Goal: Task Accomplishment & Management: Manage account settings

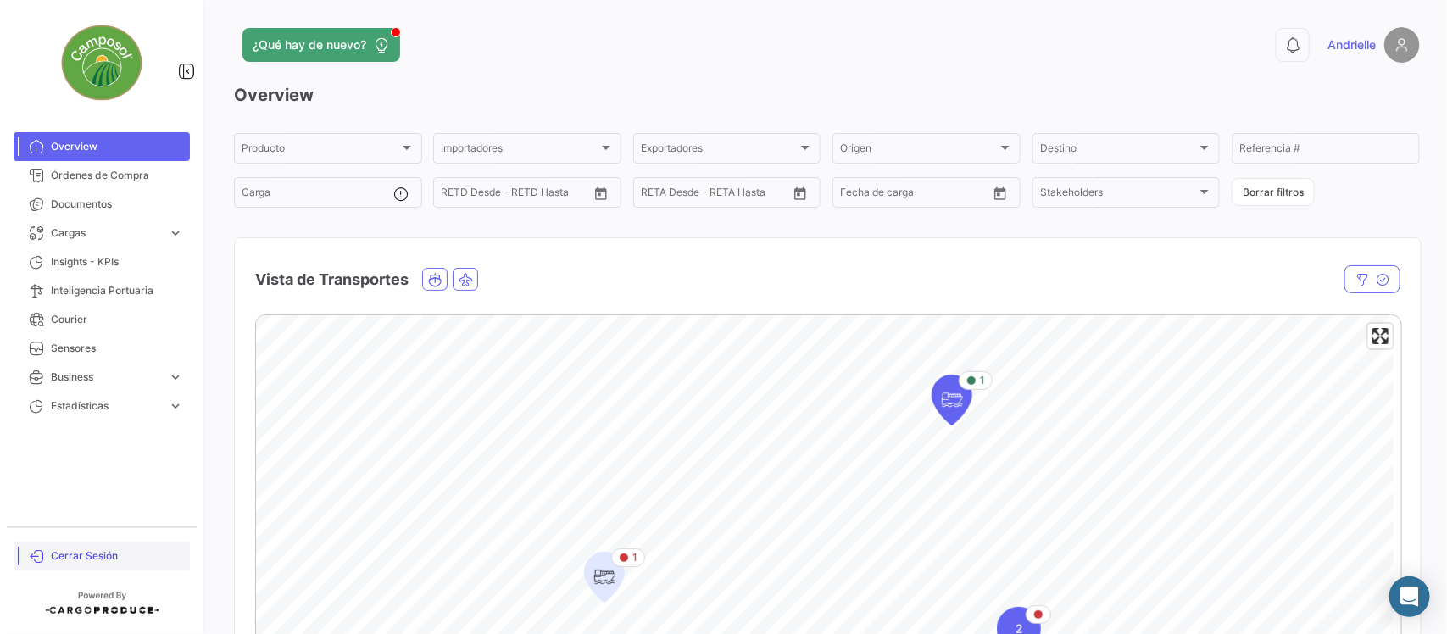
click at [120, 555] on span "Cerrar Sesión" at bounding box center [117, 556] width 132 height 15
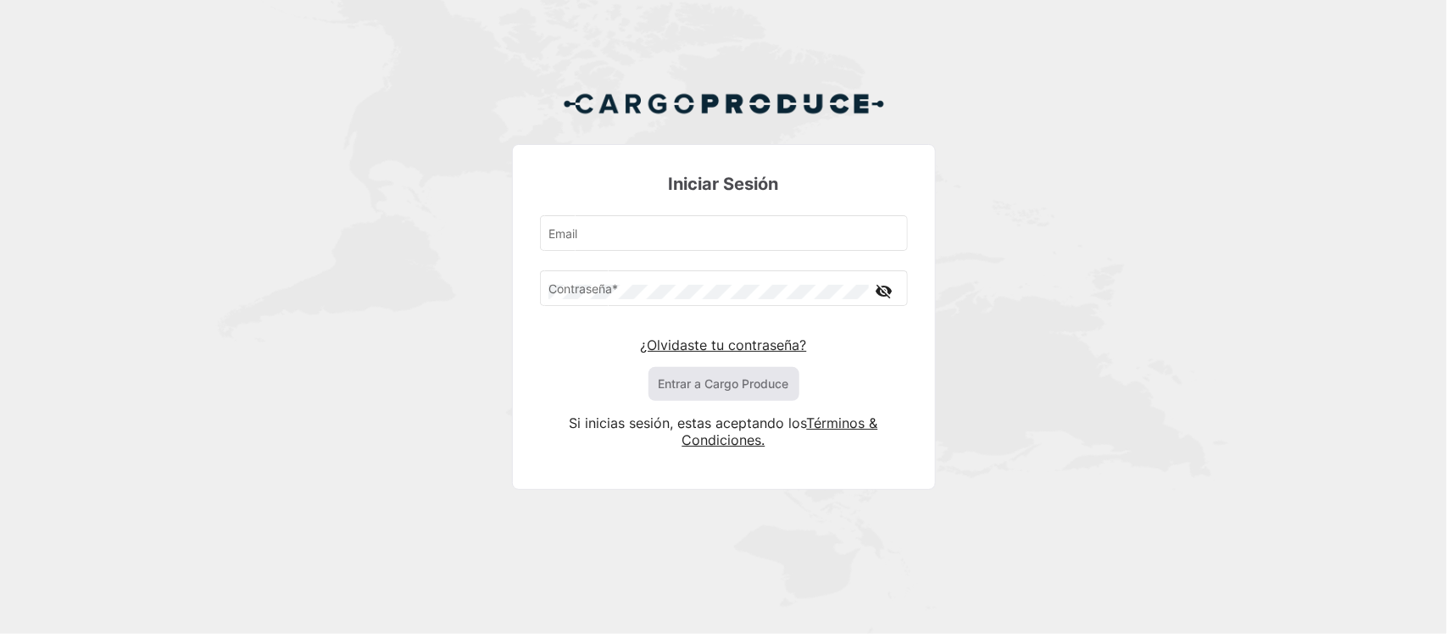
type input "[PERSON_NAME][EMAIL_ADDRESS][DOMAIN_NAME]"
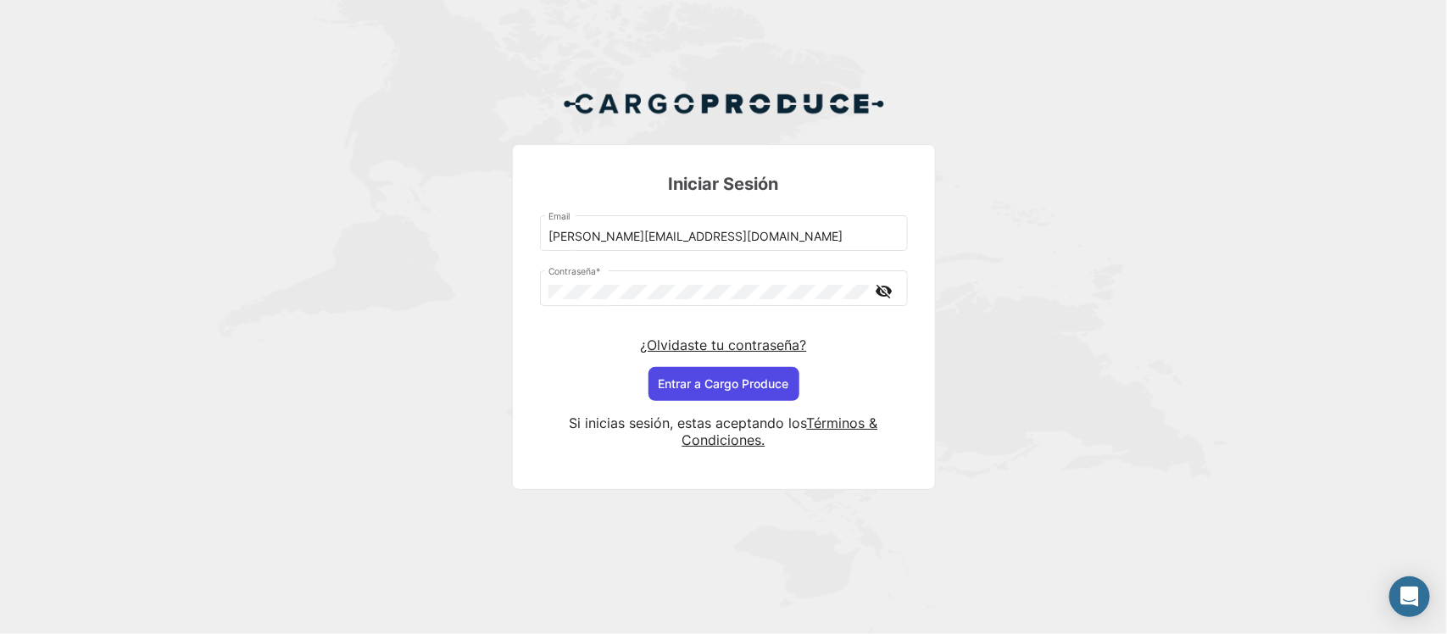
click at [675, 395] on button "Entrar a Cargo Produce" at bounding box center [724, 384] width 151 height 34
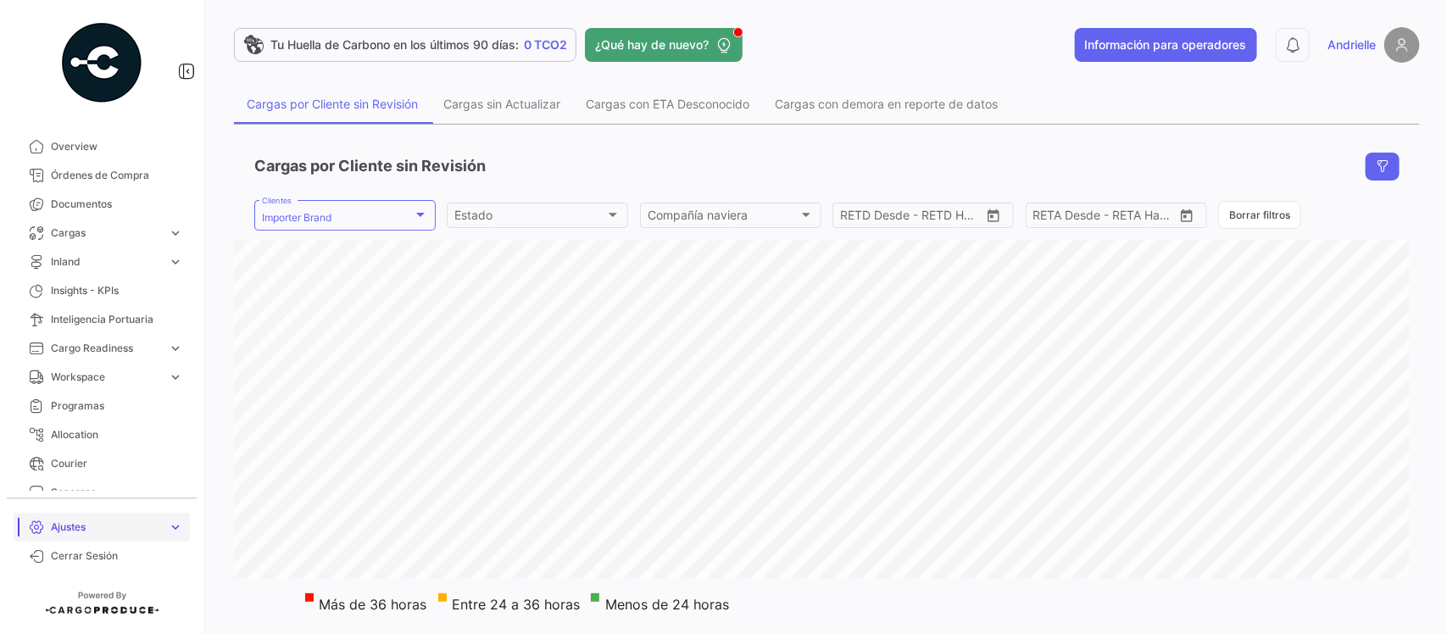
click at [100, 527] on span "Ajustes" at bounding box center [106, 527] width 110 height 15
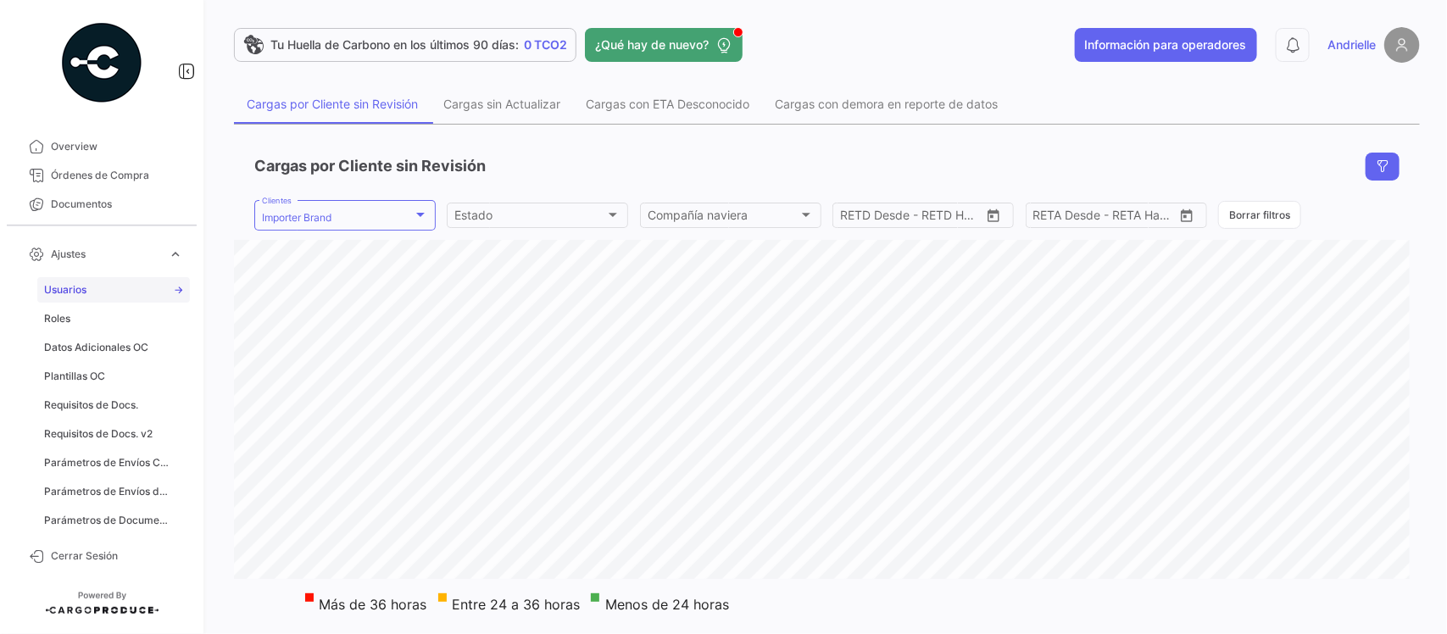
click at [79, 293] on span "Usuarios" at bounding box center [65, 289] width 42 height 15
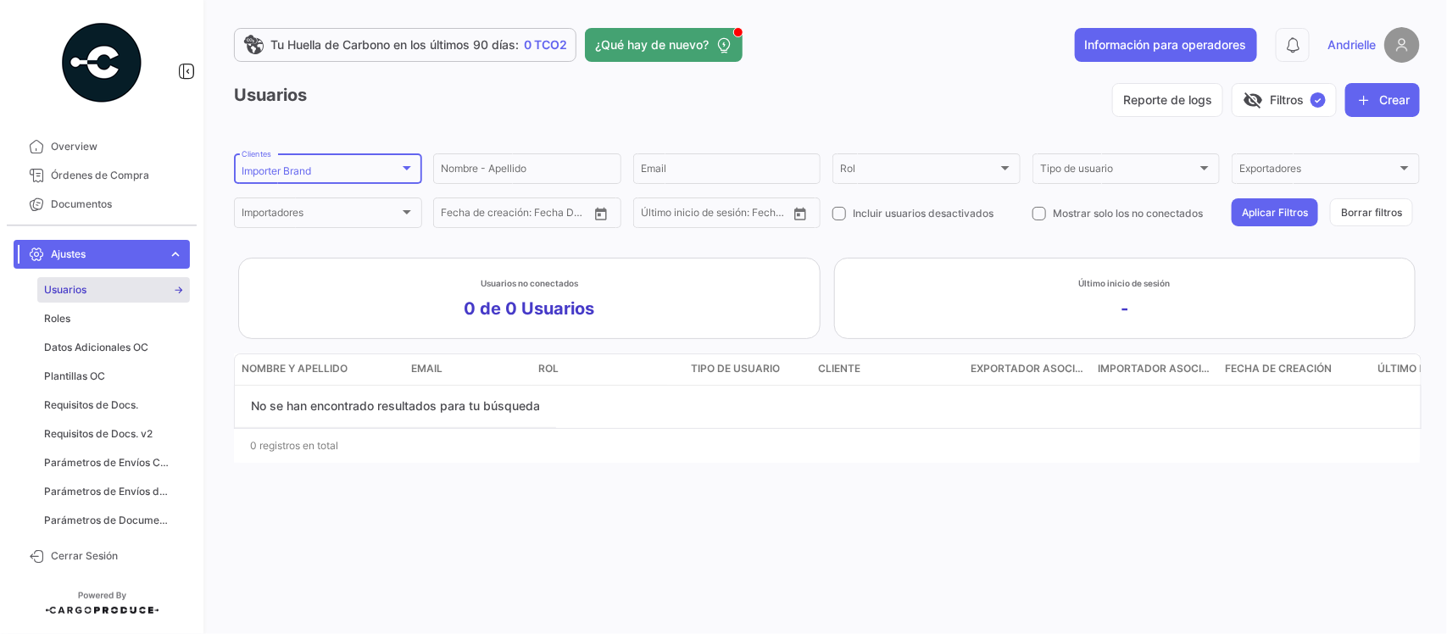
click at [375, 164] on div "Importer Brand Clientes" at bounding box center [328, 167] width 173 height 33
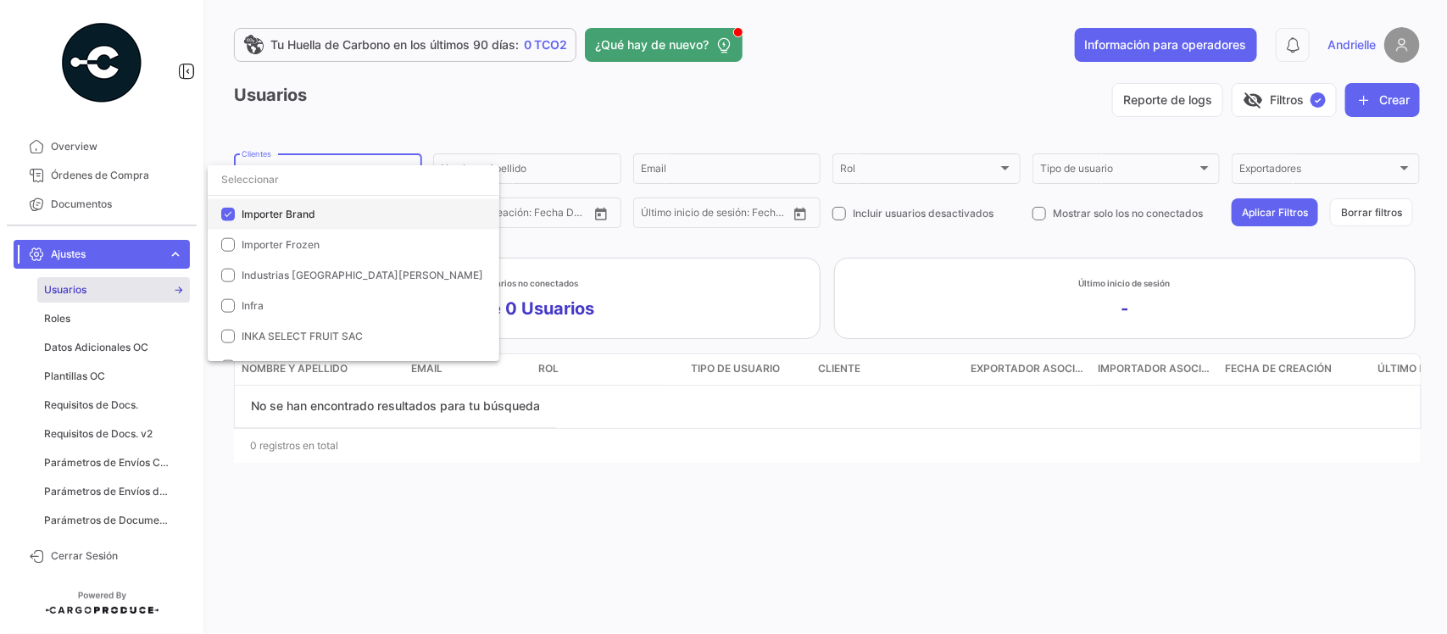
drag, startPoint x: 299, startPoint y: 213, endPoint x: 304, endPoint y: 204, distance: 10.2
click at [301, 213] on span "Importer Brand" at bounding box center [279, 214] width 74 height 13
click at [401, 100] on div at bounding box center [723, 317] width 1447 height 634
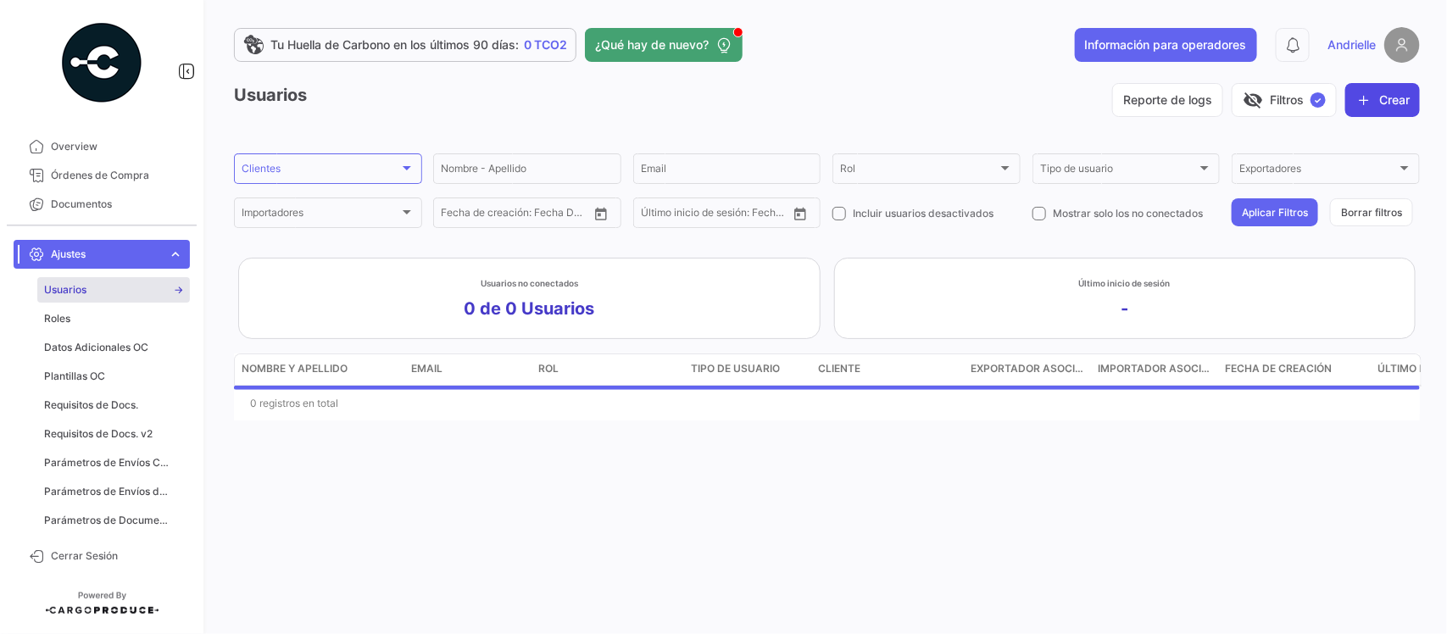
click at [1391, 90] on button "Crear" at bounding box center [1383, 100] width 75 height 34
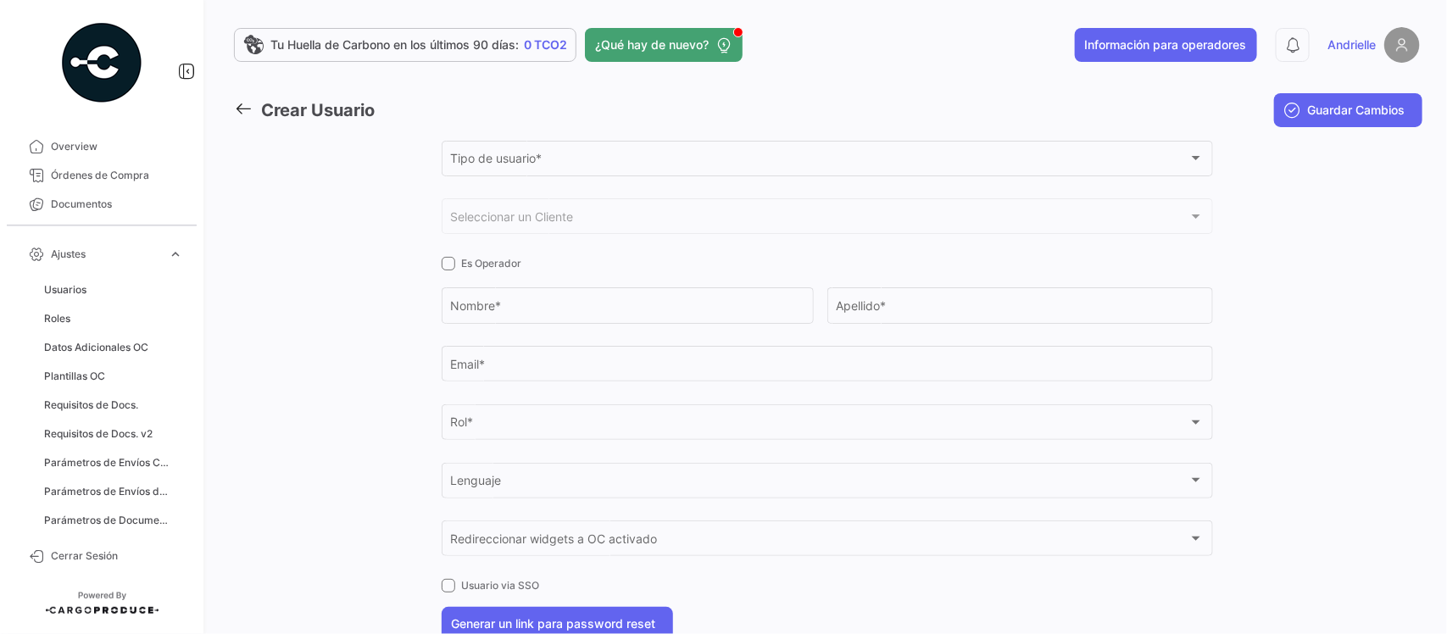
click at [243, 109] on icon at bounding box center [243, 108] width 19 height 19
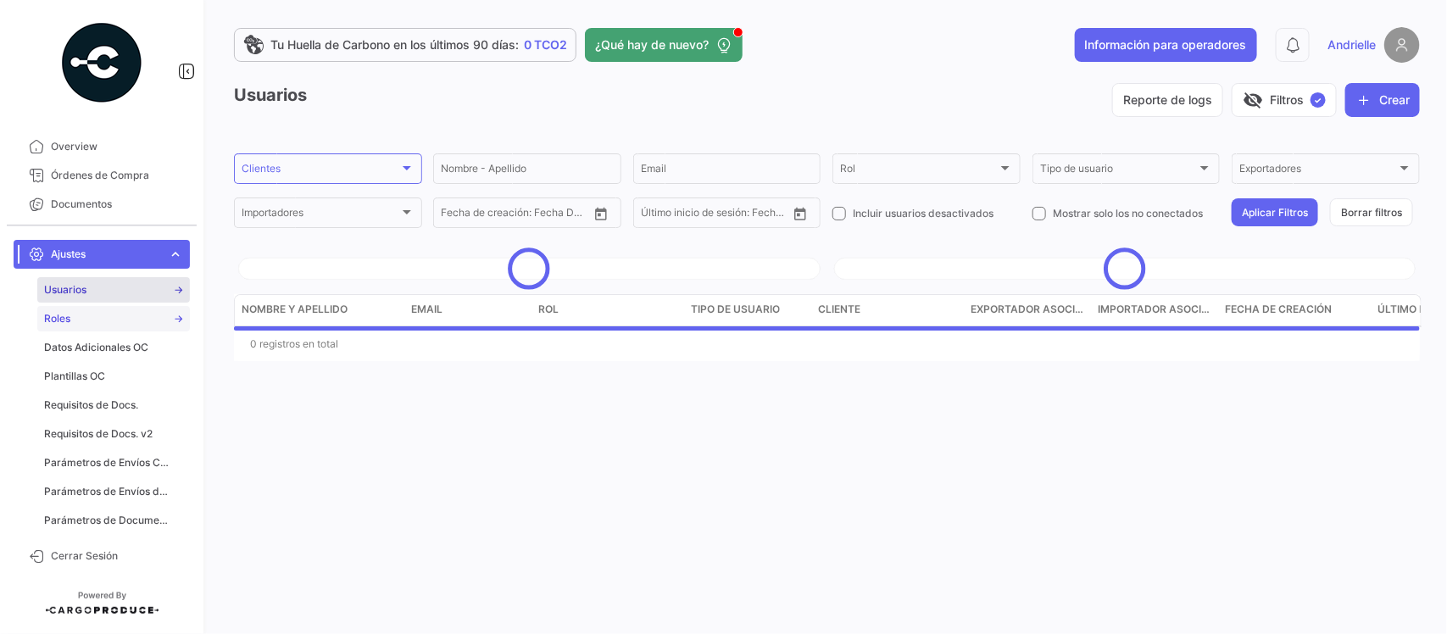
click at [108, 314] on link "Roles" at bounding box center [113, 318] width 153 height 25
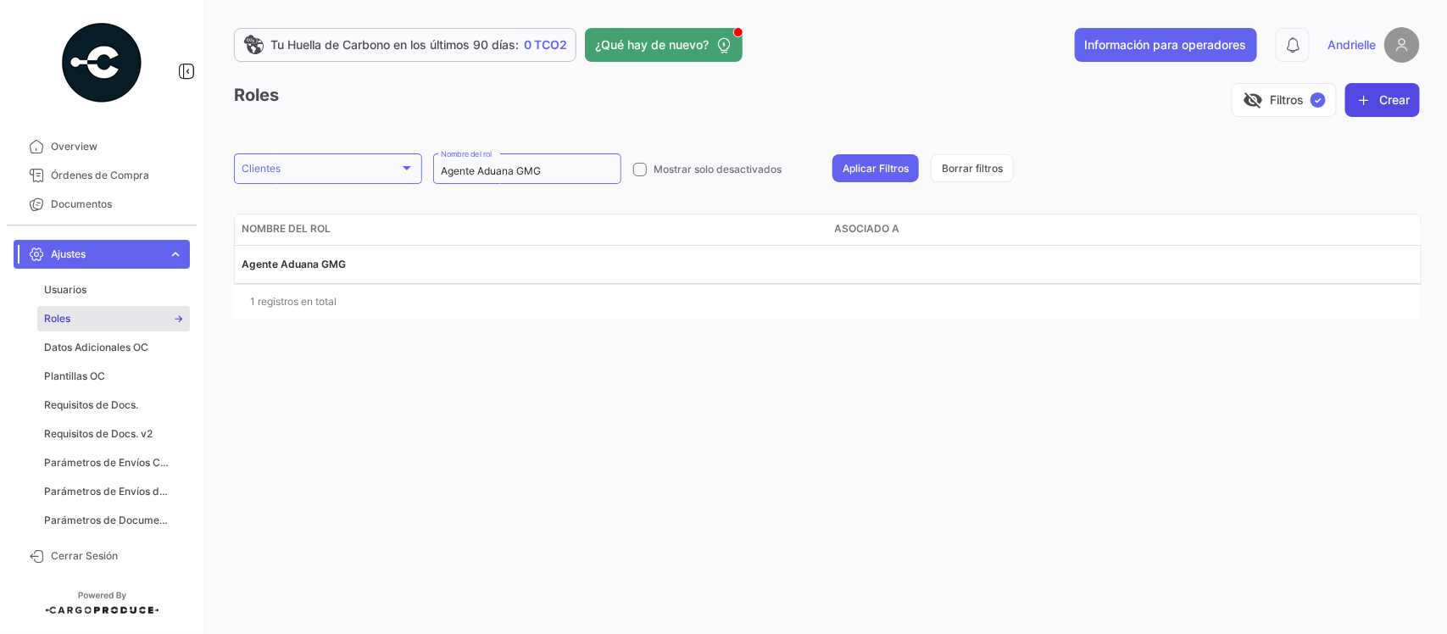
click at [1380, 99] on button "Crear" at bounding box center [1383, 100] width 75 height 34
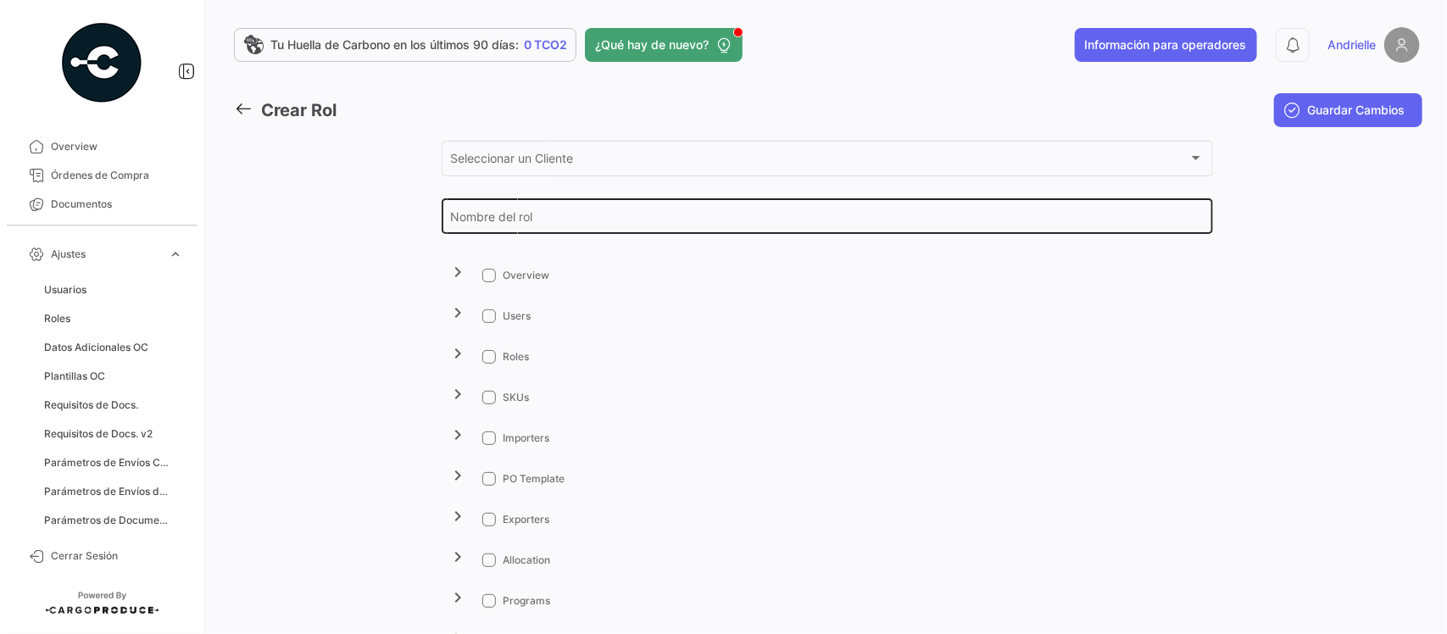
click at [496, 218] on input "Nombre del rol" at bounding box center [827, 220] width 754 height 14
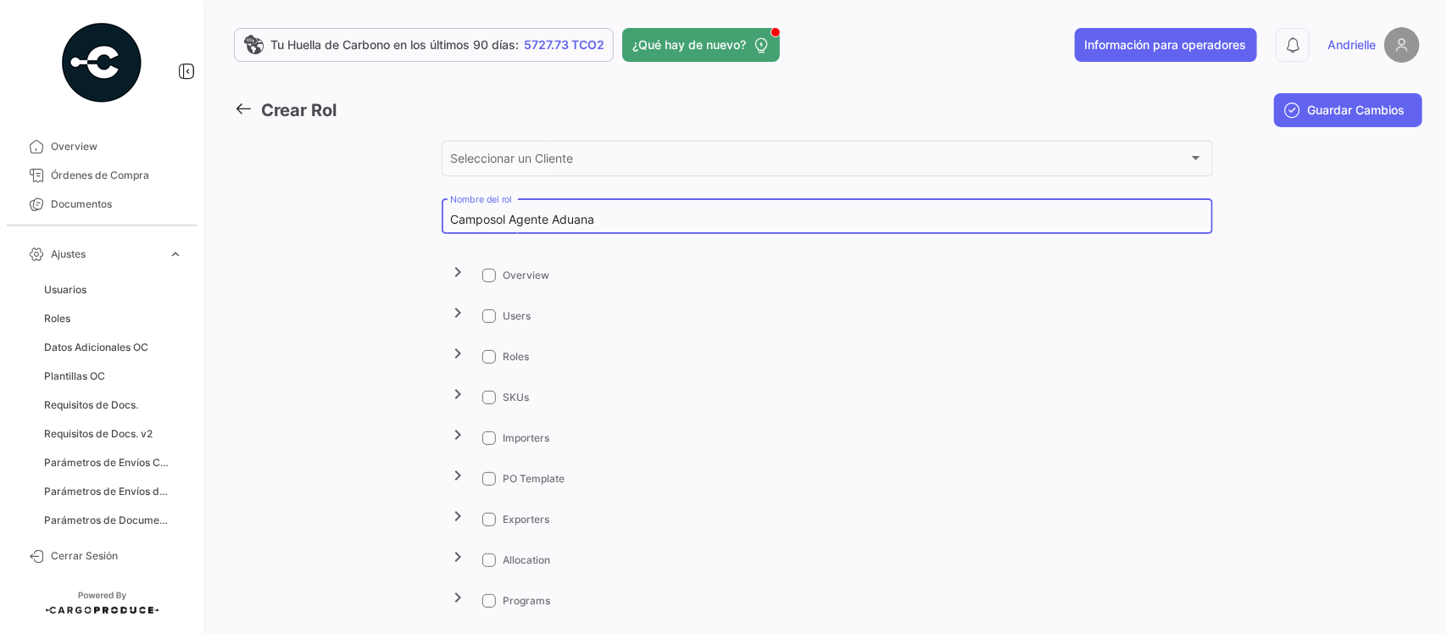
type input "Camposol Agente Aduana"
drag, startPoint x: 488, startPoint y: 286, endPoint x: 486, endPoint y: 271, distance: 14.5
click at [488, 284] on mat-tree-node "chevron_right Overview" at bounding box center [828, 274] width 772 height 41
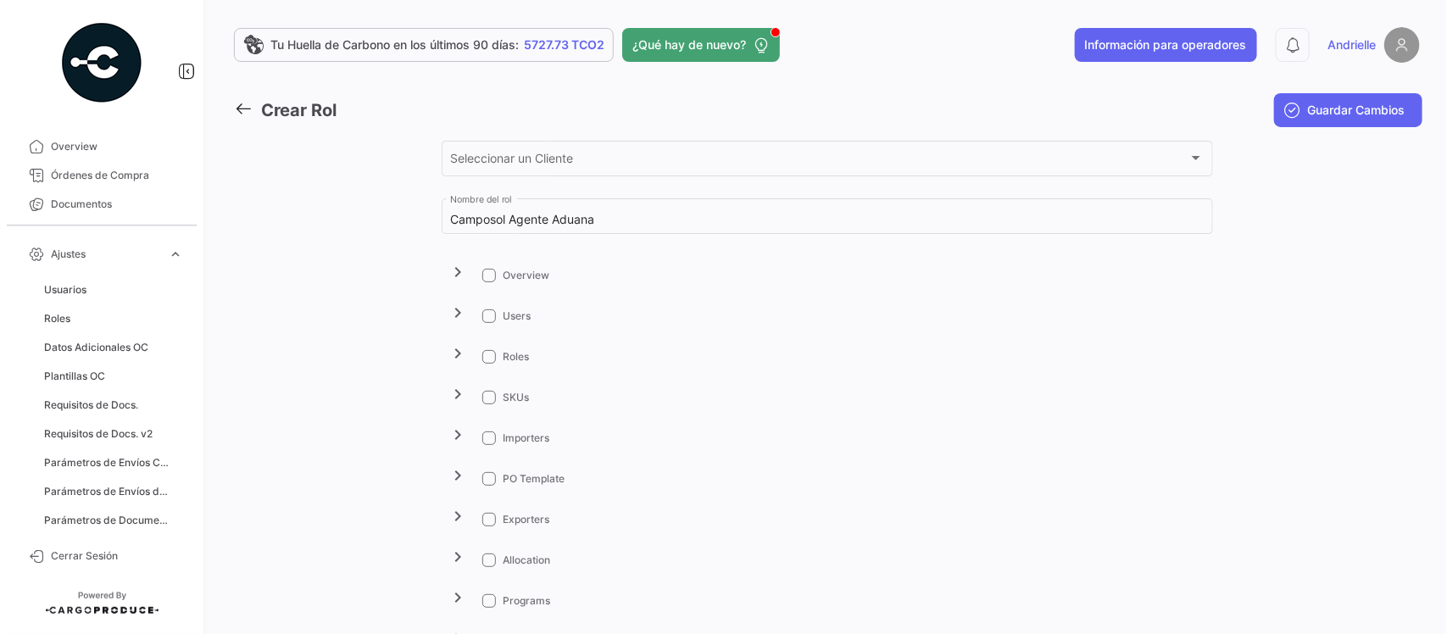
click at [486, 271] on span at bounding box center [489, 276] width 14 height 14
click at [488, 282] on input "Overview" at bounding box center [488, 282] width 1 height 1
checkbox input "true"
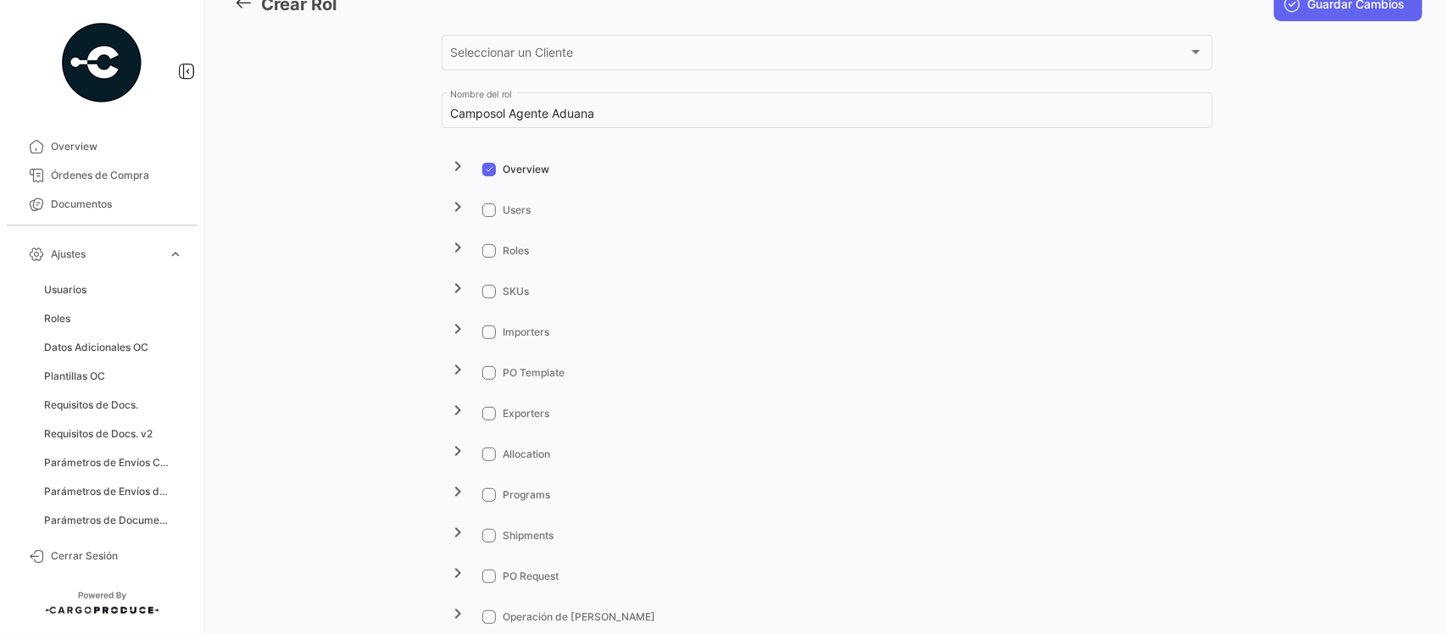
scroll to position [318, 0]
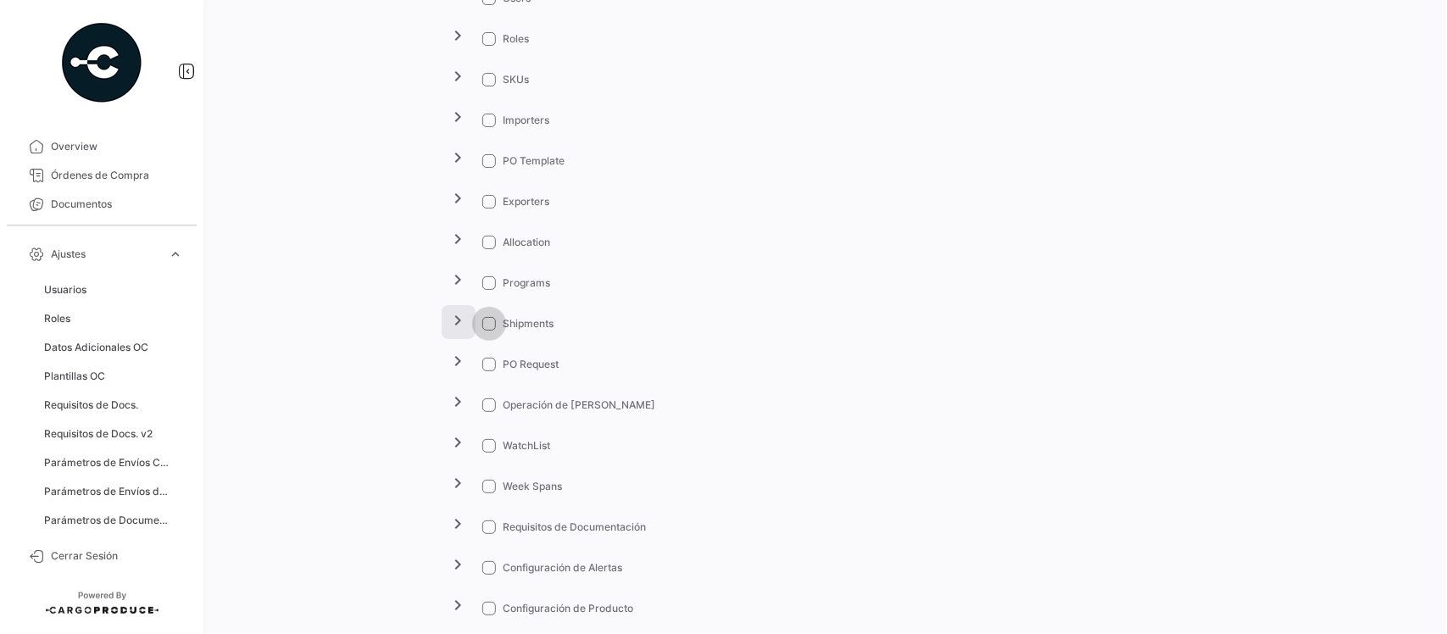
drag, startPoint x: 490, startPoint y: 324, endPoint x: 456, endPoint y: 321, distance: 34.1
click at [489, 324] on span at bounding box center [489, 324] width 14 height 14
click at [489, 331] on input "Shipments" at bounding box center [488, 331] width 1 height 1
checkbox input "true"
click at [455, 321] on mat-icon "chevron_right" at bounding box center [459, 320] width 20 height 20
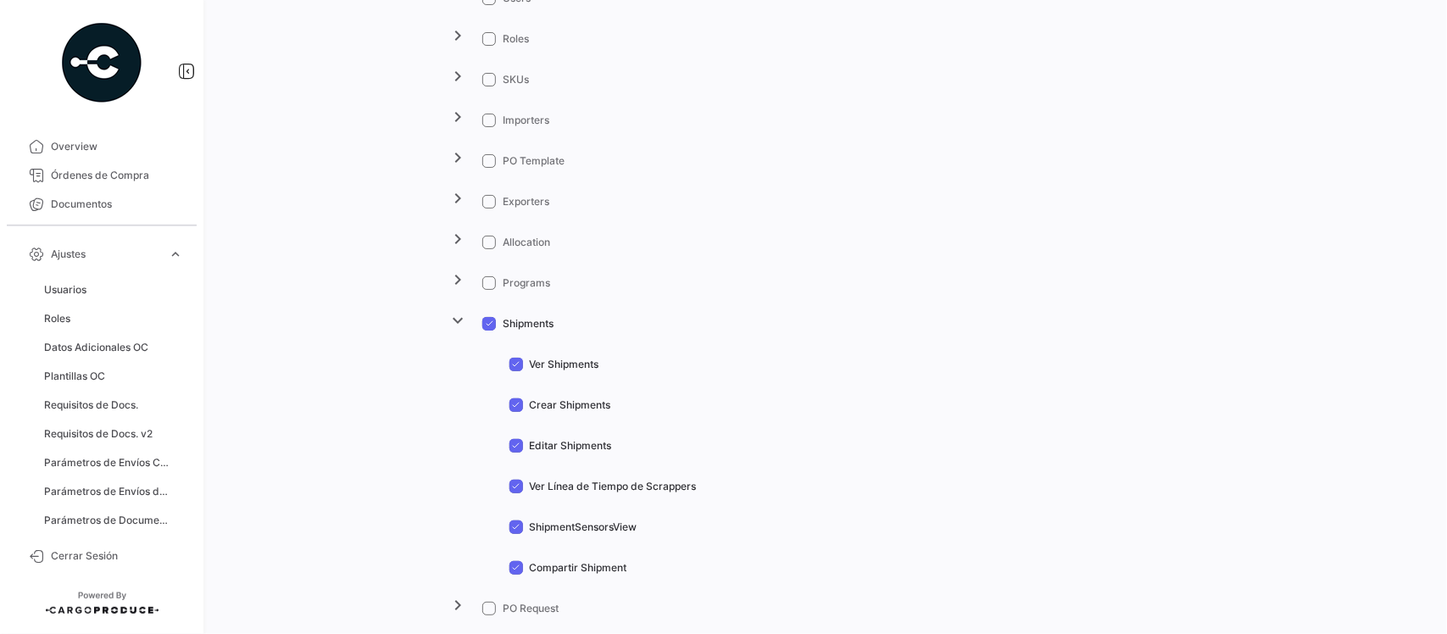
click at [549, 407] on span "Crear Shipments" at bounding box center [570, 405] width 81 height 15
click at [516, 412] on input "Crear Shipments" at bounding box center [516, 412] width 1 height 1
checkbox input "false"
click at [536, 447] on span "Editar Shipments" at bounding box center [571, 445] width 82 height 15
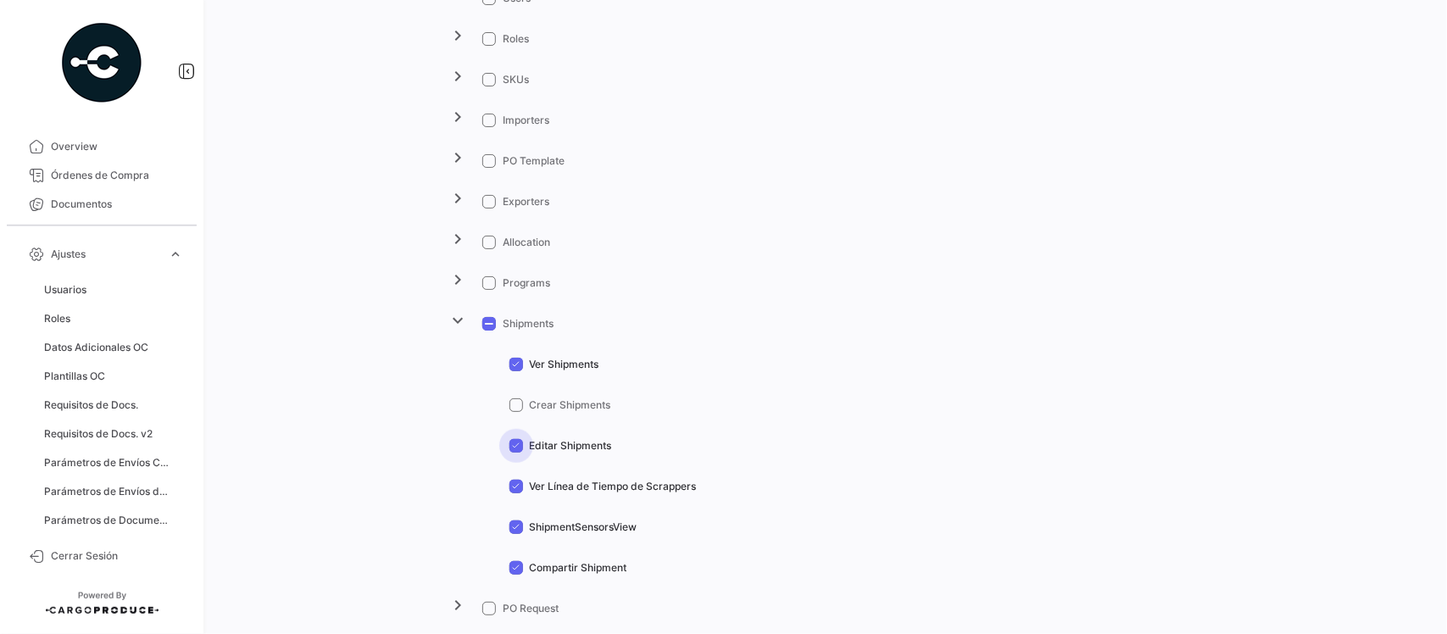
click at [516, 453] on input "Editar Shipments" at bounding box center [516, 453] width 1 height 1
checkbox input "false"
click at [560, 483] on span "Ver Línea de Tiempo de Scrappers" at bounding box center [613, 486] width 167 height 15
click at [516, 493] on input "Ver Línea de Tiempo de Scrappers" at bounding box center [516, 493] width 1 height 1
checkbox input "false"
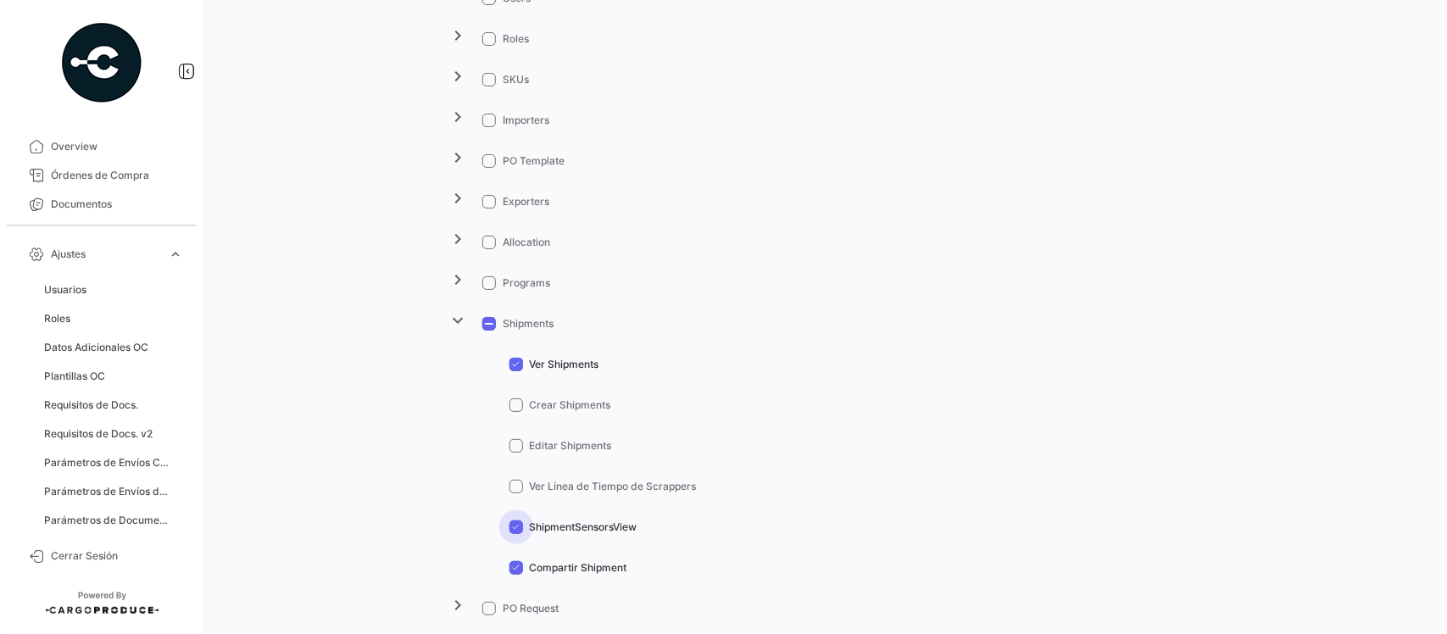
click at [564, 527] on span "ShipmentSensorsView" at bounding box center [584, 527] width 108 height 15
click at [516, 534] on input "ShipmentSensorsView" at bounding box center [516, 534] width 1 height 1
checkbox input "false"
click at [555, 561] on span "Compartir Shipment" at bounding box center [579, 567] width 98 height 15
click at [516, 575] on input "Compartir Shipment" at bounding box center [516, 575] width 1 height 1
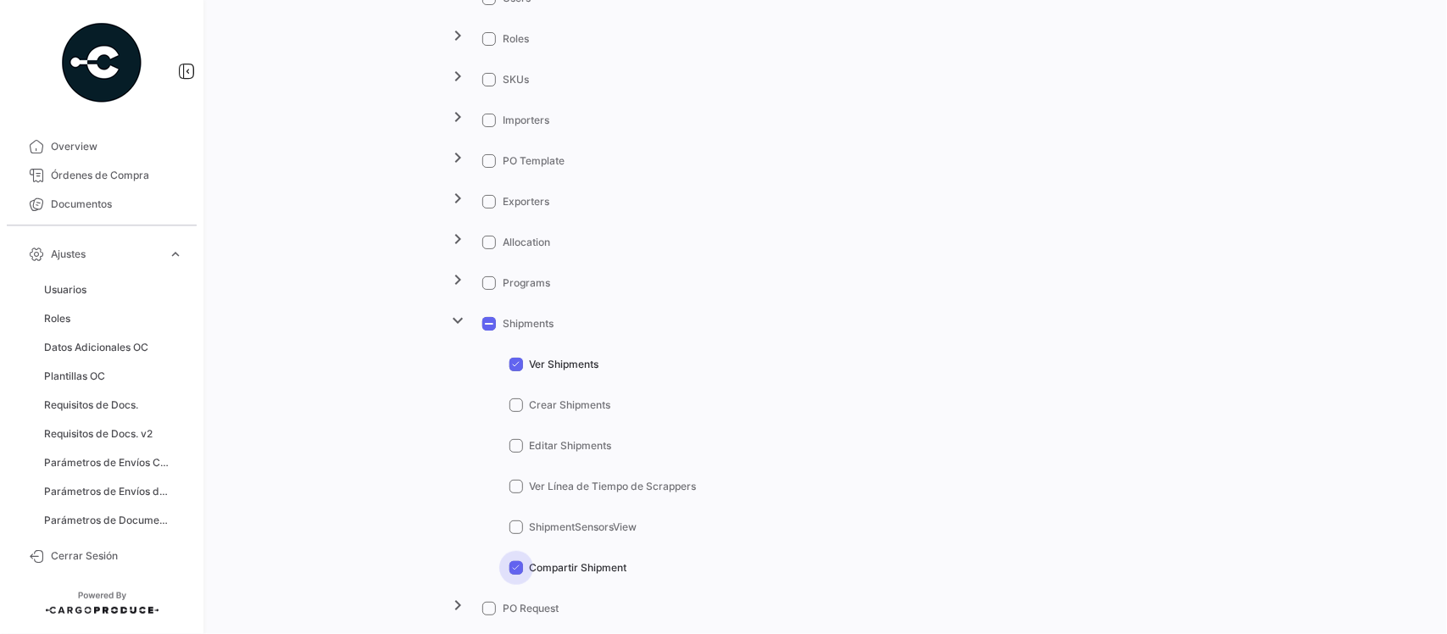
checkbox input "false"
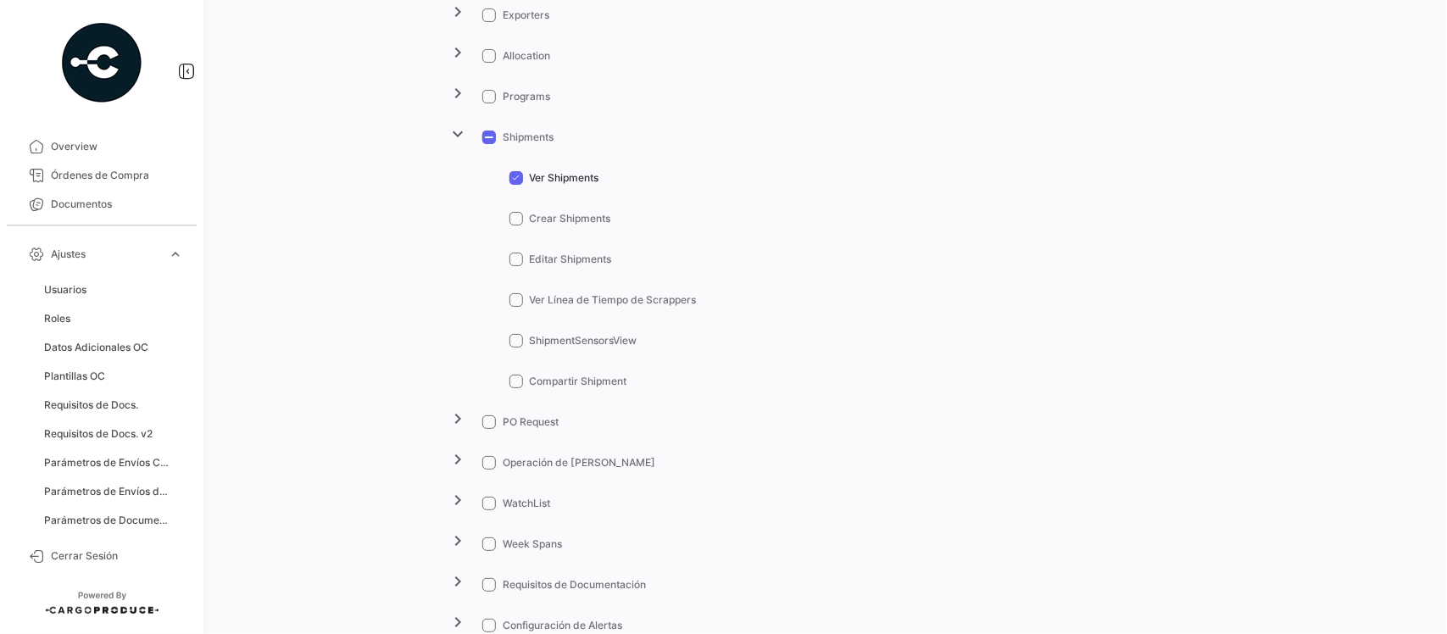
scroll to position [530, 0]
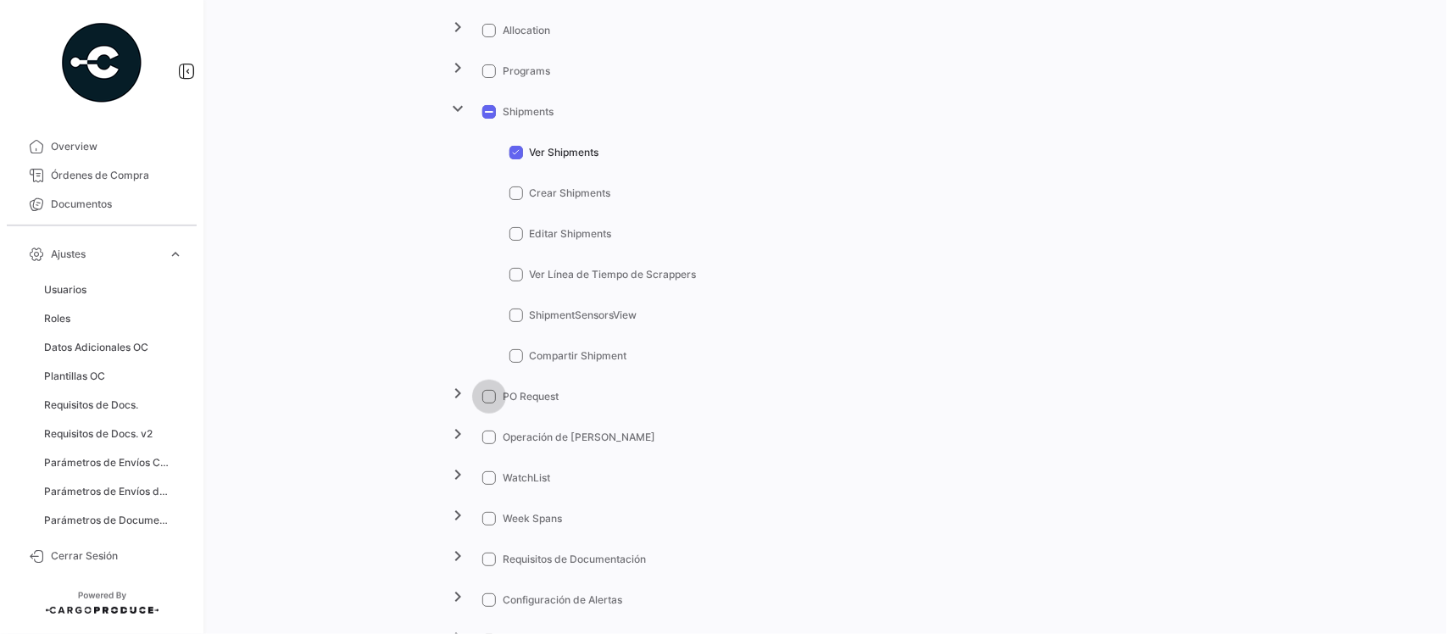
click at [519, 391] on span "PO Request" at bounding box center [531, 396] width 56 height 15
click at [489, 404] on input "PO Request" at bounding box center [488, 404] width 1 height 1
checkbox input "true"
click at [456, 404] on mat-icon "chevron_right" at bounding box center [459, 393] width 20 height 20
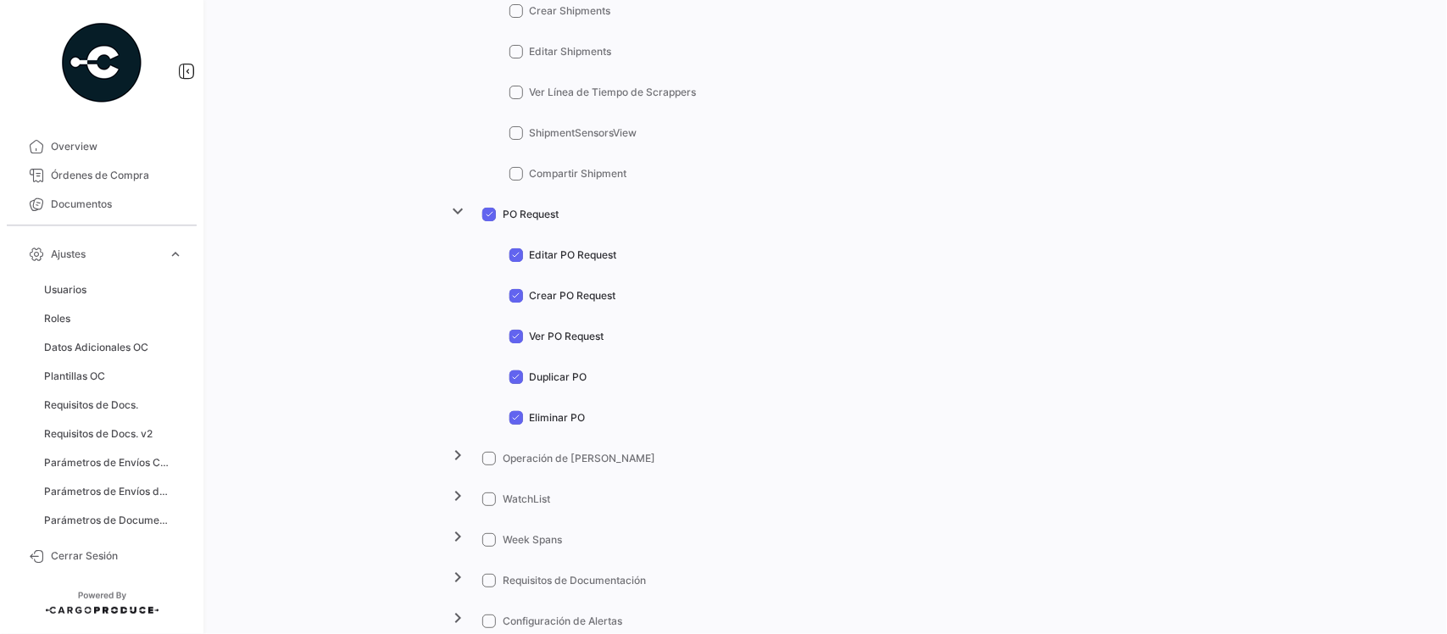
scroll to position [742, 0]
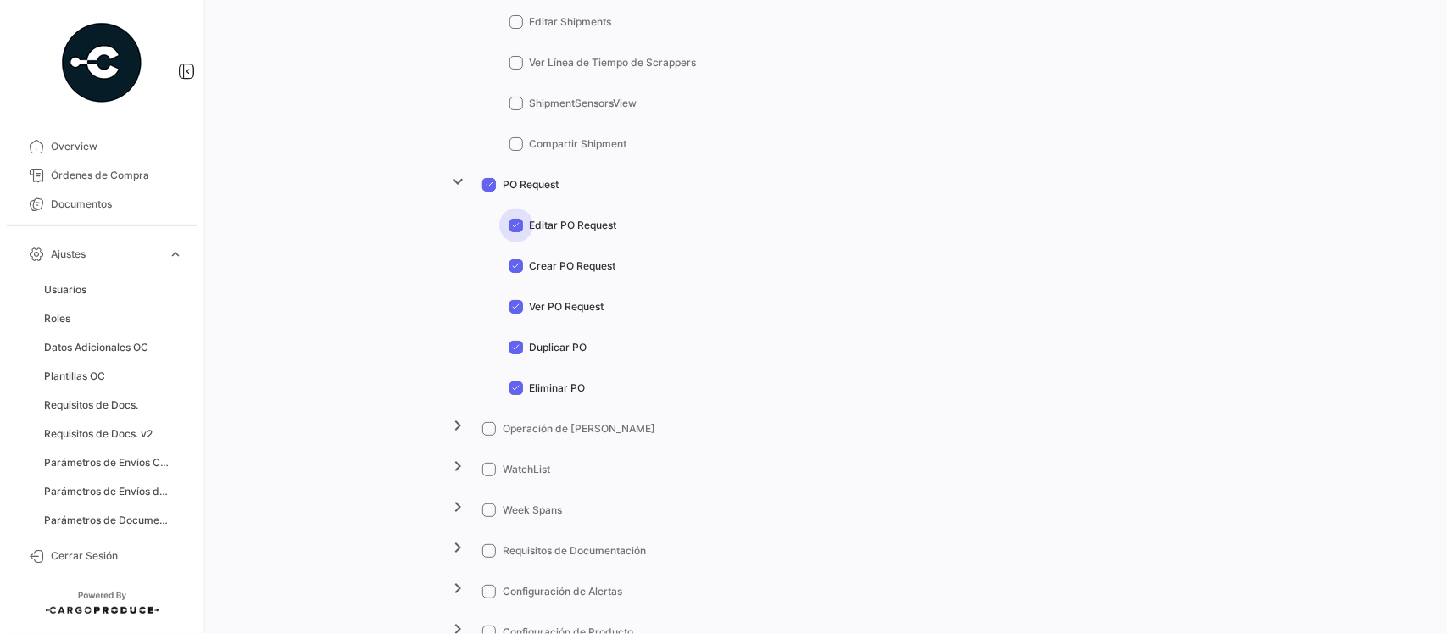
click at [555, 229] on span "Editar PO Request" at bounding box center [573, 225] width 87 height 15
click at [516, 232] on input "Editar PO Request" at bounding box center [516, 232] width 1 height 1
checkbox input "false"
click at [575, 264] on span "Crear PO Request" at bounding box center [573, 266] width 86 height 15
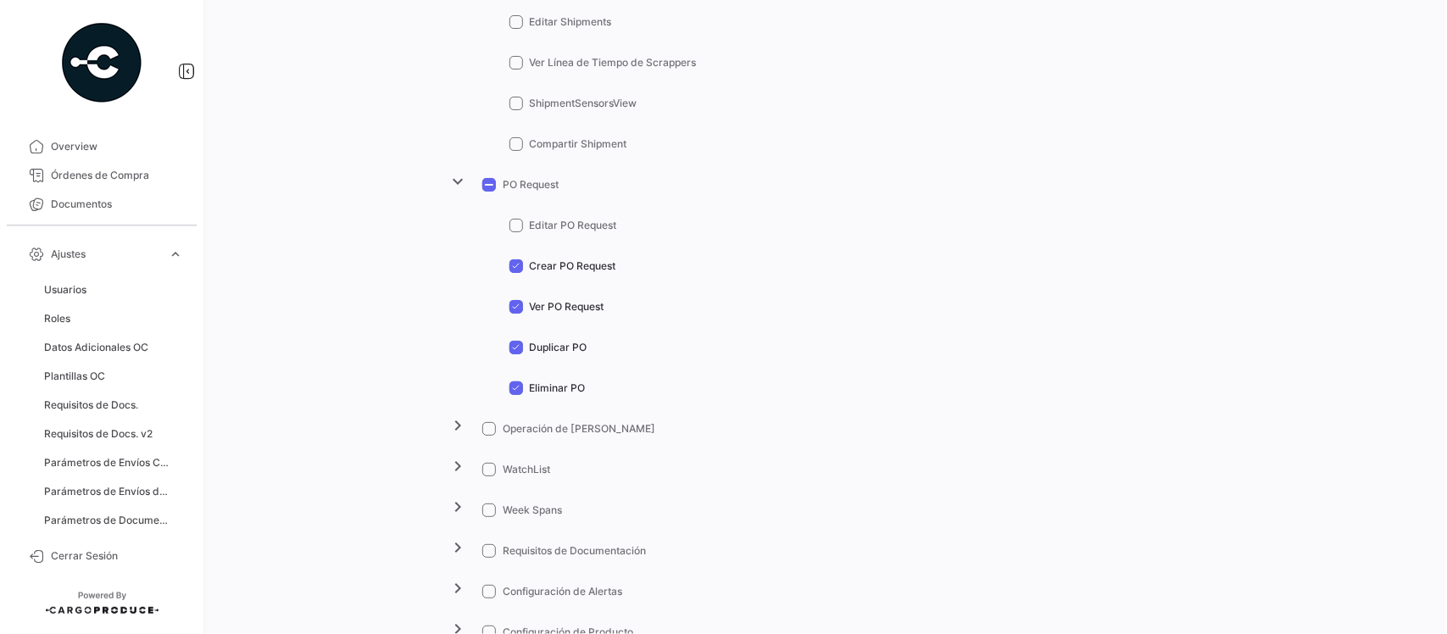
click at [516, 273] on input "Crear PO Request" at bounding box center [516, 273] width 1 height 1
checkbox input "false"
click at [554, 354] on span "Duplicar PO" at bounding box center [559, 347] width 58 height 15
click at [516, 354] on input "Duplicar PO" at bounding box center [516, 354] width 1 height 1
checkbox input "false"
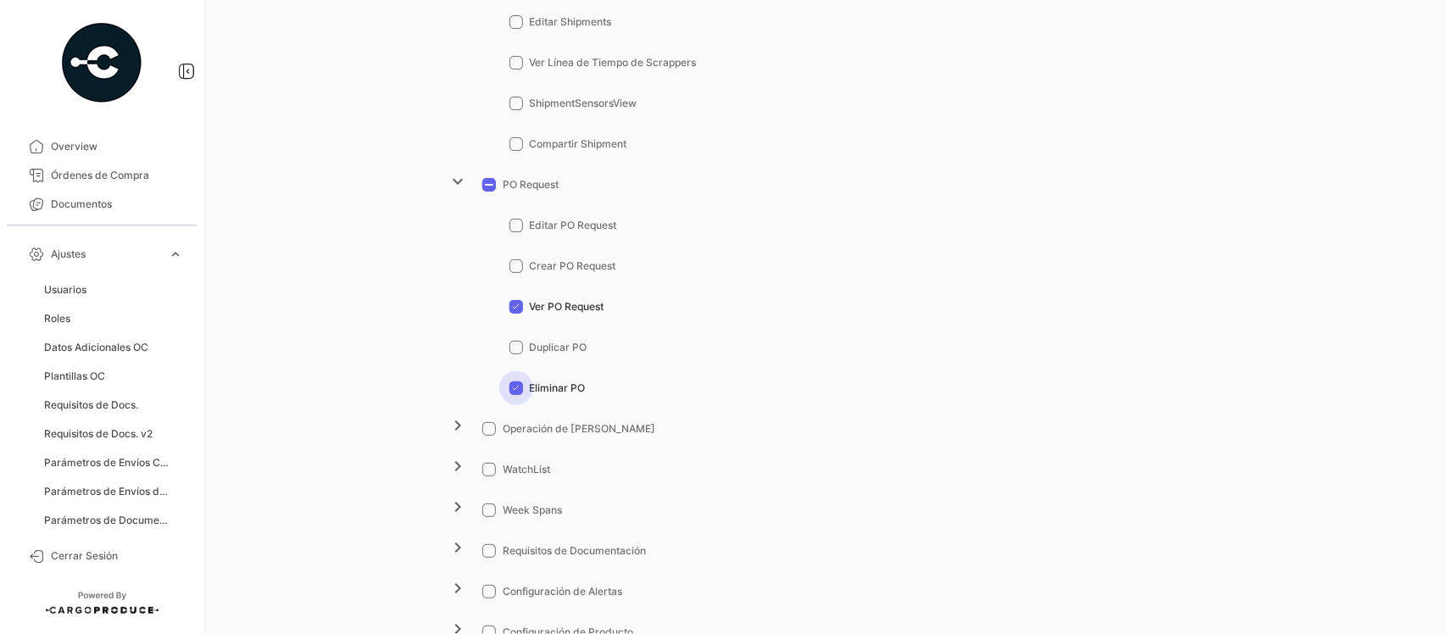
click at [549, 388] on span "Eliminar PO" at bounding box center [558, 388] width 56 height 15
click at [516, 395] on input "Eliminar PO" at bounding box center [516, 395] width 1 height 1
checkbox input "false"
click at [482, 426] on span at bounding box center [489, 429] width 14 height 14
click at [488, 436] on input "Operación de [PERSON_NAME]" at bounding box center [488, 436] width 1 height 1
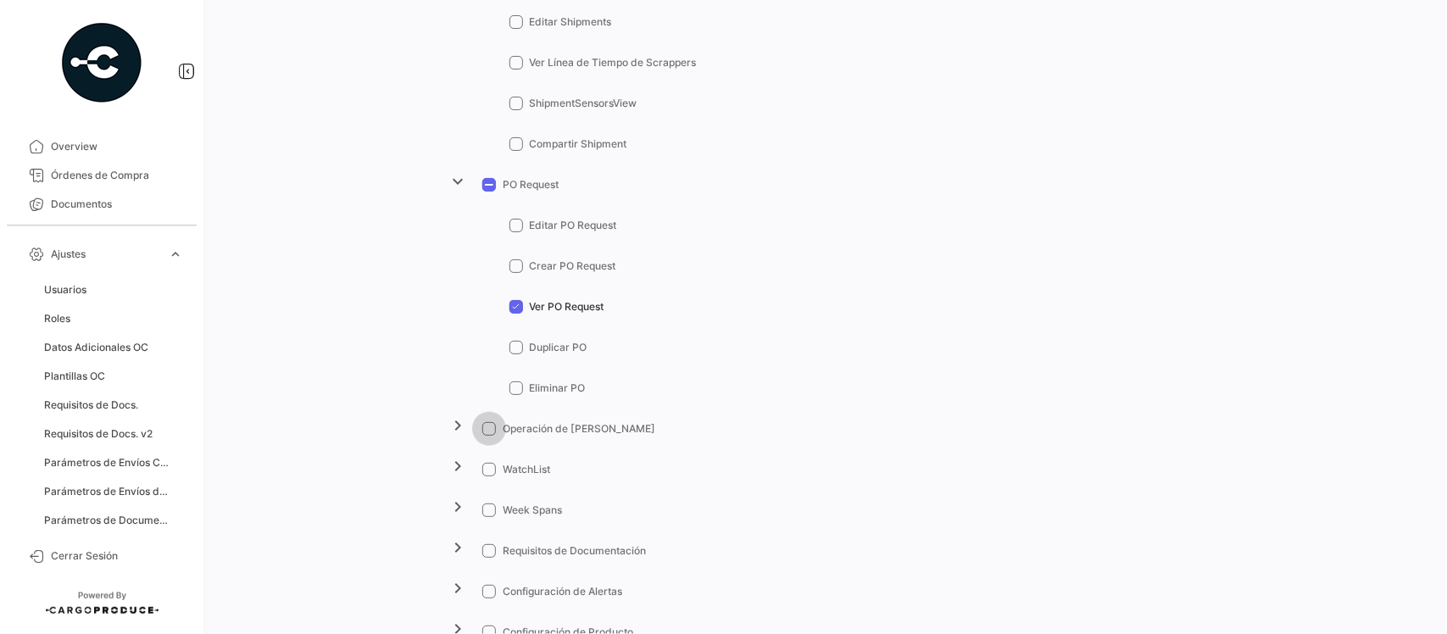
checkbox input "true"
drag, startPoint x: 452, startPoint y: 429, endPoint x: 599, endPoint y: 429, distance: 146.7
click at [454, 429] on mat-icon "chevron_right" at bounding box center [459, 425] width 20 height 20
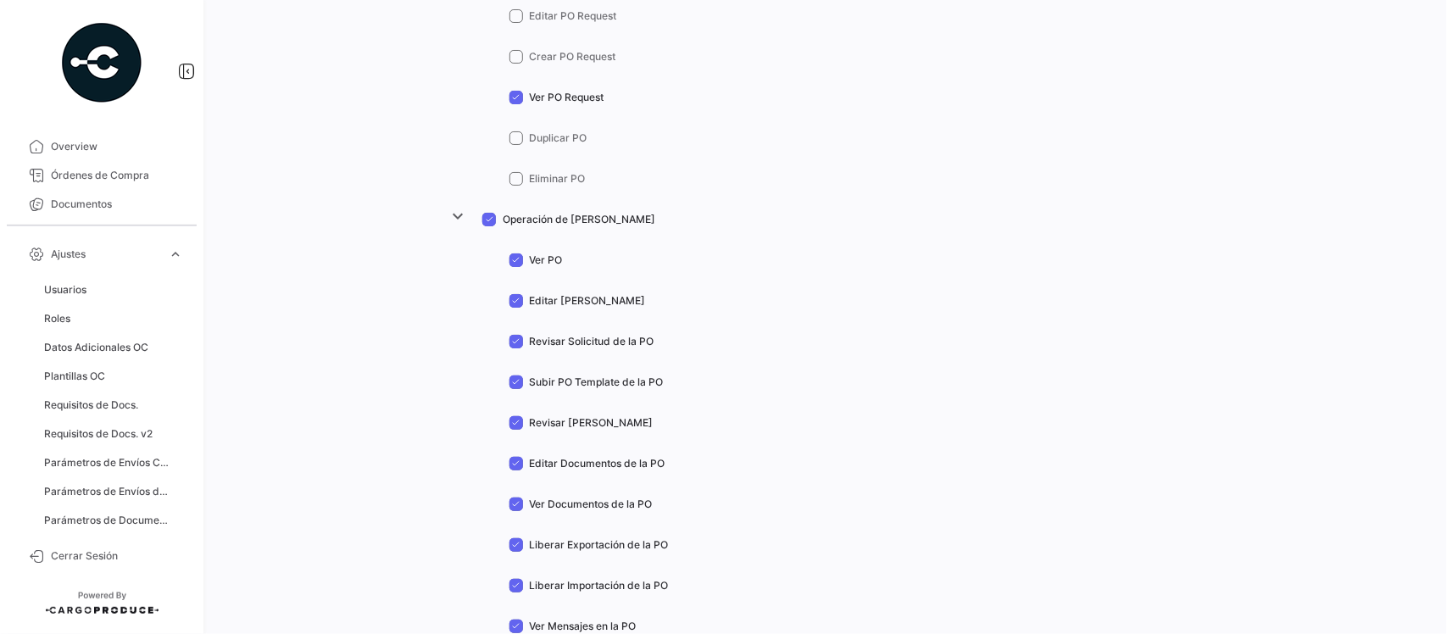
scroll to position [954, 0]
click at [534, 298] on span "Editar [PERSON_NAME]" at bounding box center [588, 298] width 116 height 15
click at [516, 305] on input "Editar [PERSON_NAME]" at bounding box center [516, 305] width 1 height 1
checkbox input "false"
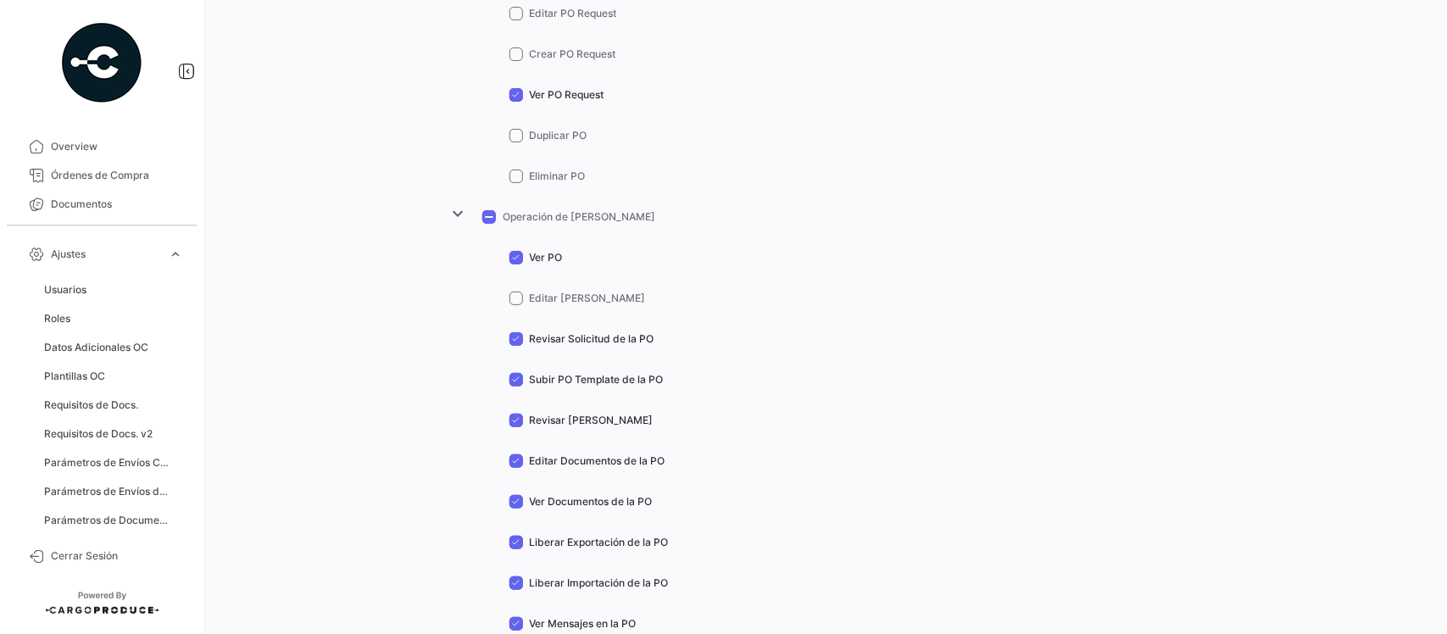
click at [570, 375] on span "Subir PO Template de la PO" at bounding box center [597, 379] width 134 height 15
click at [516, 387] on input "Subir PO Template de la PO" at bounding box center [516, 387] width 1 height 1
checkbox input "false"
click at [554, 421] on span "Revisar [PERSON_NAME]" at bounding box center [592, 420] width 124 height 15
click at [516, 427] on input "Revisar [PERSON_NAME]" at bounding box center [516, 427] width 1 height 1
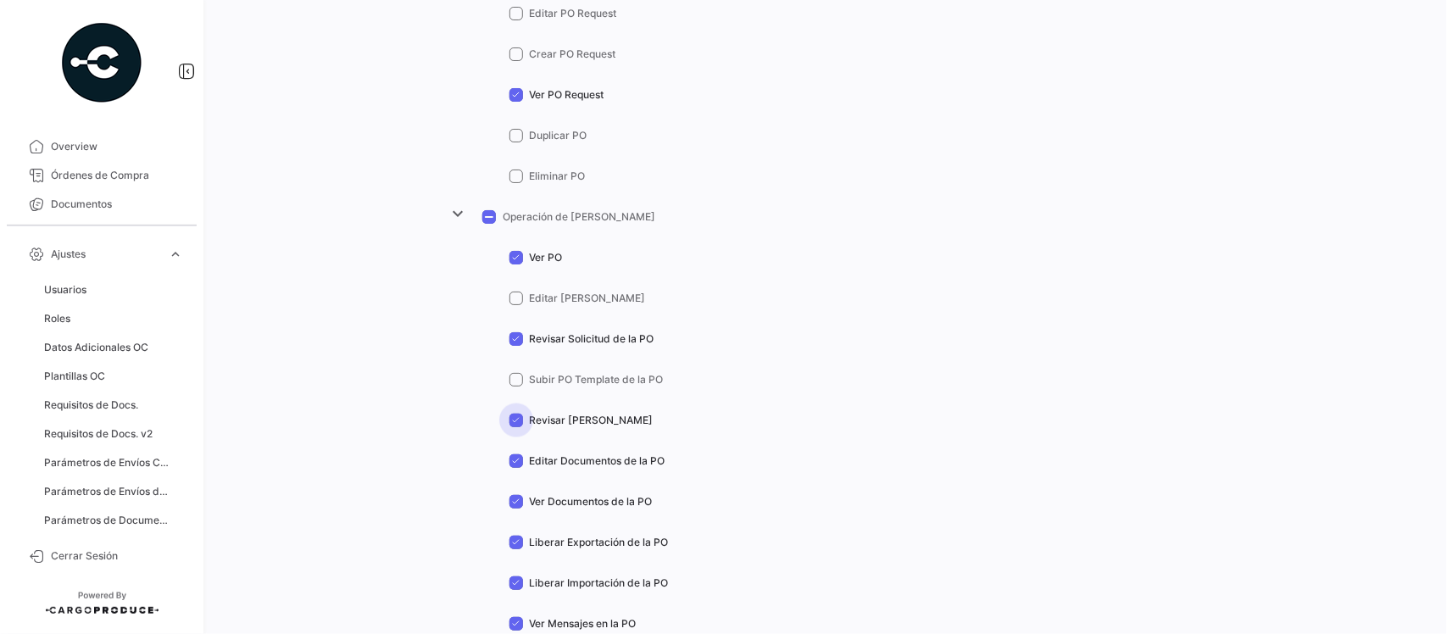
checkbox input "false"
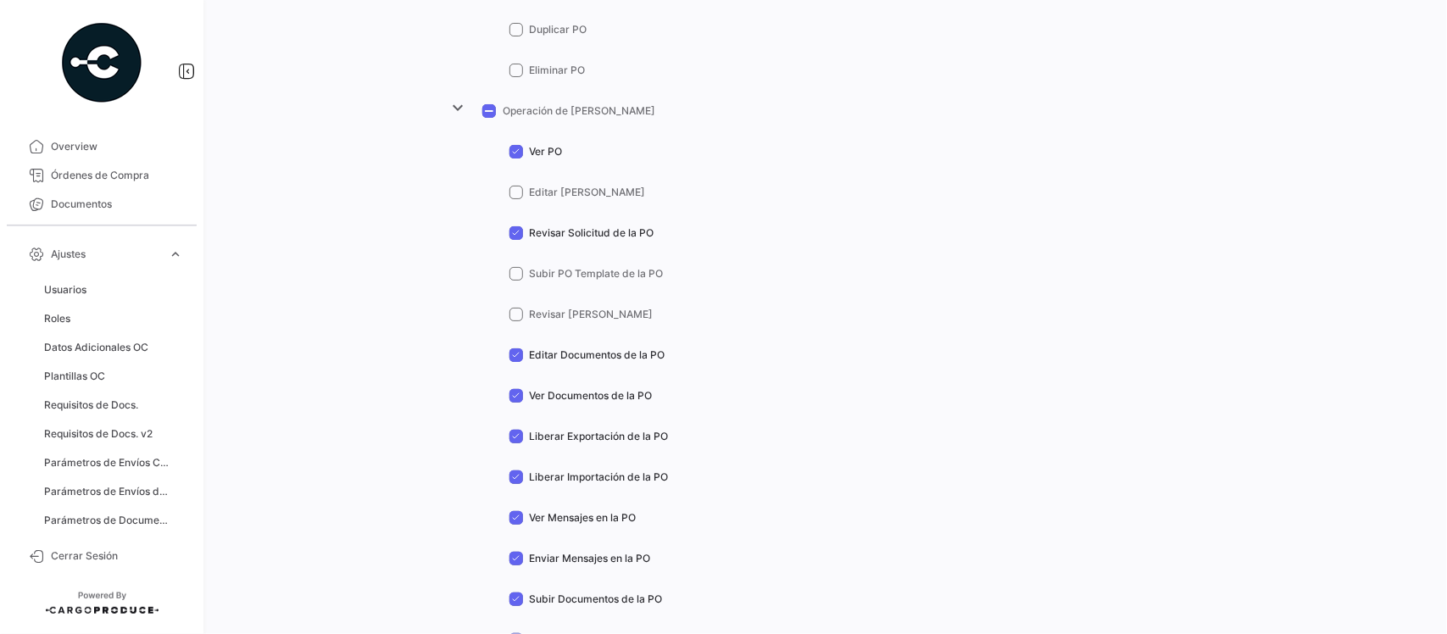
click at [520, 438] on label "Liberar Exportación de la PO" at bounding box center [589, 436] width 159 height 15
click at [516, 443] on input "Liberar Exportación de la PO" at bounding box center [516, 443] width 1 height 1
checkbox input "false"
click at [516, 480] on span at bounding box center [517, 478] width 14 height 14
click at [516, 484] on input "Liberar Importación de la PO" at bounding box center [516, 484] width 1 height 1
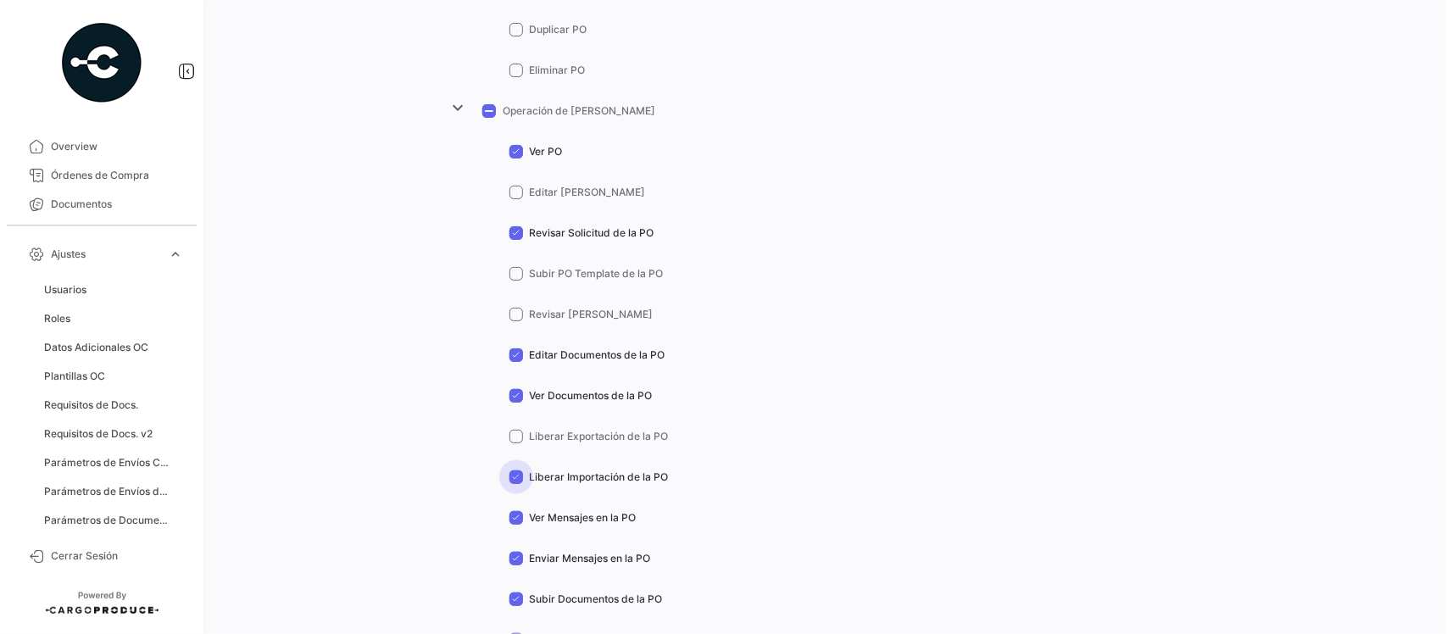
checkbox input "false"
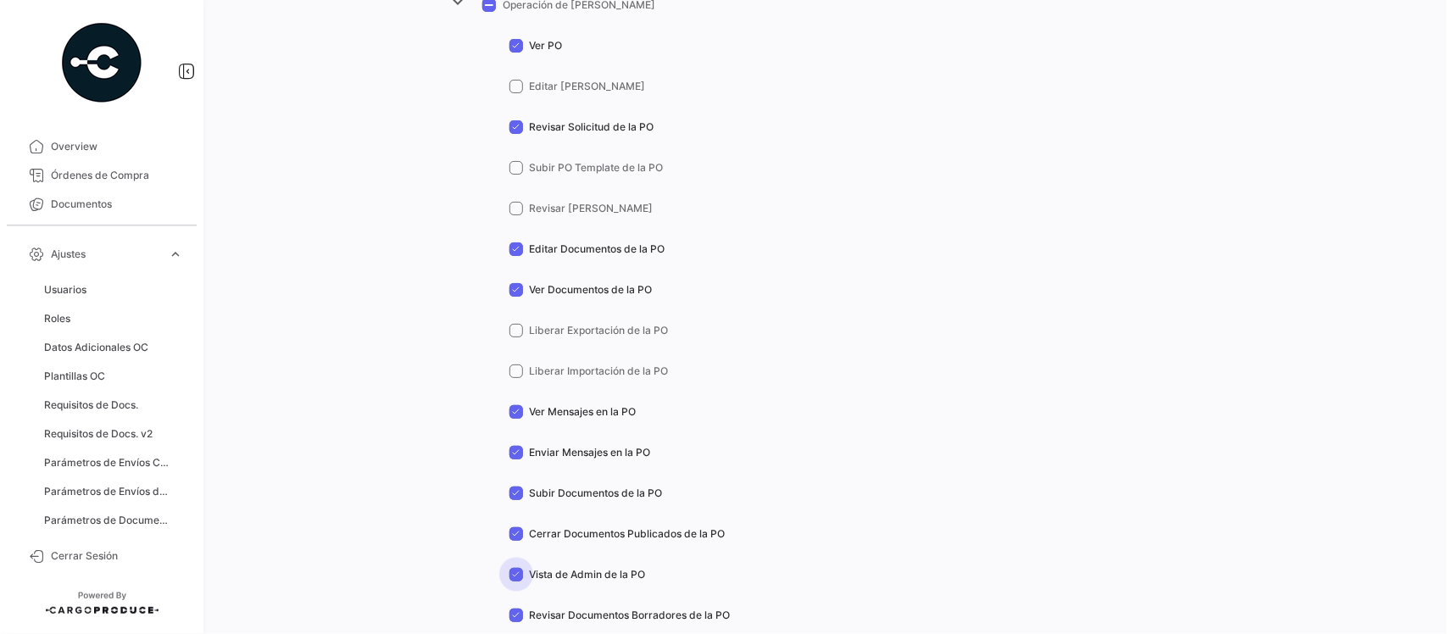
drag, startPoint x: 594, startPoint y: 571, endPoint x: 586, endPoint y: 603, distance: 33.1
click at [591, 572] on span "Vista de Admin de la PO" at bounding box center [588, 574] width 116 height 15
click at [516, 582] on input "Vista de Admin de la PO" at bounding box center [516, 582] width 1 height 1
checkbox input "false"
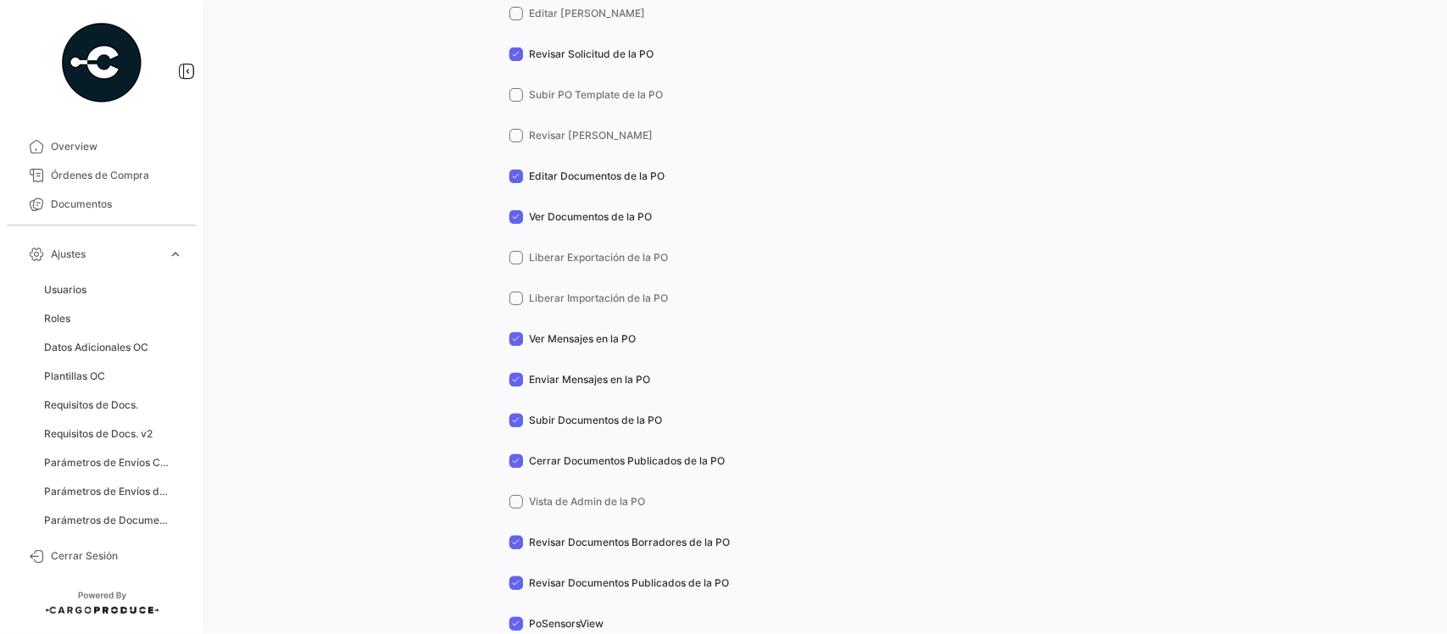
scroll to position [1272, 0]
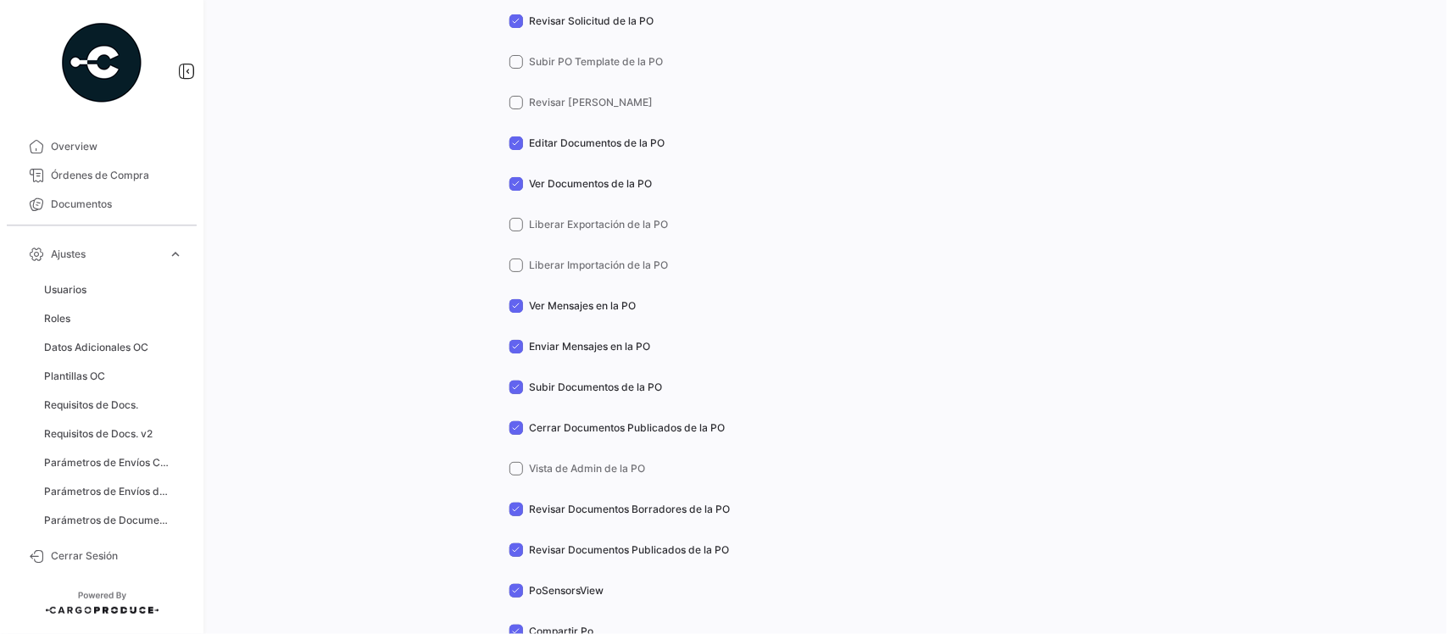
click at [574, 588] on span "PoSensorsView" at bounding box center [567, 590] width 75 height 15
click at [516, 598] on input "PoSensorsView" at bounding box center [516, 598] width 1 height 1
checkbox input "false"
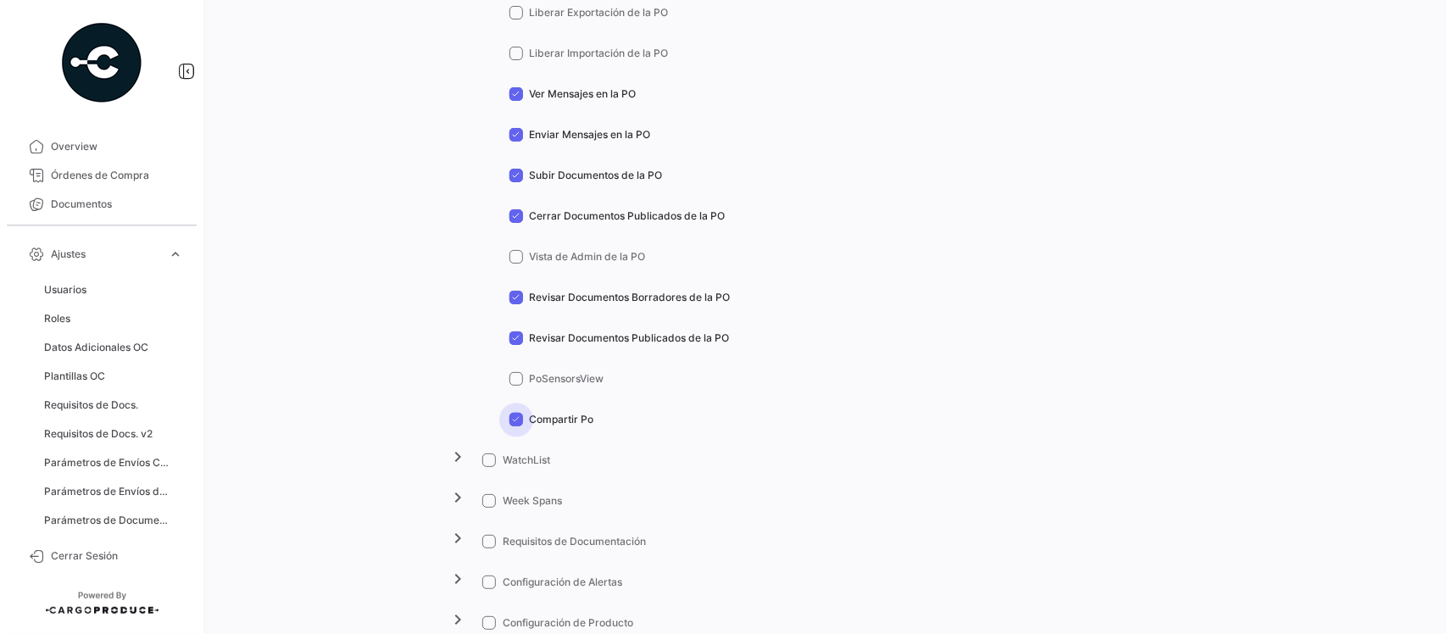
click at [571, 418] on span "Compartir Po" at bounding box center [562, 419] width 64 height 15
click at [516, 427] on input "Compartir Po" at bounding box center [516, 427] width 1 height 1
checkbox input "false"
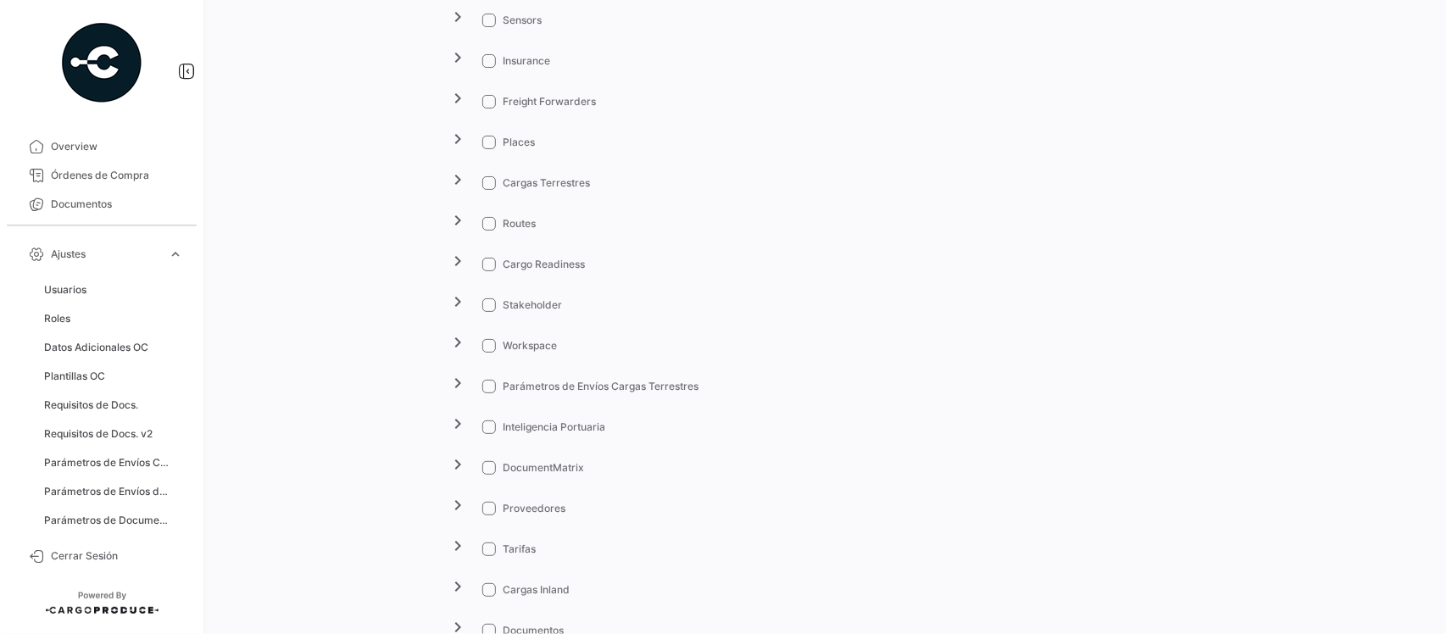
scroll to position [2862, 0]
click at [534, 462] on span "DocumentMatrix" at bounding box center [543, 466] width 81 height 15
click at [489, 473] on input "DocumentMatrix" at bounding box center [488, 473] width 1 height 1
checkbox input "true"
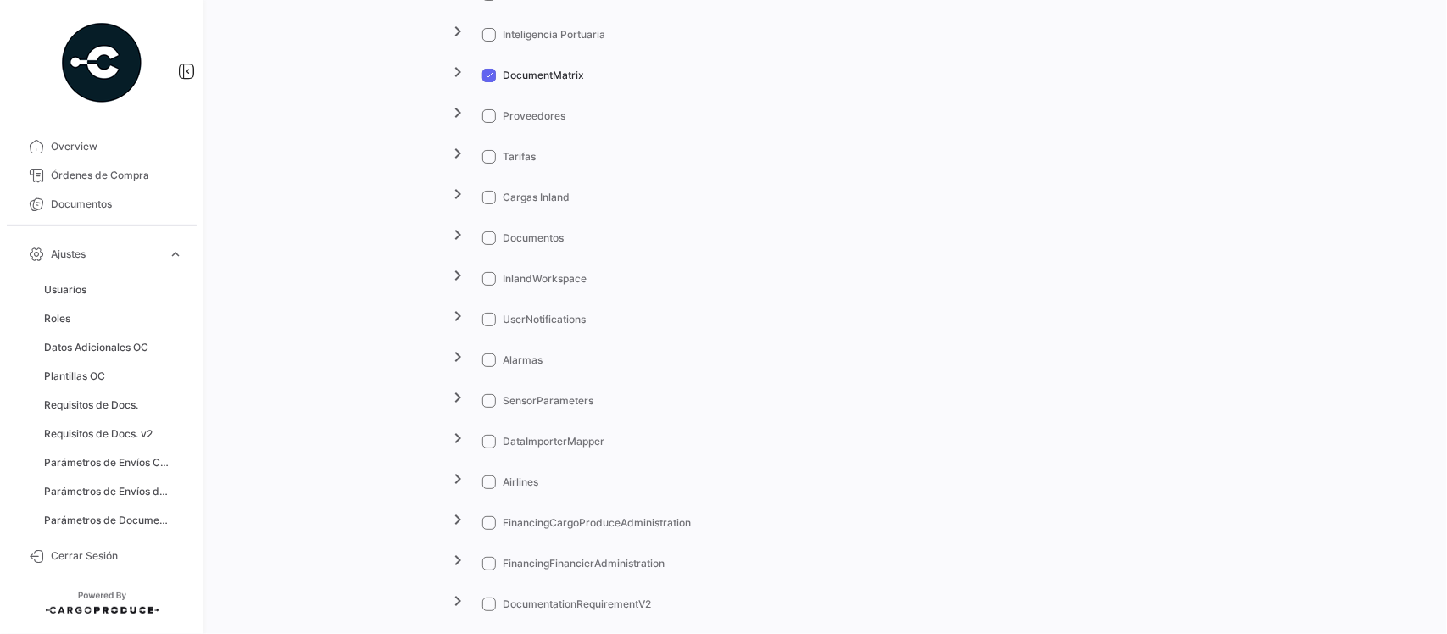
scroll to position [3286, 0]
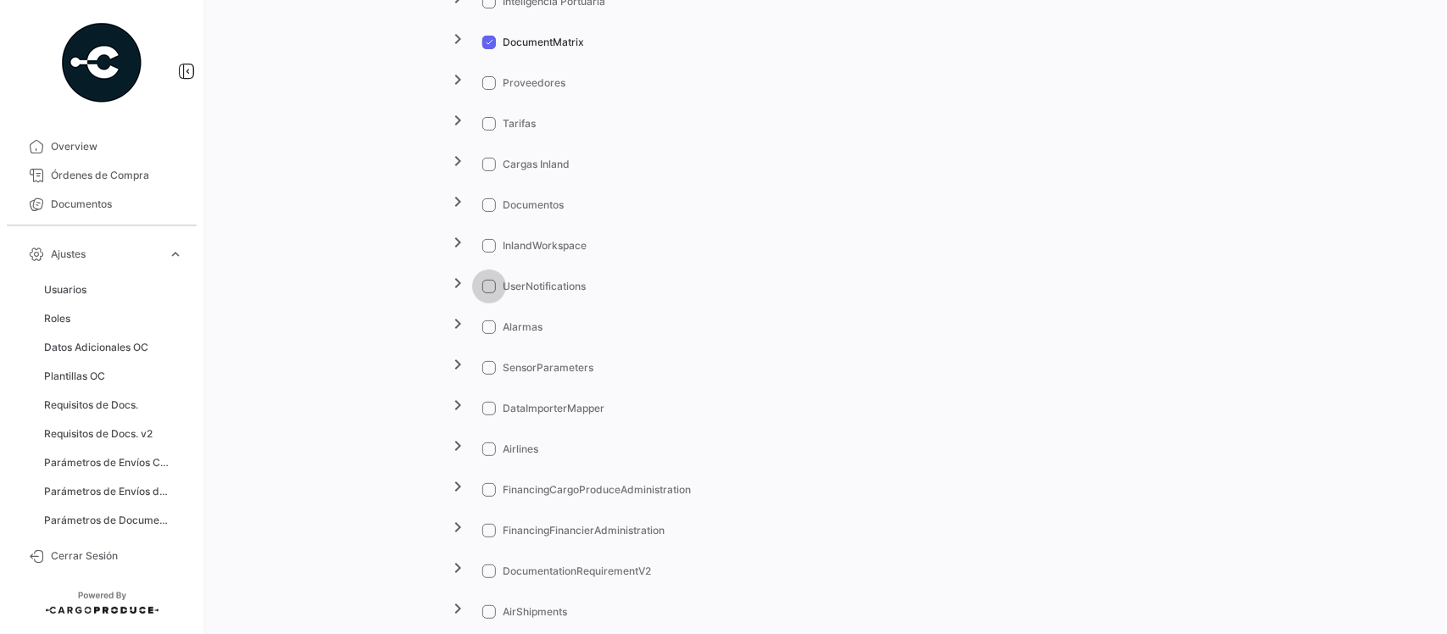
click at [537, 288] on span "UserNotifications" at bounding box center [544, 286] width 83 height 15
click at [489, 293] on input "UserNotifications" at bounding box center [488, 293] width 1 height 1
checkbox input "true"
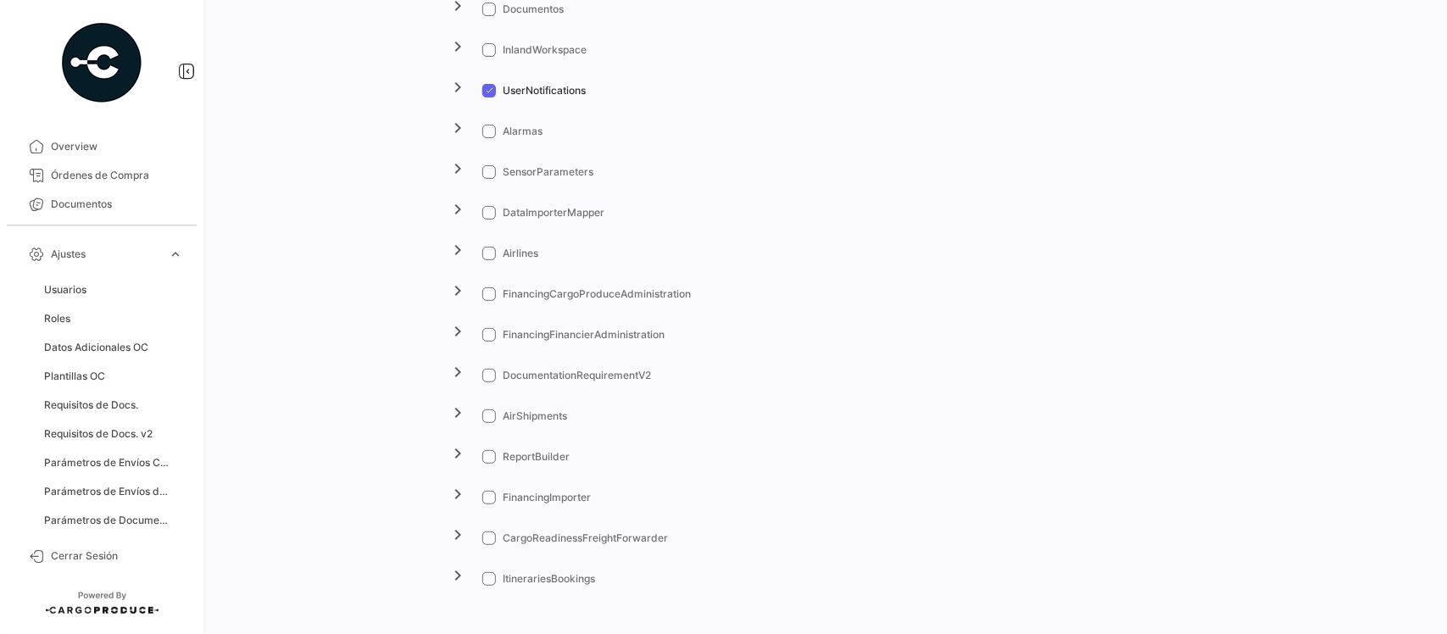
scroll to position [3485, 0]
click at [599, 371] on span "DocumentationRequirementV2" at bounding box center [577, 372] width 148 height 15
click at [489, 379] on input "DocumentationRequirementV2" at bounding box center [488, 379] width 1 height 1
click at [599, 371] on span "DocumentationRequirementV2" at bounding box center [577, 372] width 148 height 15
click at [489, 379] on input "DocumentationRequirementV2" at bounding box center [488, 379] width 1 height 1
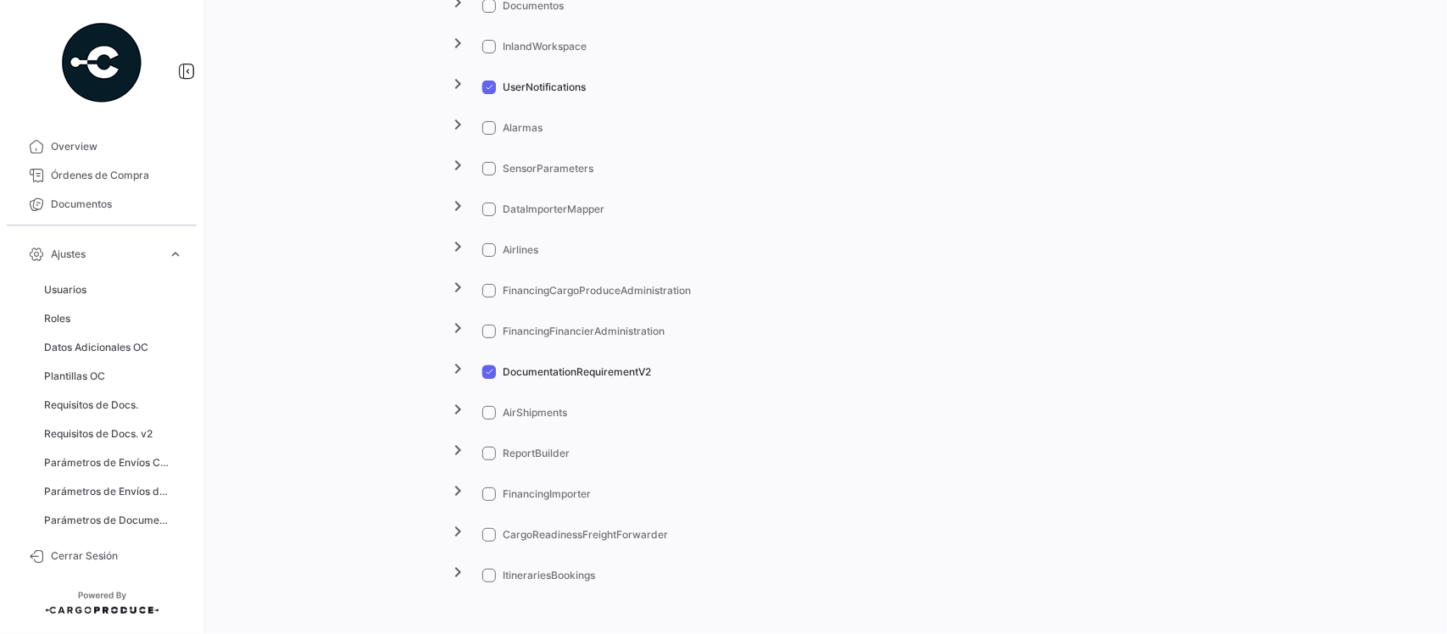
checkbox input "false"
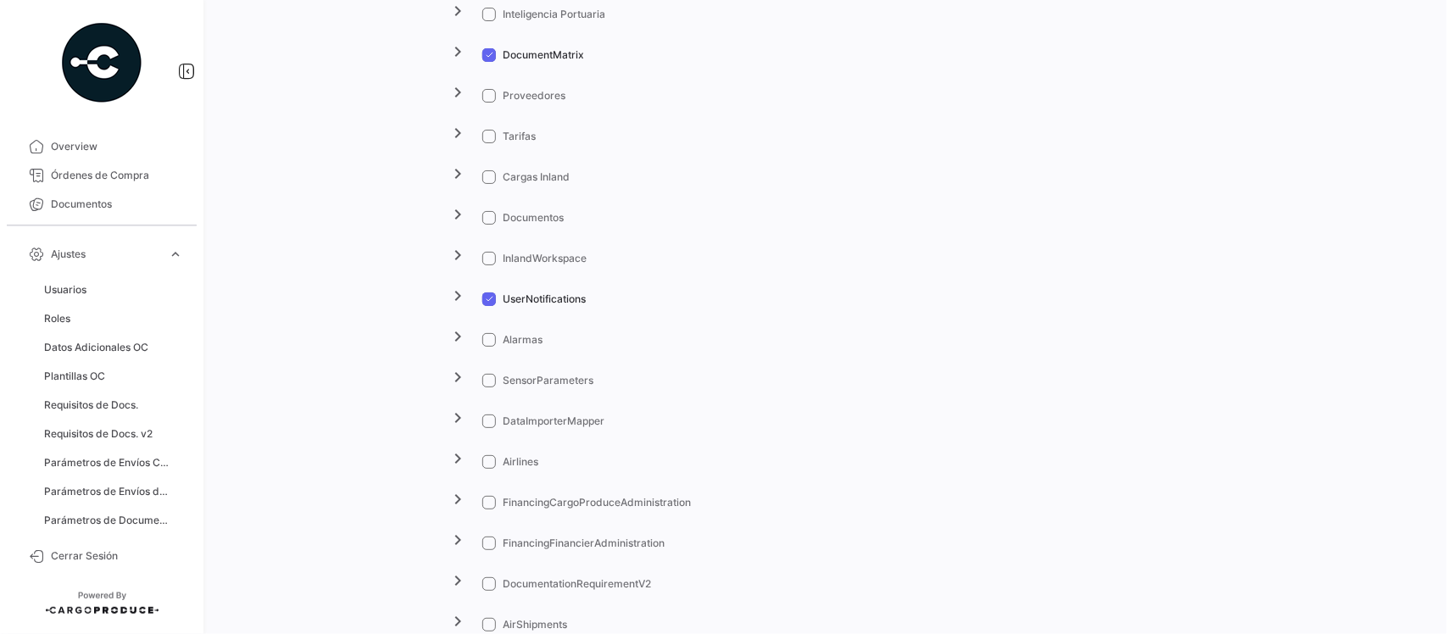
scroll to position [3061, 0]
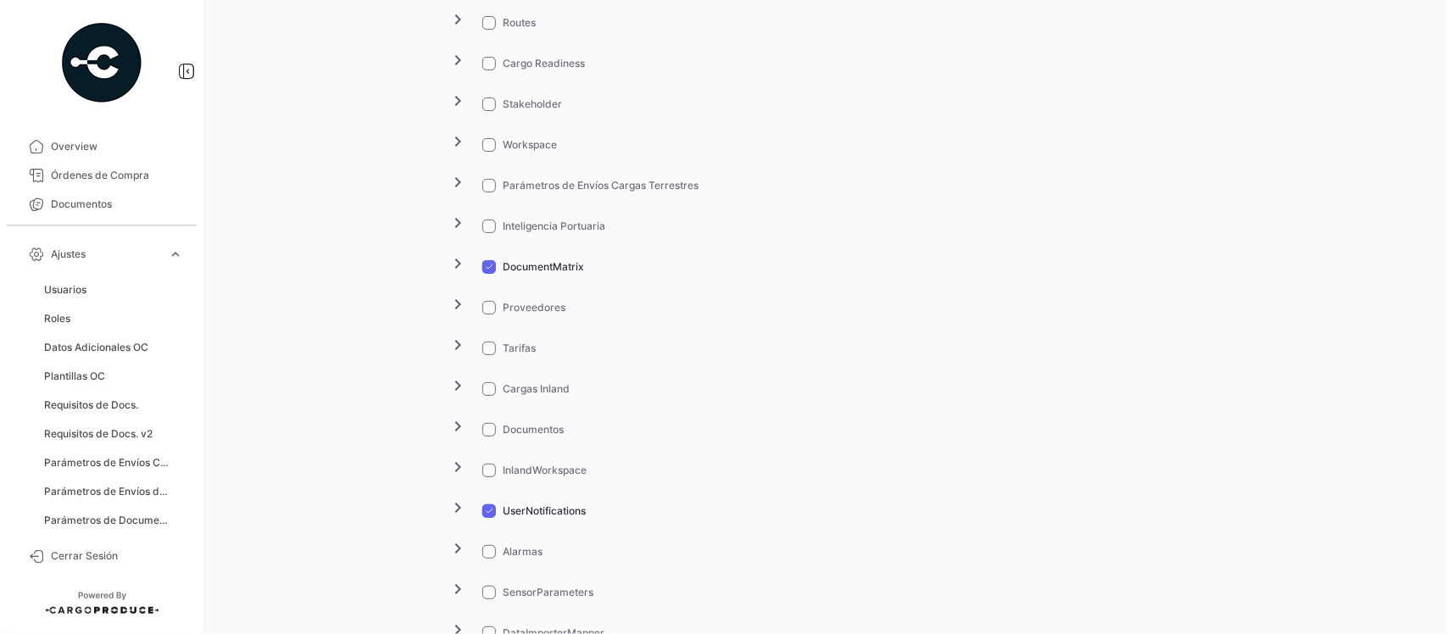
click at [556, 427] on span "Documentos" at bounding box center [533, 429] width 61 height 15
click at [489, 437] on input "Documentos" at bounding box center [488, 437] width 1 height 1
checkbox input "true"
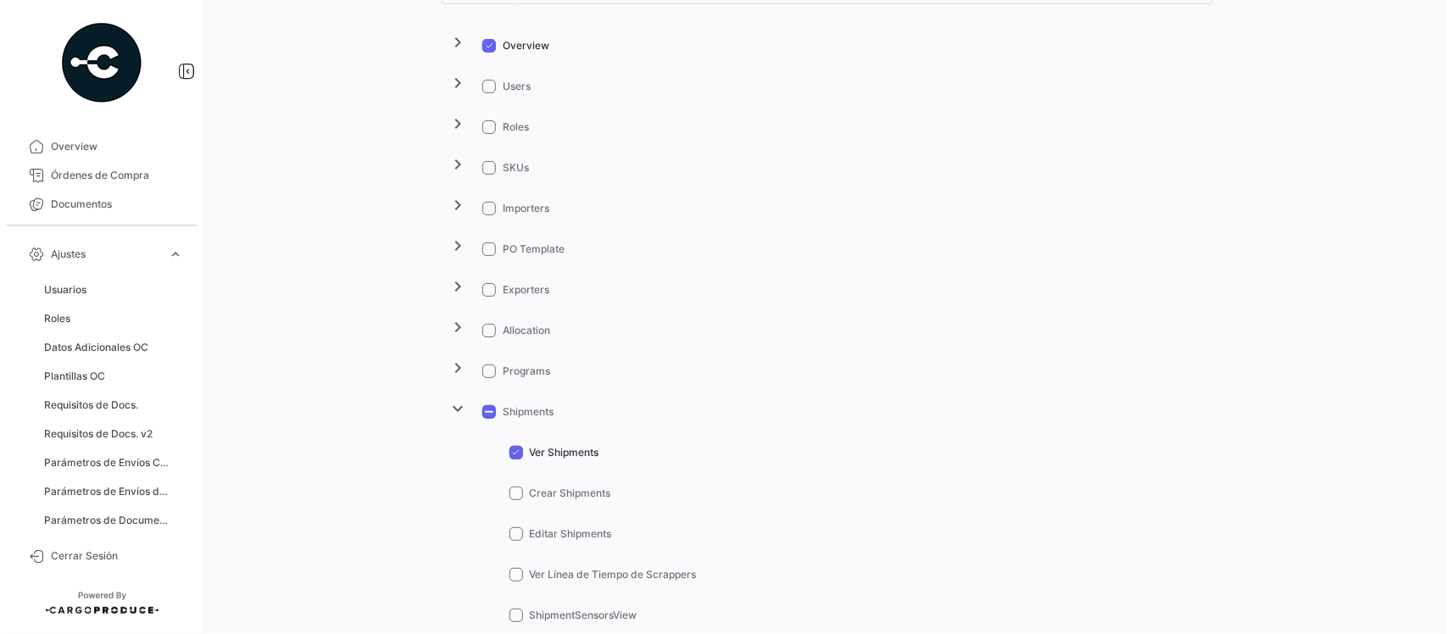
scroll to position [0, 0]
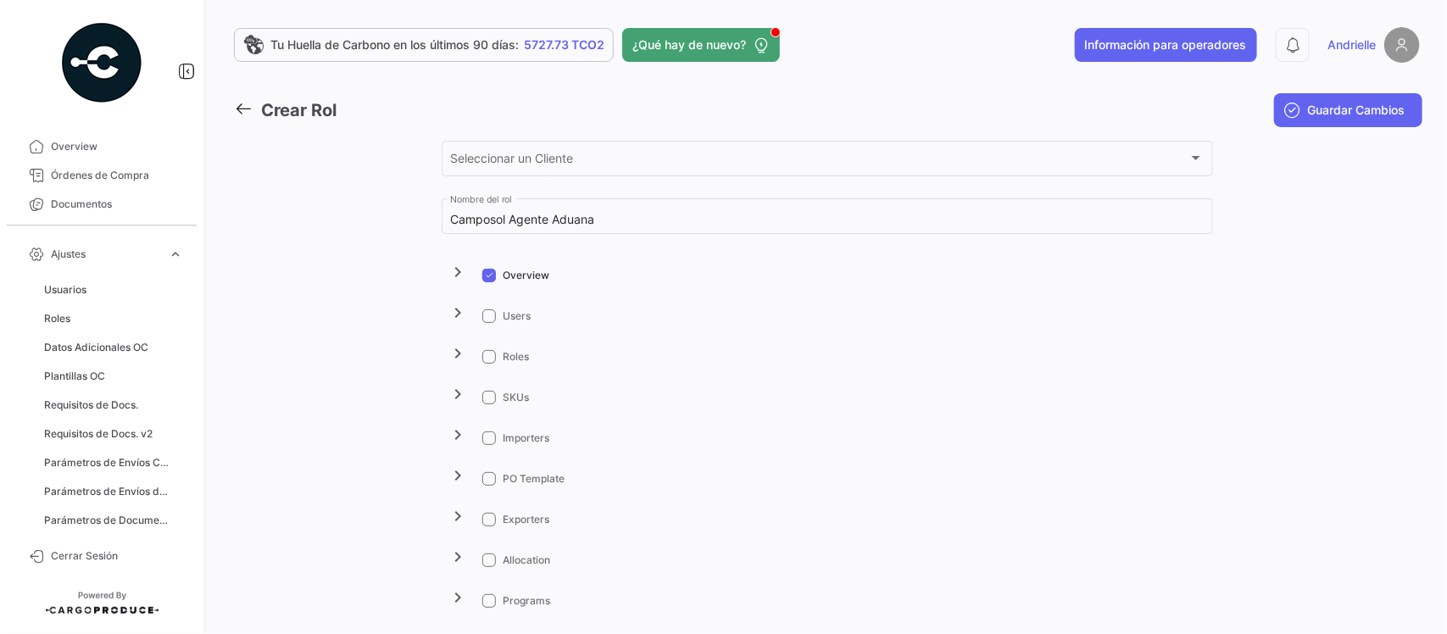
drag, startPoint x: 1376, startPoint y: 109, endPoint x: 1353, endPoint y: 123, distance: 27.1
click at [1376, 111] on span "Guardar Cambios" at bounding box center [1357, 110] width 98 height 17
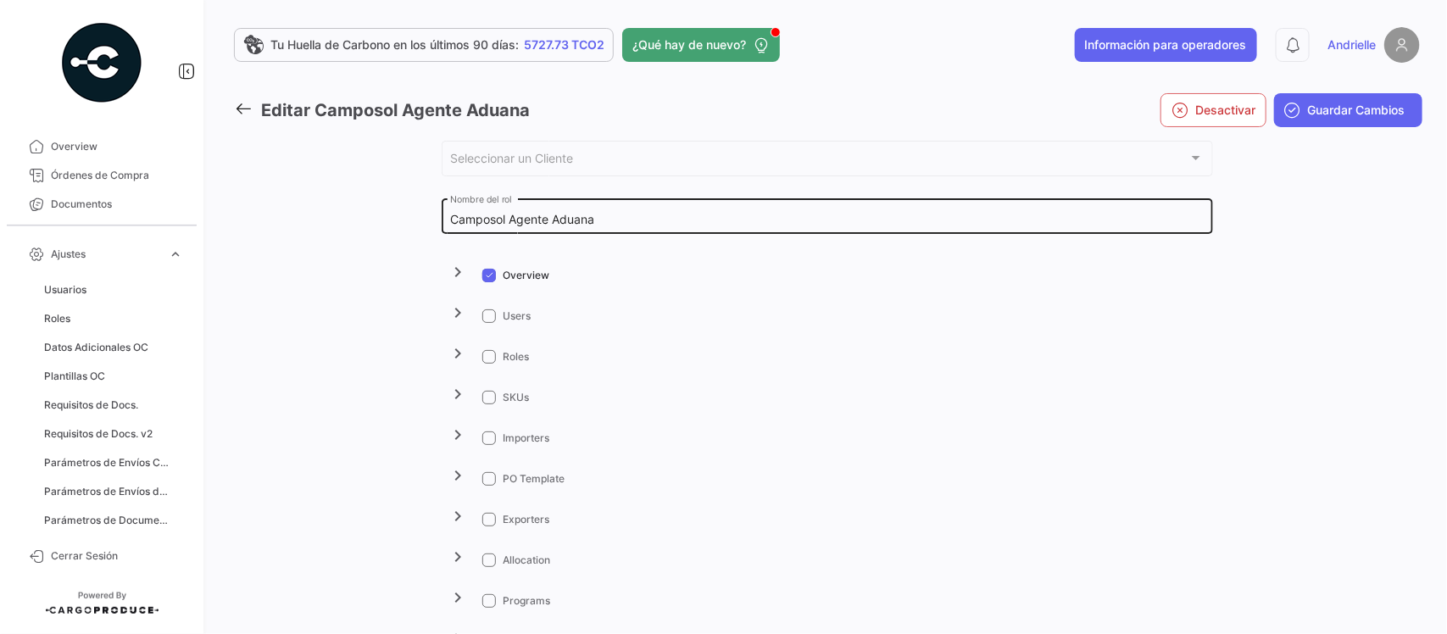
scroll to position [212, 0]
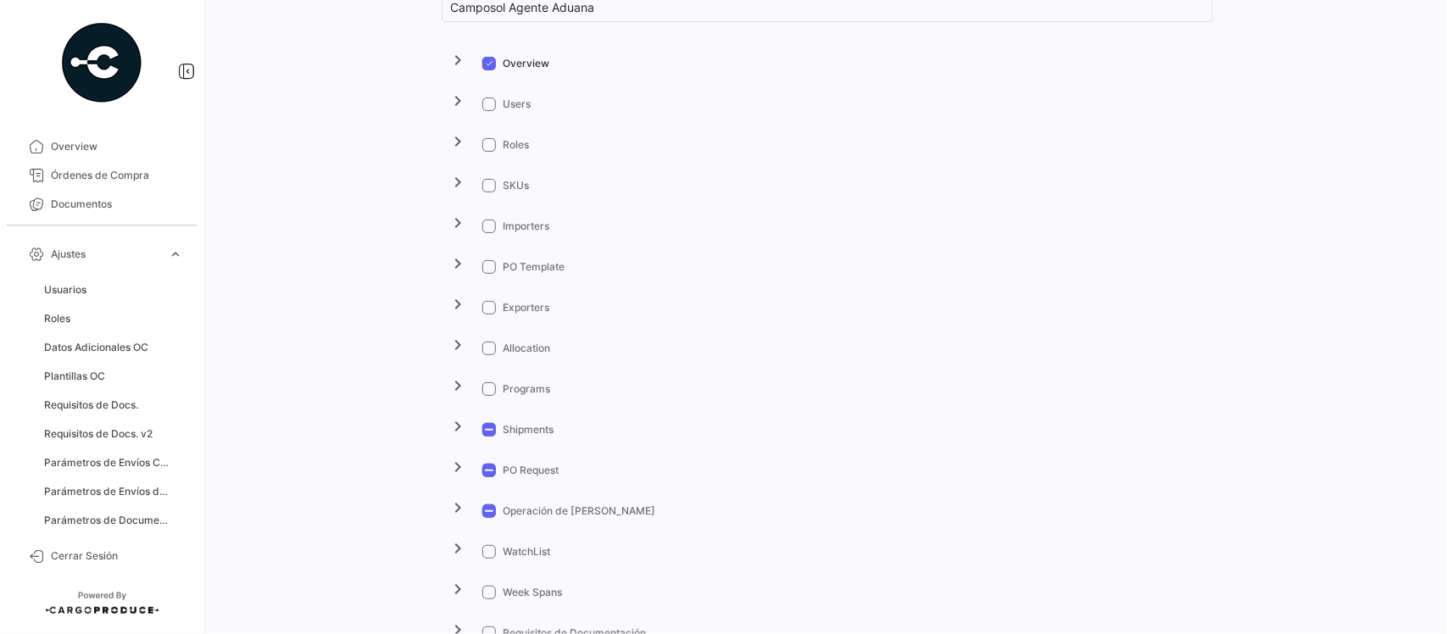
drag, startPoint x: 459, startPoint y: 435, endPoint x: 804, endPoint y: 418, distance: 345.5
click at [459, 435] on mat-icon "chevron_right" at bounding box center [459, 426] width 20 height 20
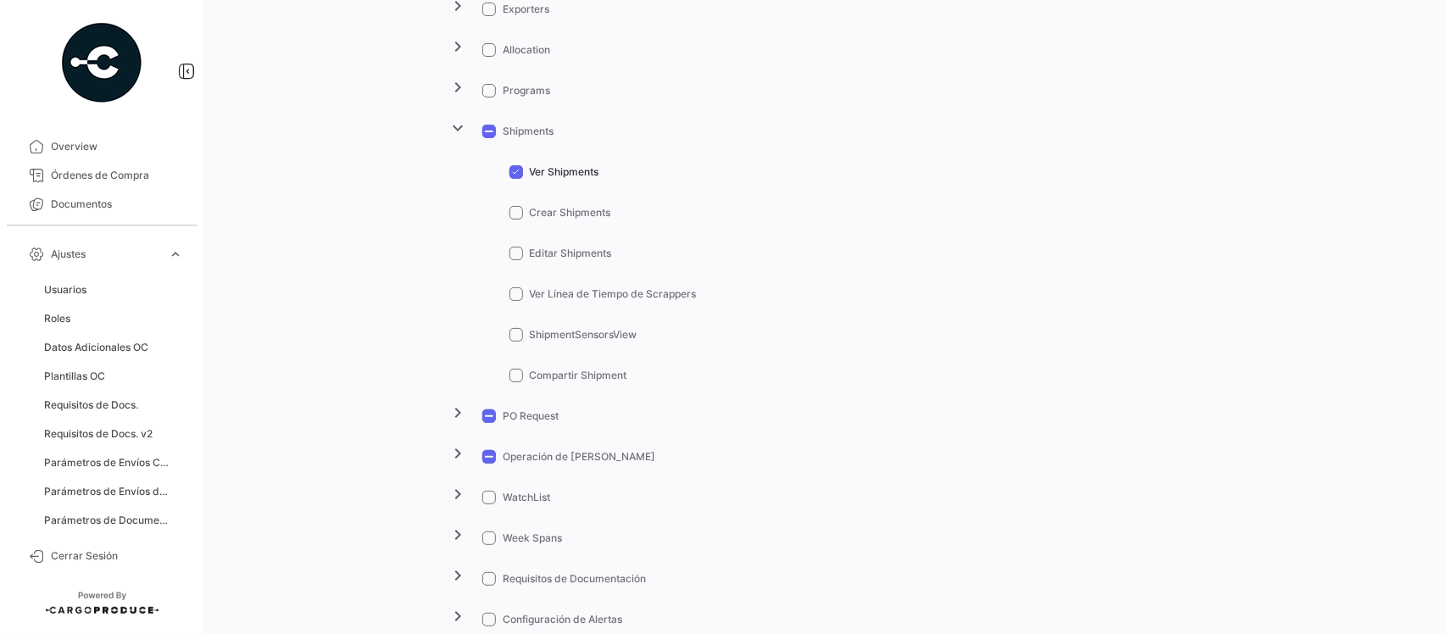
scroll to position [530, 0]
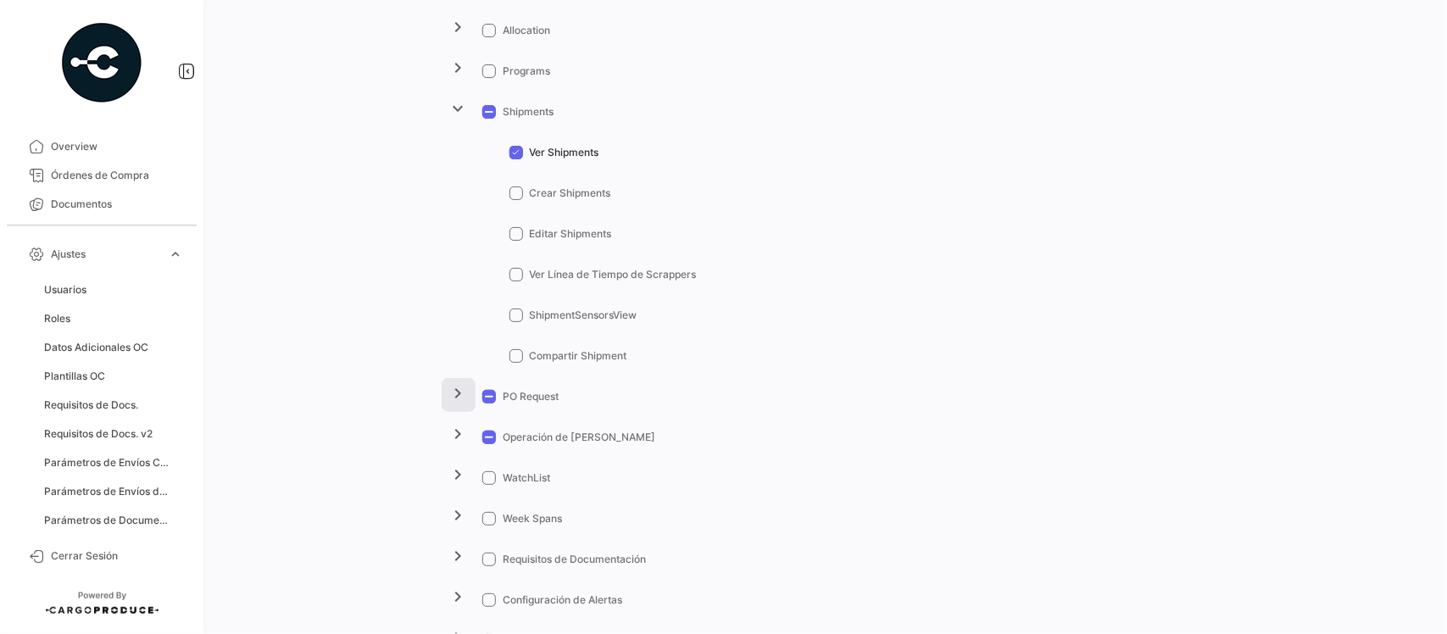
click at [454, 395] on mat-icon "chevron_right" at bounding box center [459, 393] width 20 height 20
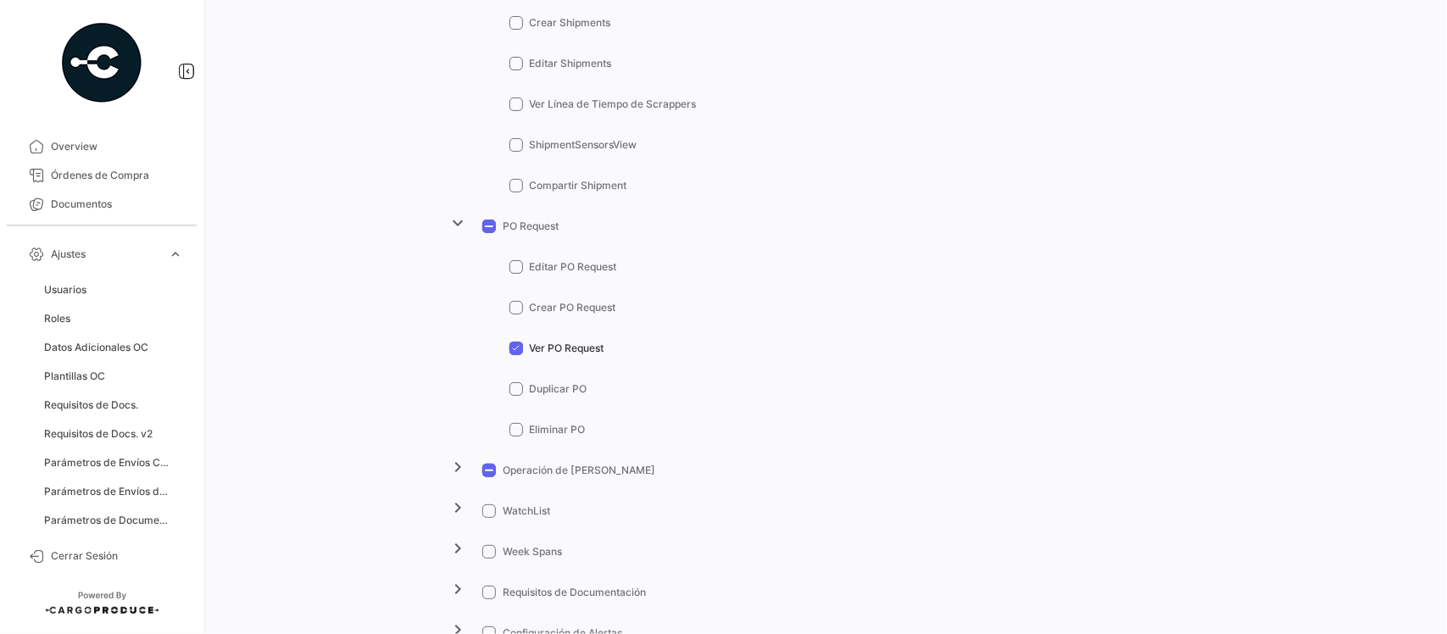
scroll to position [742, 0]
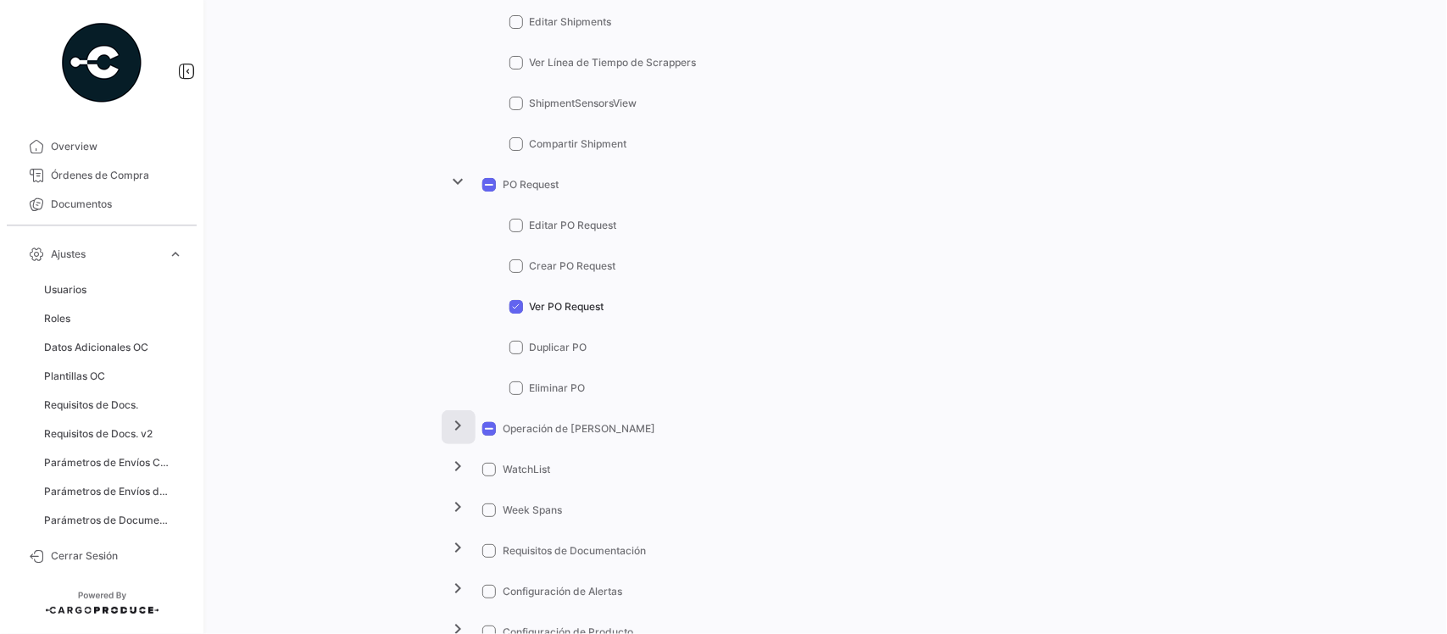
click at [449, 430] on mat-icon "chevron_right" at bounding box center [459, 425] width 20 height 20
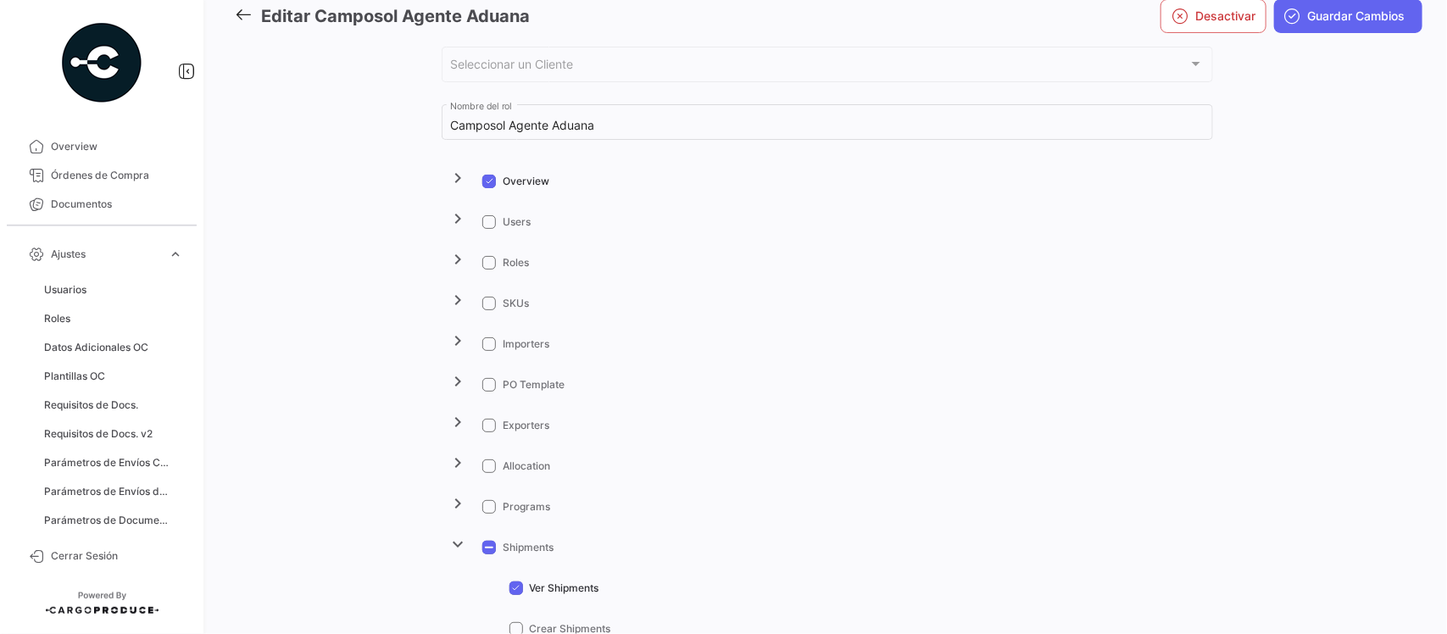
scroll to position [0, 0]
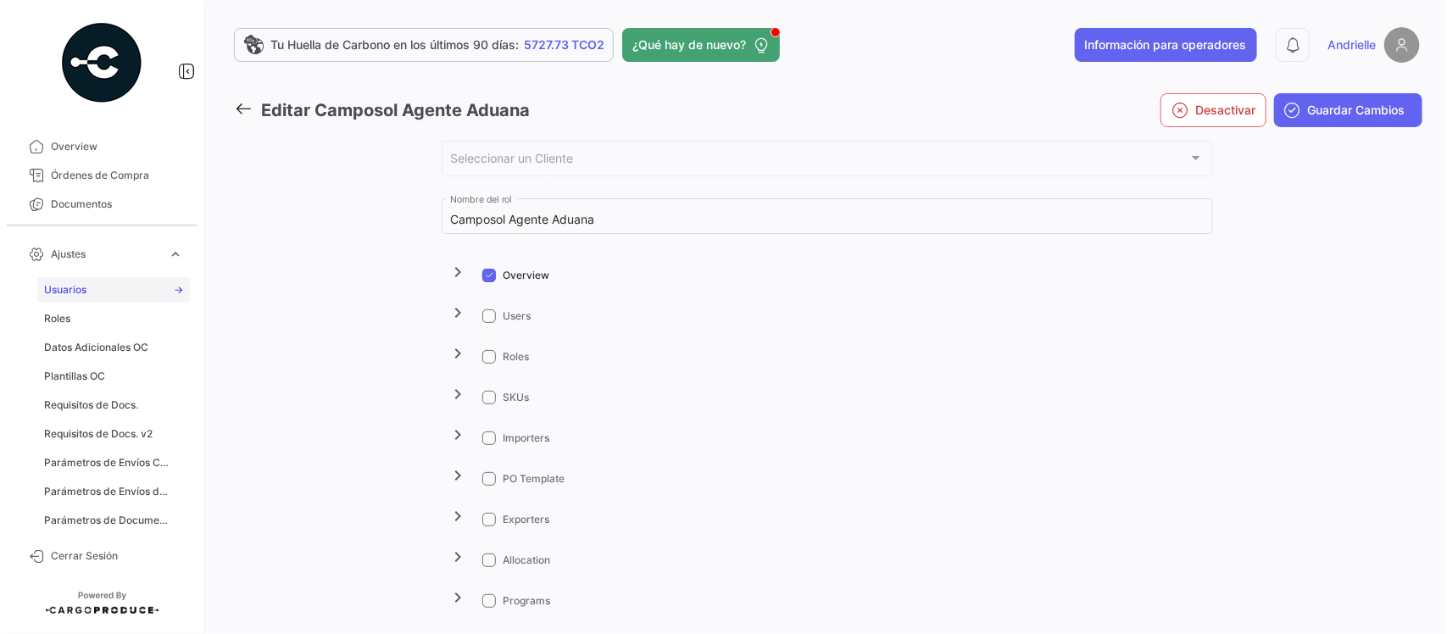
click at [86, 289] on span "Usuarios" at bounding box center [65, 289] width 42 height 15
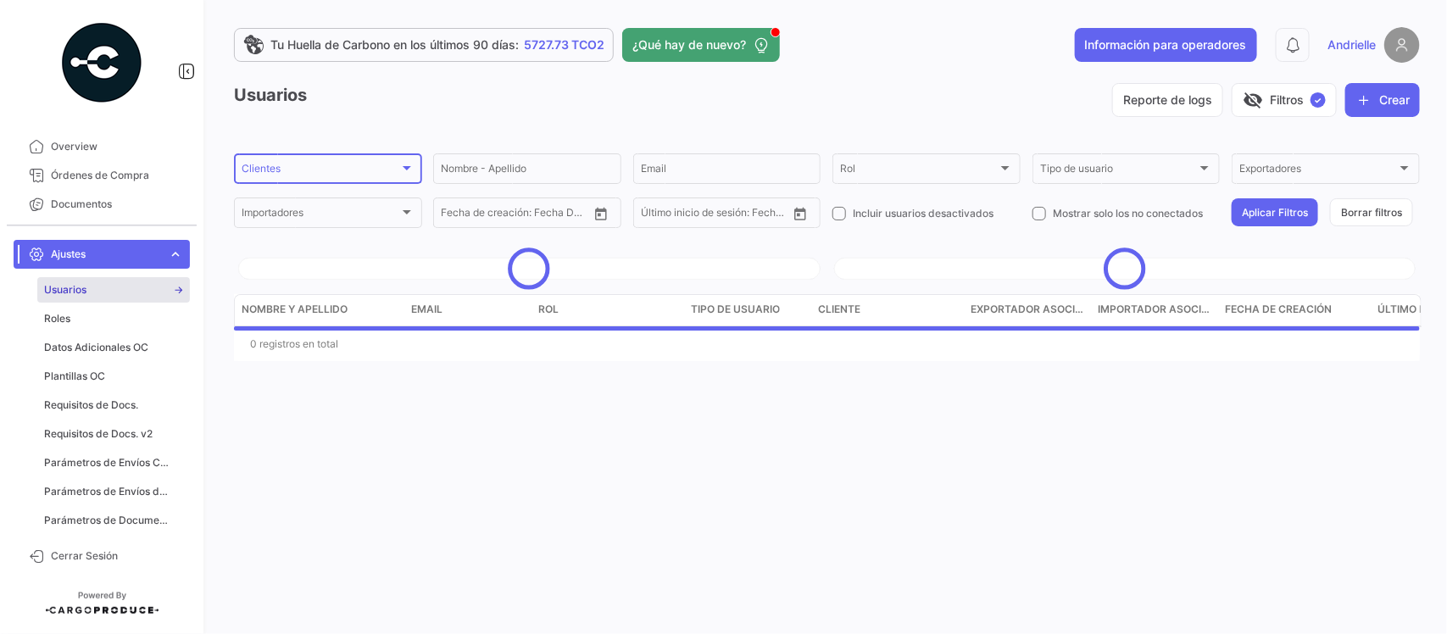
click at [285, 163] on div "Clientes Clientes" at bounding box center [328, 167] width 173 height 33
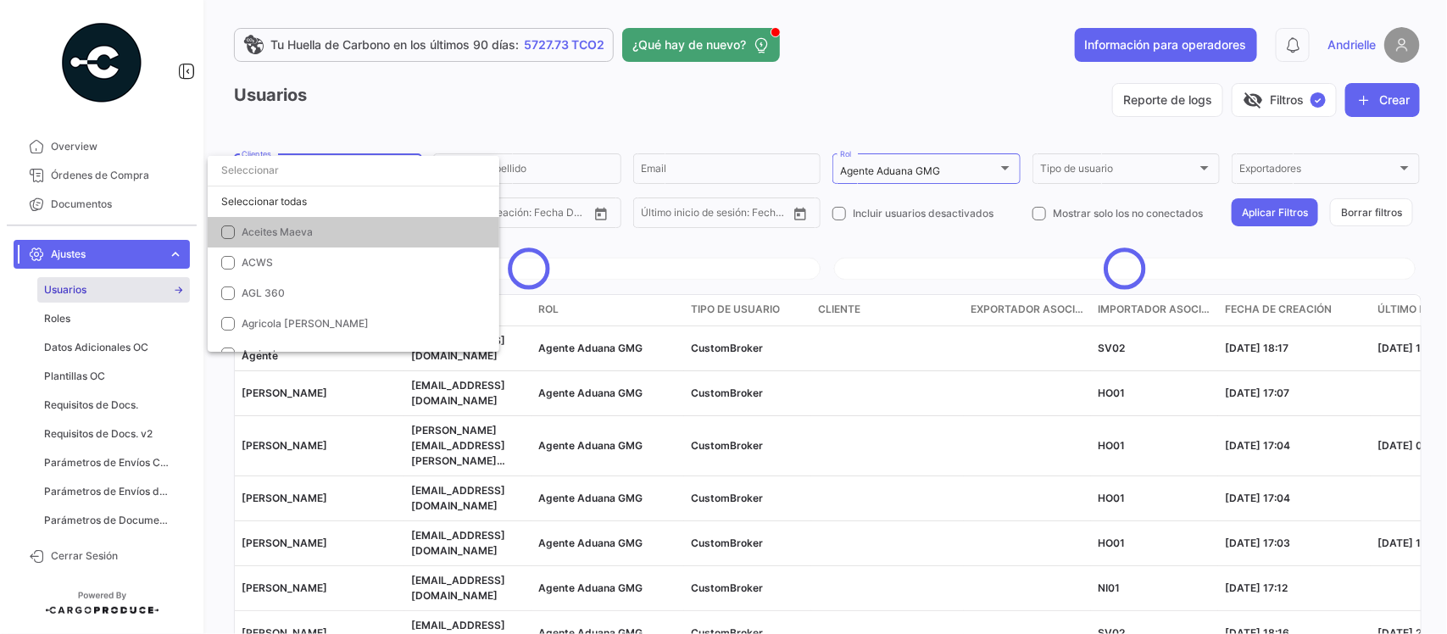
click at [332, 123] on div at bounding box center [723, 317] width 1447 height 634
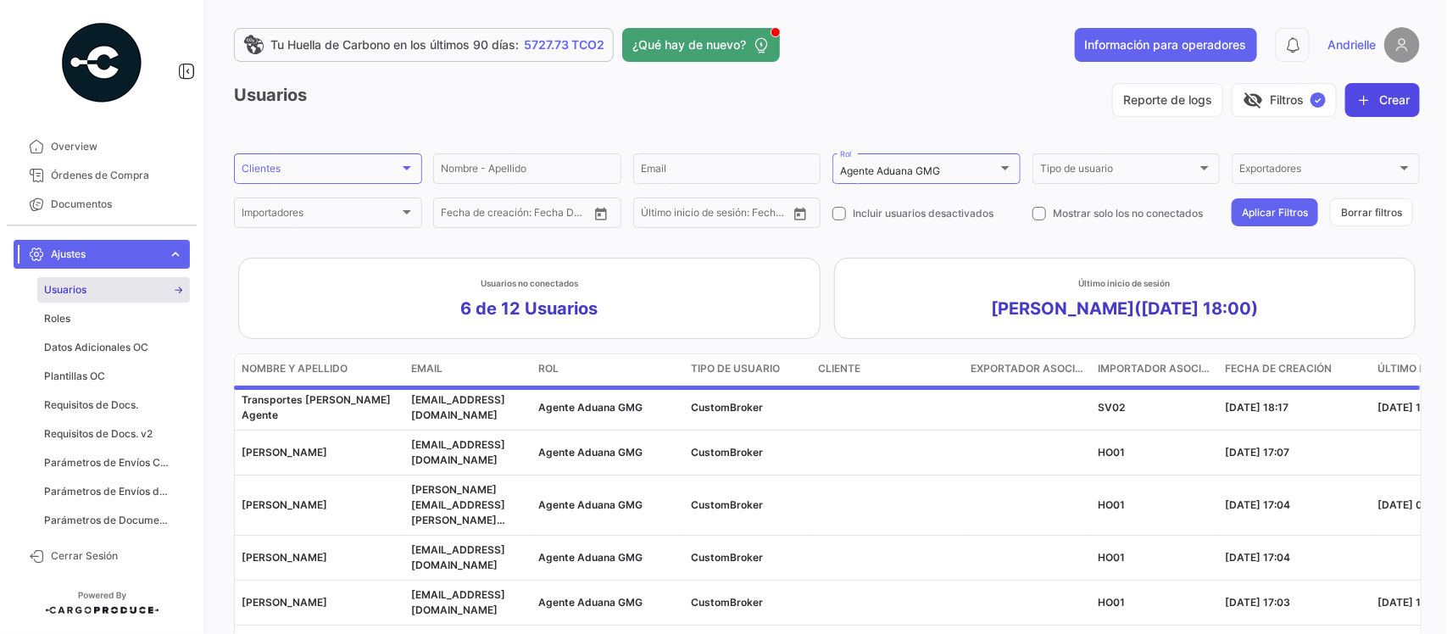
click at [1366, 108] on button "Crear" at bounding box center [1383, 100] width 75 height 34
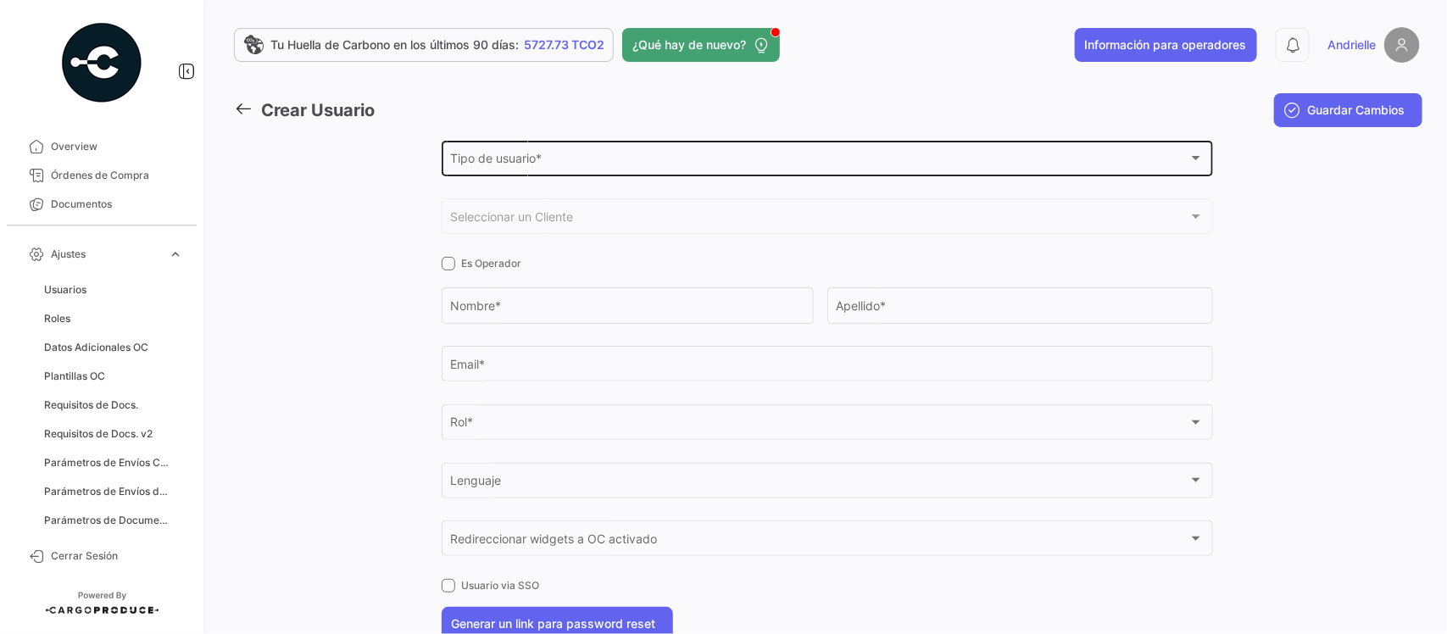
click at [544, 164] on div "Tipo de usuario *" at bounding box center [819, 161] width 739 height 14
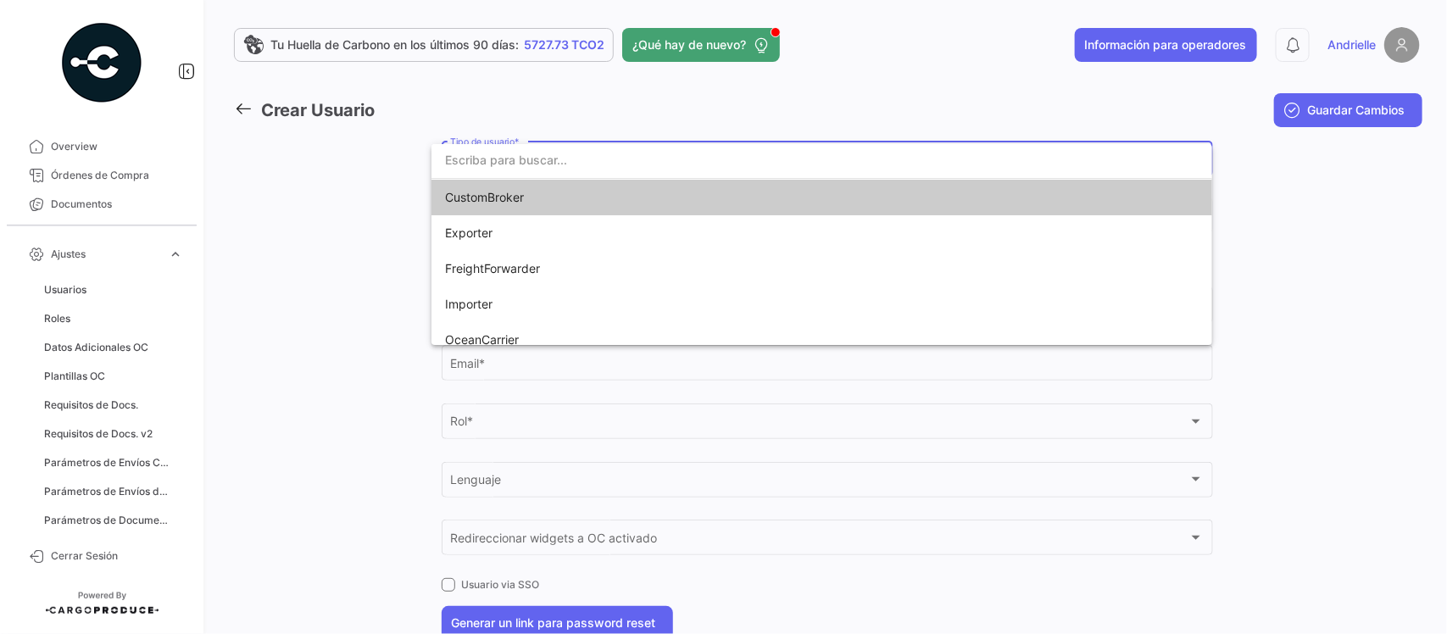
click at [534, 204] on span "CustomBroker" at bounding box center [822, 198] width 754 height 36
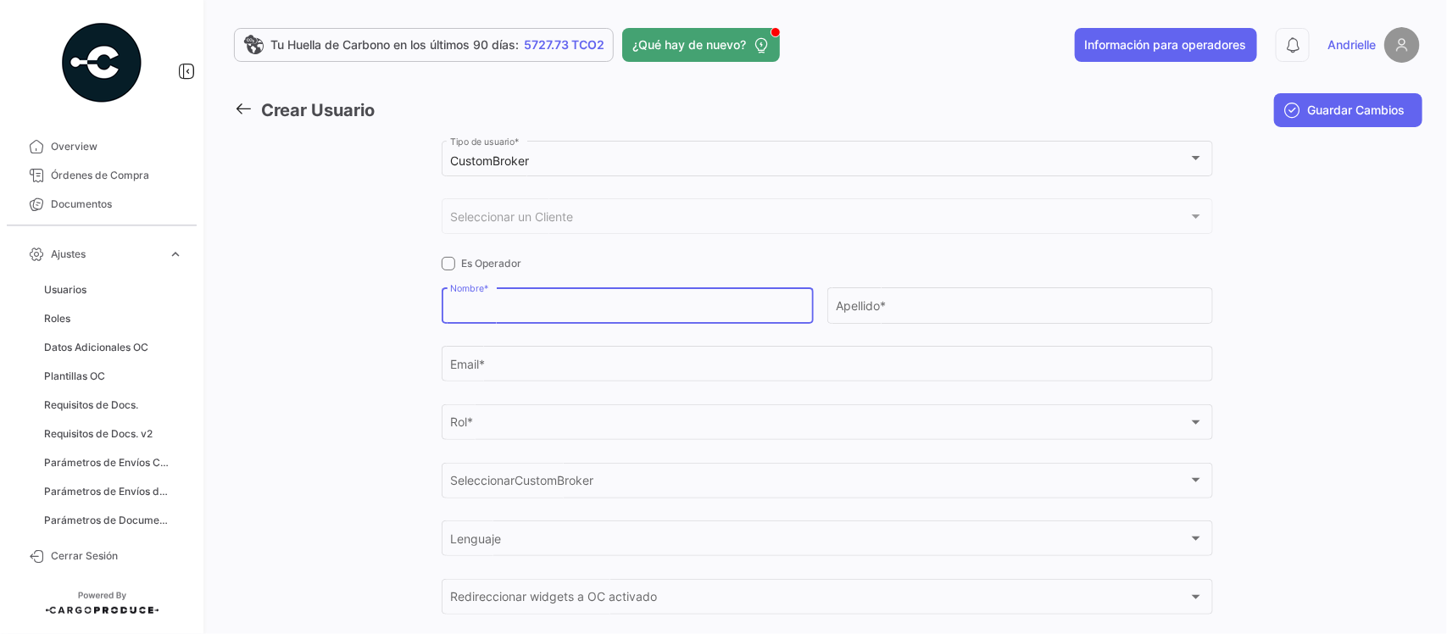
click at [507, 310] on input "Nombre *" at bounding box center [627, 309] width 354 height 14
type input "andrielle"
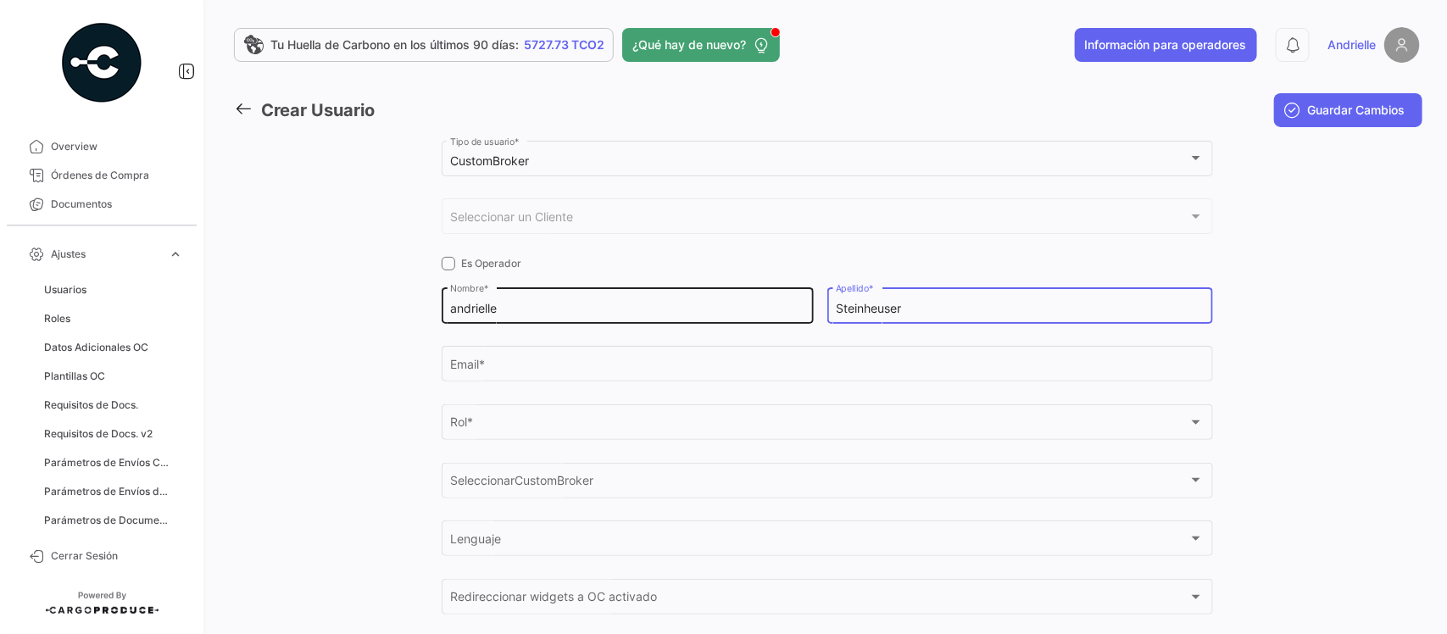
type input "Steinheuser"
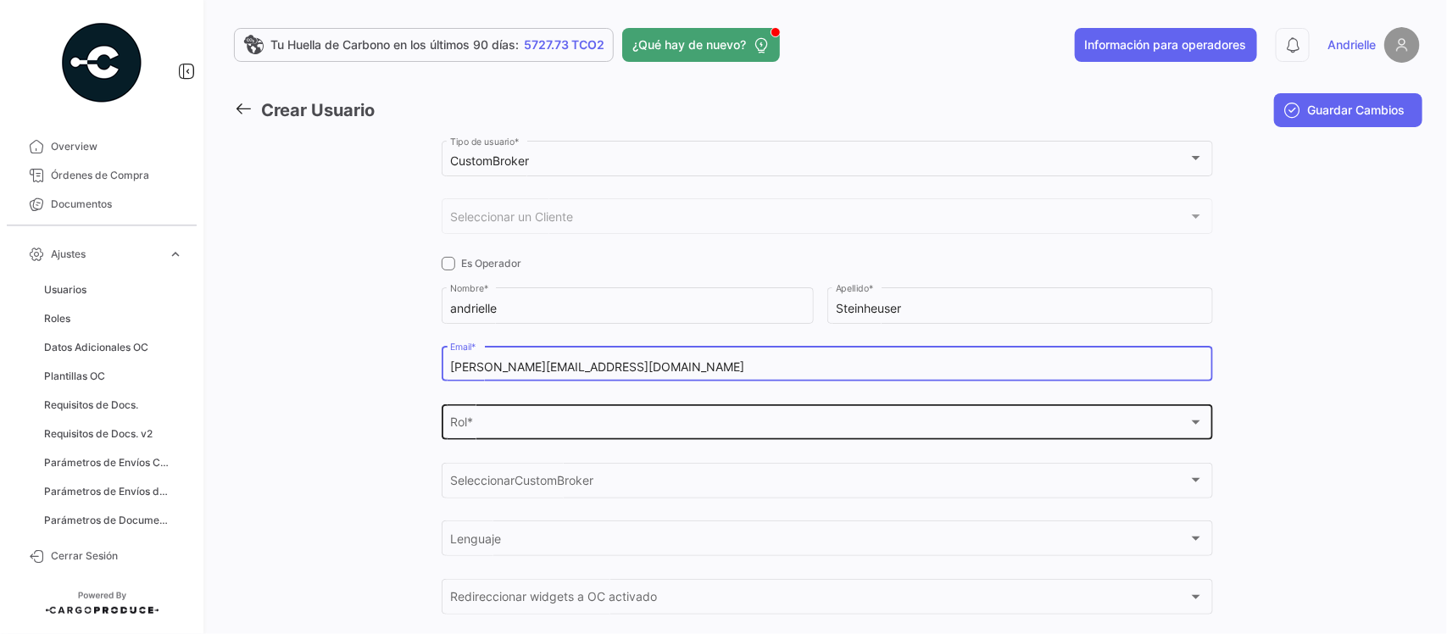
type input "[PERSON_NAME][EMAIL_ADDRESS][DOMAIN_NAME]"
click at [578, 427] on div "Rol *" at bounding box center [819, 426] width 739 height 14
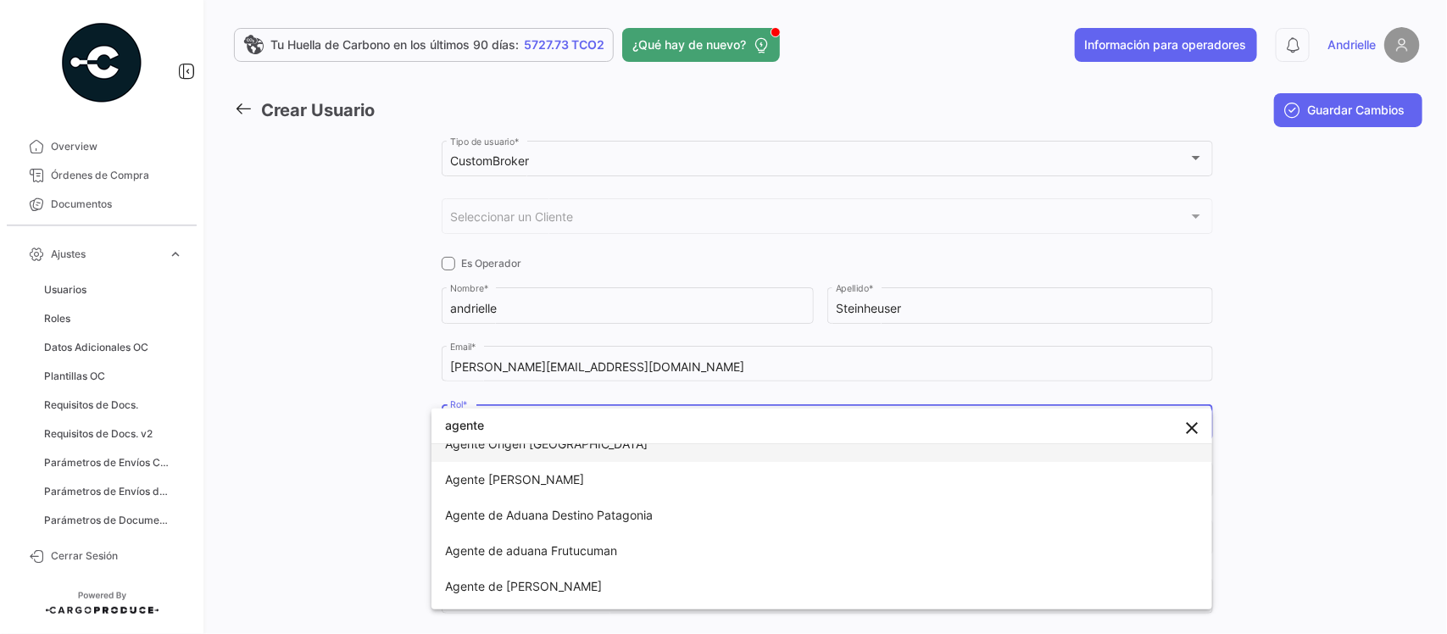
scroll to position [298, 0]
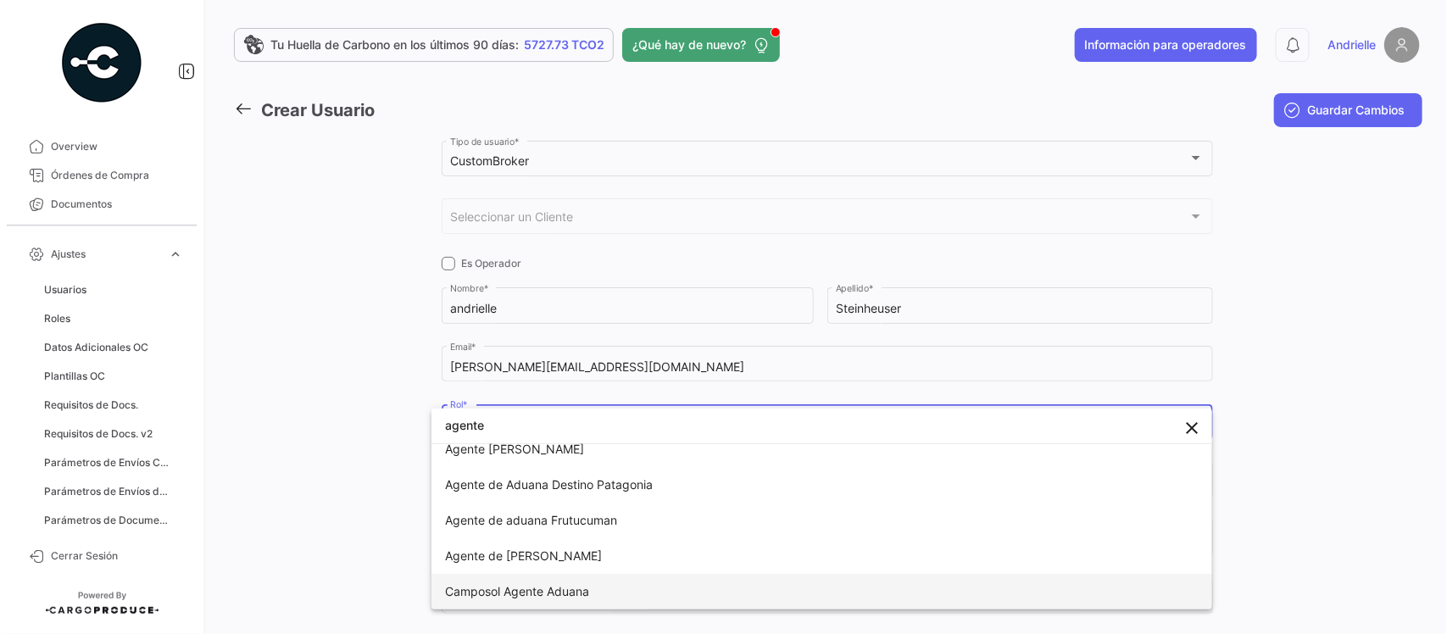
type input "agente"
click at [528, 584] on span "Camposol Agente Aduana" at bounding box center [517, 591] width 144 height 14
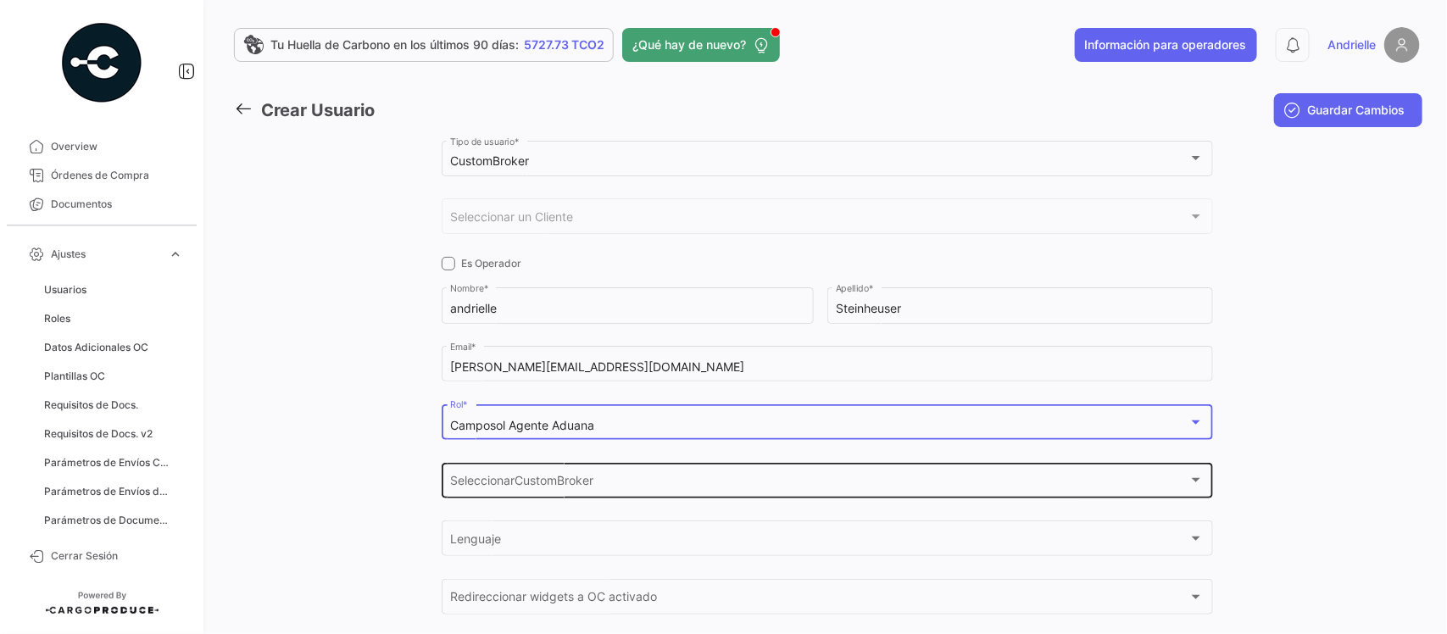
click at [500, 477] on div "SeleccionarCustomBroker SeleccionarCustomBroker" at bounding box center [827, 479] width 754 height 39
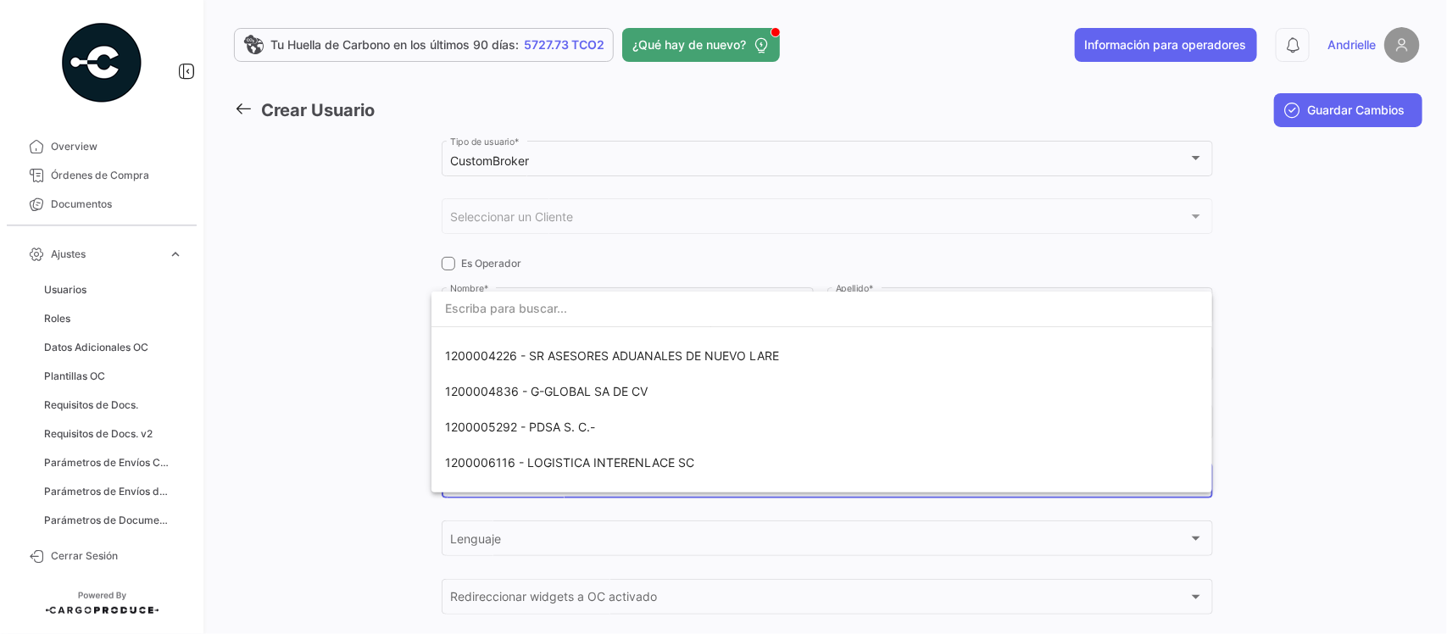
scroll to position [530, 0]
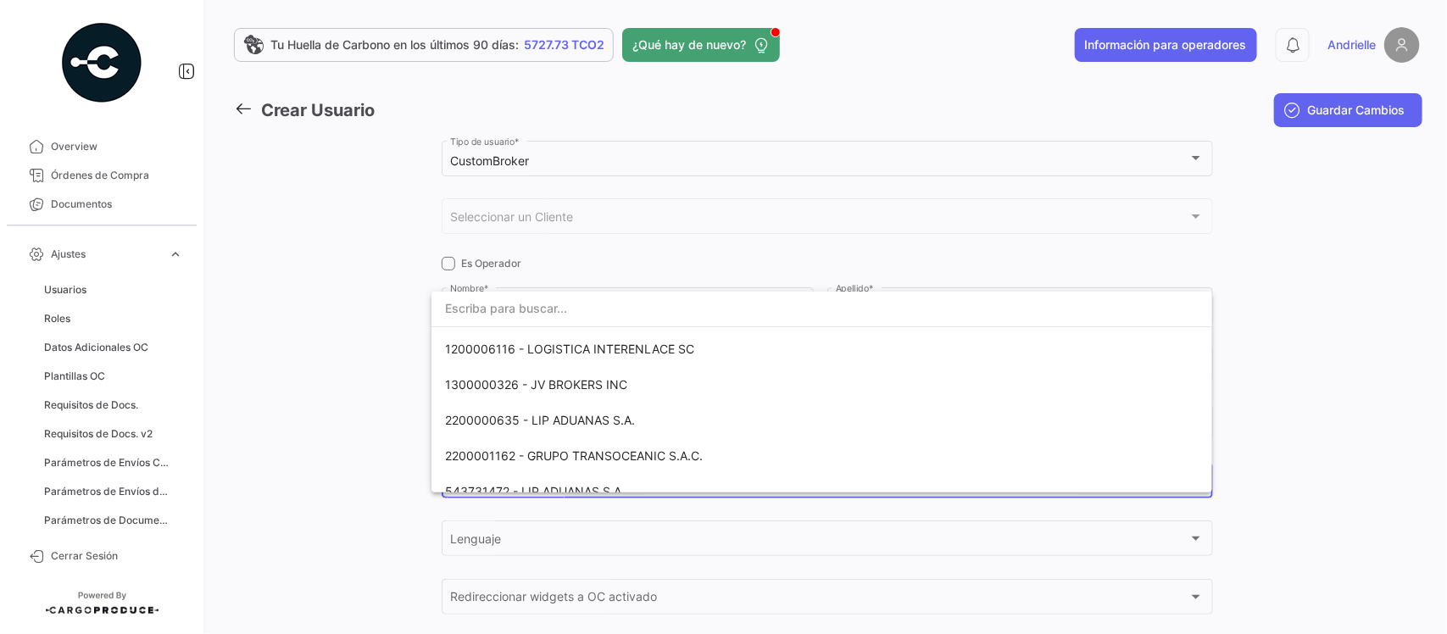
click at [175, 253] on div at bounding box center [723, 317] width 1447 height 634
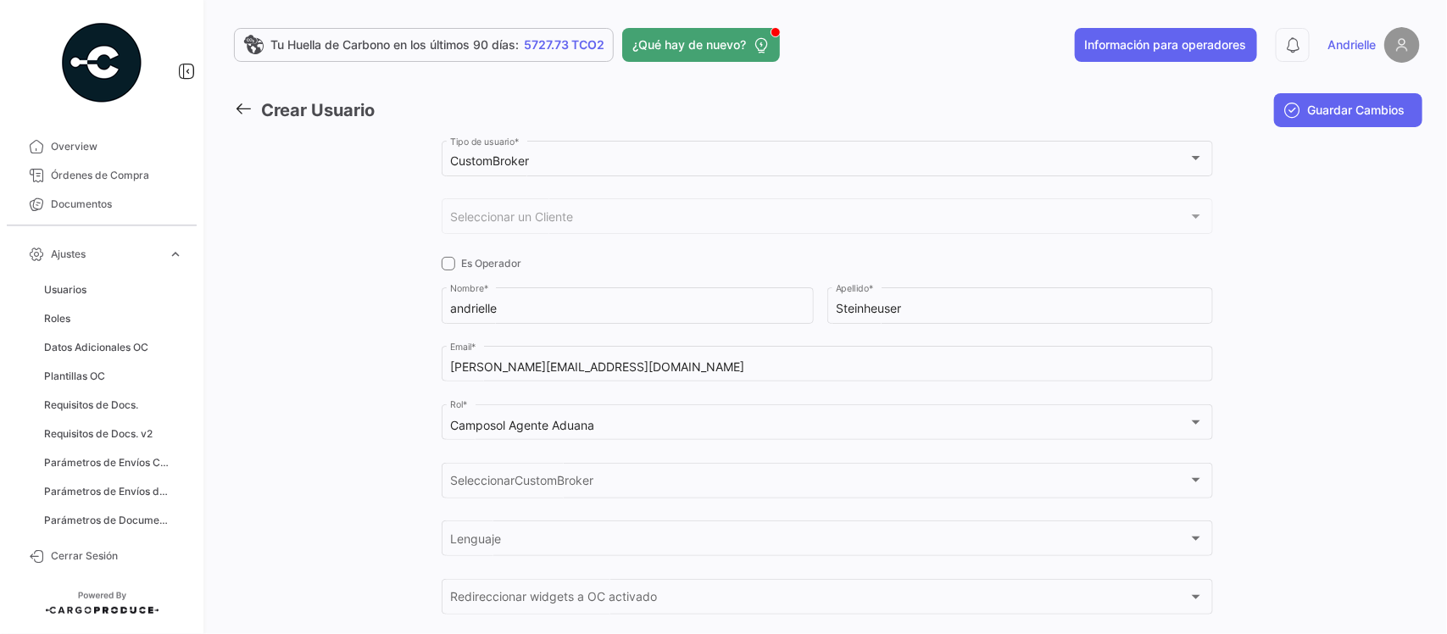
scroll to position [42, 0]
click at [178, 253] on span "expand_more" at bounding box center [175, 254] width 15 height 15
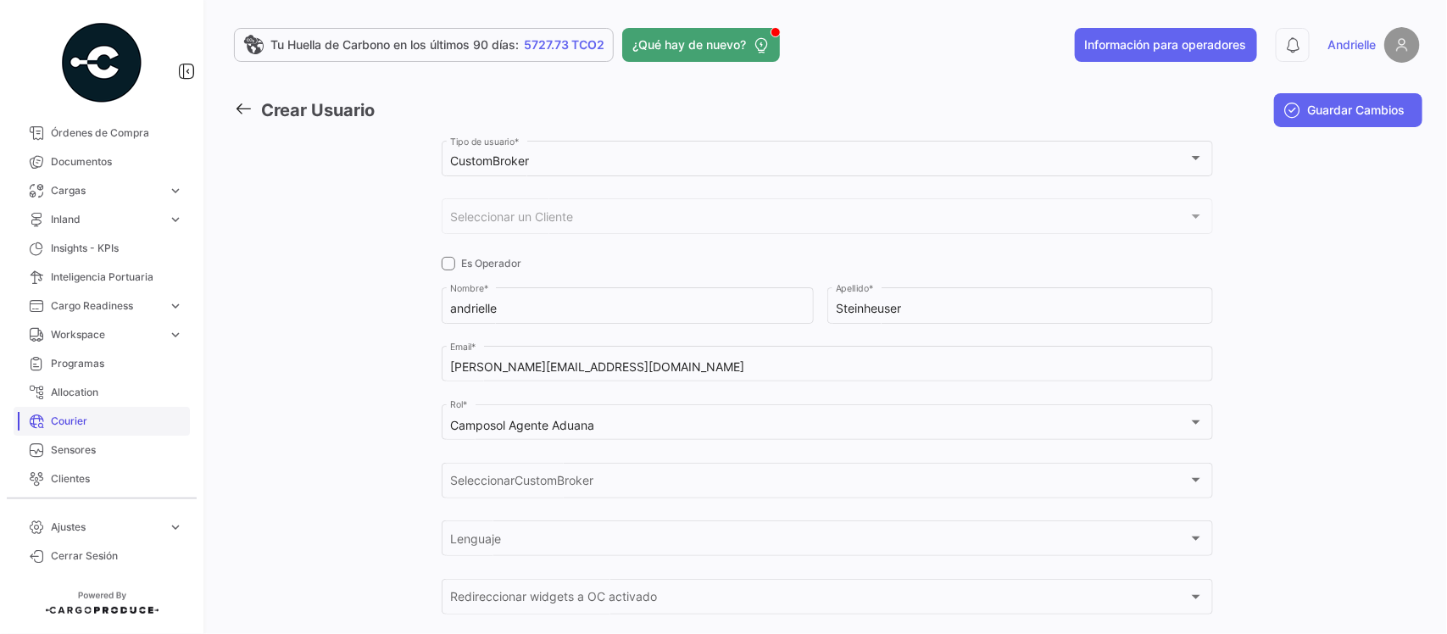
scroll to position [254, 0]
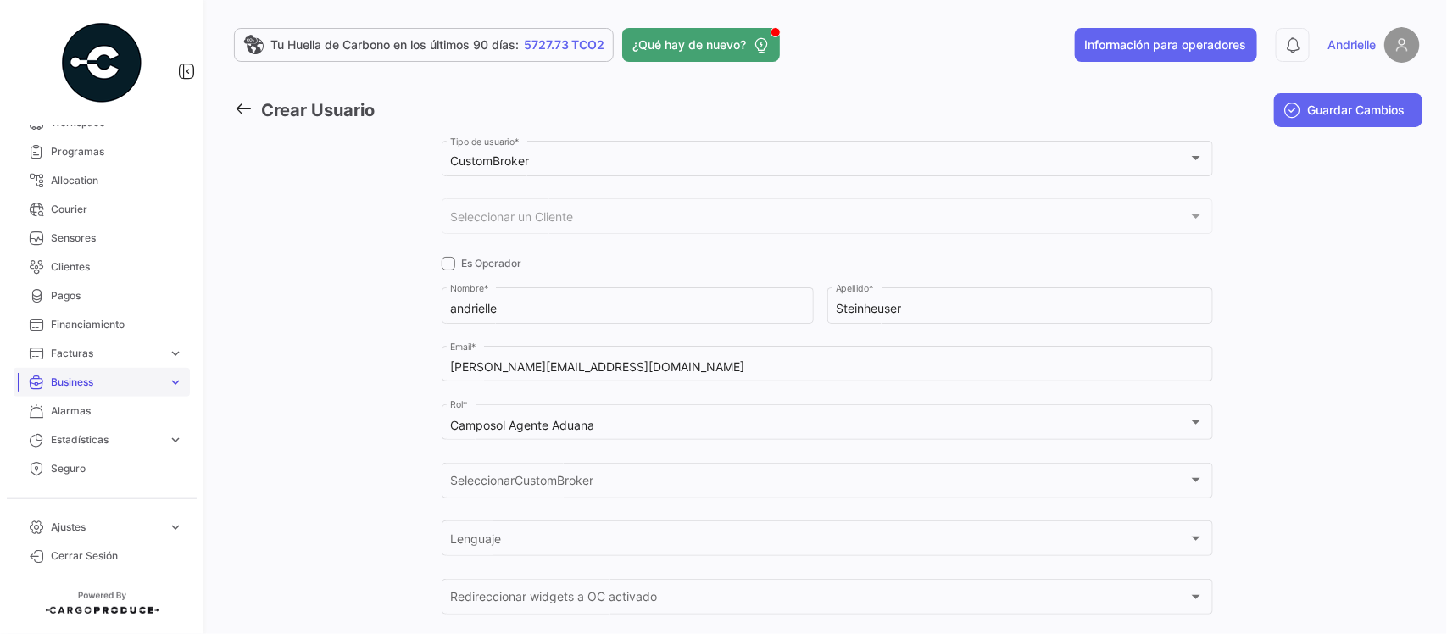
click at [86, 382] on span "Business" at bounding box center [106, 382] width 110 height 15
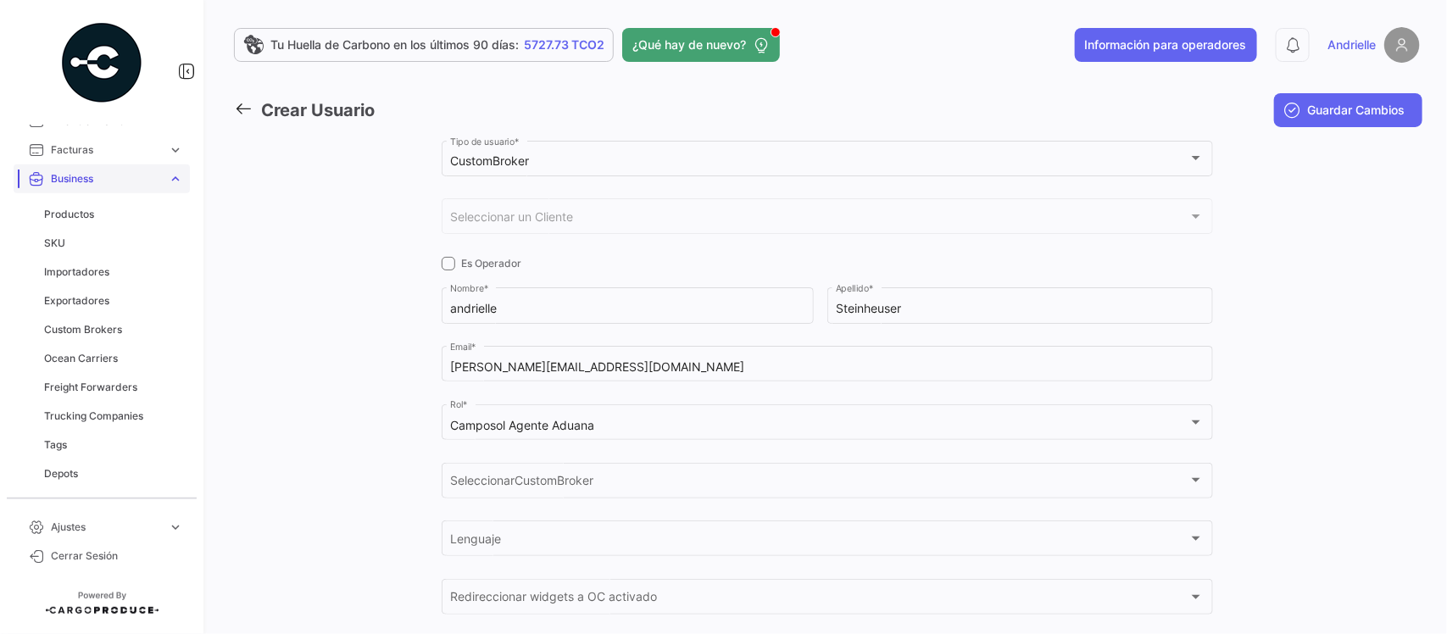
scroll to position [466, 0]
click at [94, 322] on span "Custom Brokers" at bounding box center [83, 321] width 78 height 15
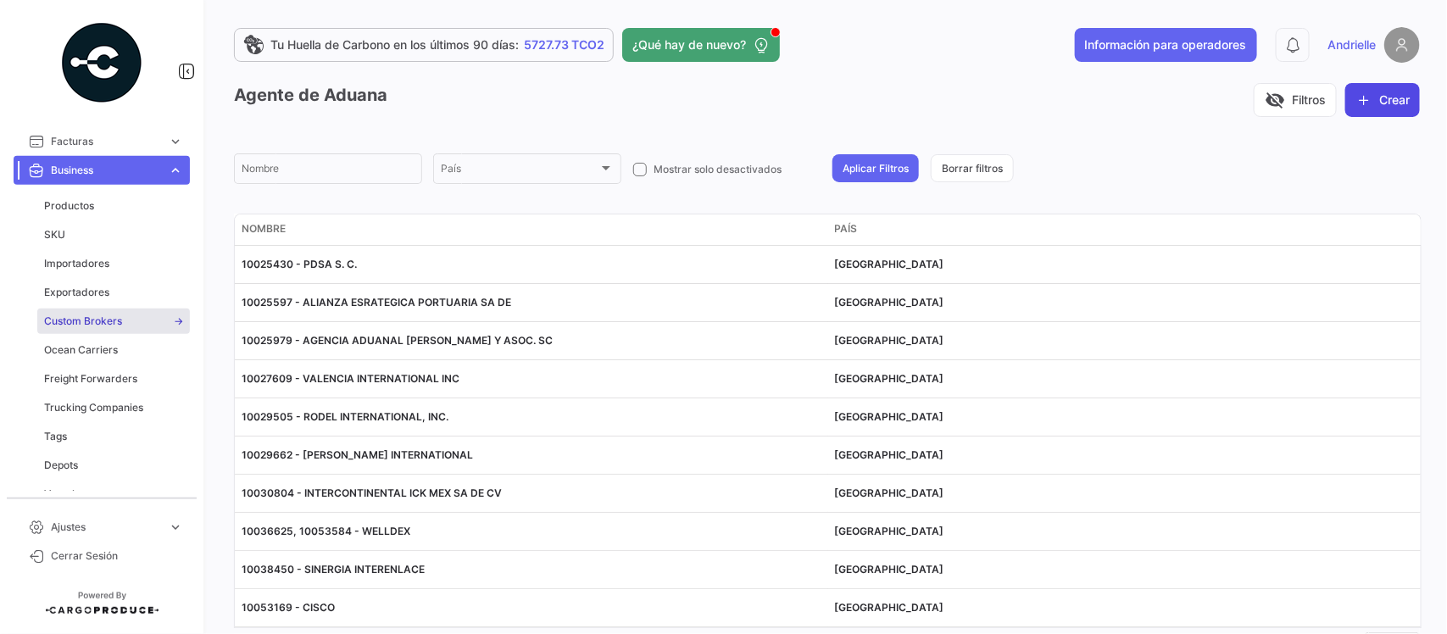
click at [1356, 96] on icon "button" at bounding box center [1364, 100] width 17 height 17
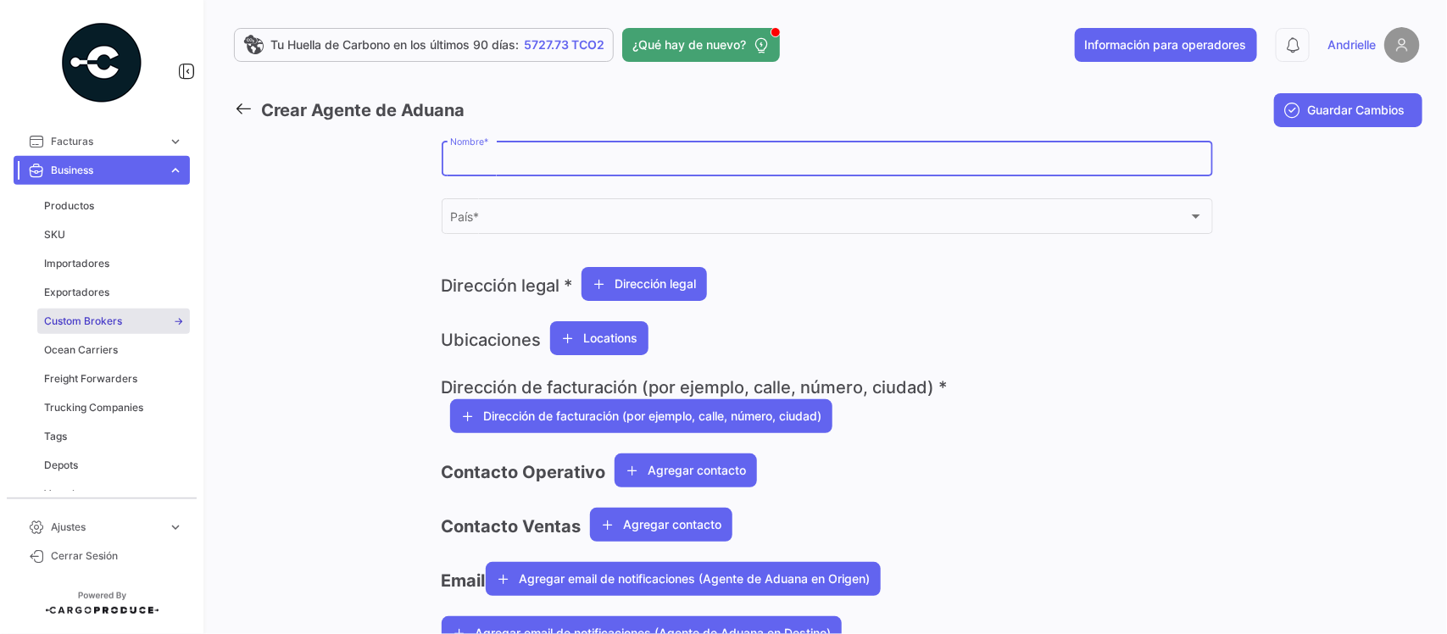
click at [518, 157] on input "Nombre *" at bounding box center [827, 161] width 754 height 14
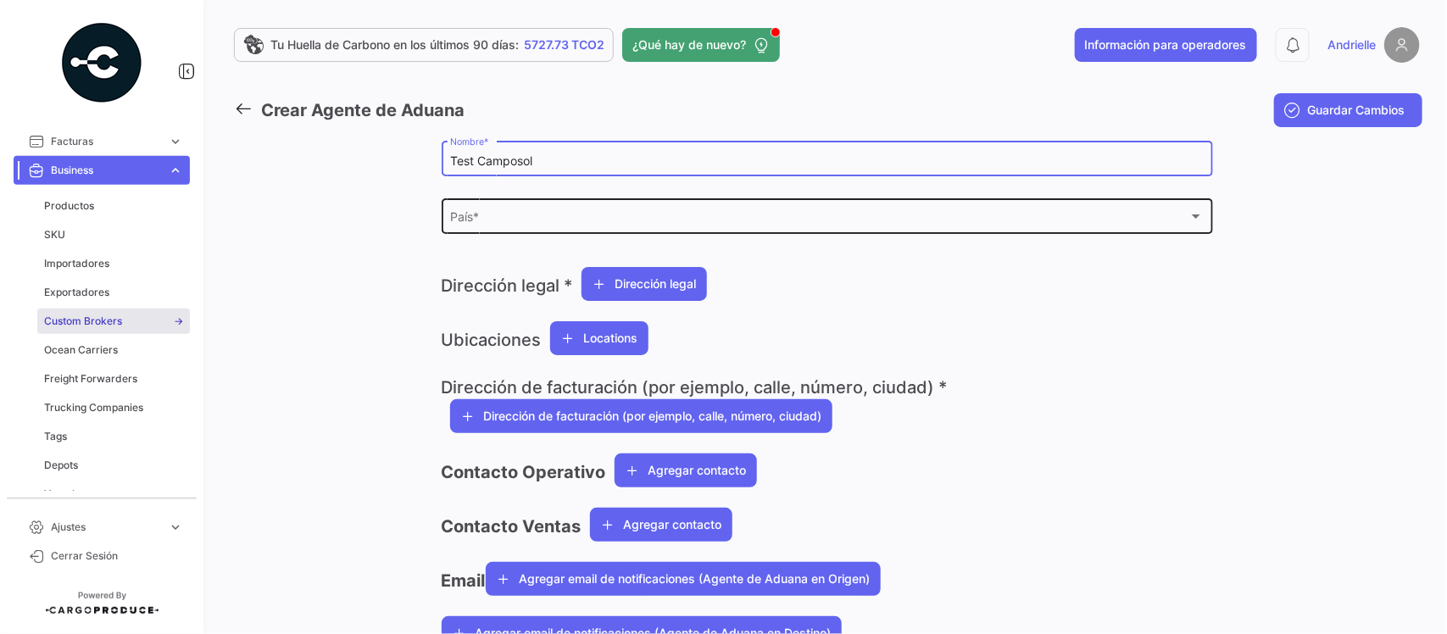
type input "Test Camposol"
click at [577, 218] on div "País *" at bounding box center [819, 220] width 739 height 14
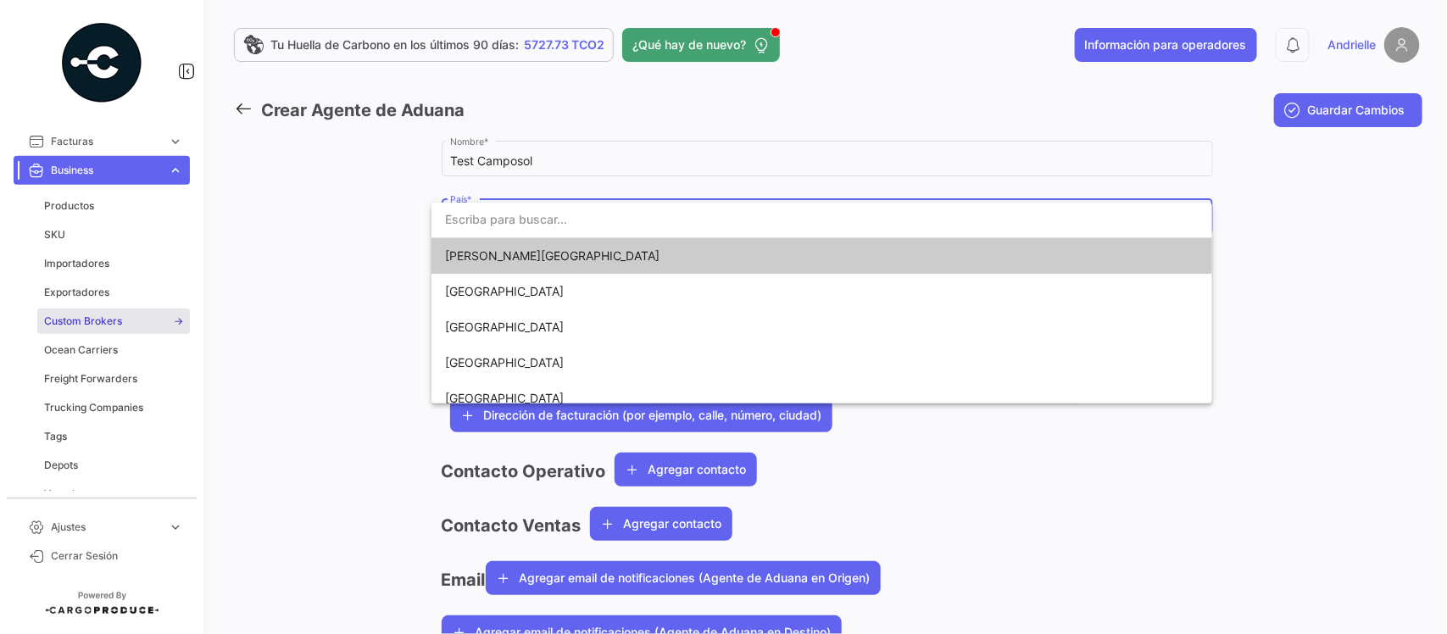
type input "e"
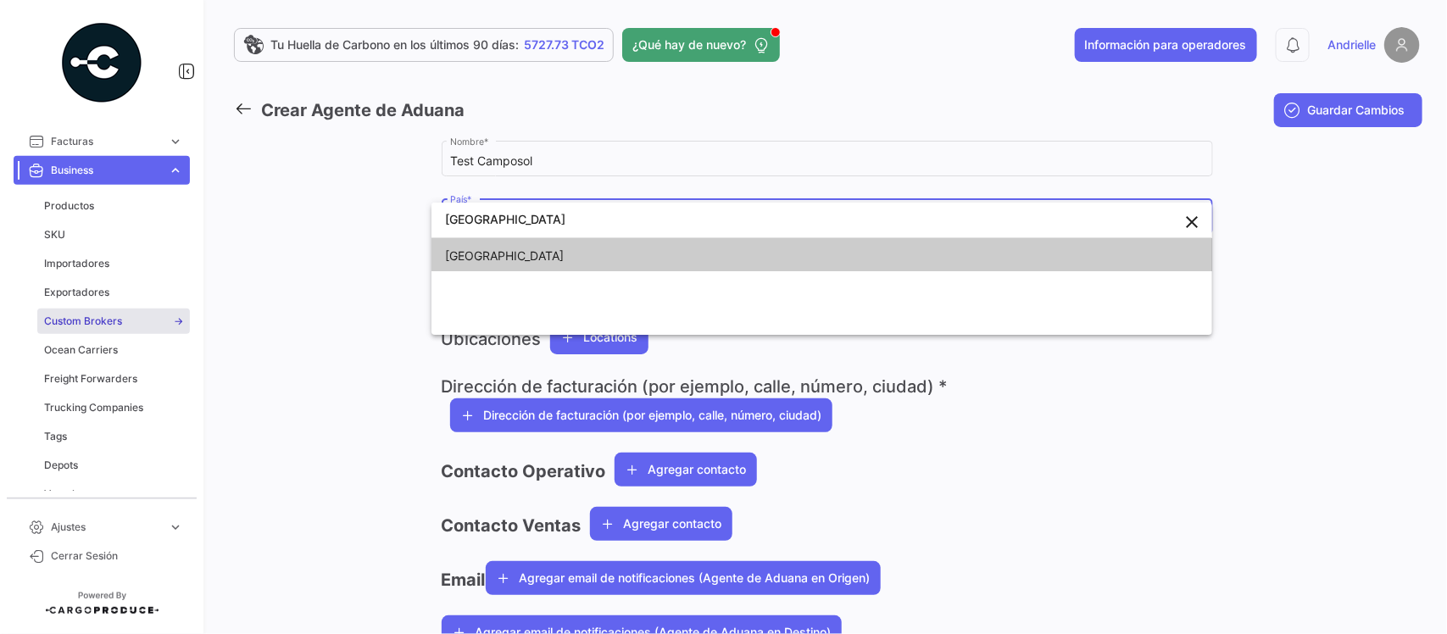
type input "[GEOGRAPHIC_DATA]"
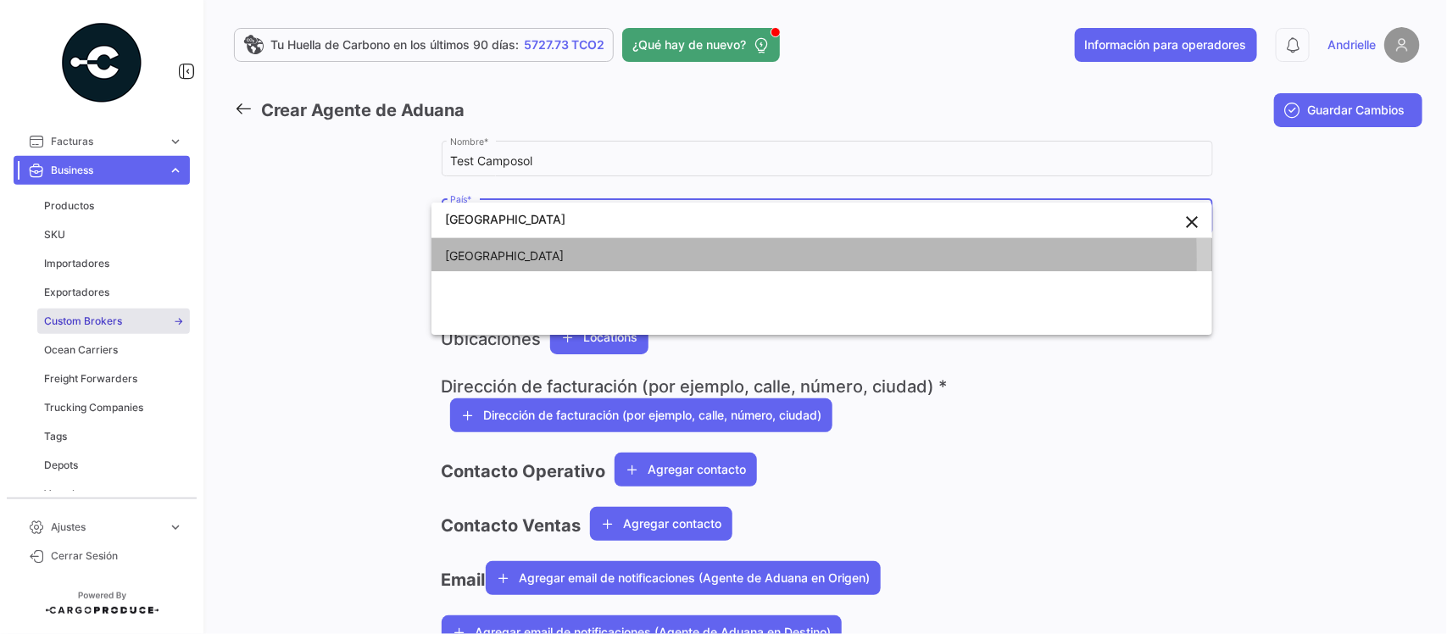
click at [498, 260] on span "[GEOGRAPHIC_DATA]" at bounding box center [822, 256] width 754 height 36
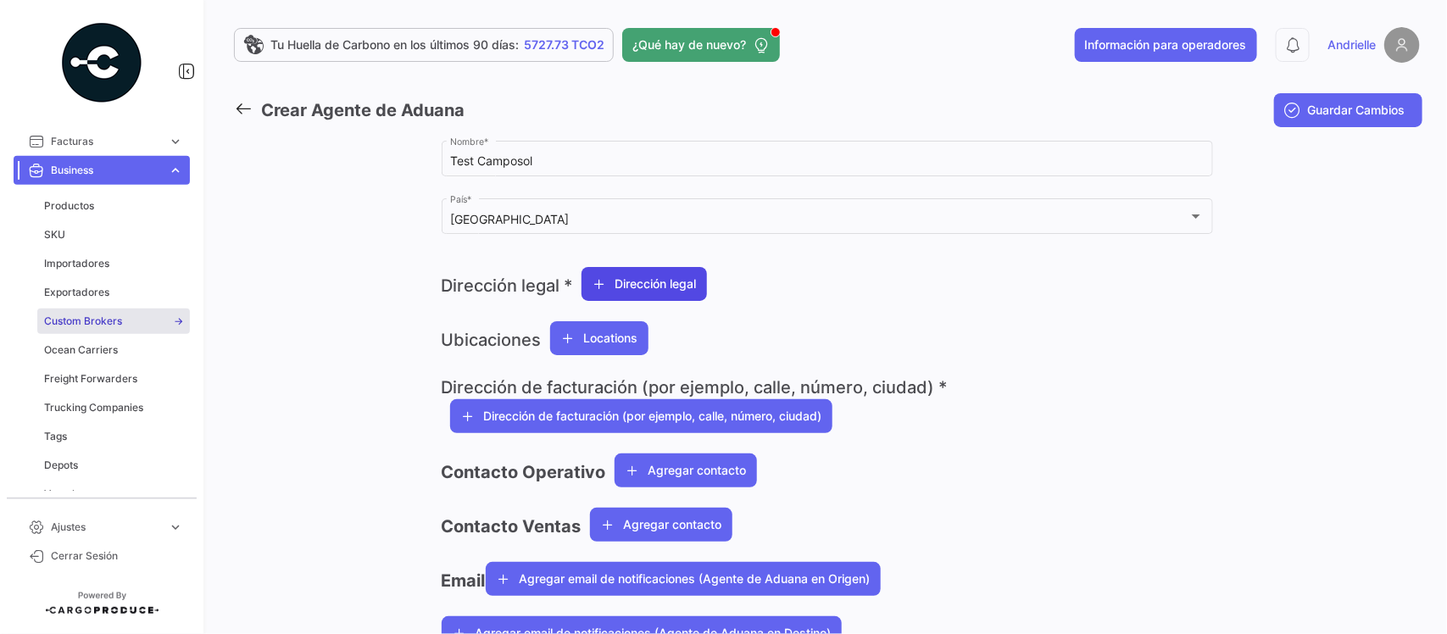
click at [679, 294] on button "Dirección legal" at bounding box center [644, 284] width 125 height 34
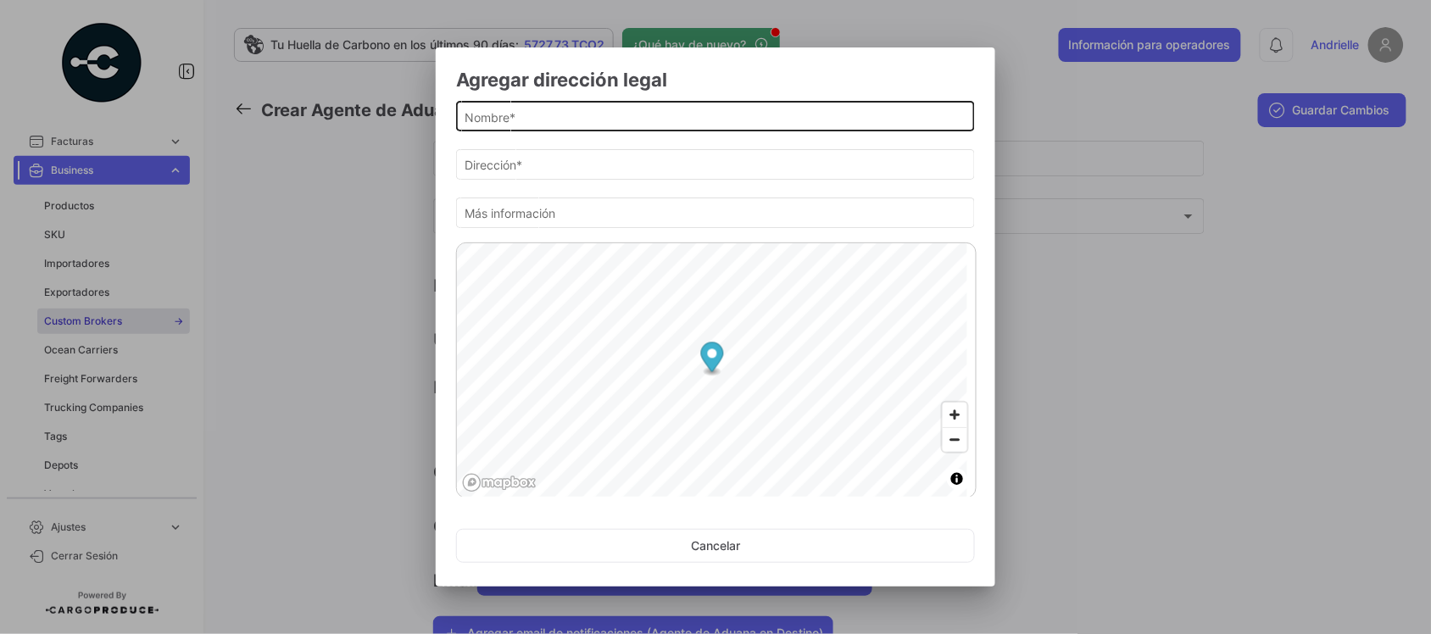
click at [574, 120] on input "Nombre *" at bounding box center [716, 117] width 501 height 14
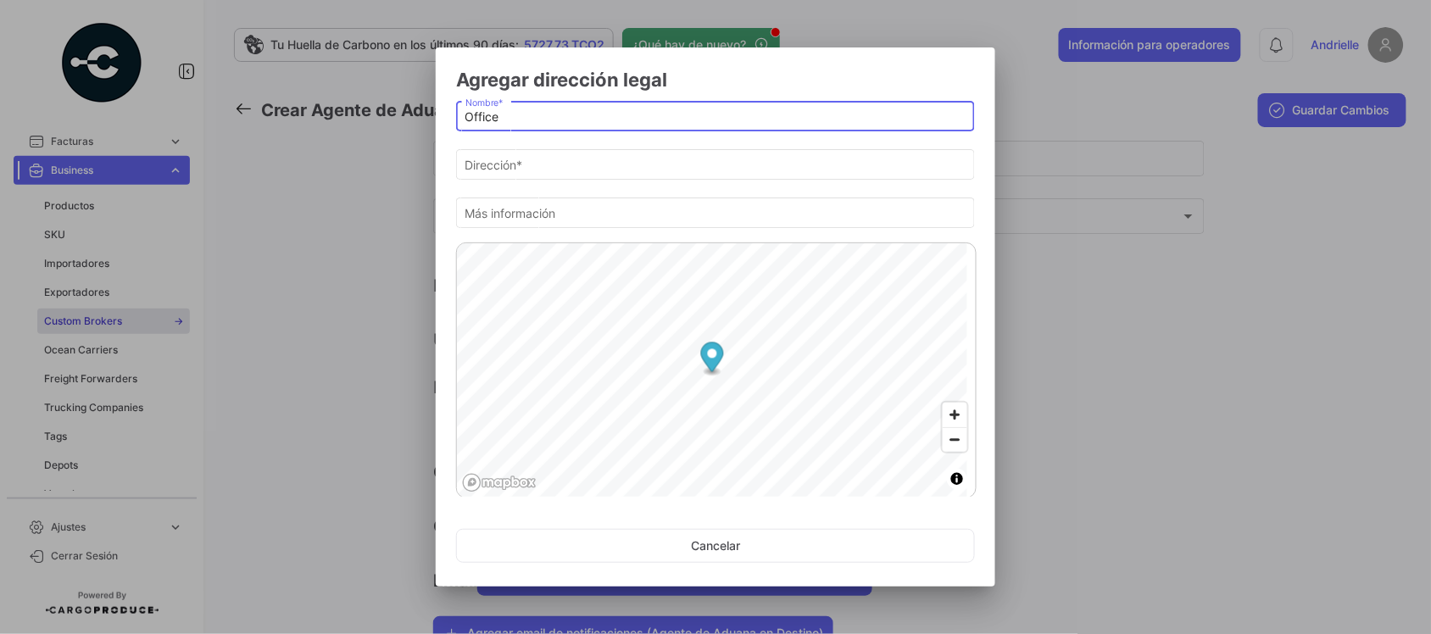
type input "Office"
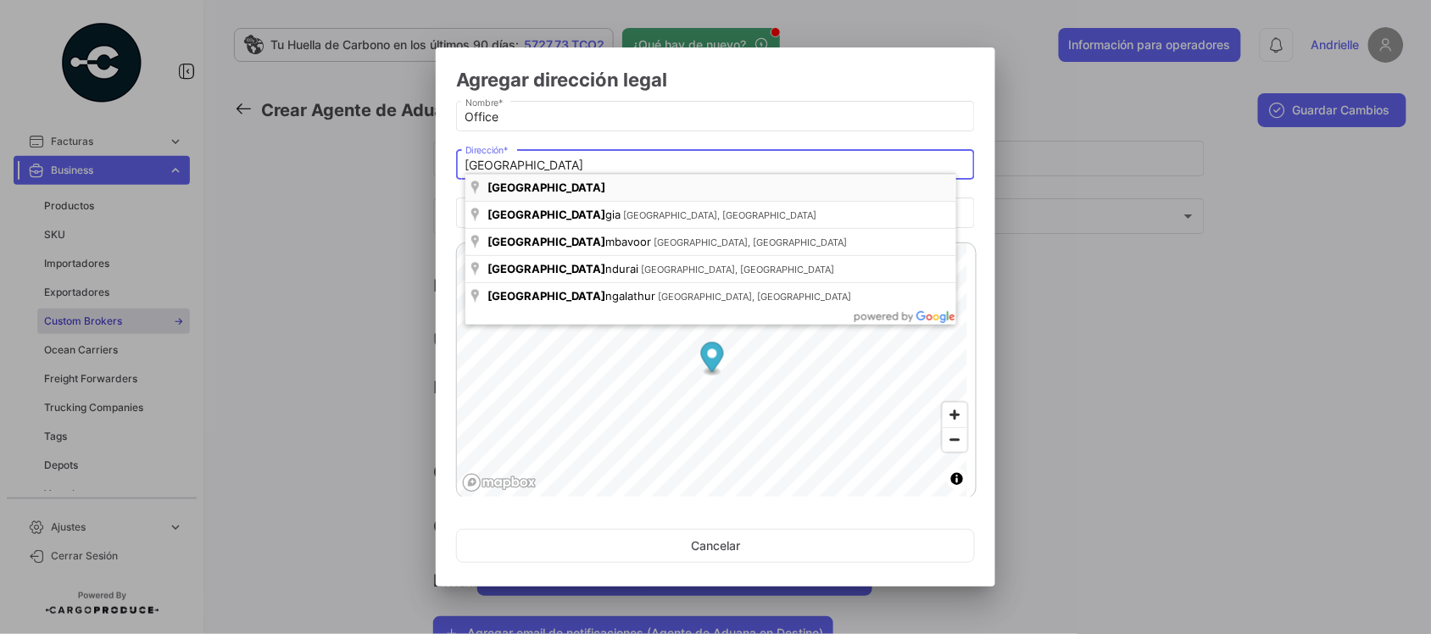
type input "[GEOGRAPHIC_DATA]"
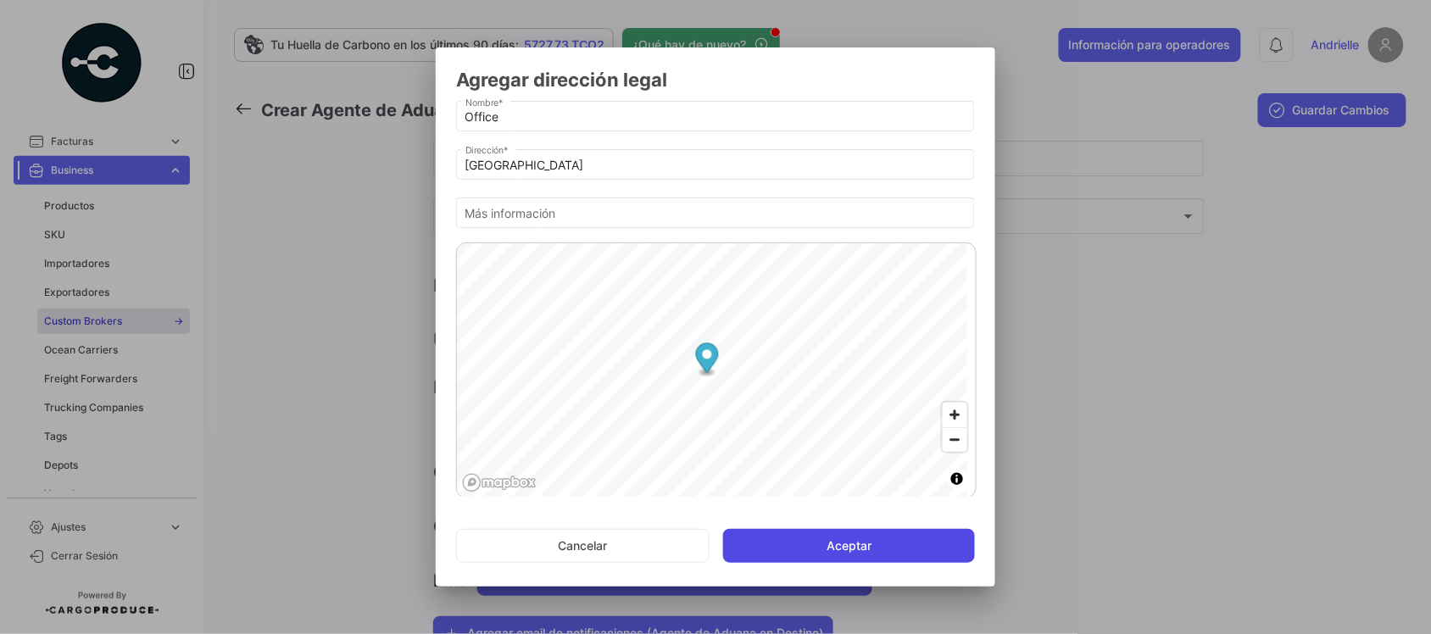
click at [815, 551] on button "Aceptar" at bounding box center [849, 546] width 252 height 34
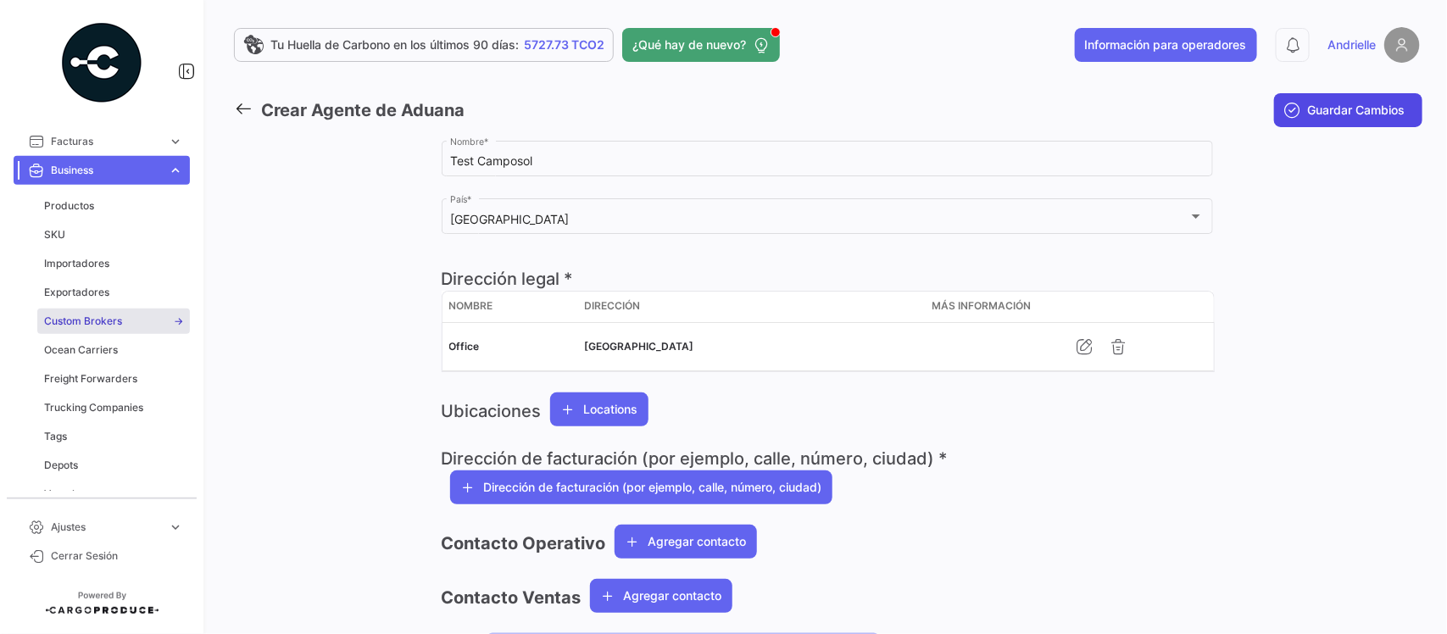
click at [1349, 102] on span "Guardar Cambios" at bounding box center [1357, 110] width 98 height 17
click at [108, 517] on link "Ajustes expand_more" at bounding box center [102, 527] width 176 height 29
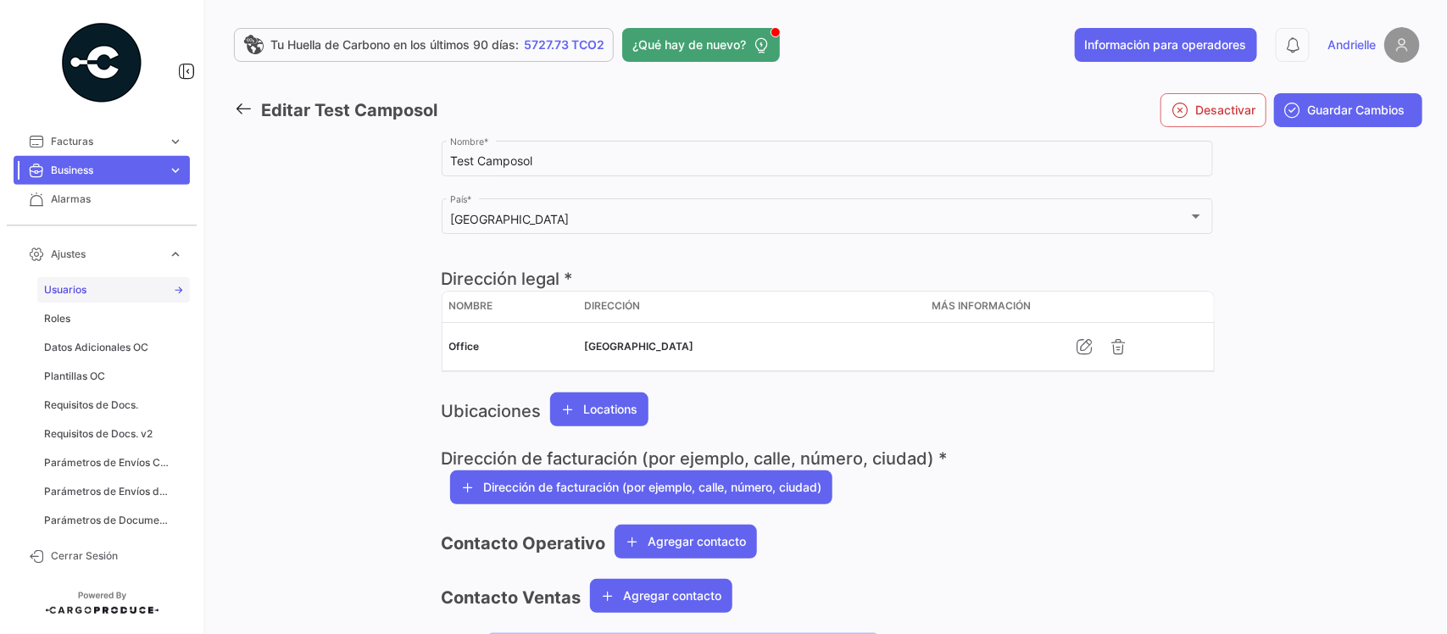
click at [78, 293] on span "Usuarios" at bounding box center [65, 289] width 42 height 15
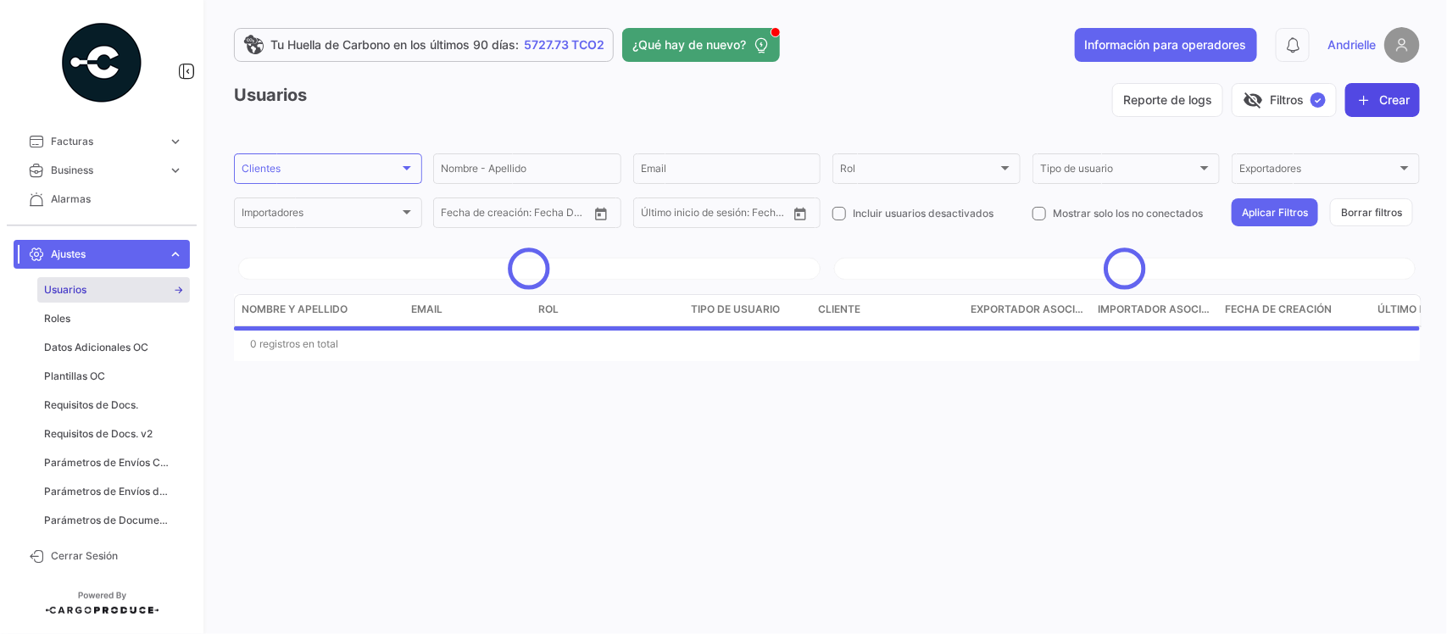
click at [1385, 107] on button "Crear" at bounding box center [1383, 100] width 75 height 34
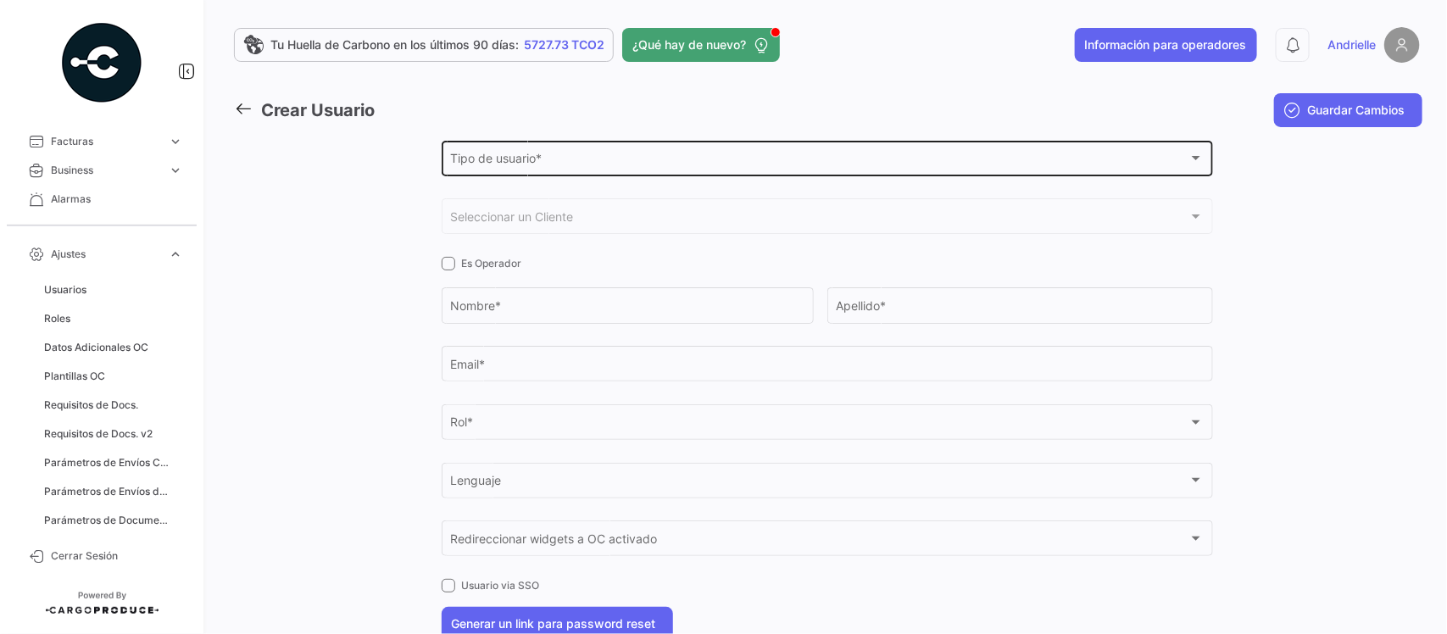
click at [503, 142] on div "Tipo de usuario * Tipo de usuario *" at bounding box center [827, 156] width 754 height 39
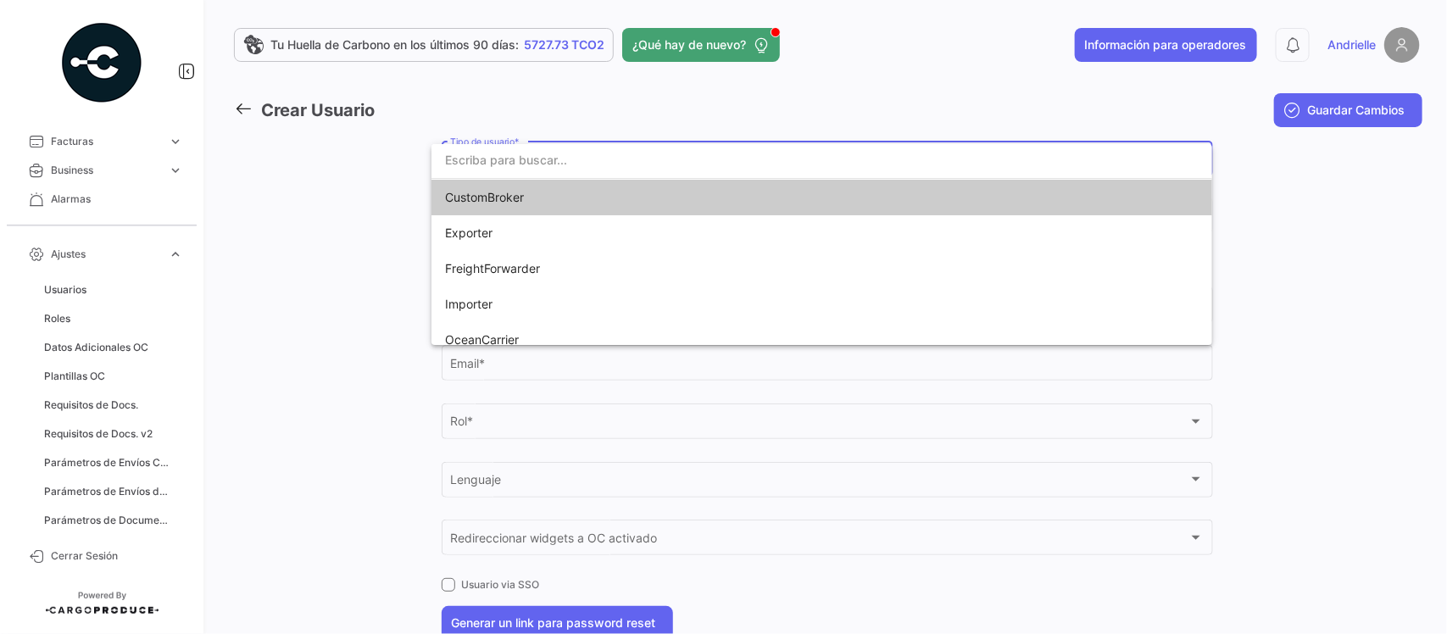
click at [510, 192] on span "CustomBroker" at bounding box center [484, 197] width 79 height 14
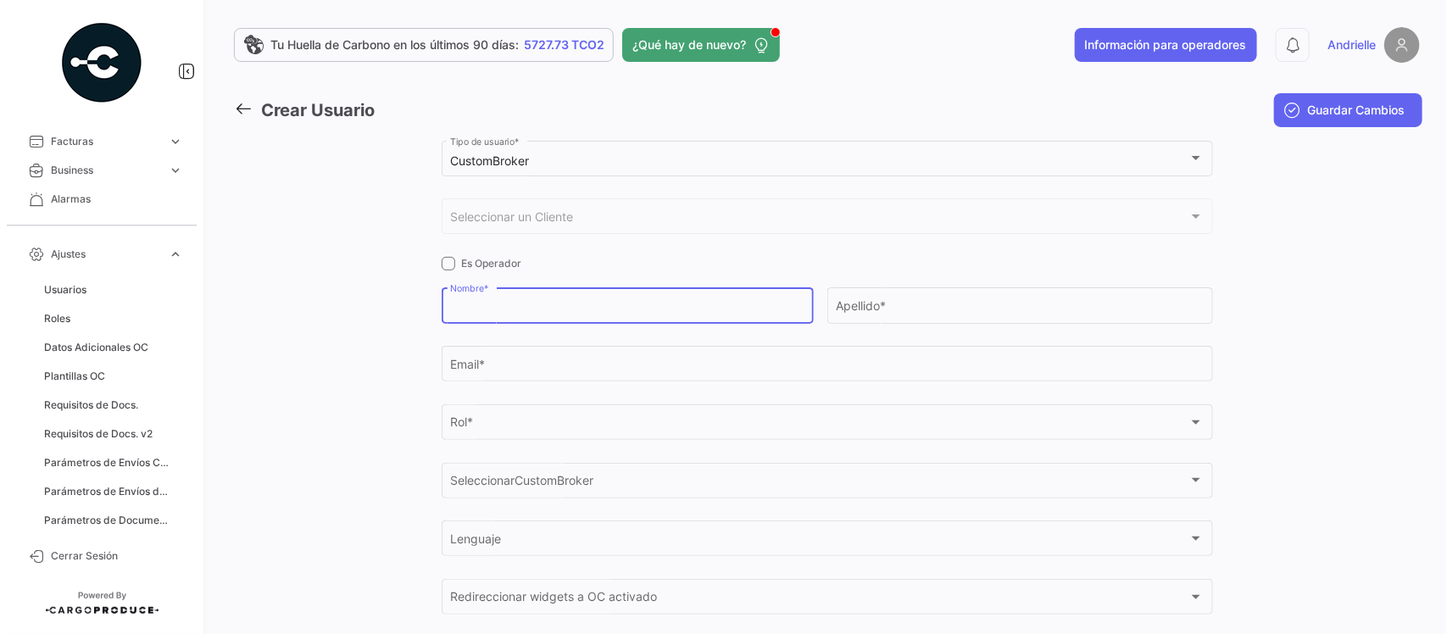
click at [492, 309] on input "Nombre *" at bounding box center [627, 309] width 354 height 14
type input "Andrielle"
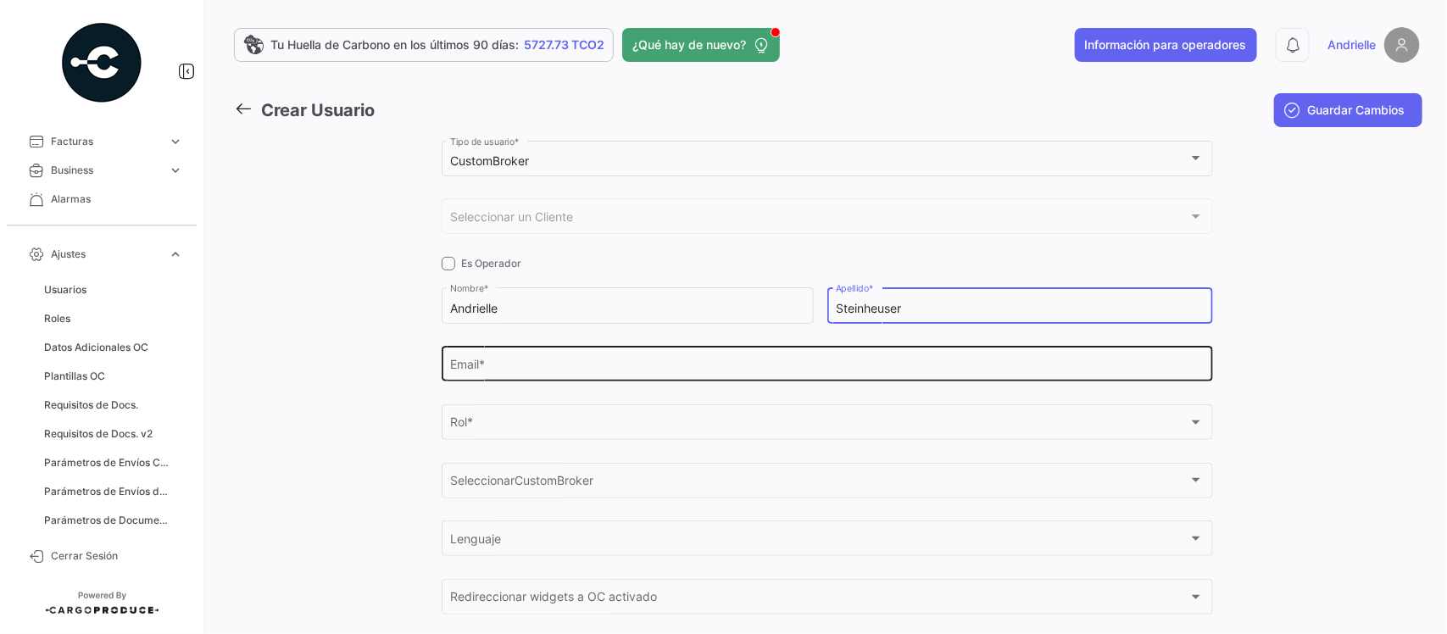
type input "Steinheuser"
click at [566, 353] on div "Email *" at bounding box center [827, 362] width 754 height 39
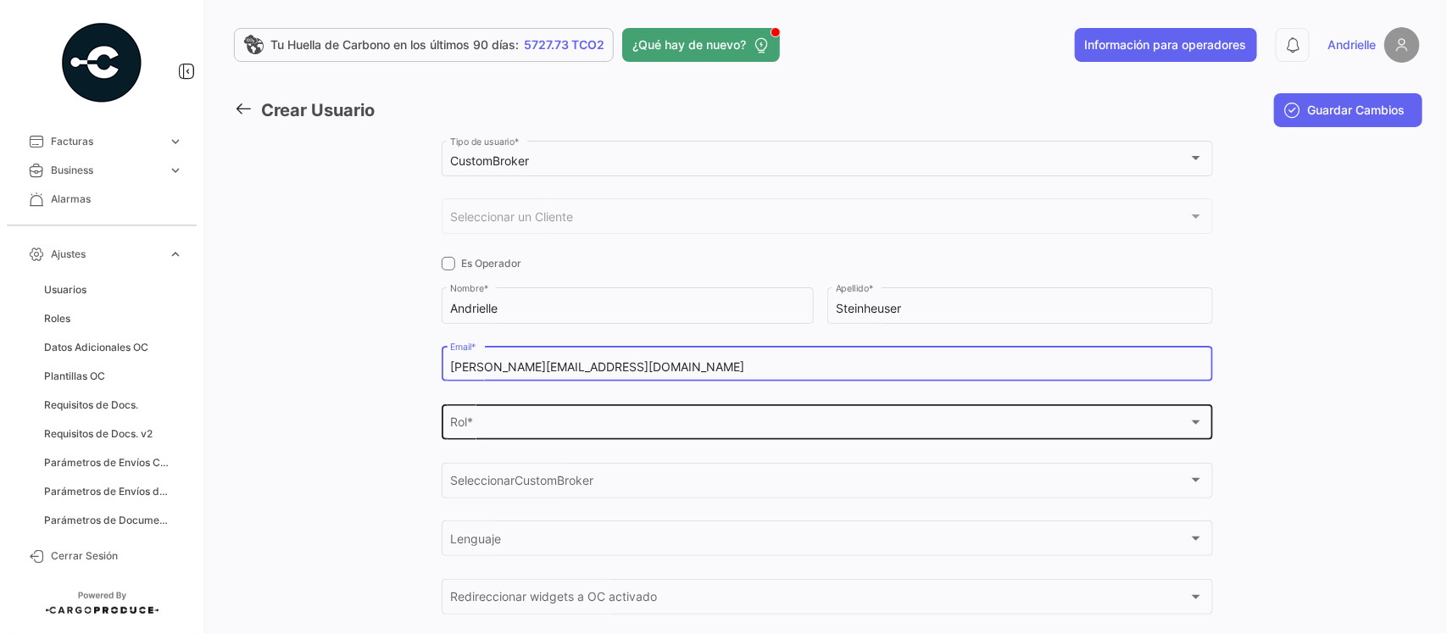
type input "[PERSON_NAME][EMAIL_ADDRESS][DOMAIN_NAME]"
click at [510, 435] on div "Rol * Rol *" at bounding box center [827, 420] width 754 height 39
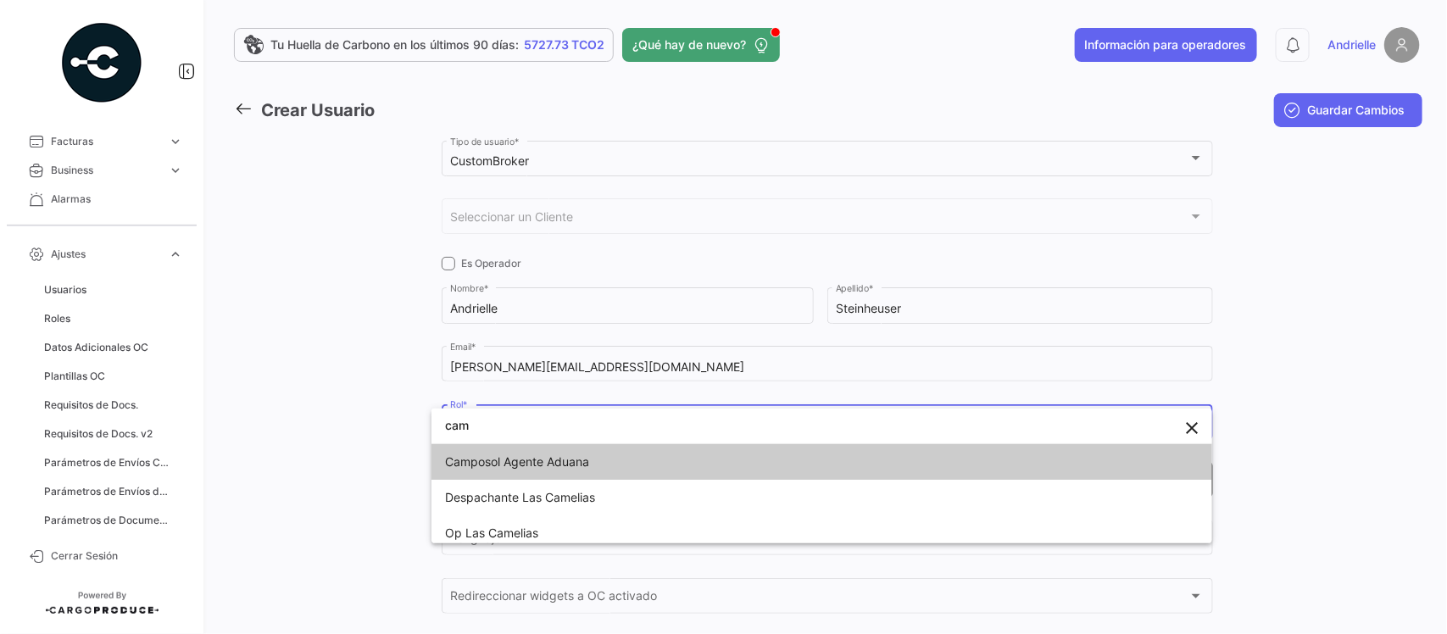
type input "cam"
click at [506, 468] on span "Camposol Agente Aduana" at bounding box center [517, 461] width 144 height 14
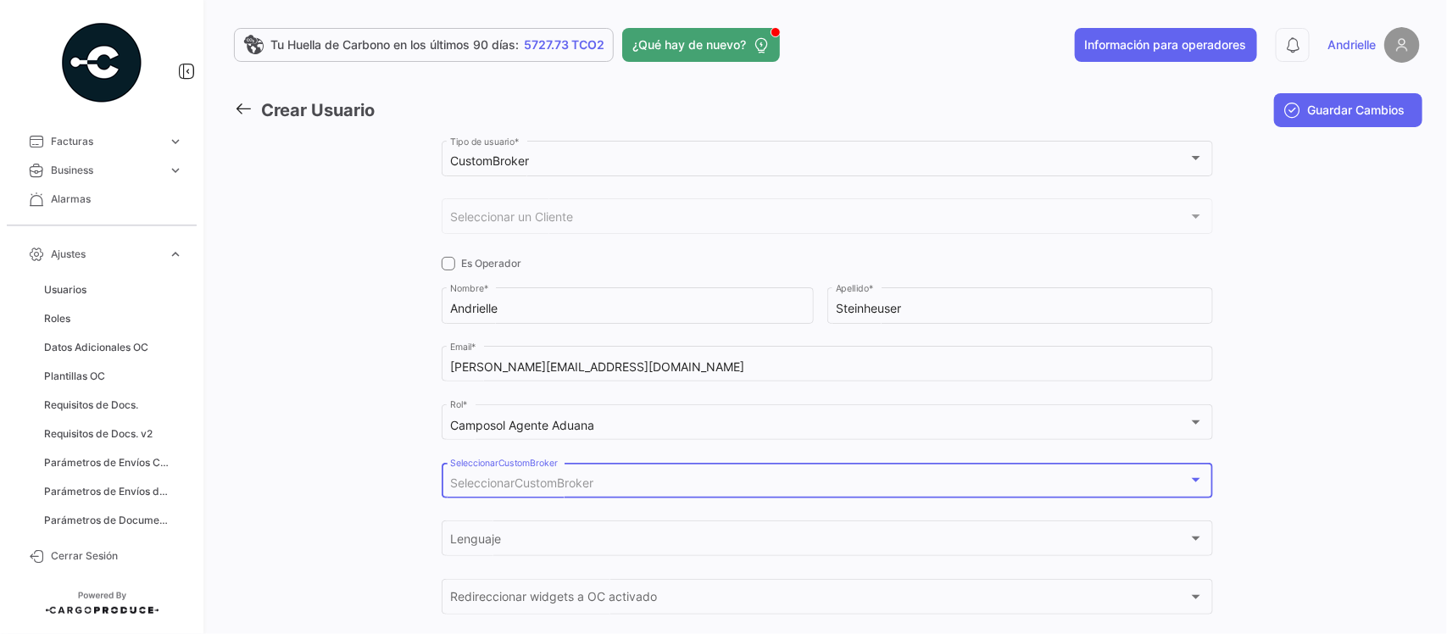
click at [540, 481] on span "SeleccionarCustomBroker" at bounding box center [521, 483] width 143 height 14
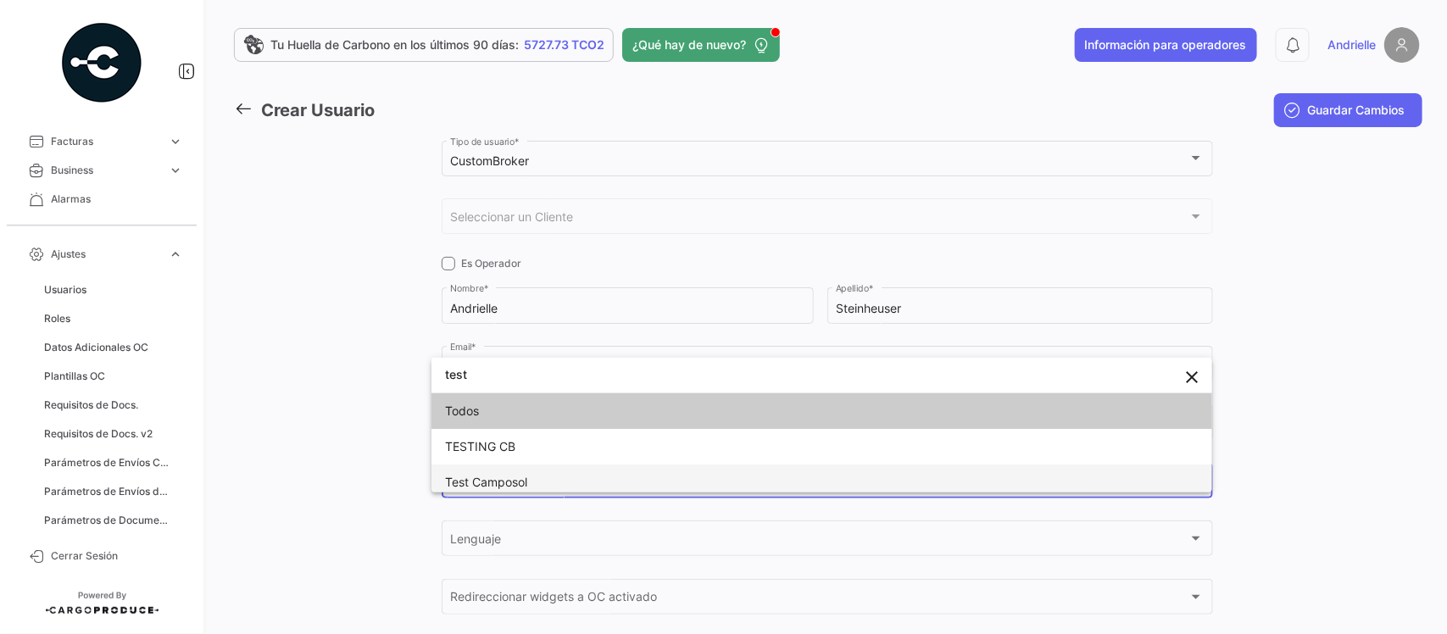
type input "test"
click at [523, 483] on span "Test Camposol" at bounding box center [486, 482] width 82 height 14
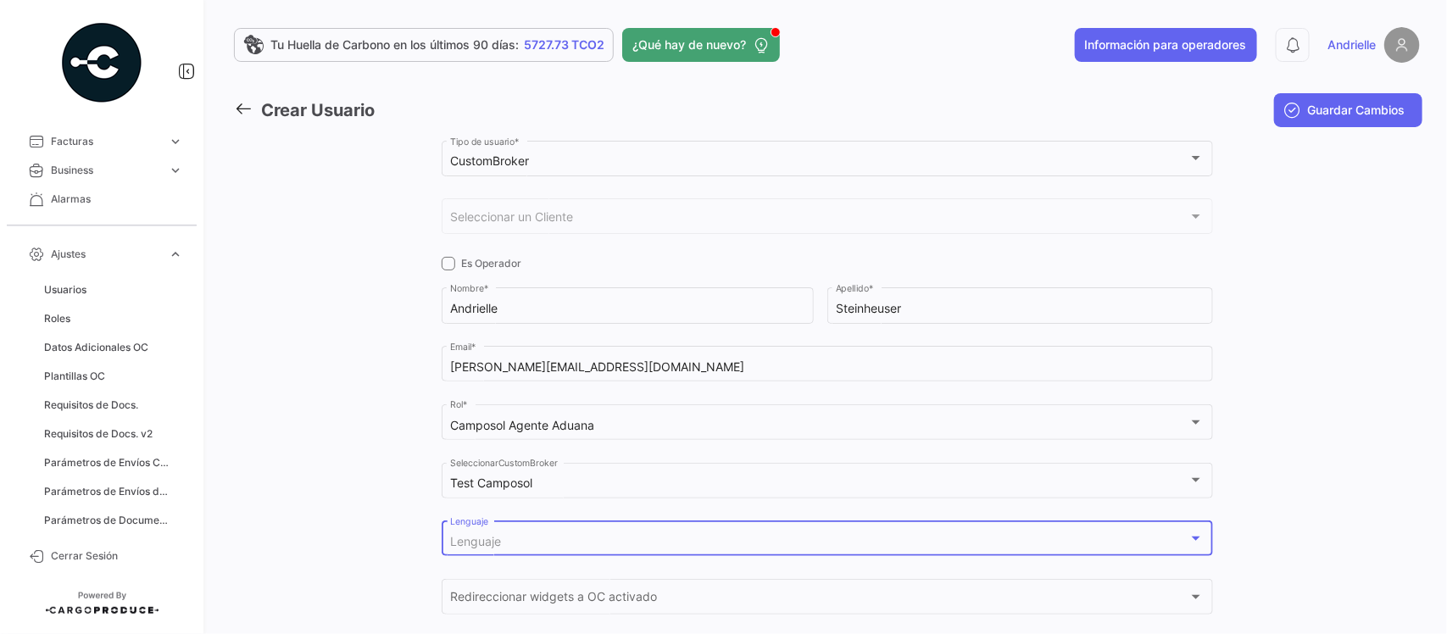
click at [534, 543] on div "Lenguaje" at bounding box center [819, 542] width 739 height 14
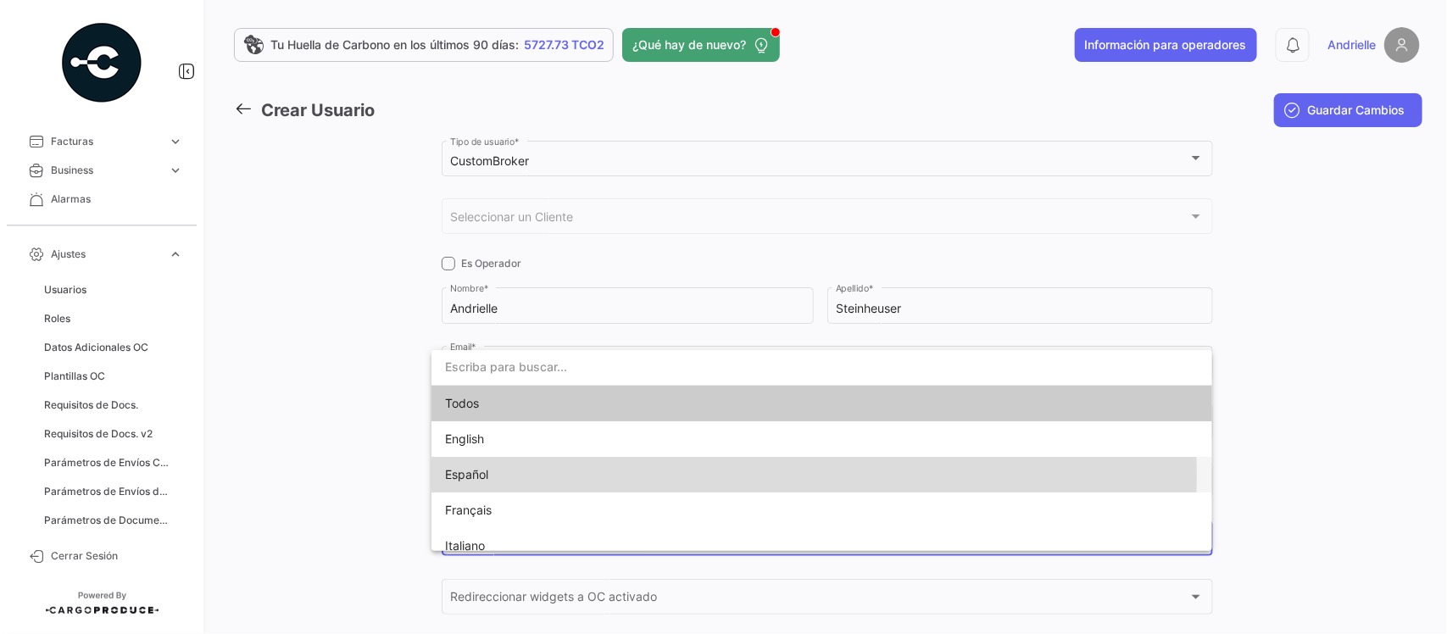
click at [506, 476] on span "Español" at bounding box center [822, 475] width 754 height 36
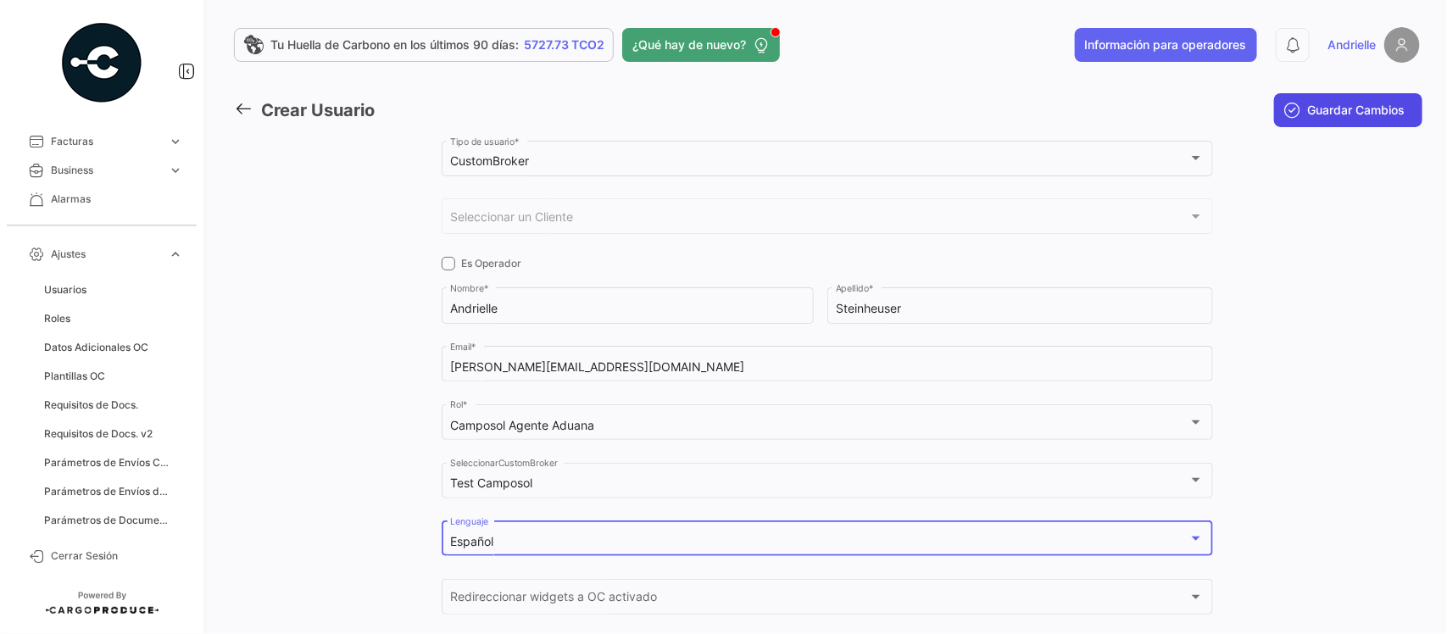
click at [1342, 113] on span "Guardar Cambios" at bounding box center [1357, 110] width 98 height 17
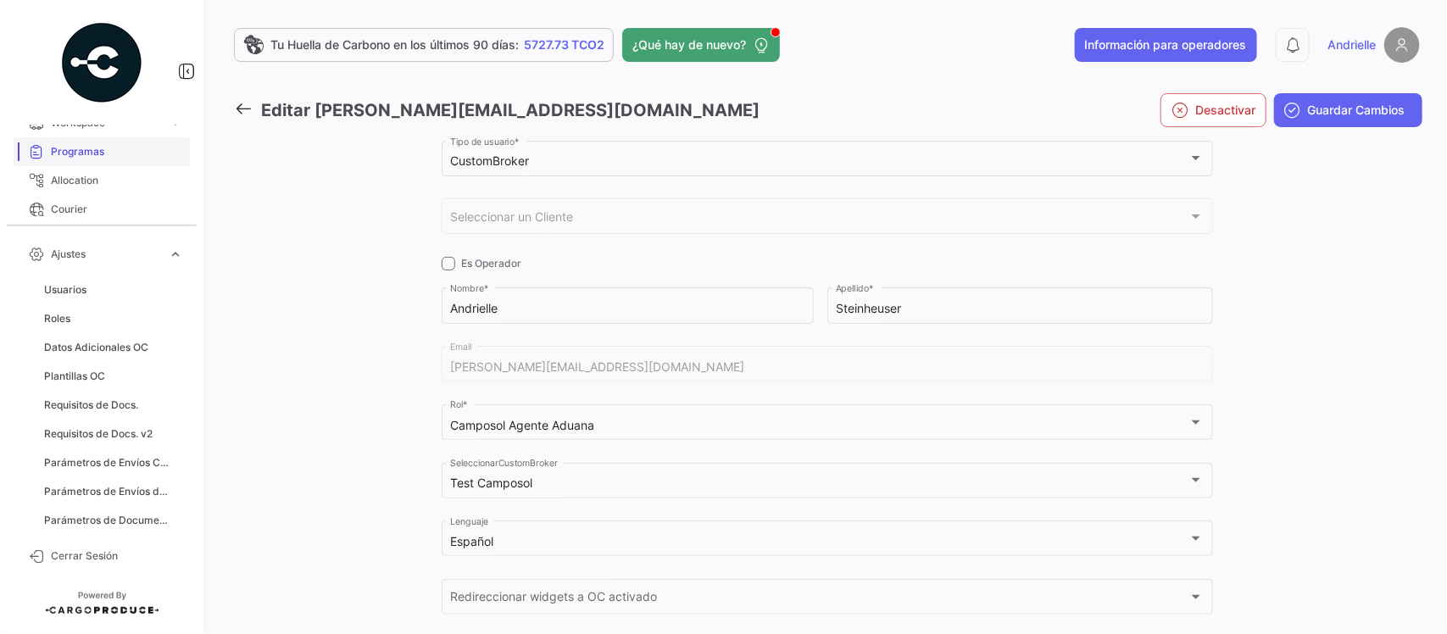
scroll to position [148, 0]
click at [181, 246] on link "Ajustes expand_more" at bounding box center [102, 254] width 176 height 29
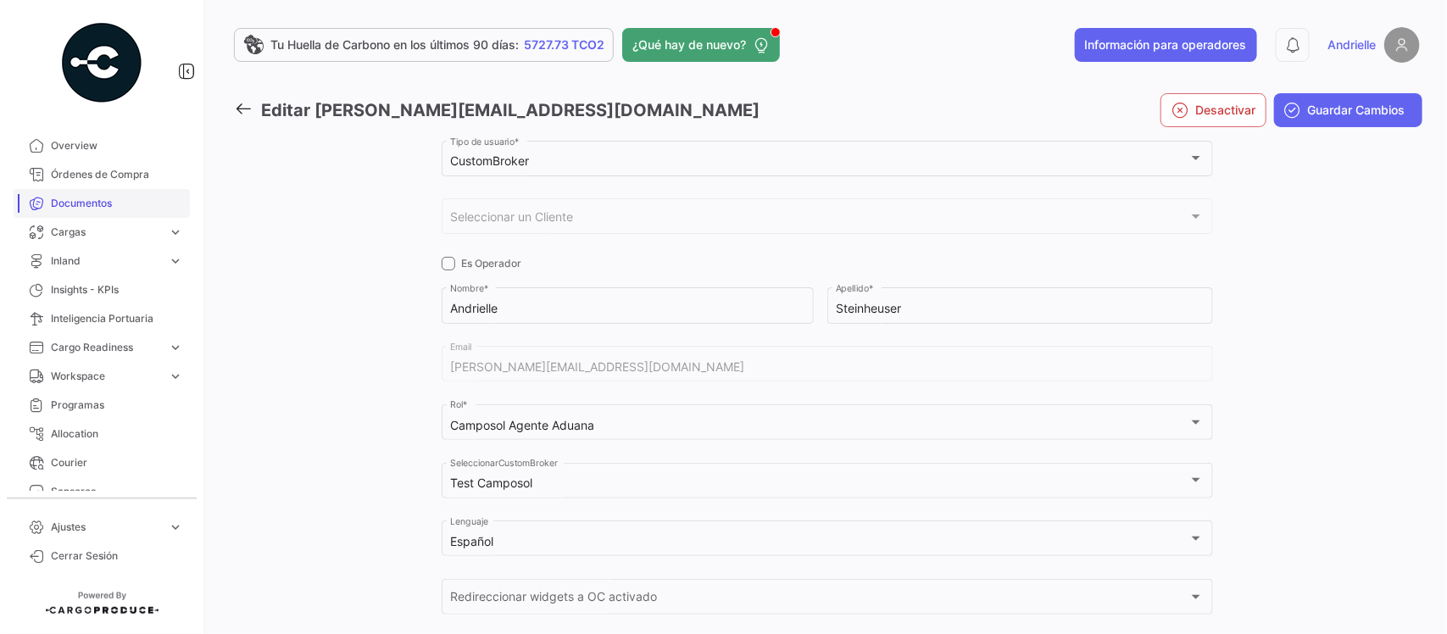
scroll to position [0, 0]
click at [117, 181] on span "Órdenes de Compra" at bounding box center [117, 175] width 132 height 15
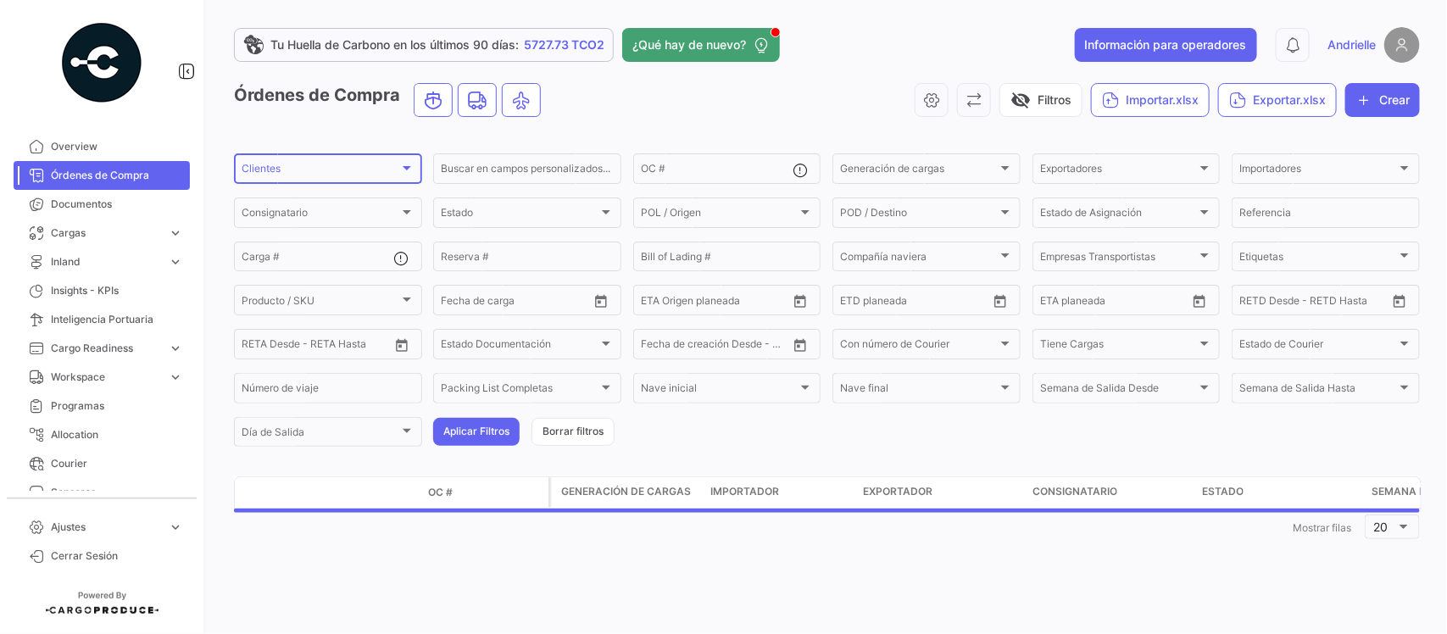
click at [303, 179] on div "Clientes Clientes" at bounding box center [328, 167] width 173 height 33
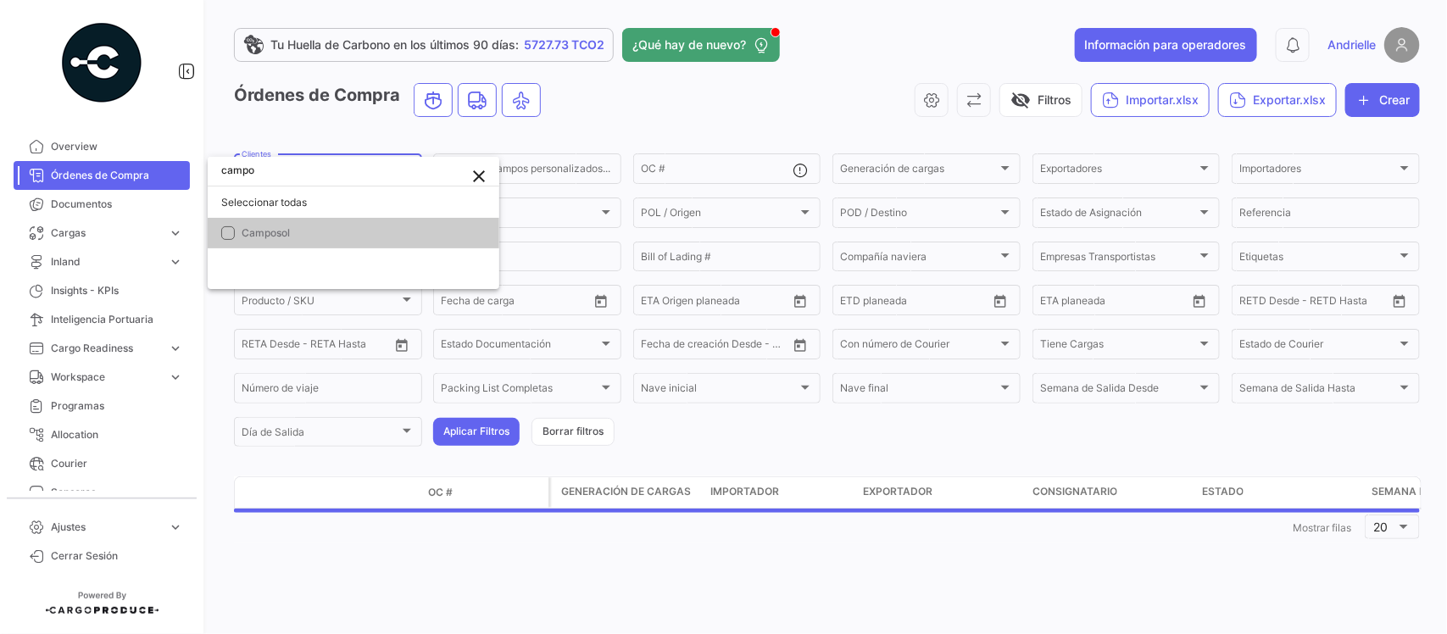
type input "campo"
click at [348, 229] on span "Camposol" at bounding box center [364, 233] width 244 height 15
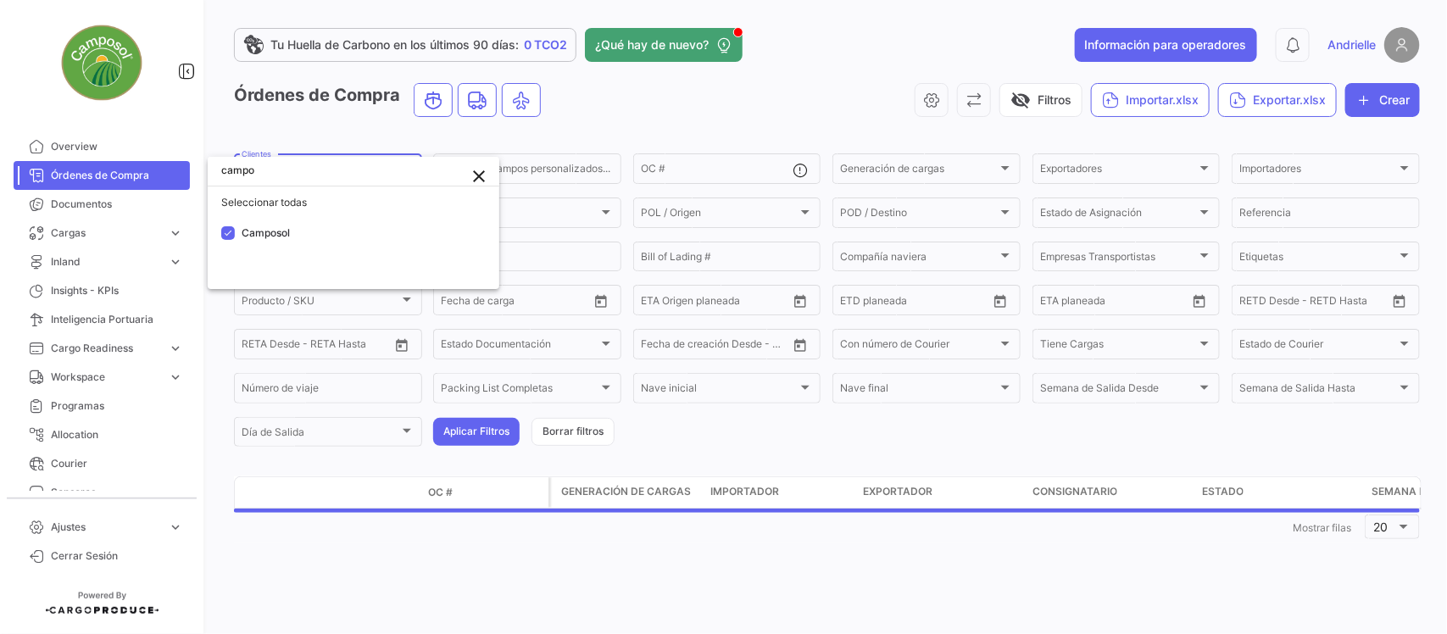
click at [727, 532] on div at bounding box center [723, 317] width 1447 height 634
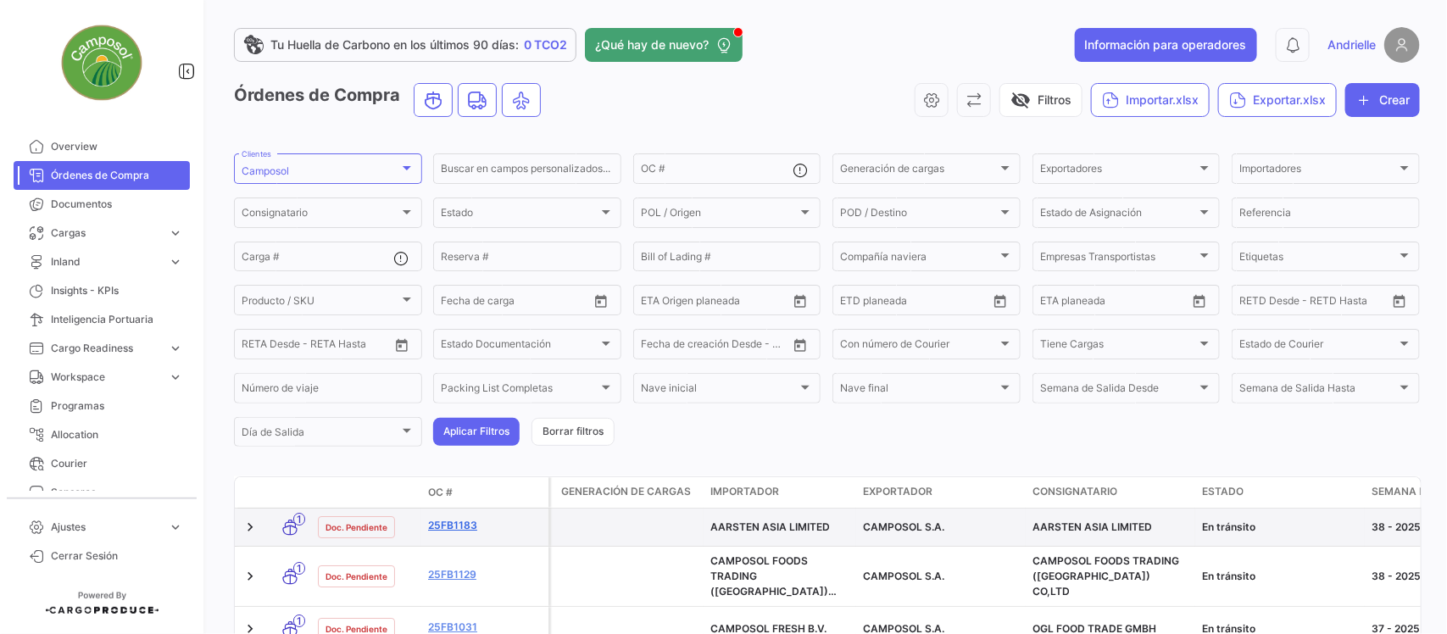
click at [449, 527] on link "25FB1183" at bounding box center [485, 525] width 114 height 15
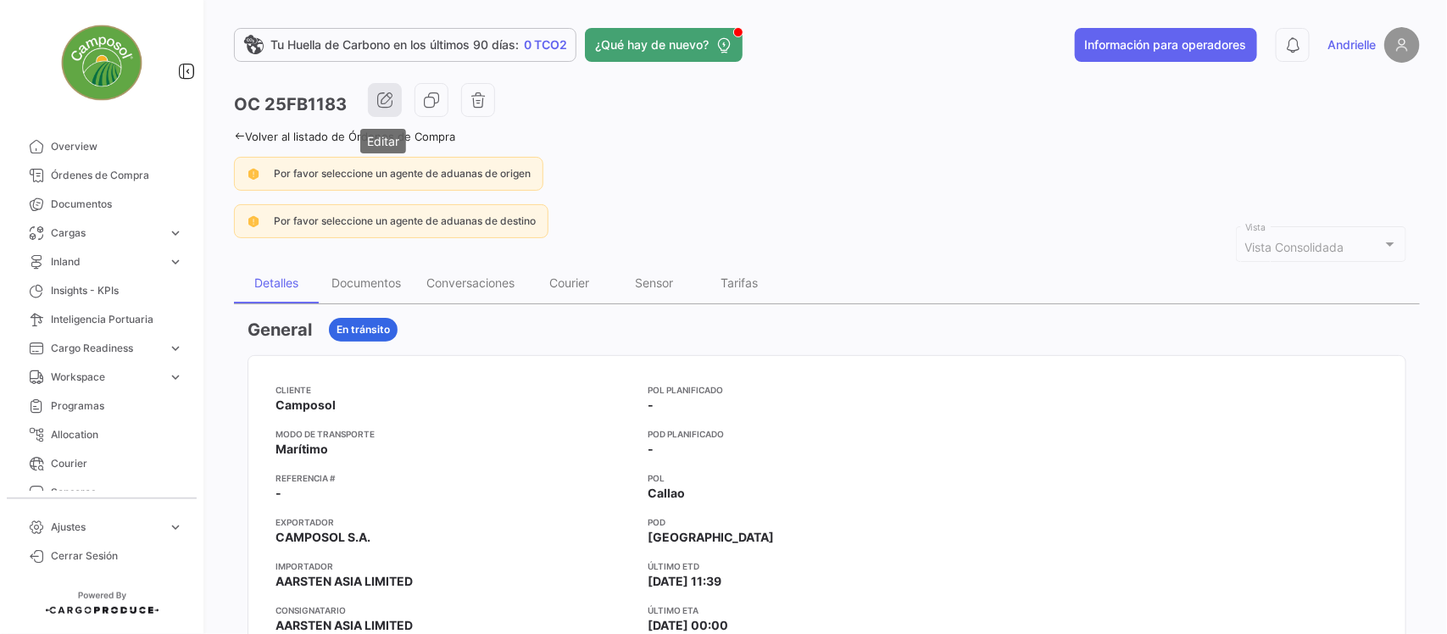
click at [393, 95] on button "button" at bounding box center [385, 100] width 34 height 34
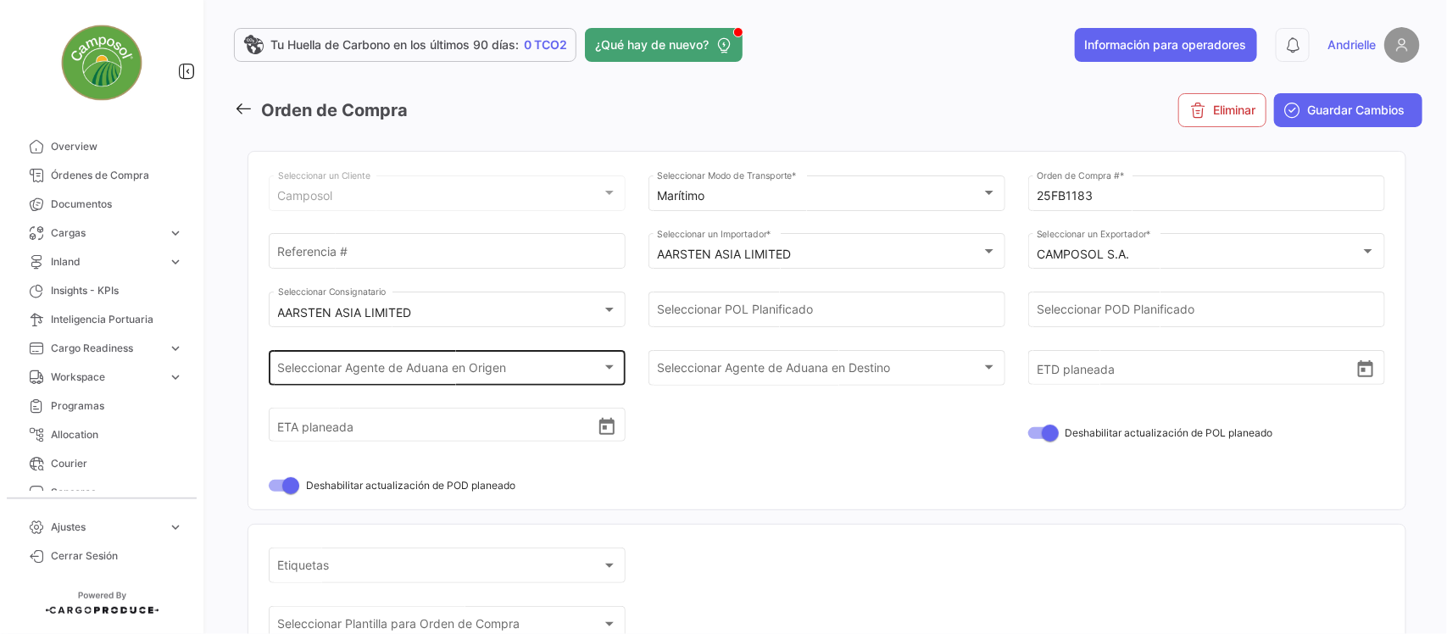
click at [507, 367] on span "Seleccionar Agente de Aduana en Origen" at bounding box center [440, 371] width 324 height 14
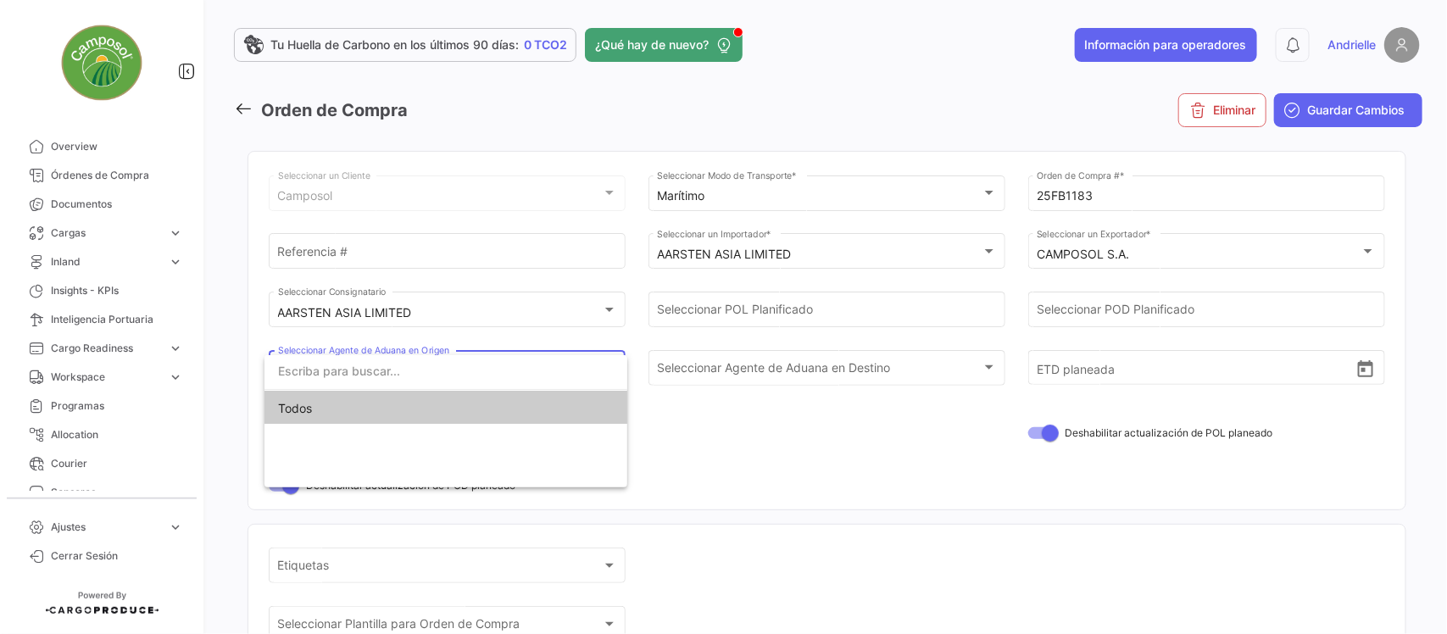
click at [739, 422] on div at bounding box center [723, 317] width 1447 height 634
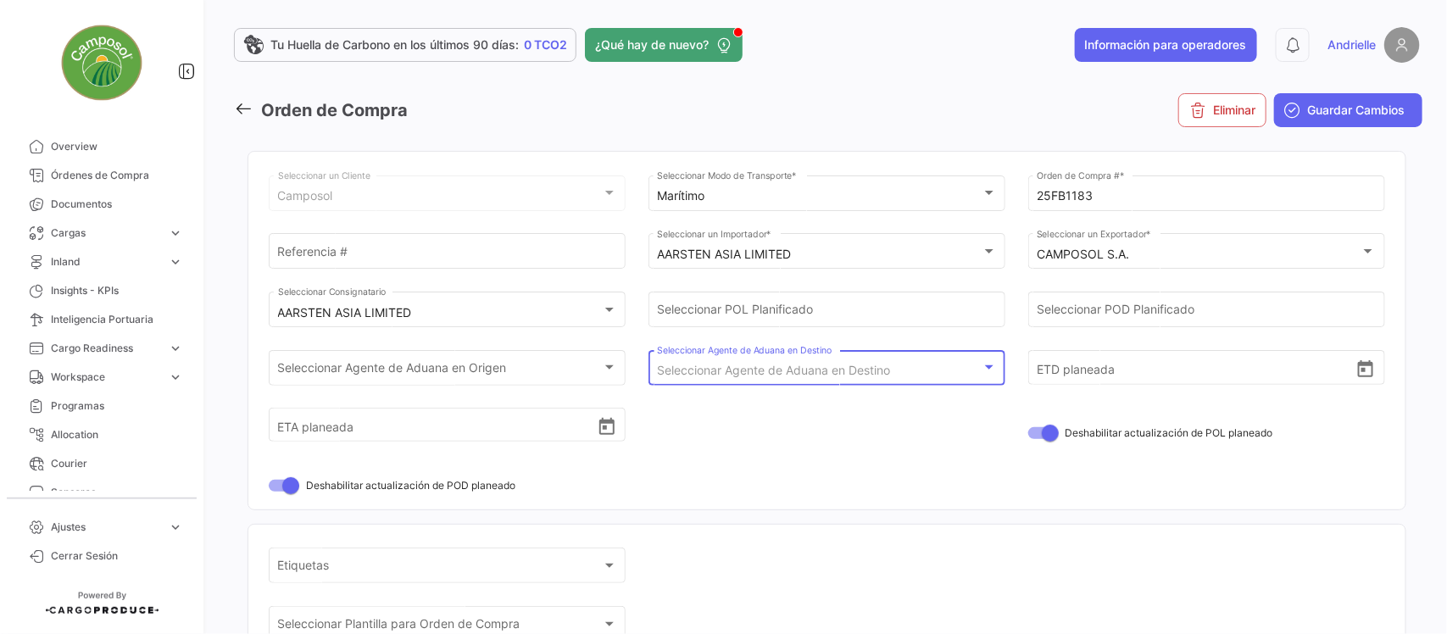
click at [872, 367] on span "Seleccionar Agente de Aduana en Destino" at bounding box center [773, 370] width 233 height 14
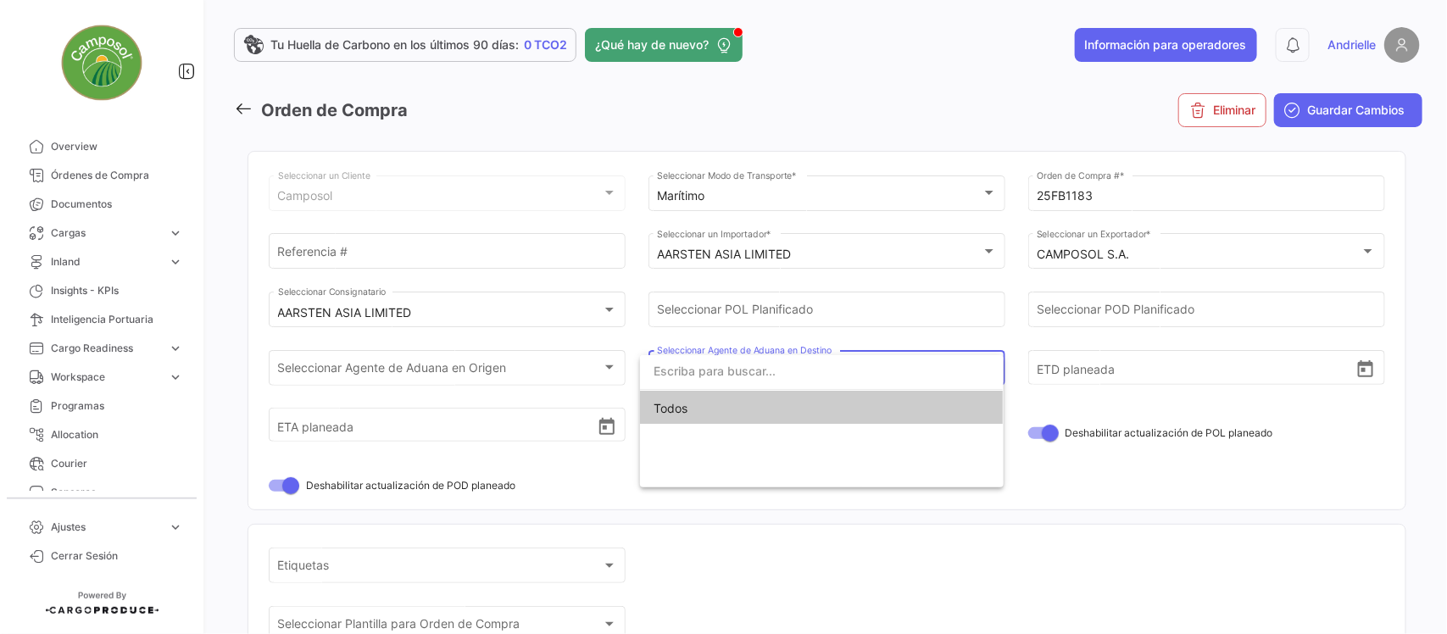
click at [850, 117] on div at bounding box center [723, 317] width 1447 height 634
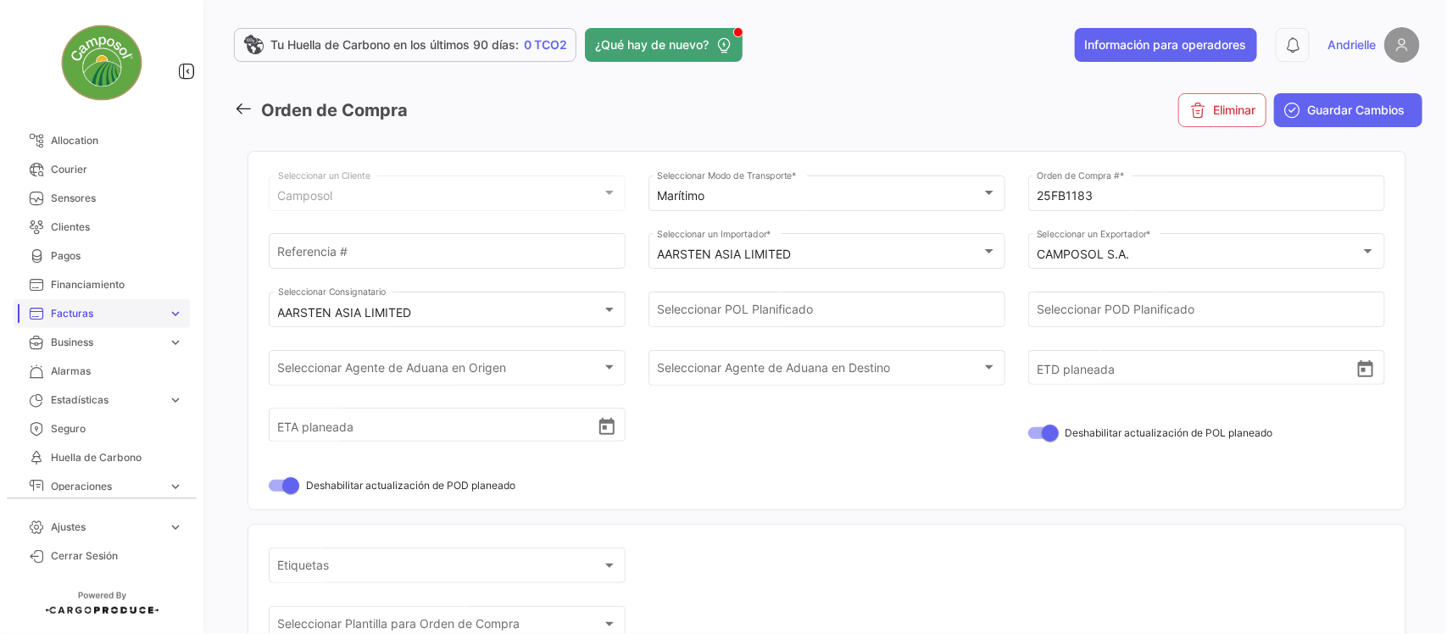
scroll to position [318, 0]
click at [102, 311] on span "Business" at bounding box center [106, 318] width 110 height 15
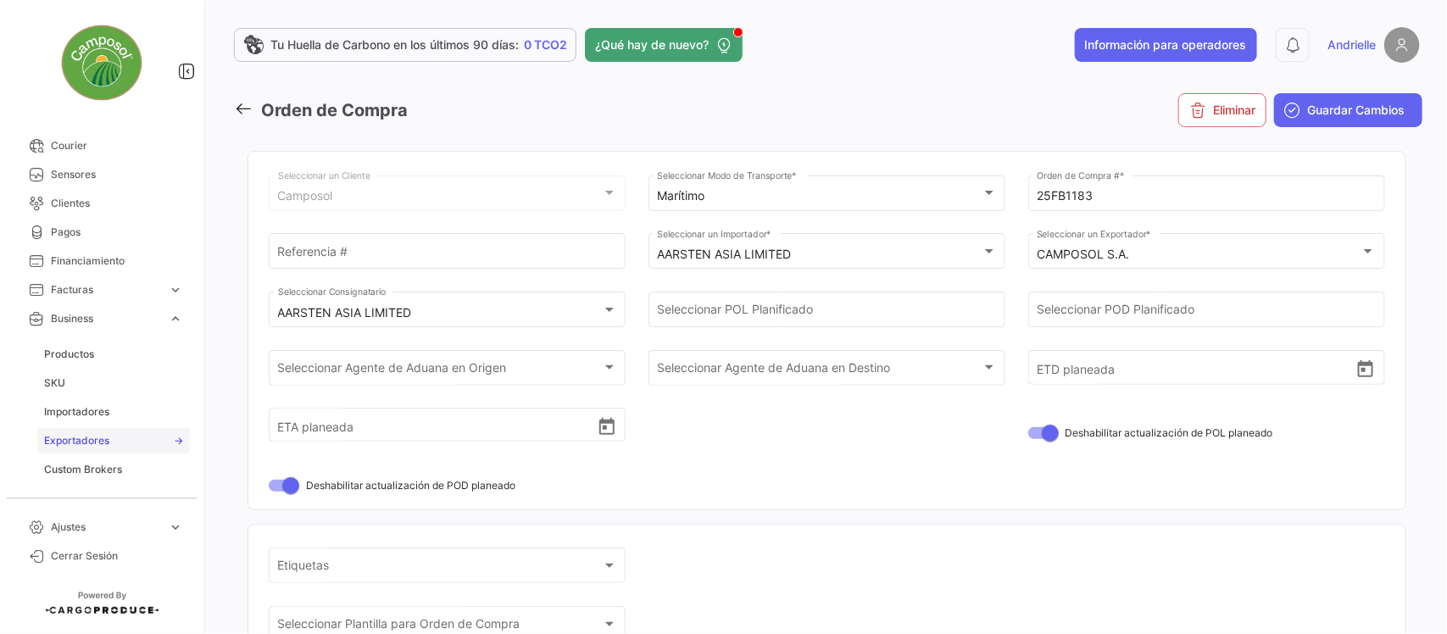
click at [77, 433] on span "Exportadores" at bounding box center [76, 440] width 65 height 15
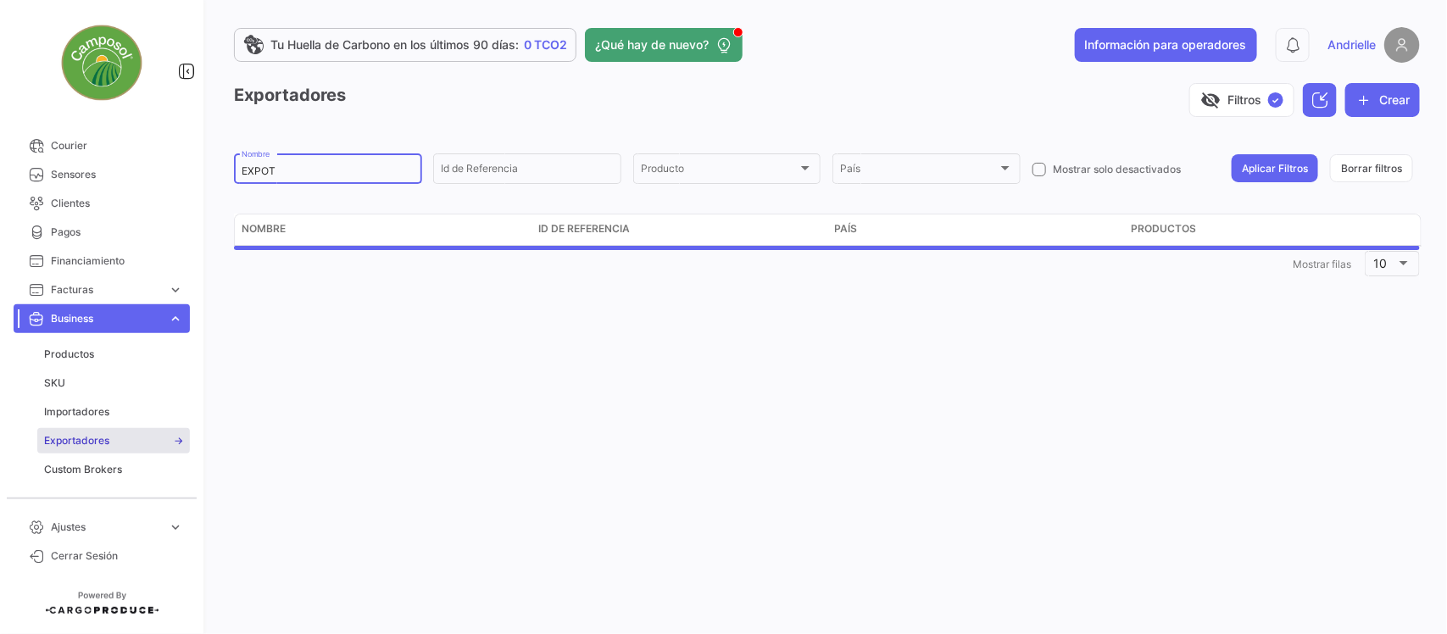
drag, startPoint x: 293, startPoint y: 166, endPoint x: 209, endPoint y: 178, distance: 85.6
click at [209, 178] on div "Tu Huella de Carbono en los últimos 90 días: 0 TCO2 ¿Qué hay de nuevo? Informac…" at bounding box center [827, 317] width 1241 height 634
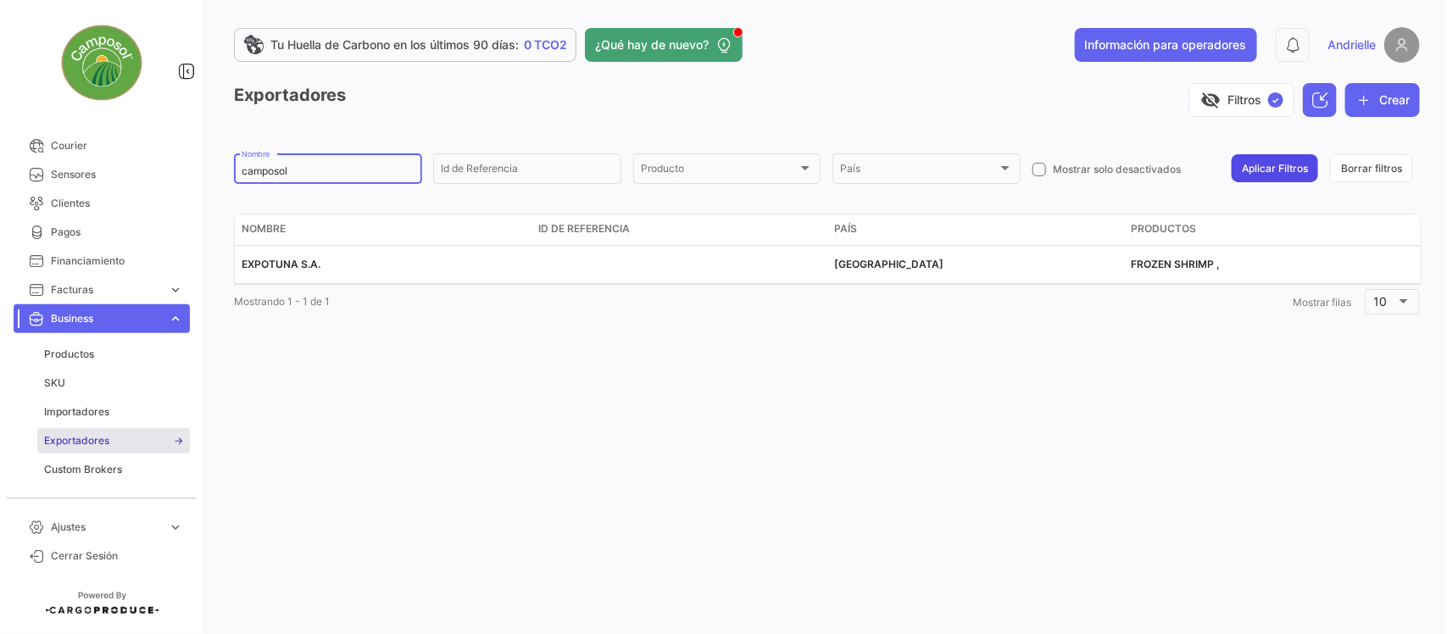
type input "camposol"
click at [1277, 165] on button "Aplicar Filtros" at bounding box center [1275, 168] width 86 height 28
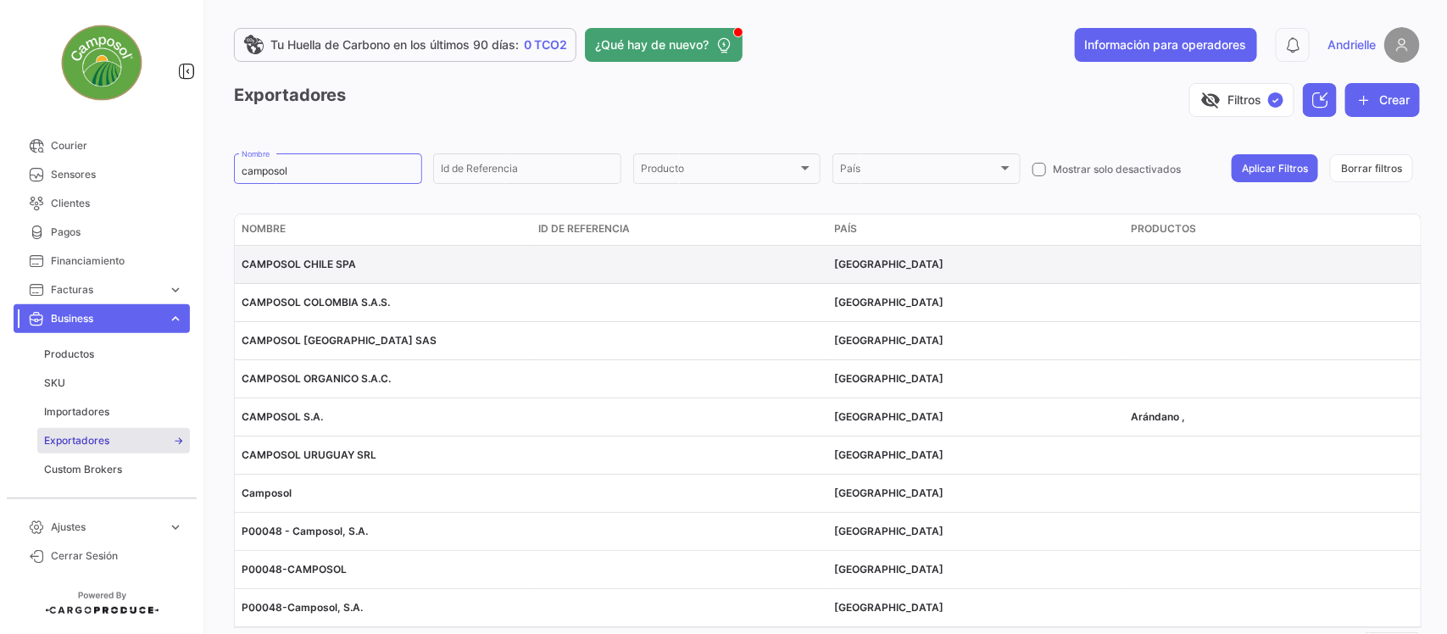
click at [308, 264] on span "CAMPOSOL CHILE SPA" at bounding box center [299, 264] width 114 height 13
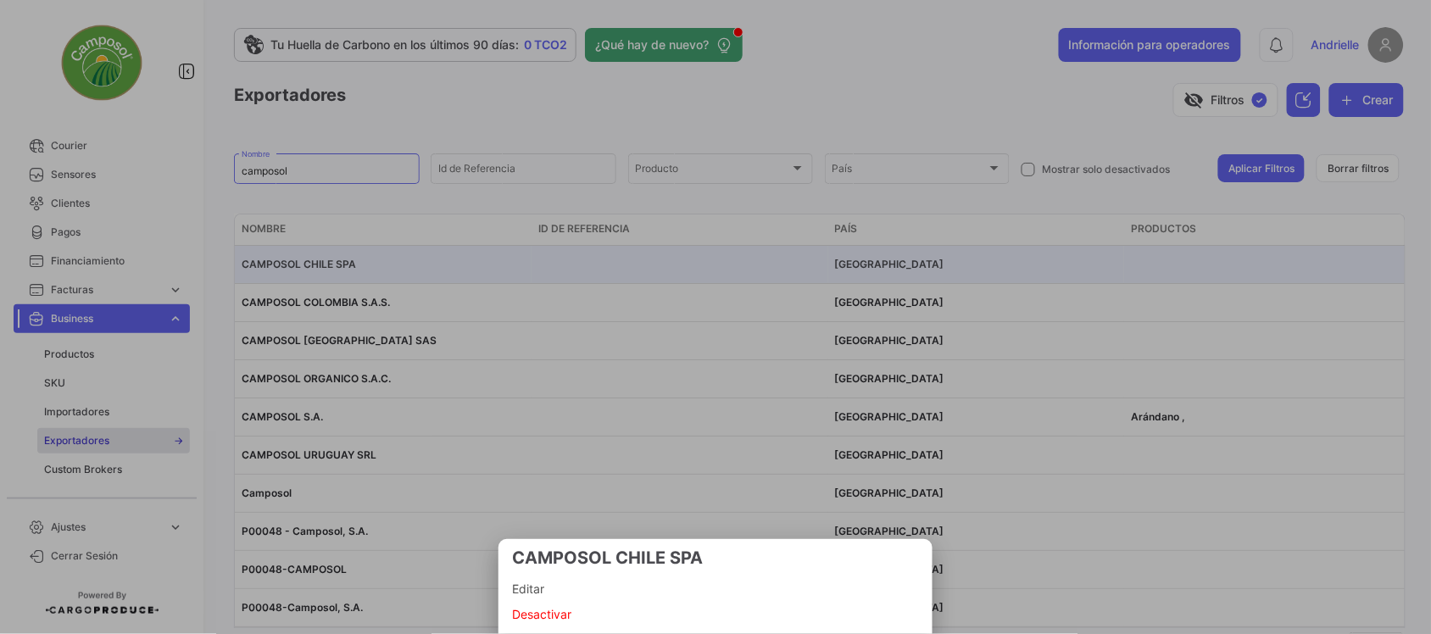
click at [522, 591] on span "Editar" at bounding box center [715, 589] width 407 height 20
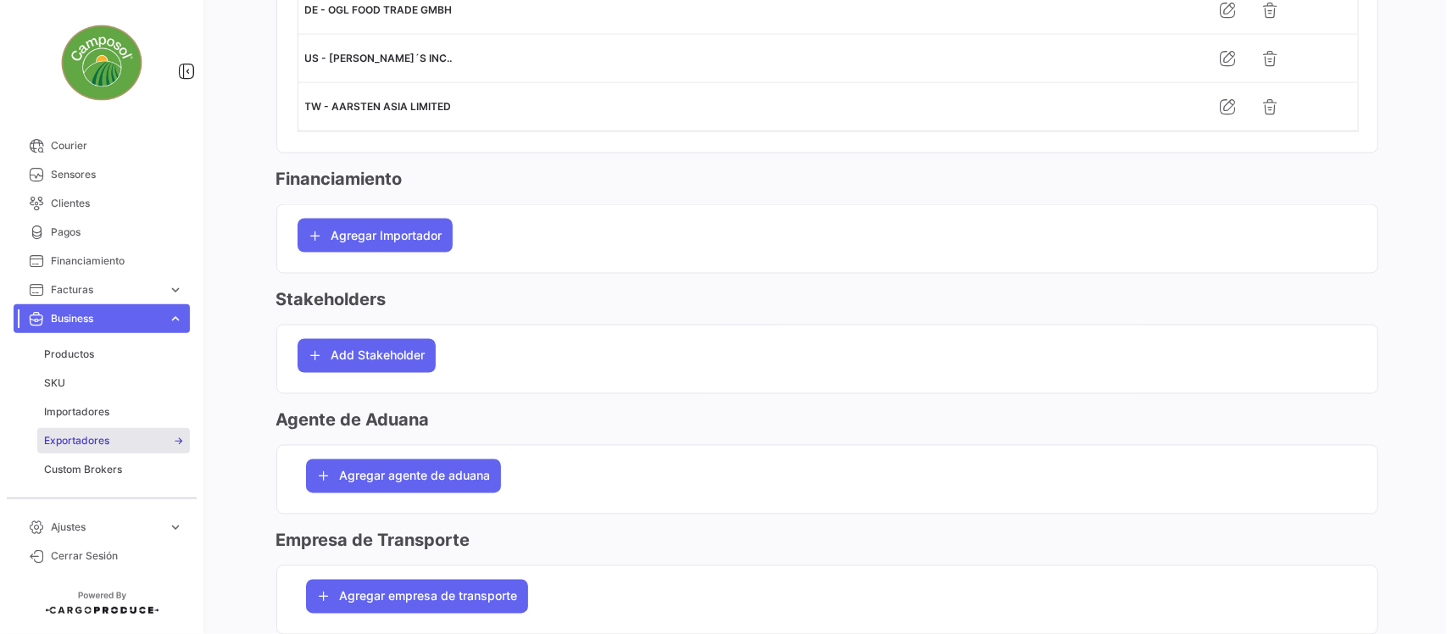
scroll to position [1166, 0]
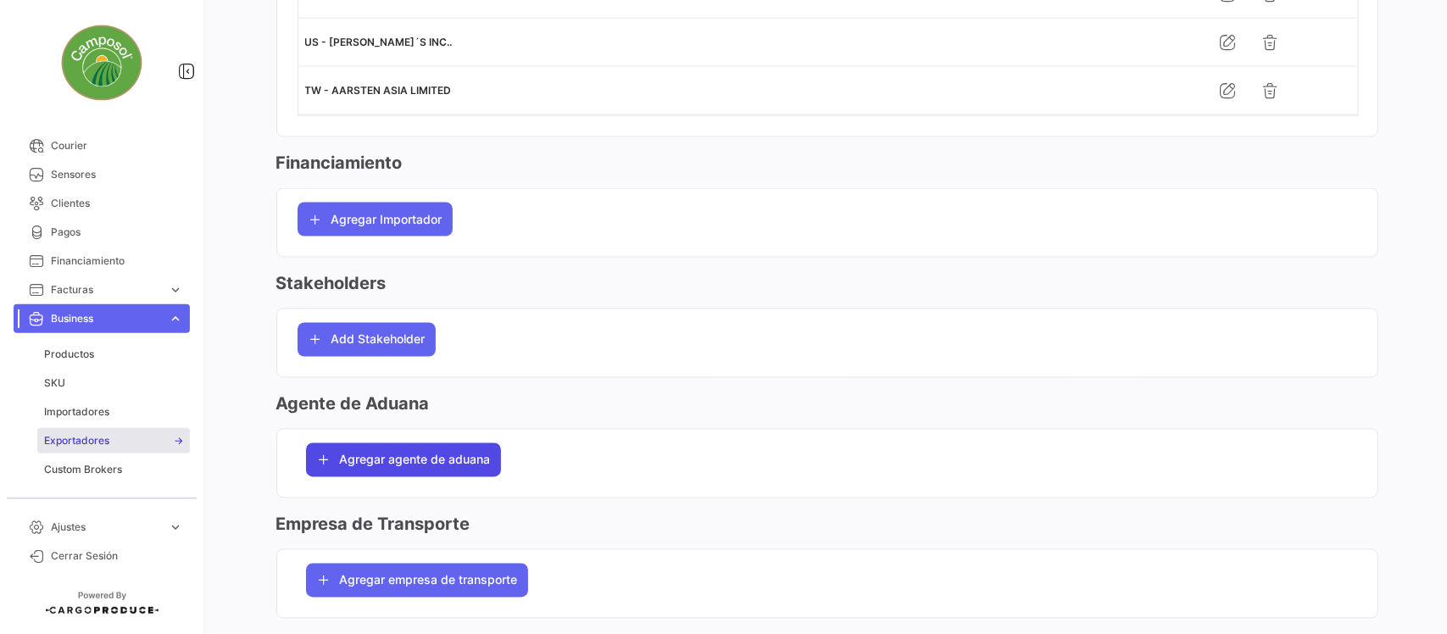
click at [458, 477] on button "Agregar agente de aduana" at bounding box center [403, 460] width 195 height 34
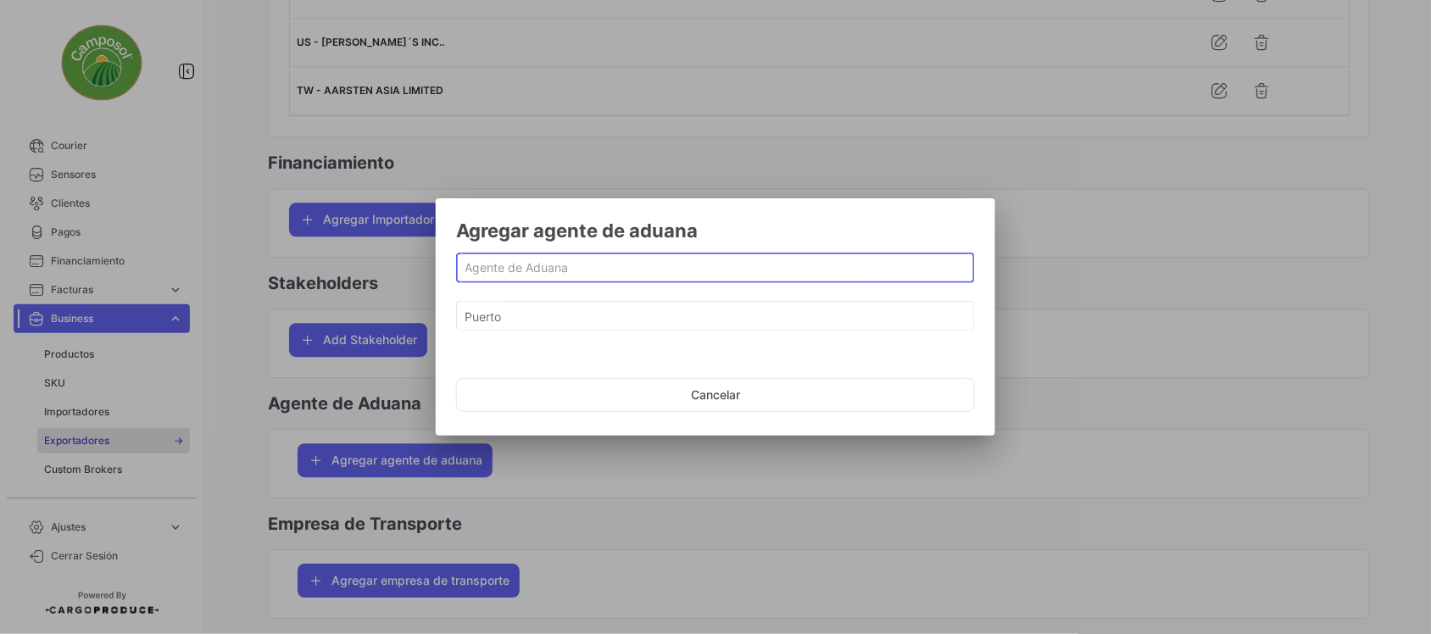
click at [505, 271] on input at bounding box center [716, 268] width 501 height 14
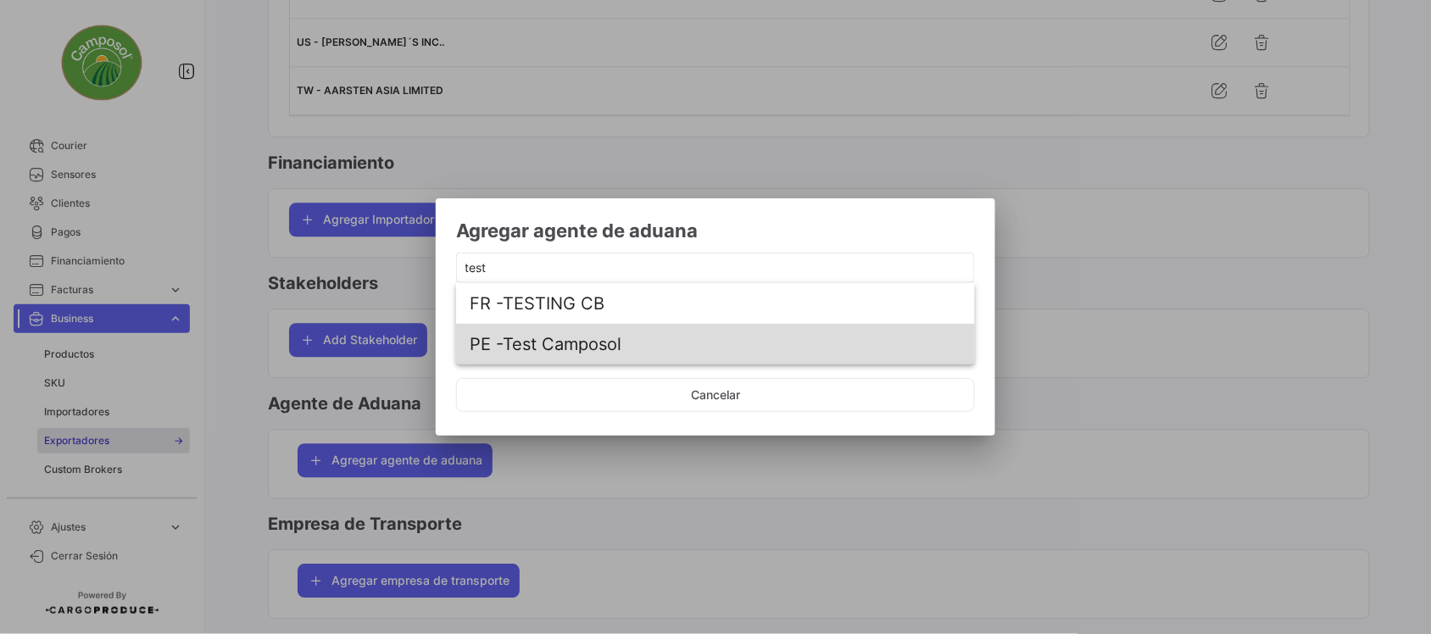
click at [604, 353] on span "PE - Test Camposol" at bounding box center [716, 344] width 492 height 41
type input "Test Camposol"
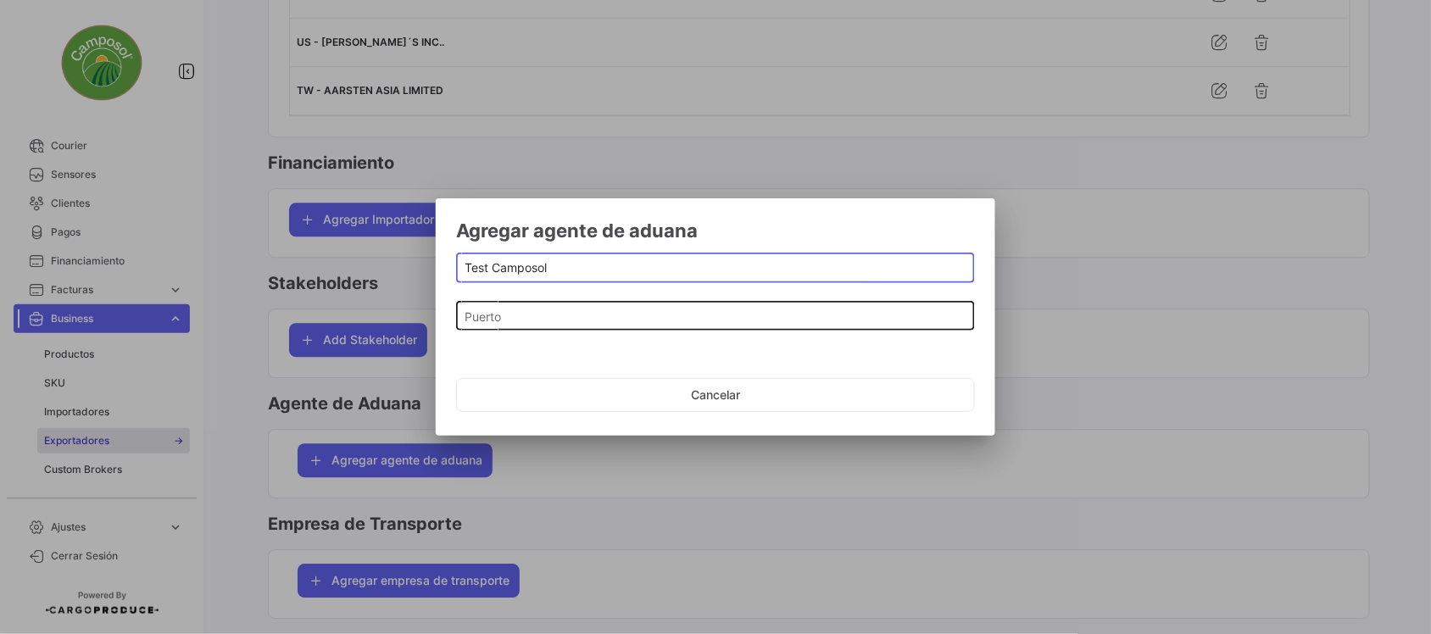
click at [654, 322] on input "Puerto" at bounding box center [716, 316] width 501 height 14
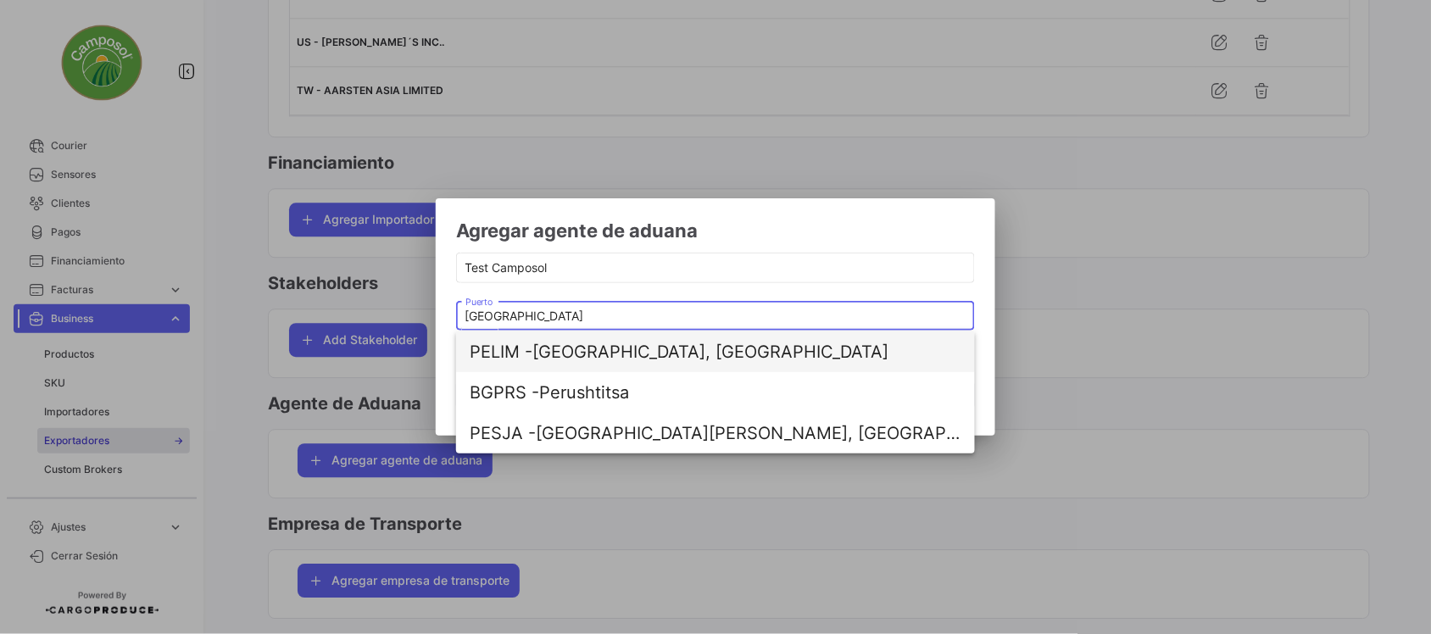
click at [592, 358] on span "PELIM - [GEOGRAPHIC_DATA], [GEOGRAPHIC_DATA]" at bounding box center [716, 352] width 492 height 41
type input "[GEOGRAPHIC_DATA], [GEOGRAPHIC_DATA]"
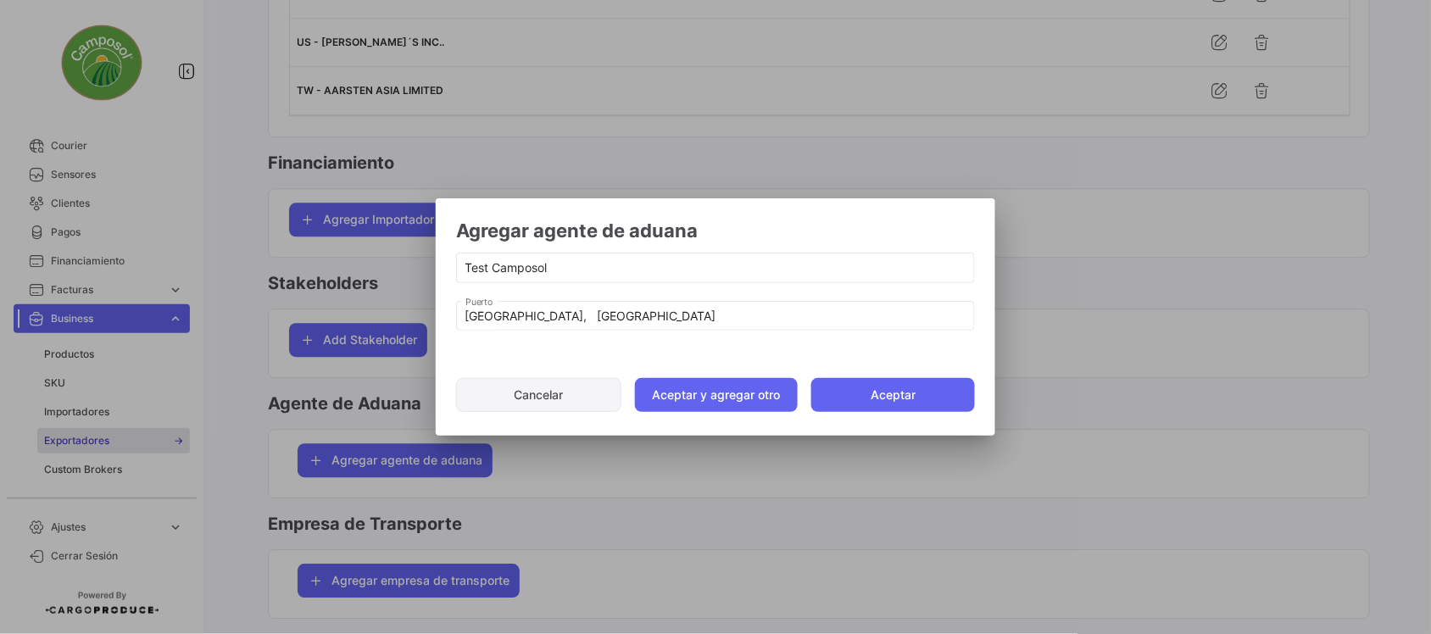
click at [880, 399] on button "Aceptar" at bounding box center [893, 395] width 164 height 34
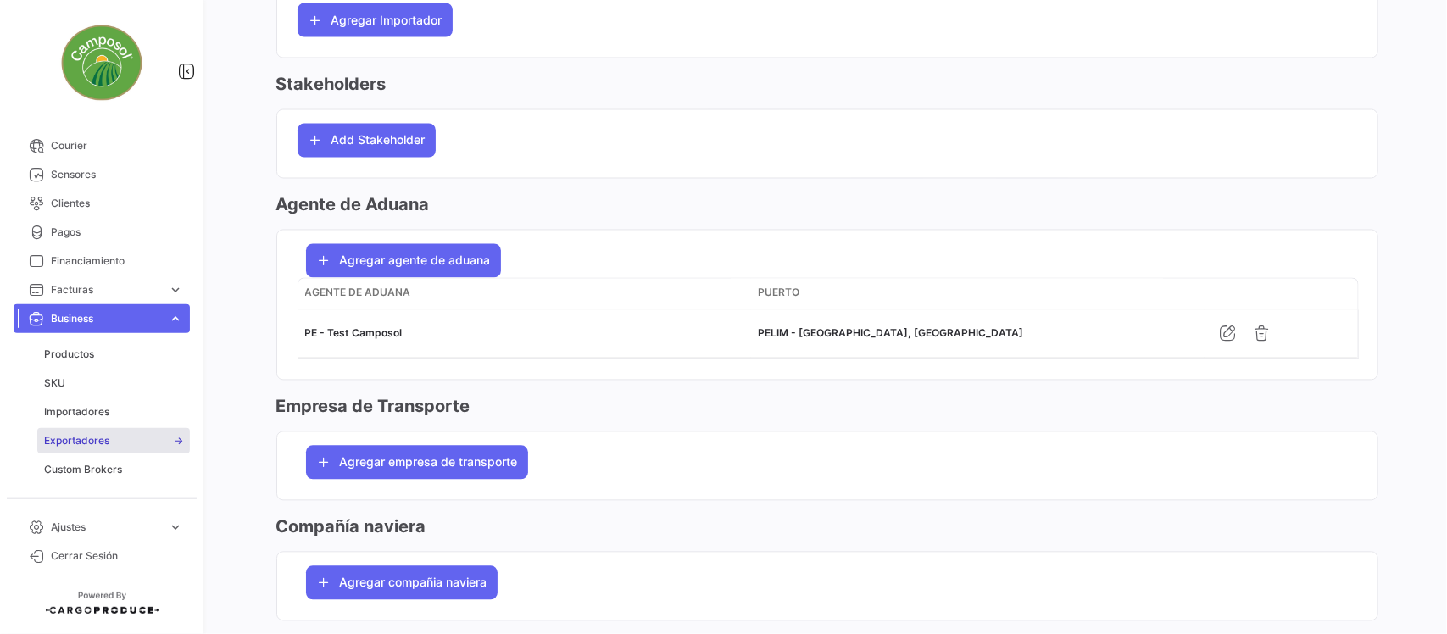
scroll to position [1378, 0]
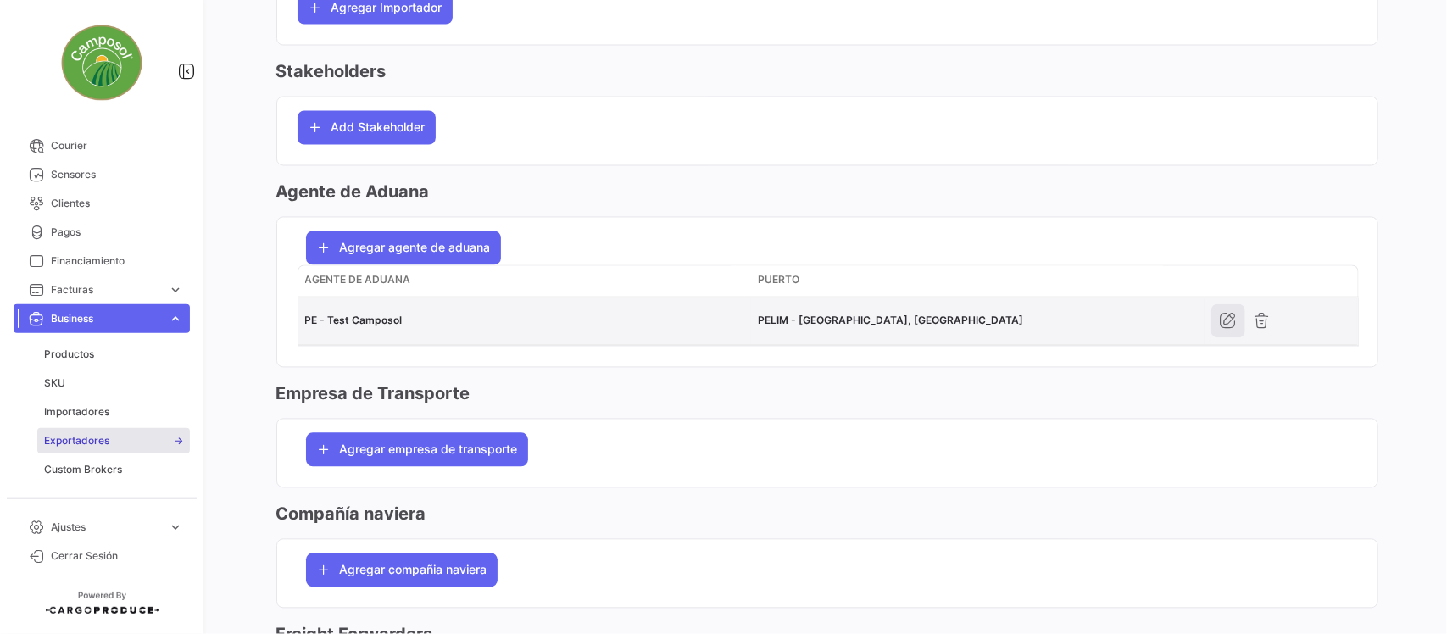
click at [1220, 330] on icon "button" at bounding box center [1228, 321] width 17 height 17
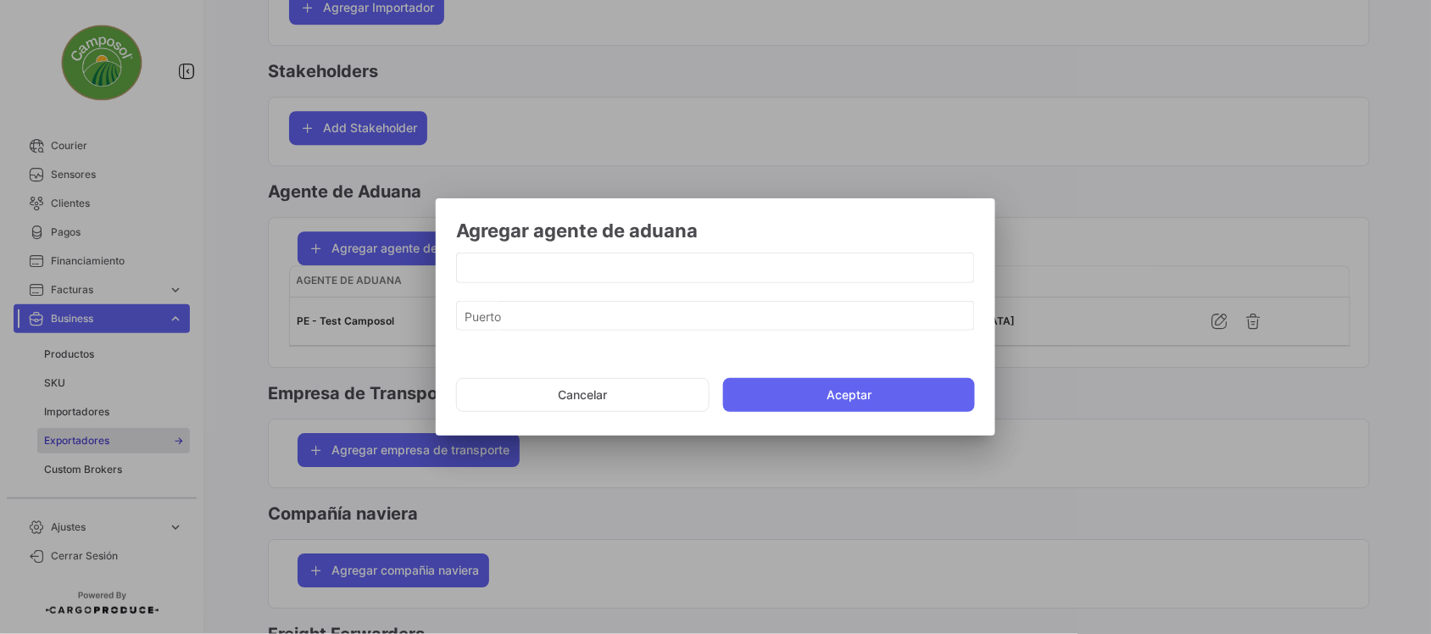
type input "Test Camposol"
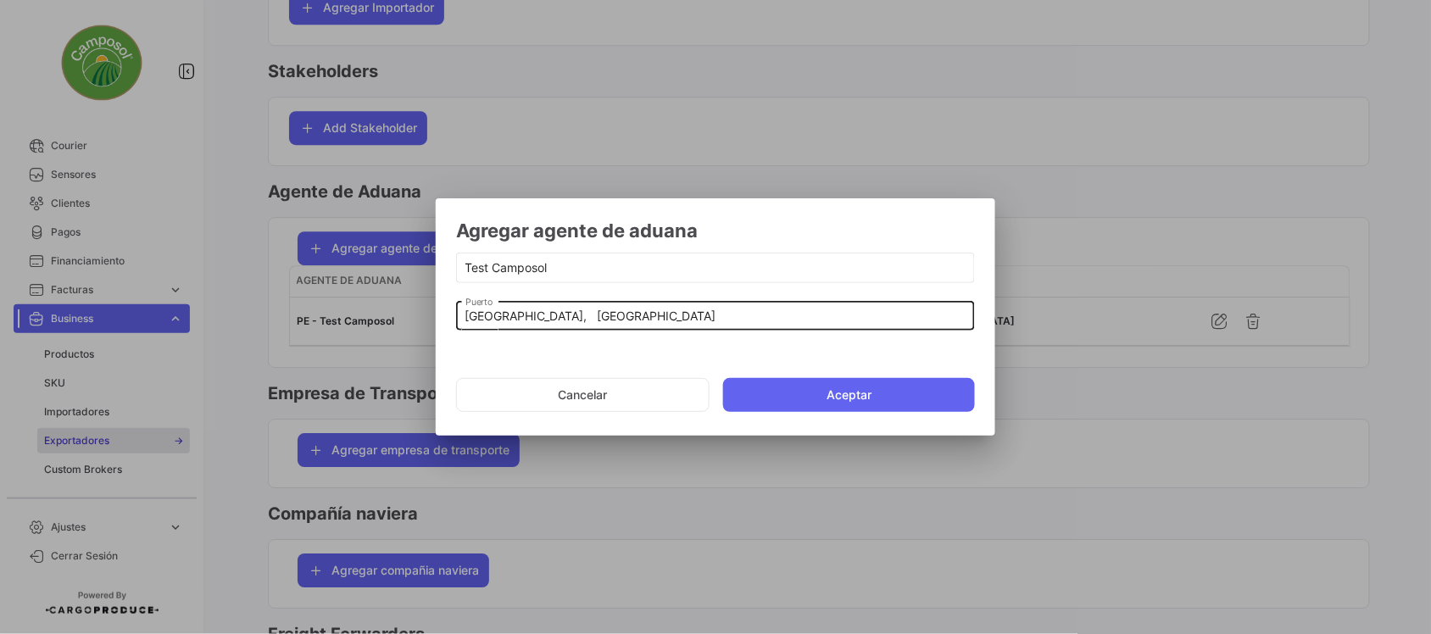
click at [547, 315] on input "[GEOGRAPHIC_DATA], [GEOGRAPHIC_DATA]" at bounding box center [716, 316] width 501 height 14
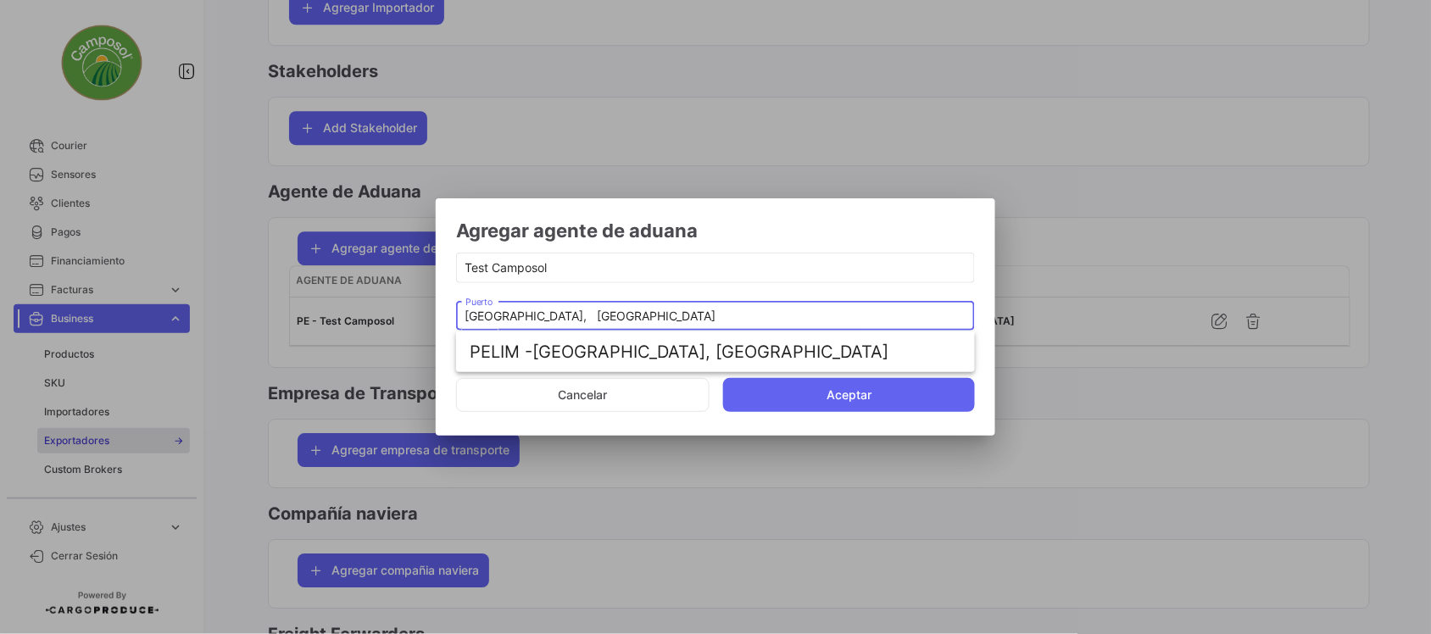
drag, startPoint x: 547, startPoint y: 315, endPoint x: 430, endPoint y: 320, distance: 117.1
click at [430, 320] on div "Agregar agente de aduana Test Camposol [GEOGRAPHIC_DATA], [GEOGRAPHIC_DATA] Pue…" at bounding box center [715, 317] width 1431 height 634
type input "c"
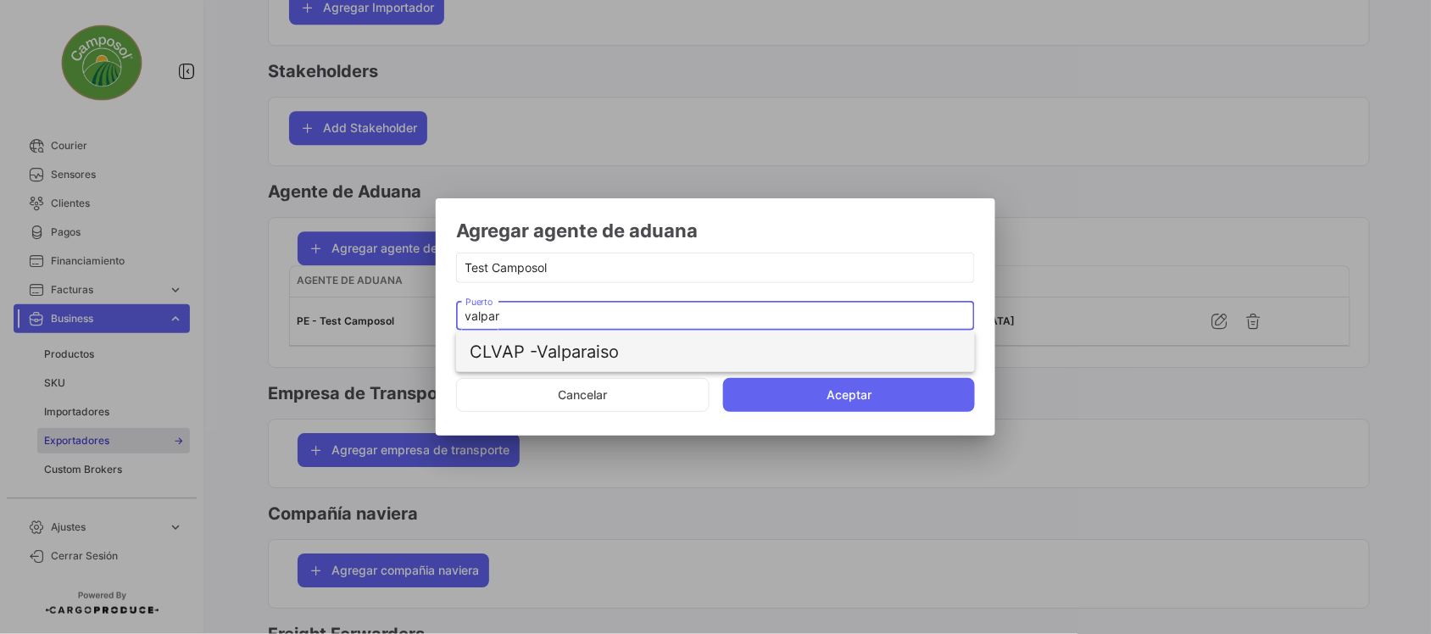
click at [564, 346] on span "CLVAP - Valparaiso" at bounding box center [716, 352] width 492 height 41
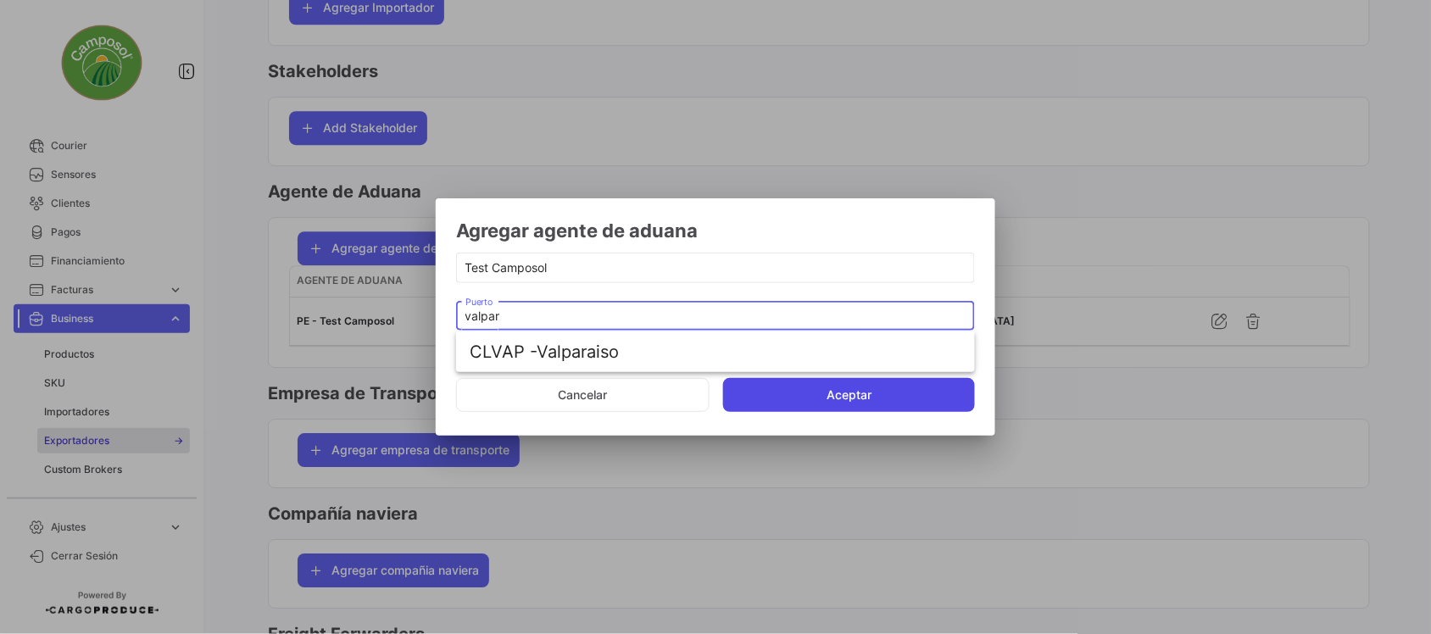
type input "Valparaiso"
click at [825, 399] on button "Aceptar" at bounding box center [849, 395] width 252 height 34
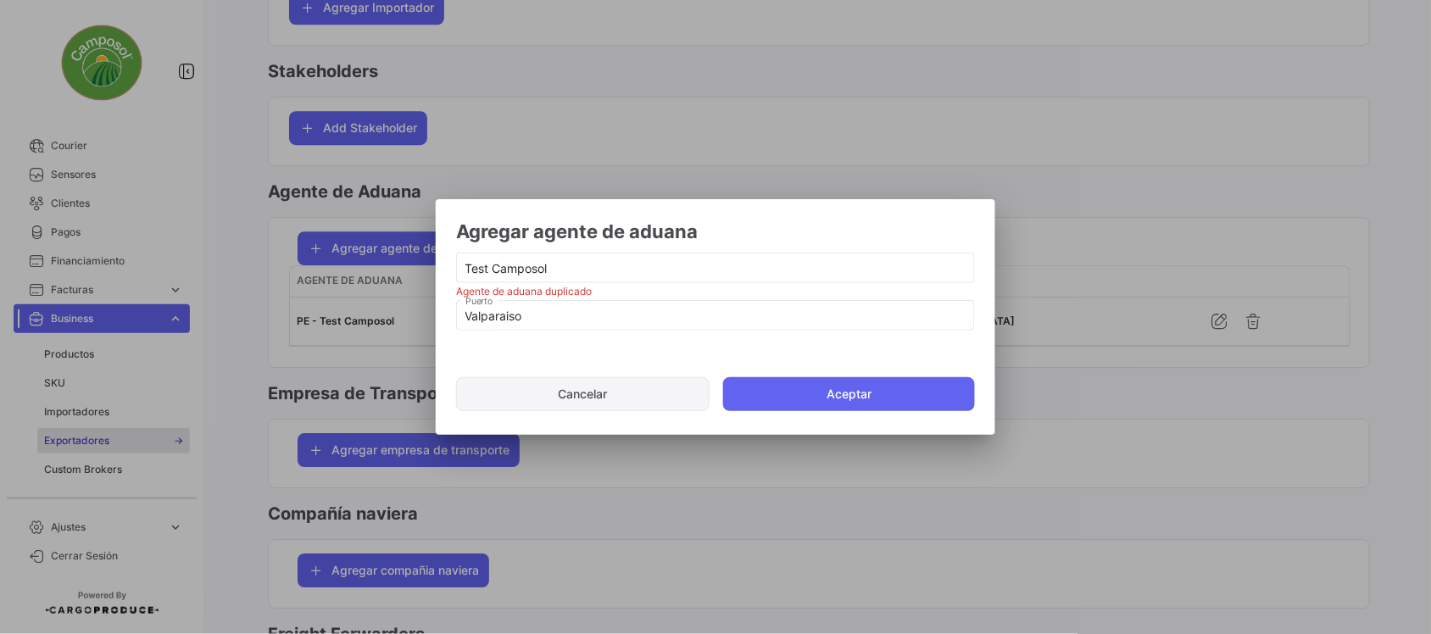
click at [644, 399] on button "Cancelar" at bounding box center [583, 394] width 254 height 34
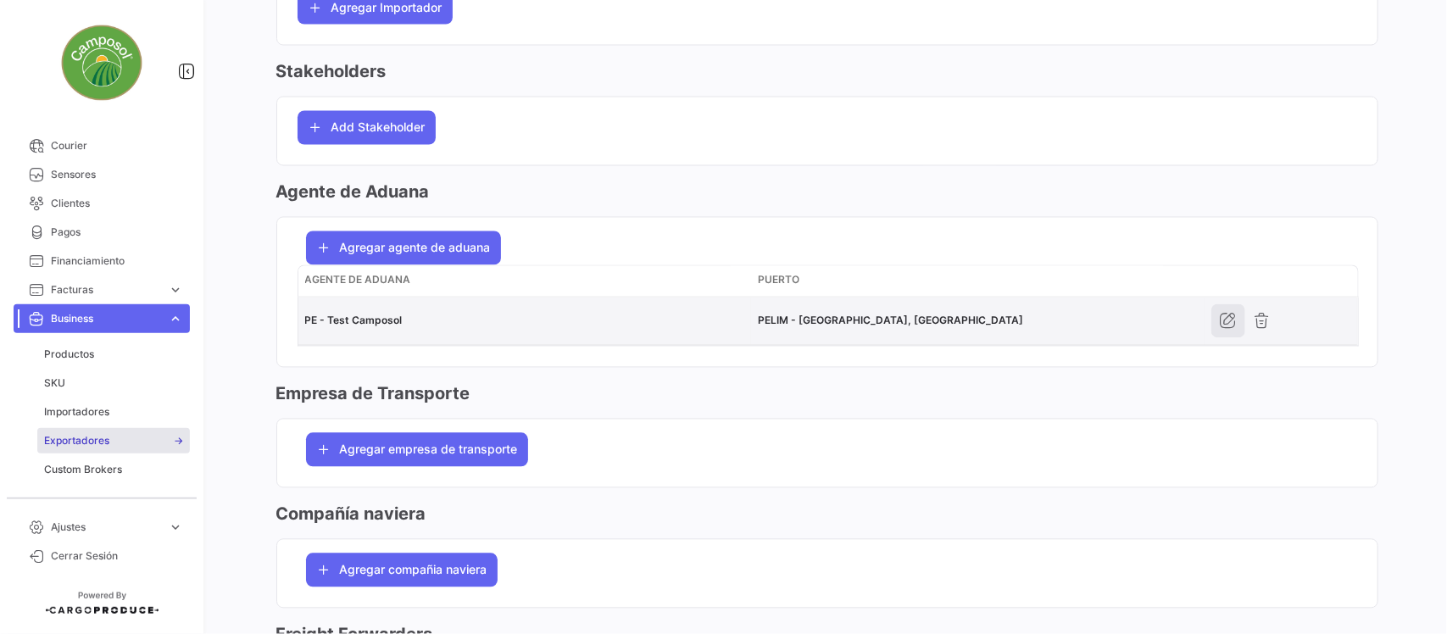
click at [1225, 322] on icon "button" at bounding box center [1228, 321] width 17 height 17
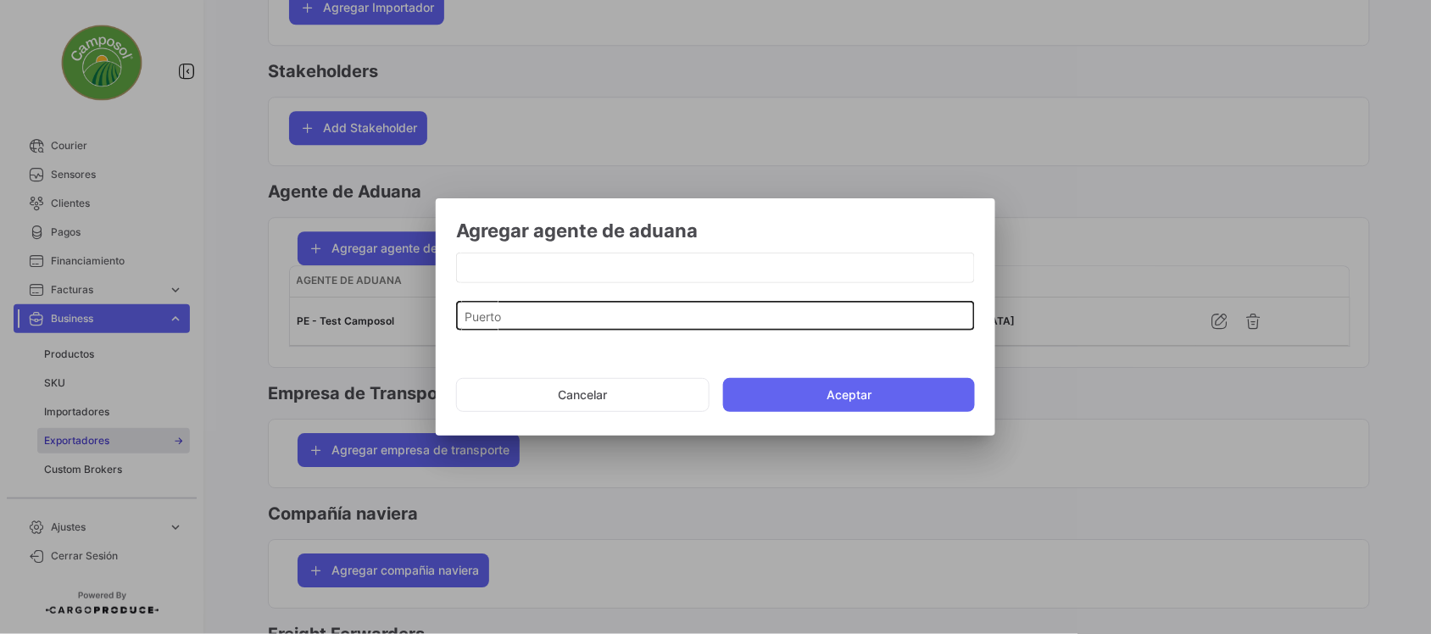
type input "Test Camposol"
click at [554, 319] on input "[GEOGRAPHIC_DATA], [GEOGRAPHIC_DATA]" at bounding box center [716, 316] width 501 height 14
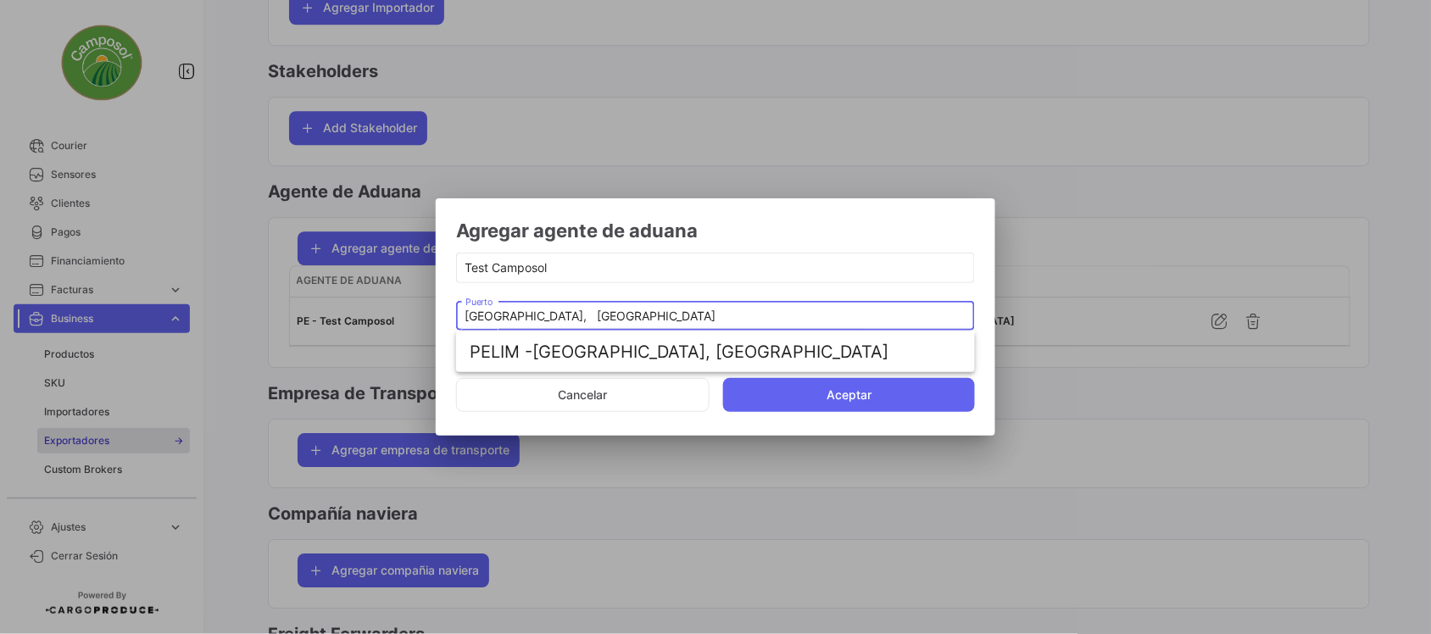
drag, startPoint x: 562, startPoint y: 315, endPoint x: 413, endPoint y: 316, distance: 149.2
click at [413, 316] on div "Agregar agente de aduana Test Camposol [GEOGRAPHIC_DATA], [GEOGRAPHIC_DATA] Pue…" at bounding box center [715, 317] width 1431 height 634
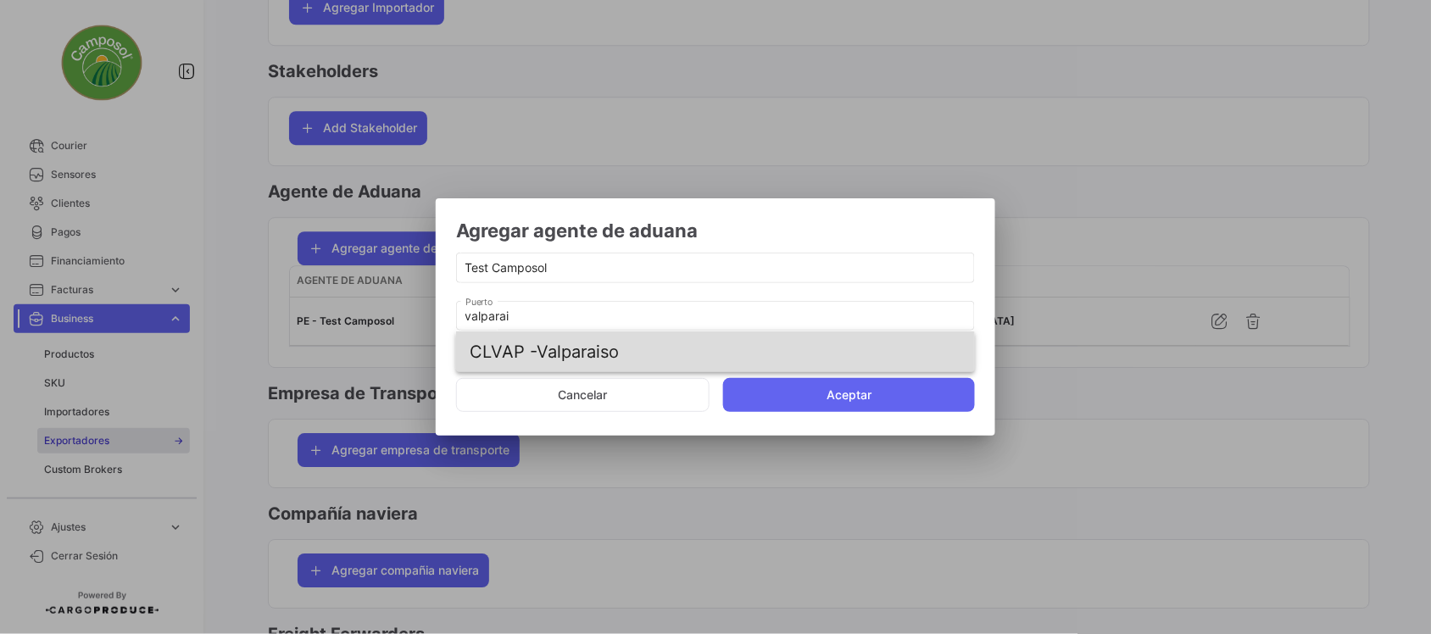
click at [641, 369] on span "CLVAP - Valparaiso" at bounding box center [716, 352] width 492 height 41
type input "Valparaiso"
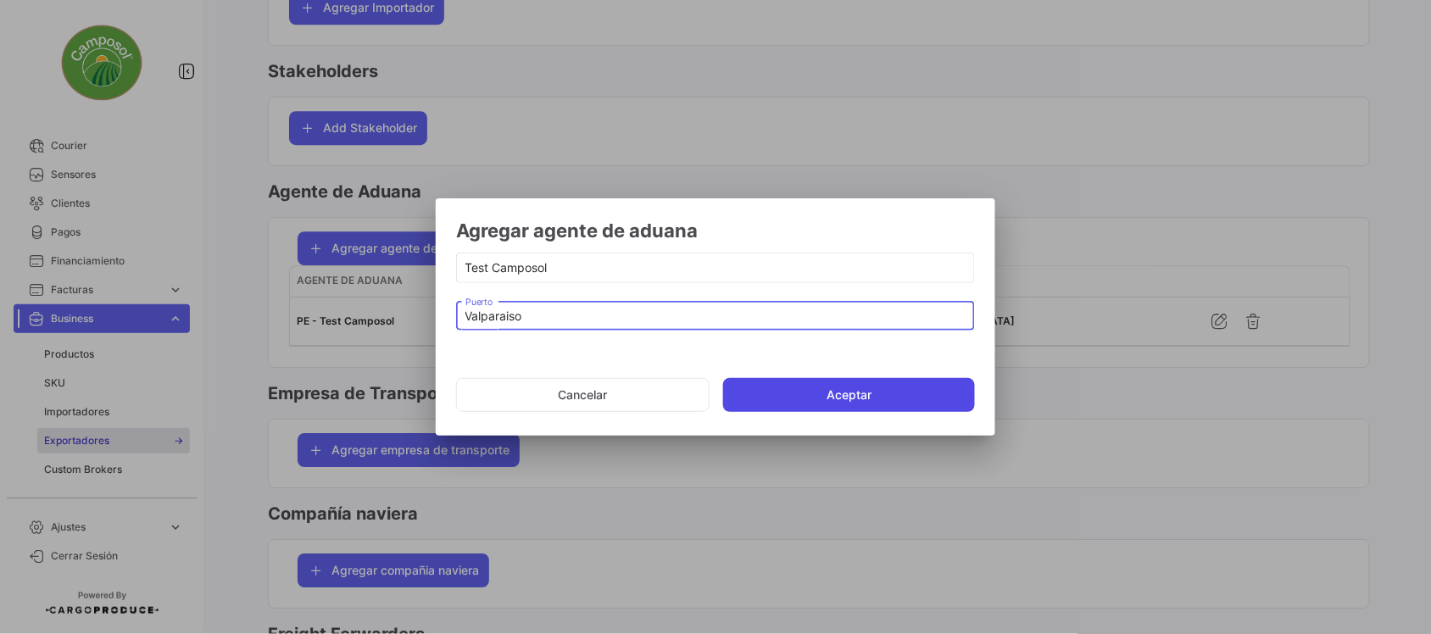
click at [811, 400] on button "Aceptar" at bounding box center [849, 395] width 252 height 34
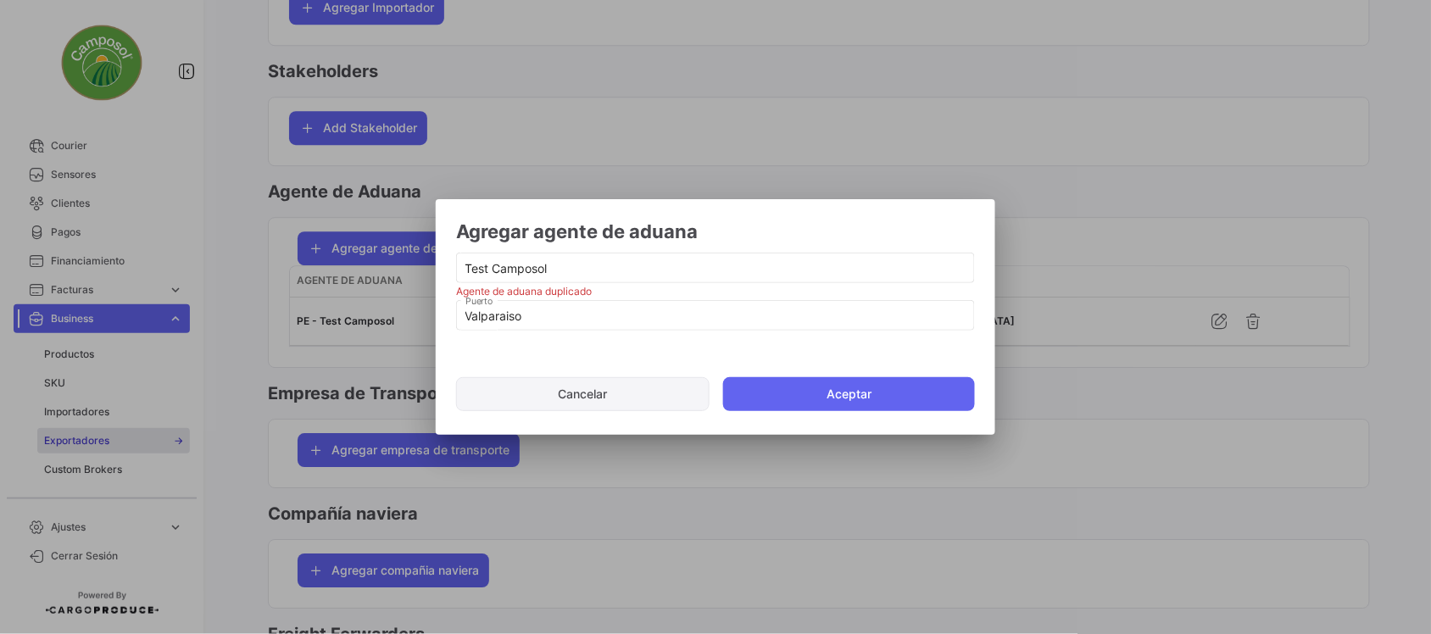
drag, startPoint x: 592, startPoint y: 393, endPoint x: 736, endPoint y: 431, distance: 149.1
click at [594, 393] on button "Cancelar" at bounding box center [583, 394] width 254 height 34
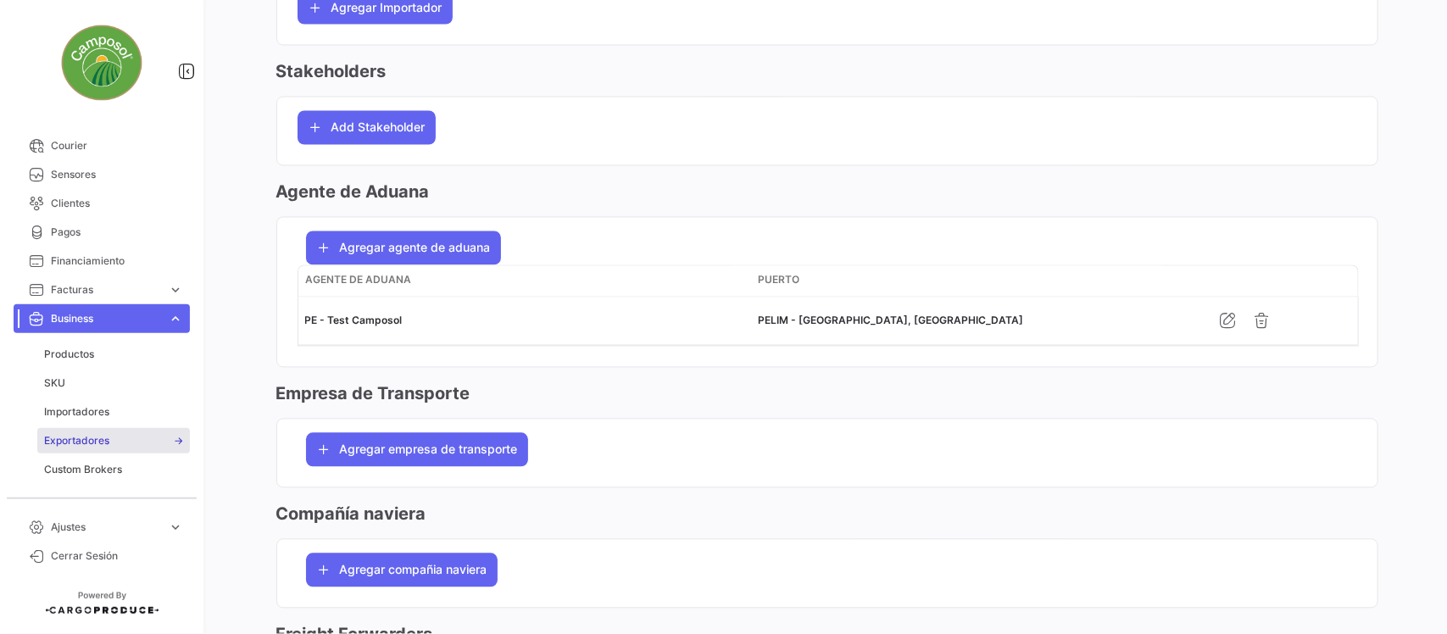
drag, startPoint x: 1262, startPoint y: 335, endPoint x: 1248, endPoint y: 365, distance: 33.4
click at [1261, 337] on button "button" at bounding box center [1263, 321] width 34 height 34
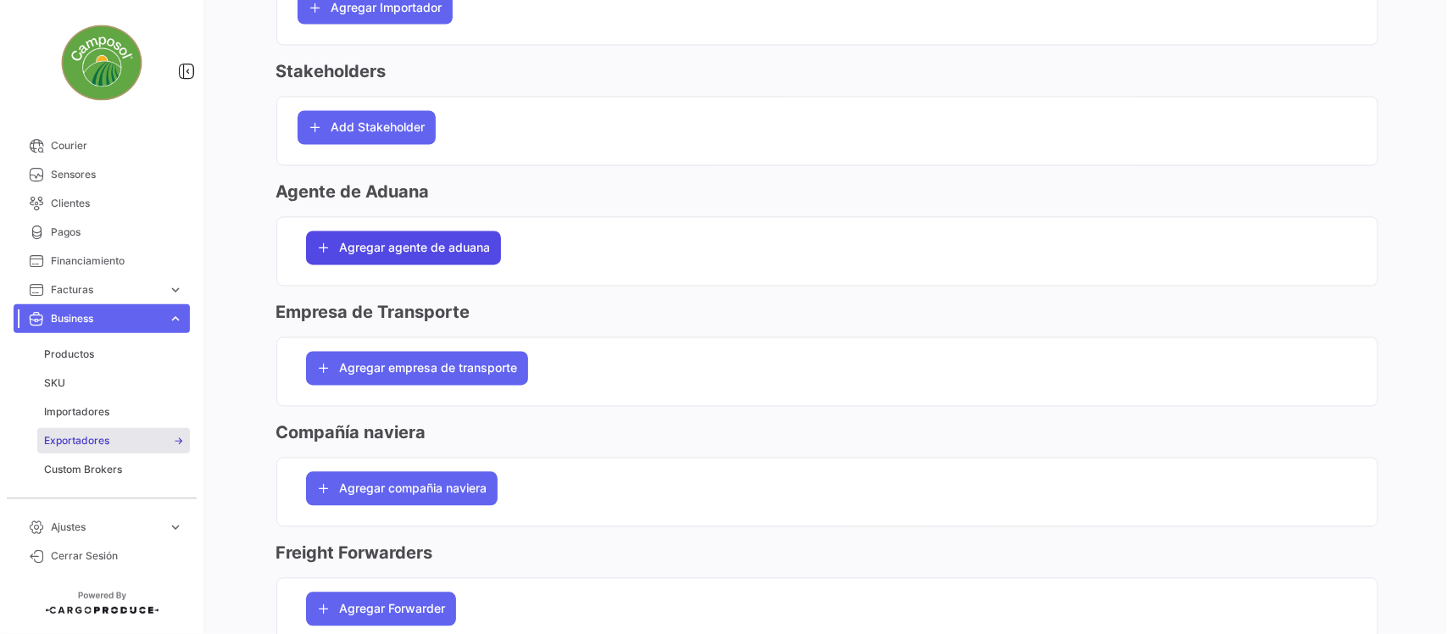
click at [446, 257] on span "Agregar agente de aduana" at bounding box center [415, 248] width 151 height 17
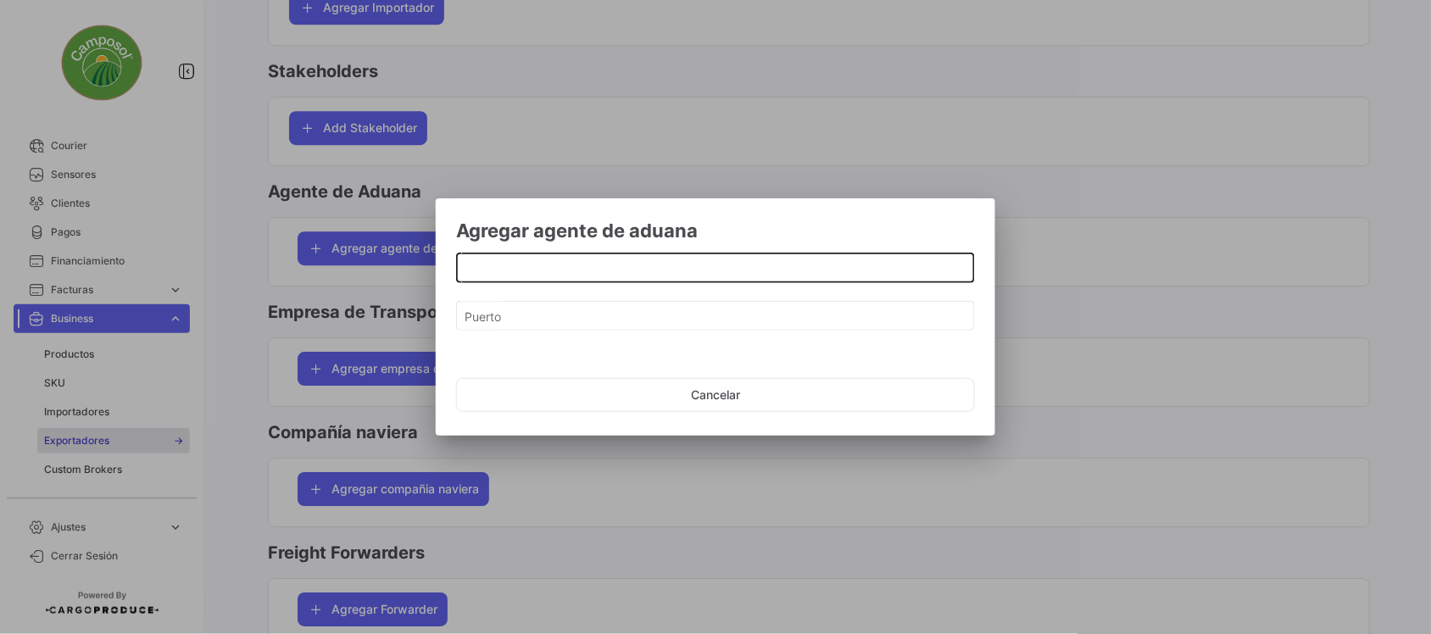
click at [571, 268] on input at bounding box center [716, 268] width 501 height 14
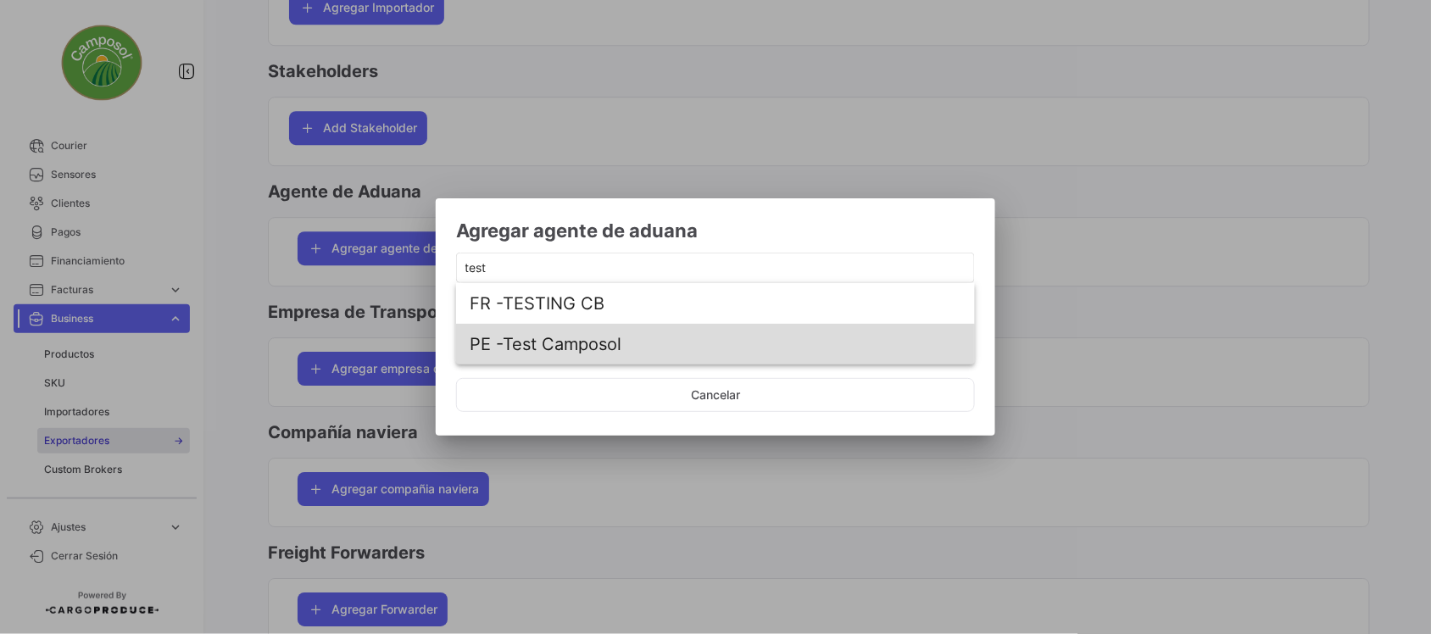
click at [587, 348] on span "PE - Test Camposol" at bounding box center [716, 344] width 492 height 41
type input "Test Camposol"
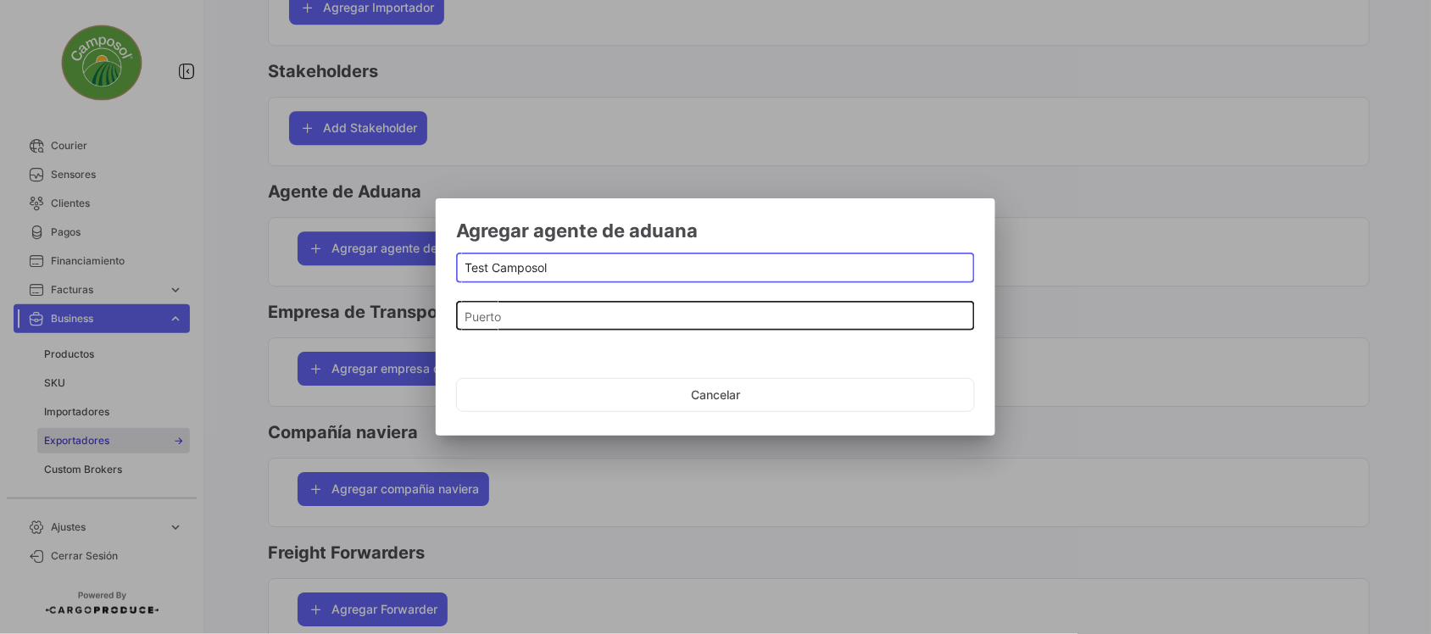
click at [555, 308] on div "Puerto" at bounding box center [716, 314] width 501 height 33
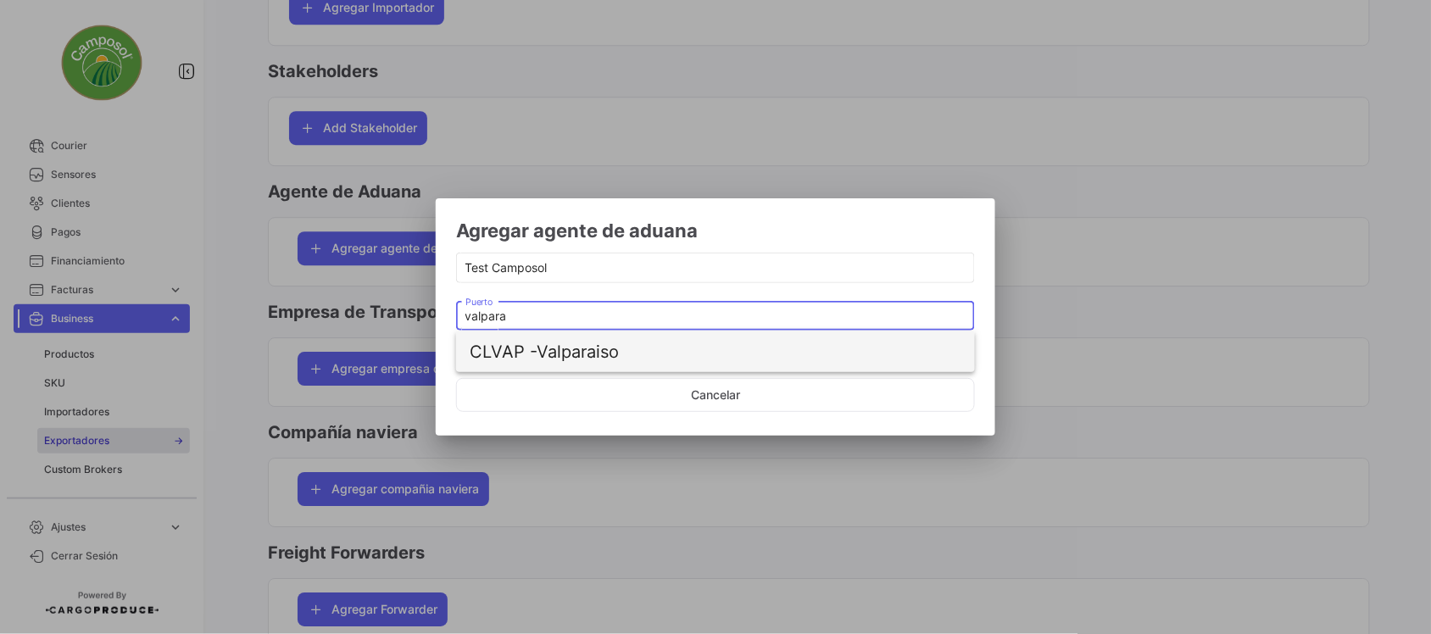
click at [589, 360] on span "CLVAP - Valparaiso" at bounding box center [716, 352] width 492 height 41
type input "Valparaiso"
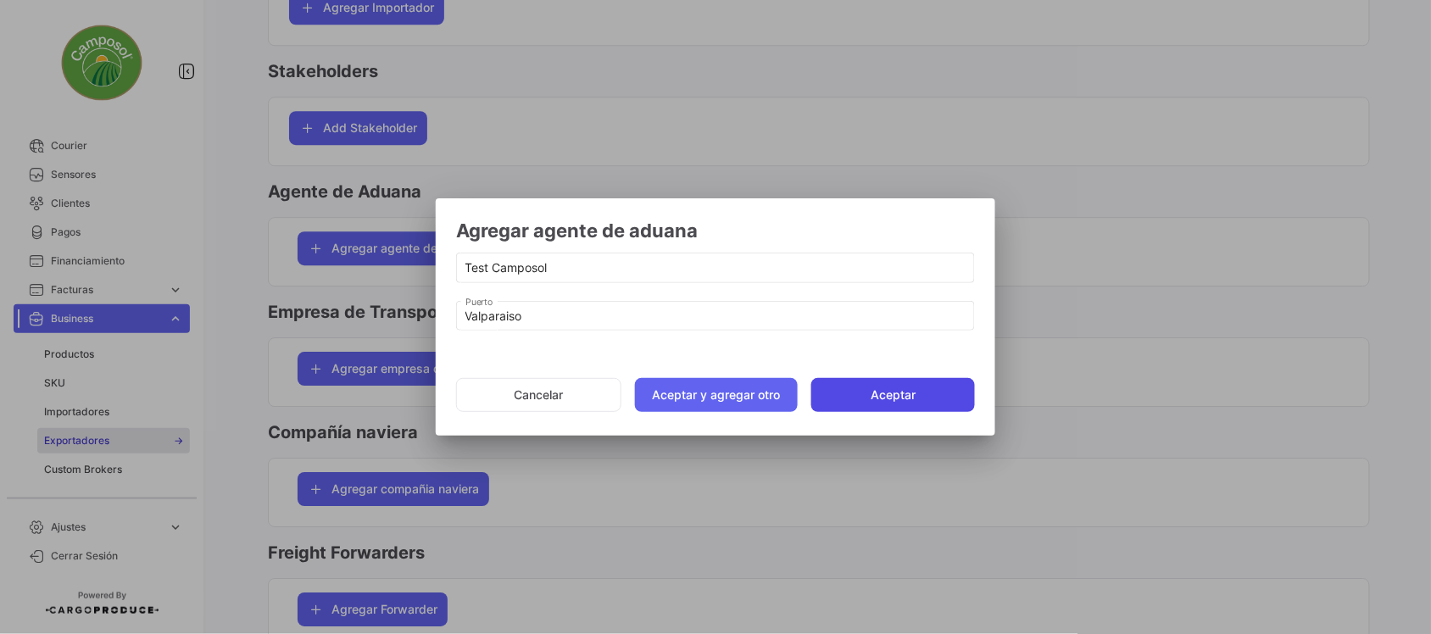
click at [863, 384] on button "Aceptar" at bounding box center [893, 395] width 164 height 34
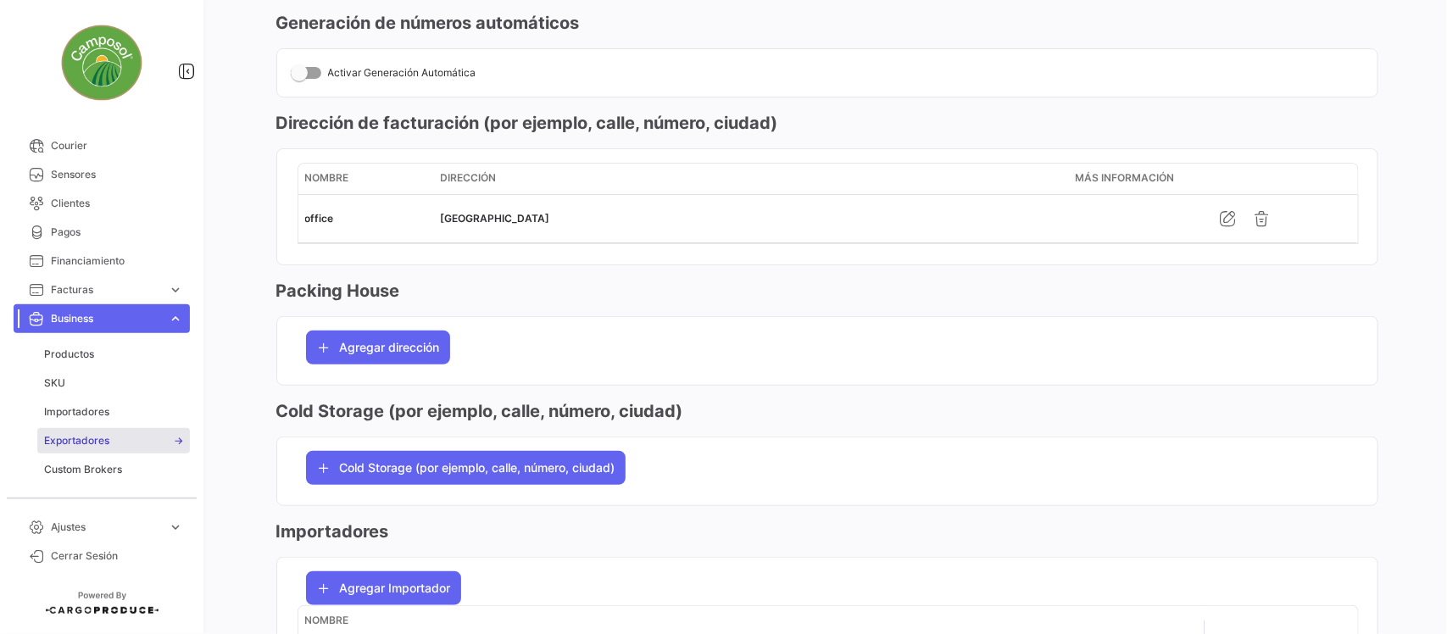
scroll to position [106, 0]
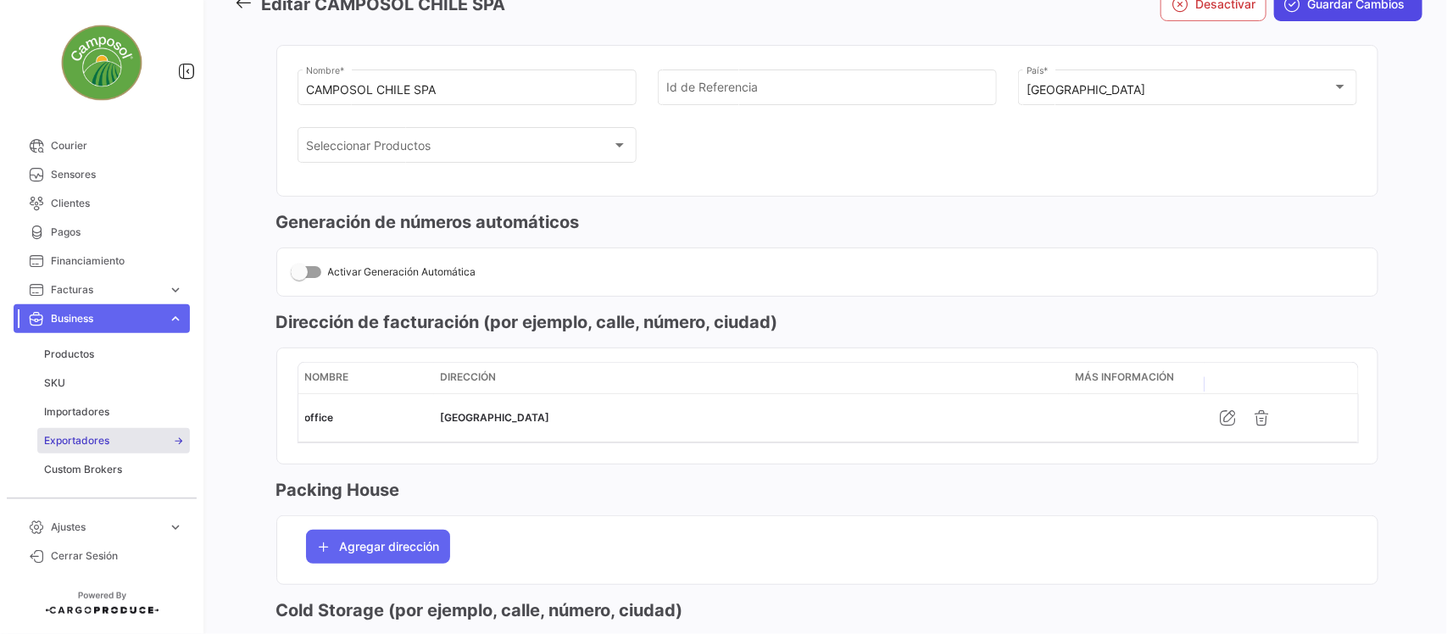
click at [1383, 4] on span "Guardar Cambios" at bounding box center [1357, 4] width 98 height 17
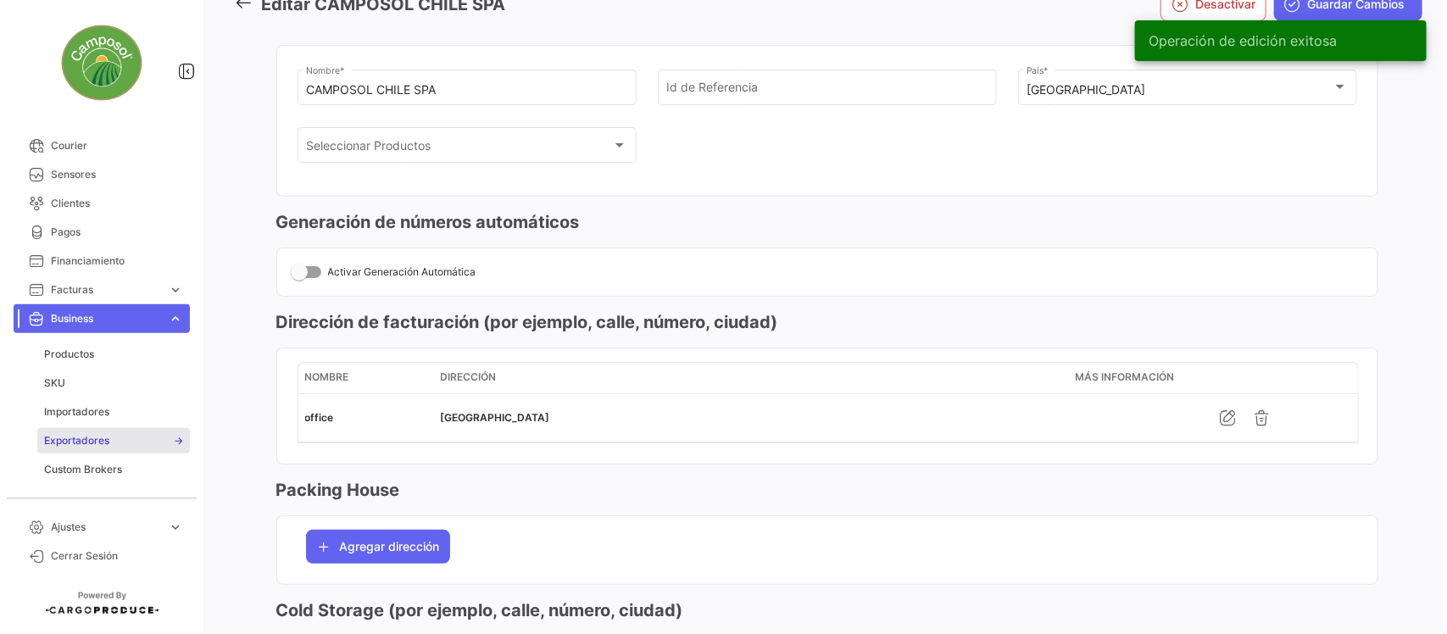
click at [246, 0] on icon at bounding box center [243, 2] width 19 height 19
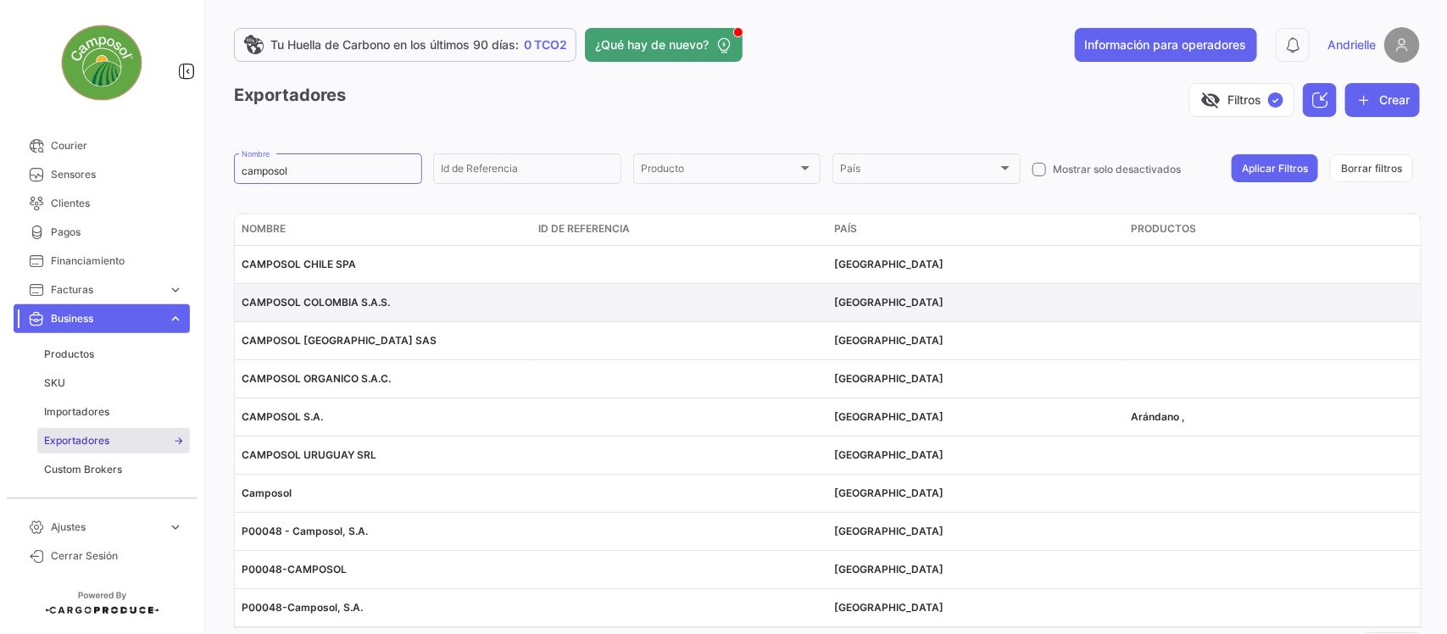
click at [344, 301] on span "CAMPOSOL COLOMBIA S.A.S." at bounding box center [316, 302] width 148 height 13
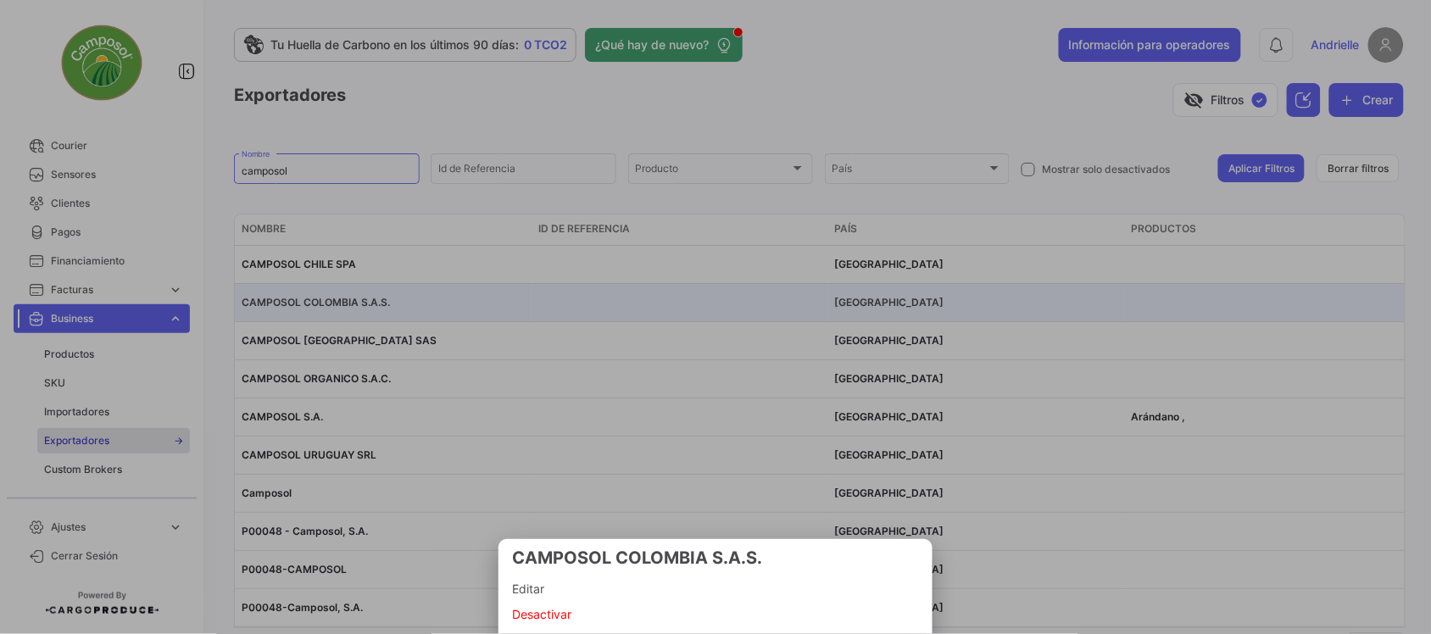
click at [549, 587] on span "Editar" at bounding box center [715, 589] width 407 height 20
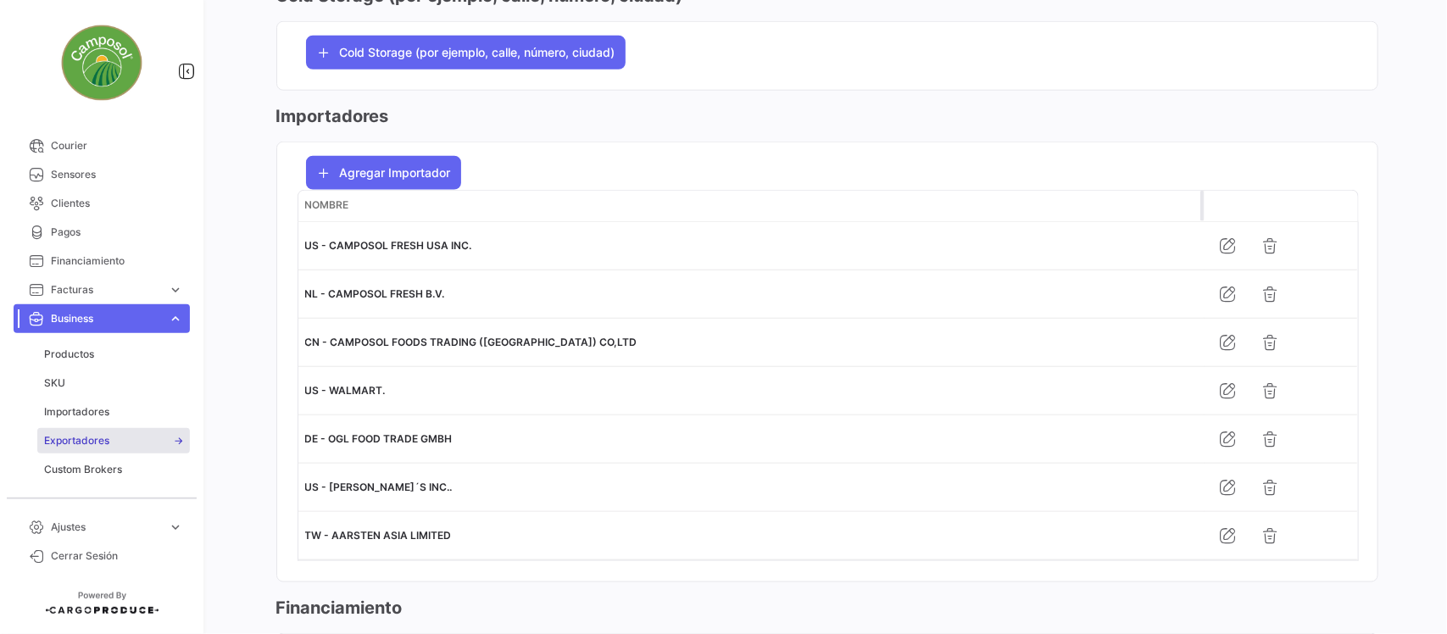
scroll to position [1060, 0]
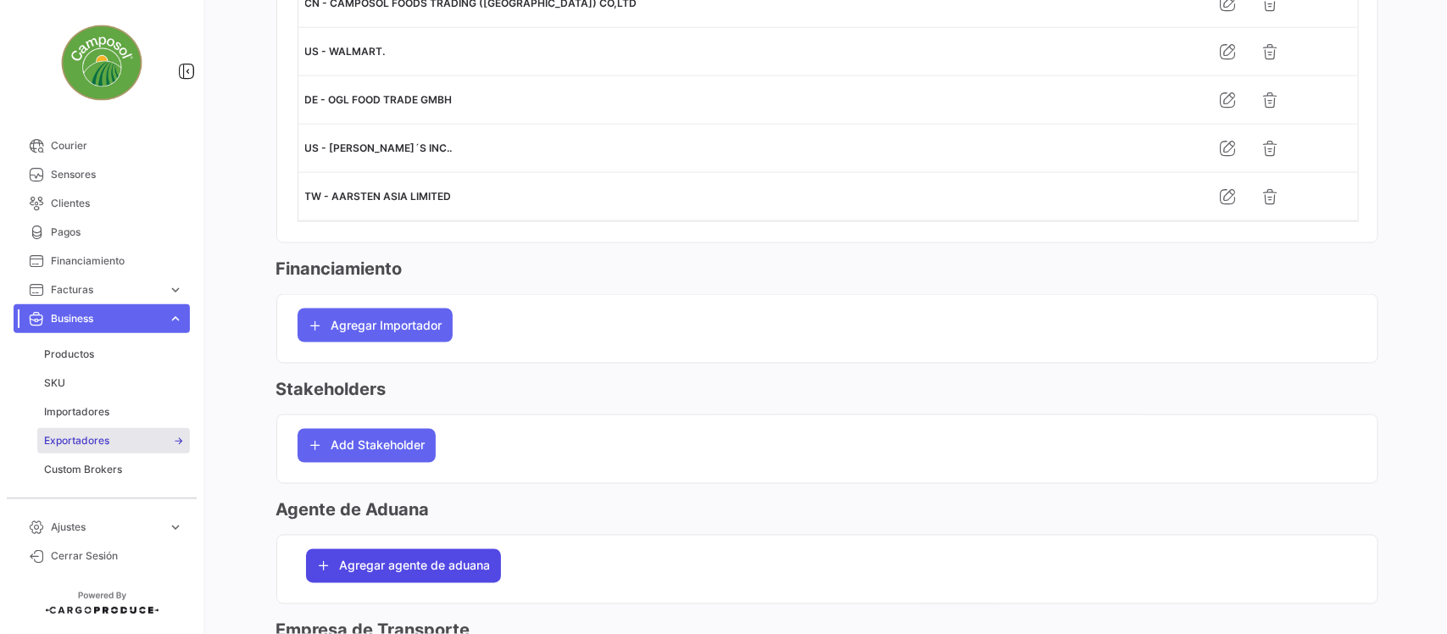
click at [451, 575] on span "Agregar agente de aduana" at bounding box center [415, 566] width 151 height 17
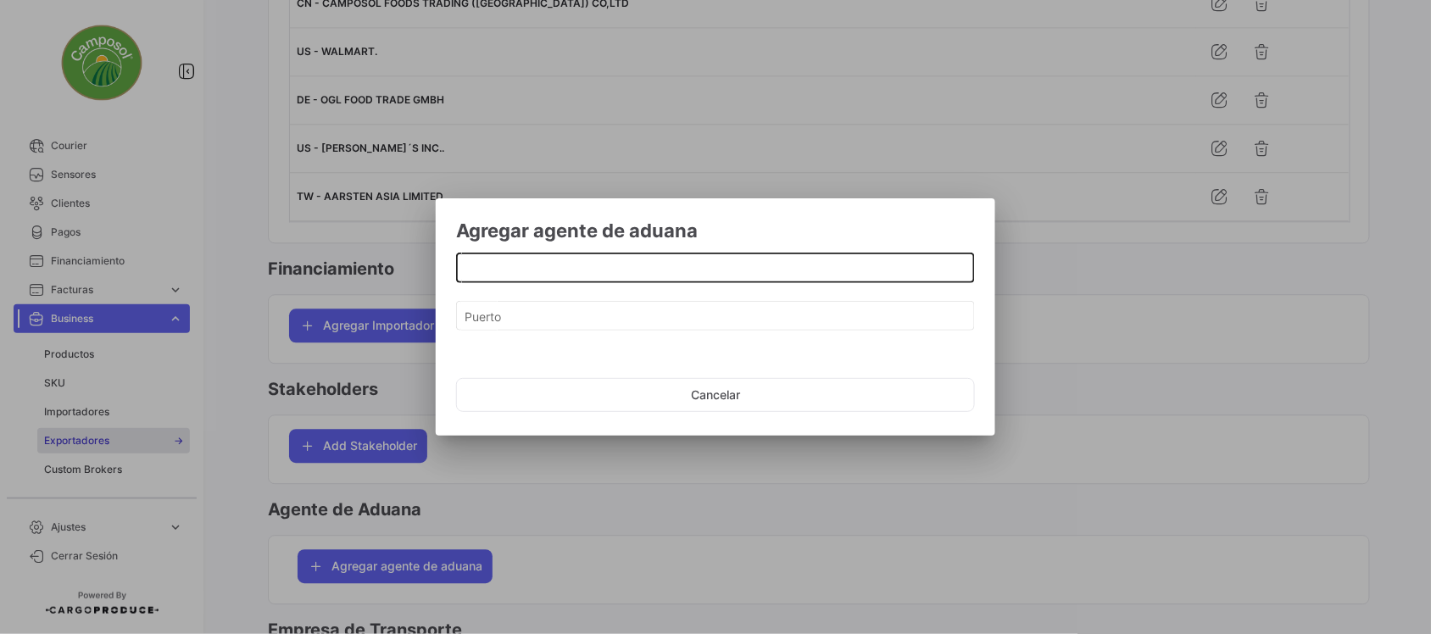
click at [513, 267] on input at bounding box center [716, 268] width 501 height 14
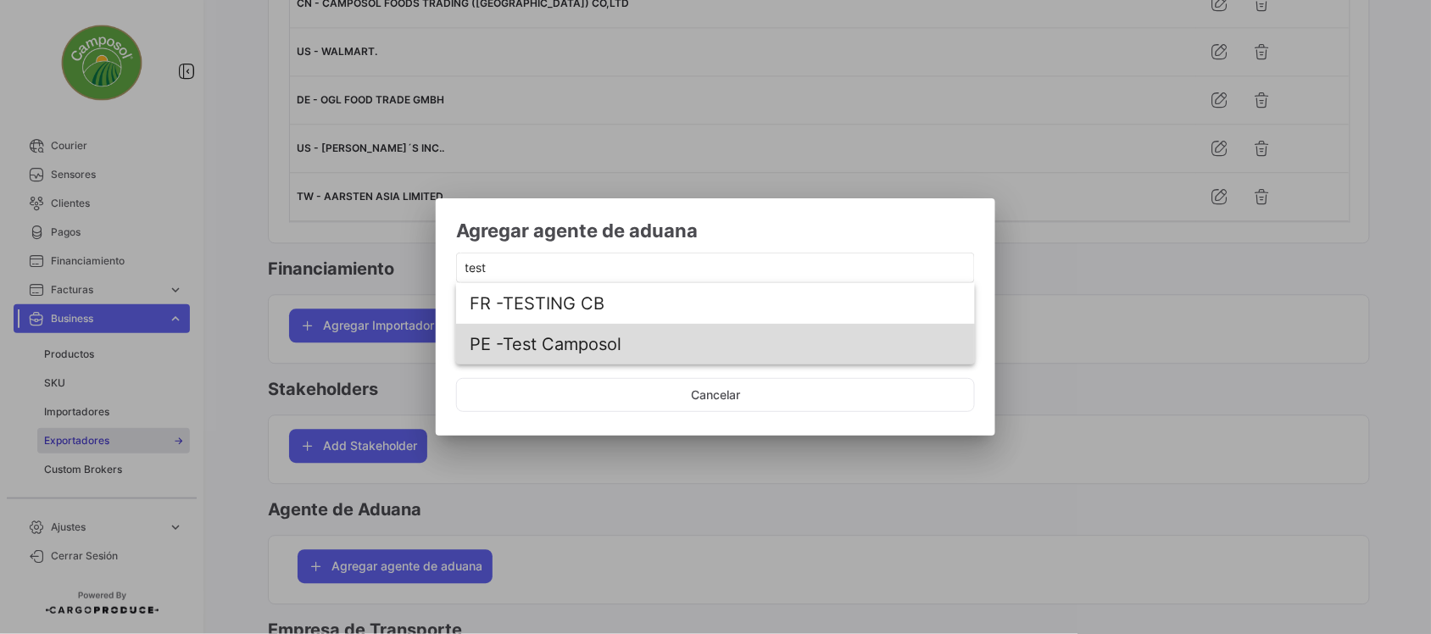
drag, startPoint x: 560, startPoint y: 349, endPoint x: 561, endPoint y: 369, distance: 19.6
click at [560, 352] on span "PE - Test Camposol" at bounding box center [716, 344] width 492 height 41
type input "Test Camposol"
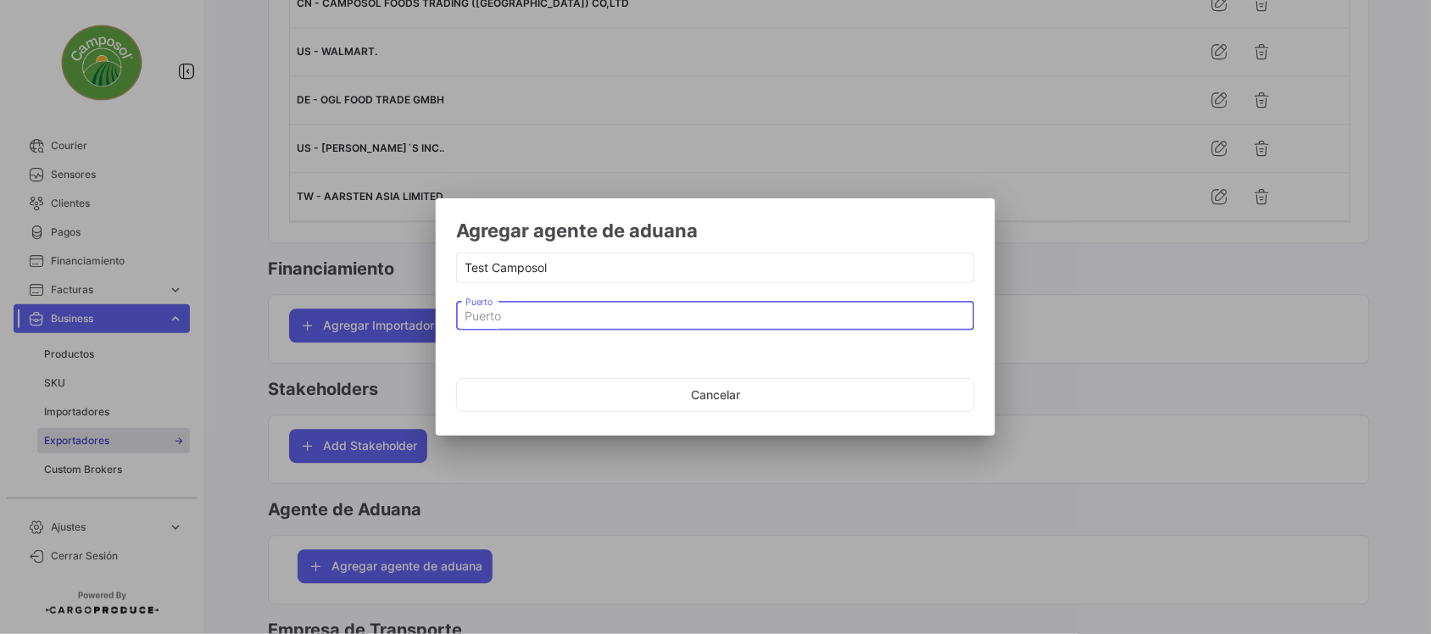
click at [612, 320] on input "Puerto" at bounding box center [716, 316] width 501 height 14
type input "c"
type input "v"
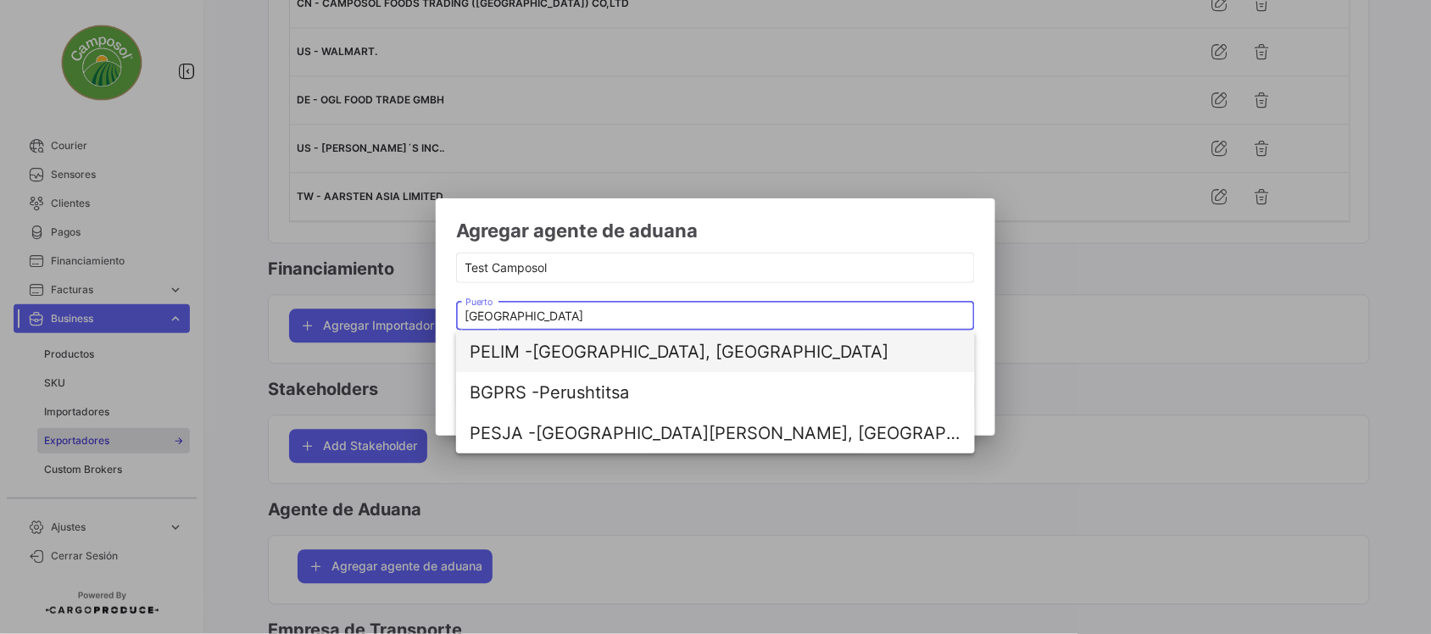
click at [599, 356] on span "PELIM - [GEOGRAPHIC_DATA], [GEOGRAPHIC_DATA]" at bounding box center [716, 352] width 492 height 41
type input "[GEOGRAPHIC_DATA], [GEOGRAPHIC_DATA]"
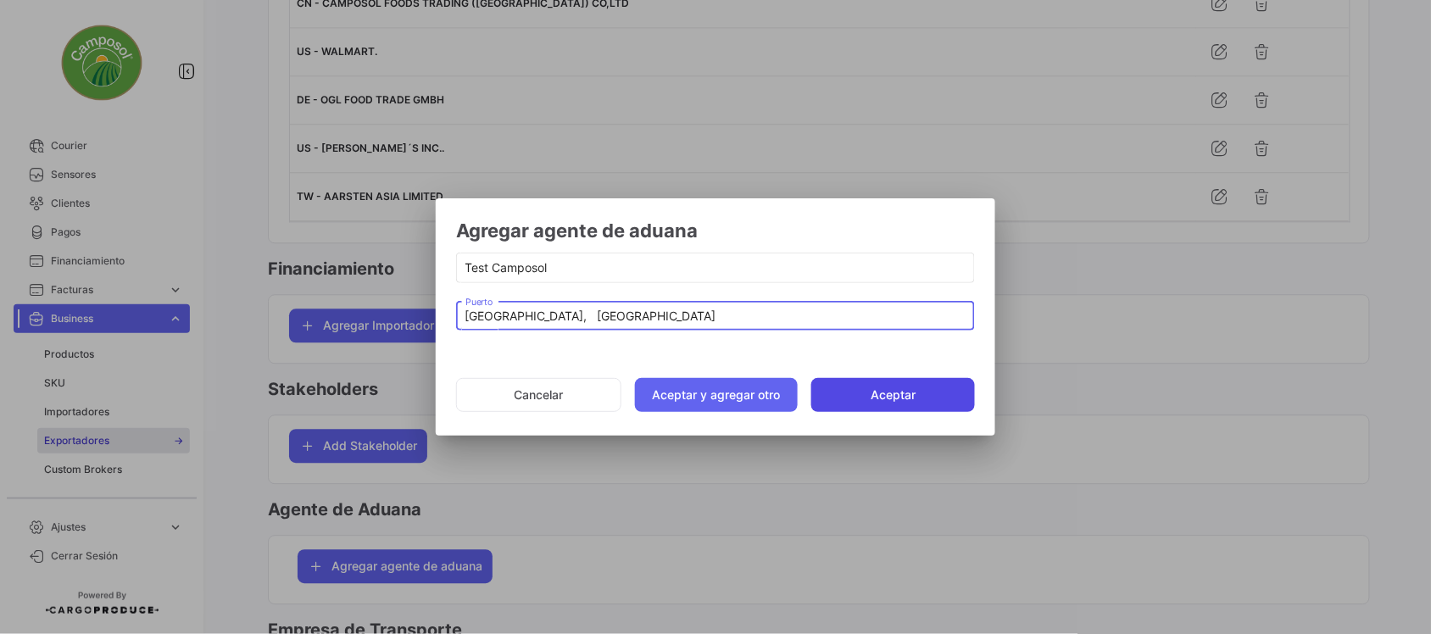
click at [867, 395] on button "Aceptar" at bounding box center [893, 395] width 164 height 34
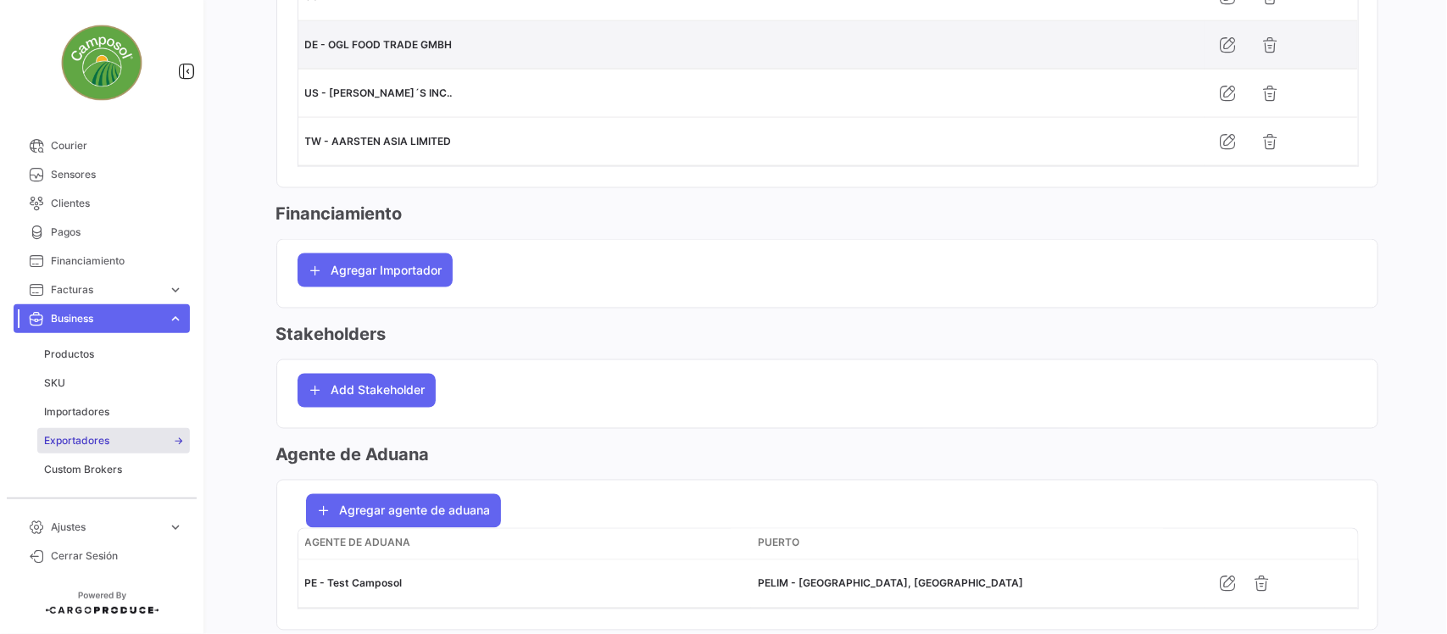
scroll to position [1272, 0]
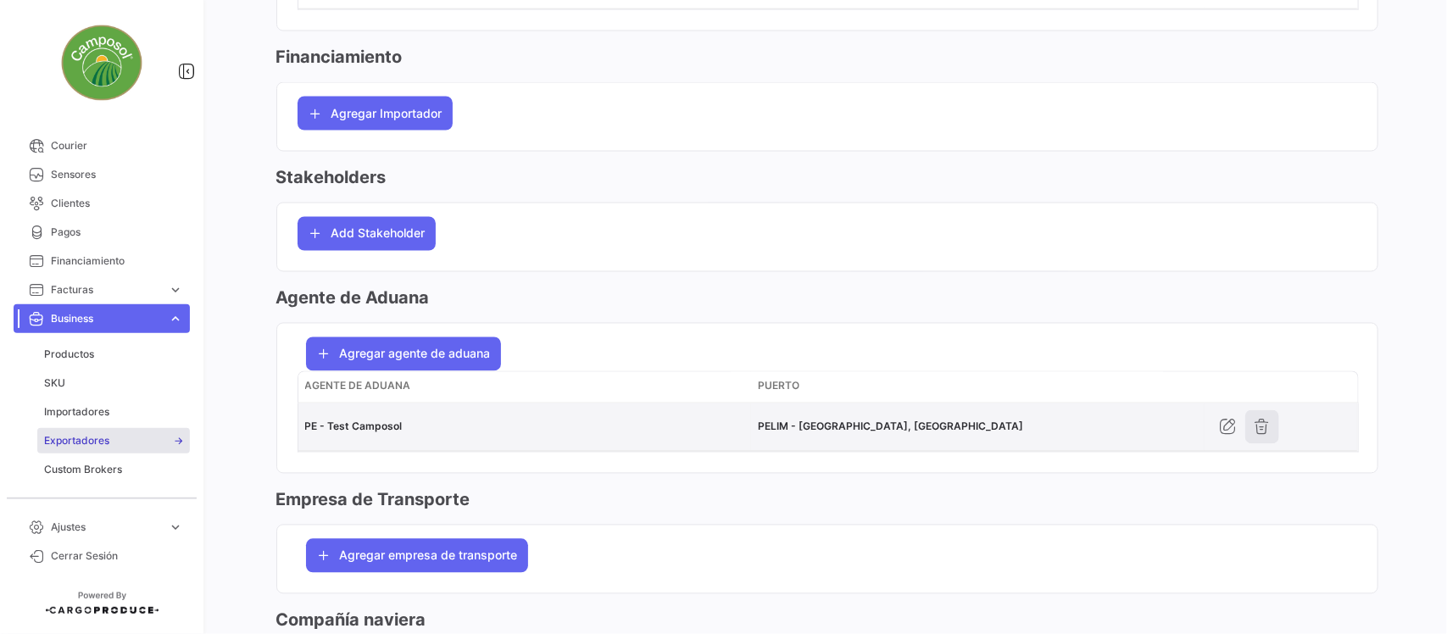
click at [1257, 436] on icon "button" at bounding box center [1262, 427] width 17 height 17
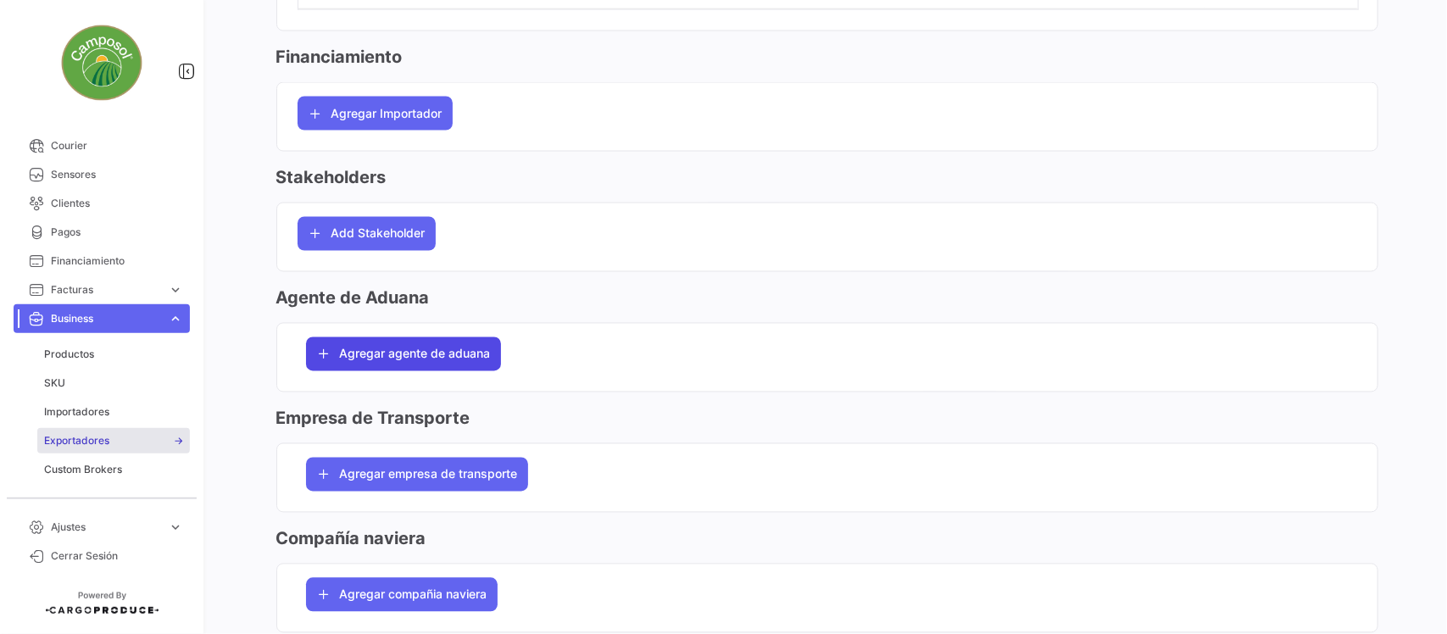
click at [468, 356] on span "Agregar agente de aduana" at bounding box center [415, 354] width 151 height 17
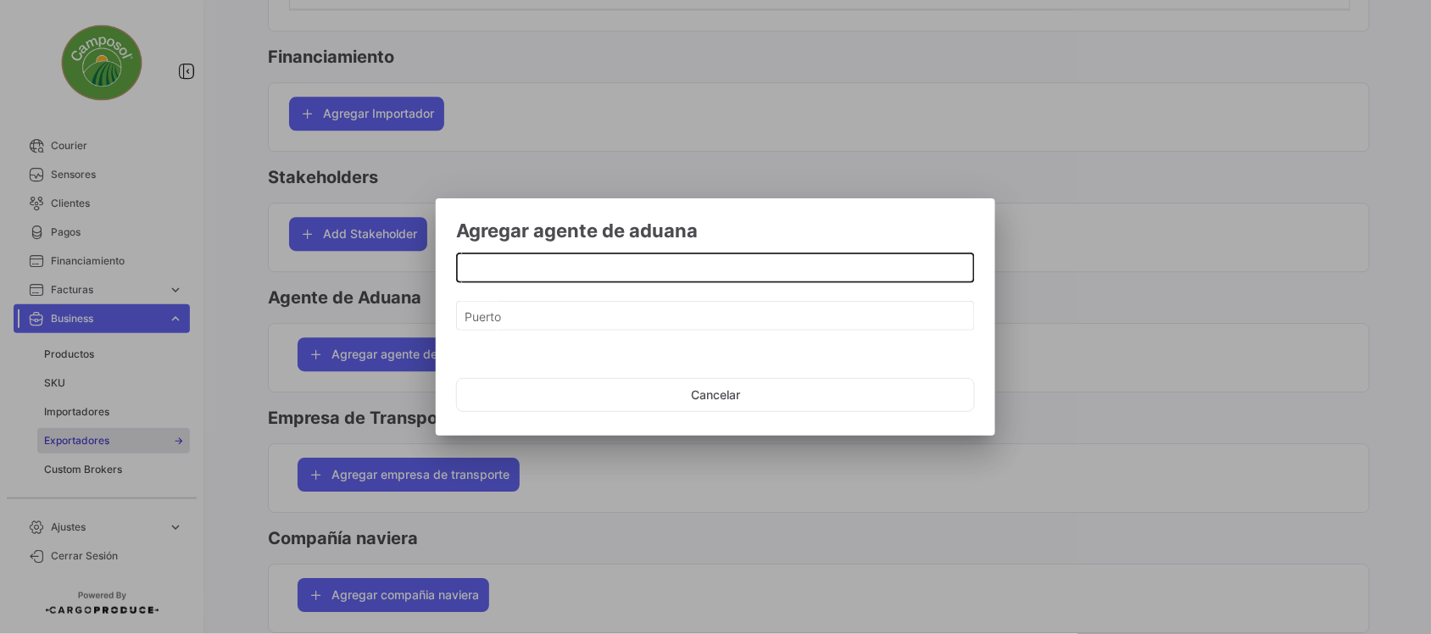
click at [486, 271] on input at bounding box center [716, 268] width 501 height 14
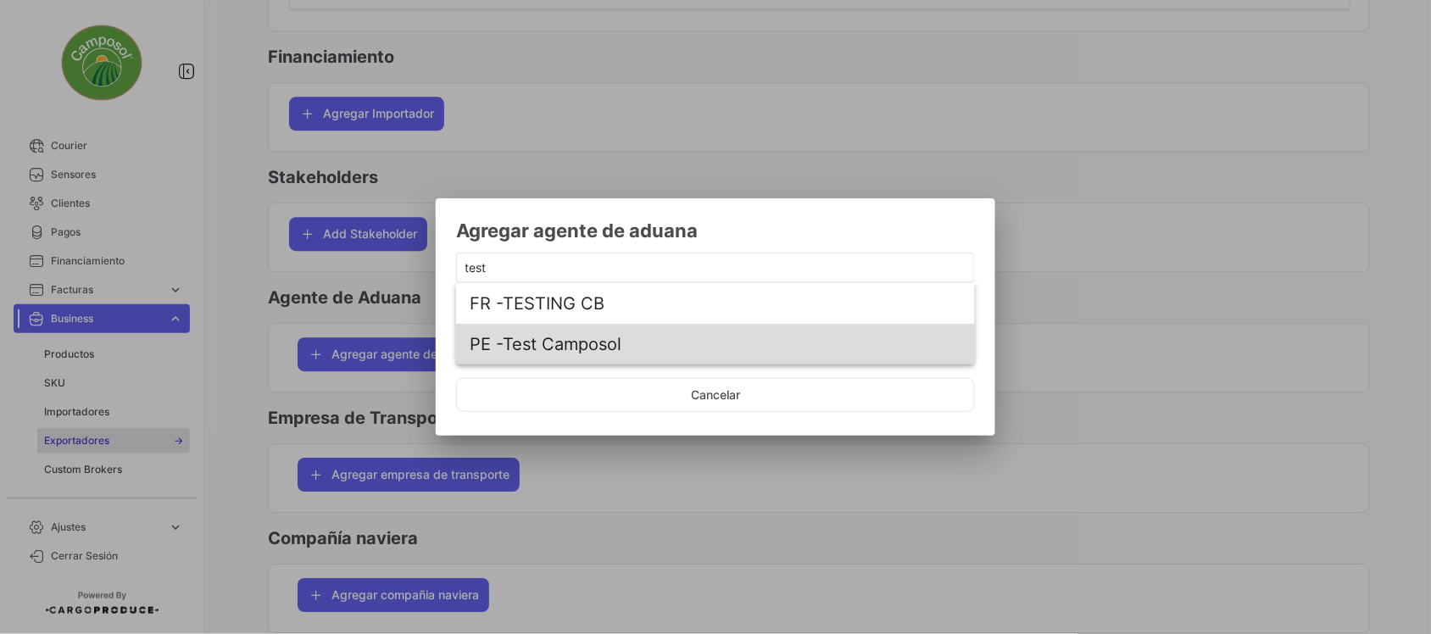
click at [608, 344] on span "PE - Test Camposol" at bounding box center [716, 344] width 492 height 41
type input "Test Camposol"
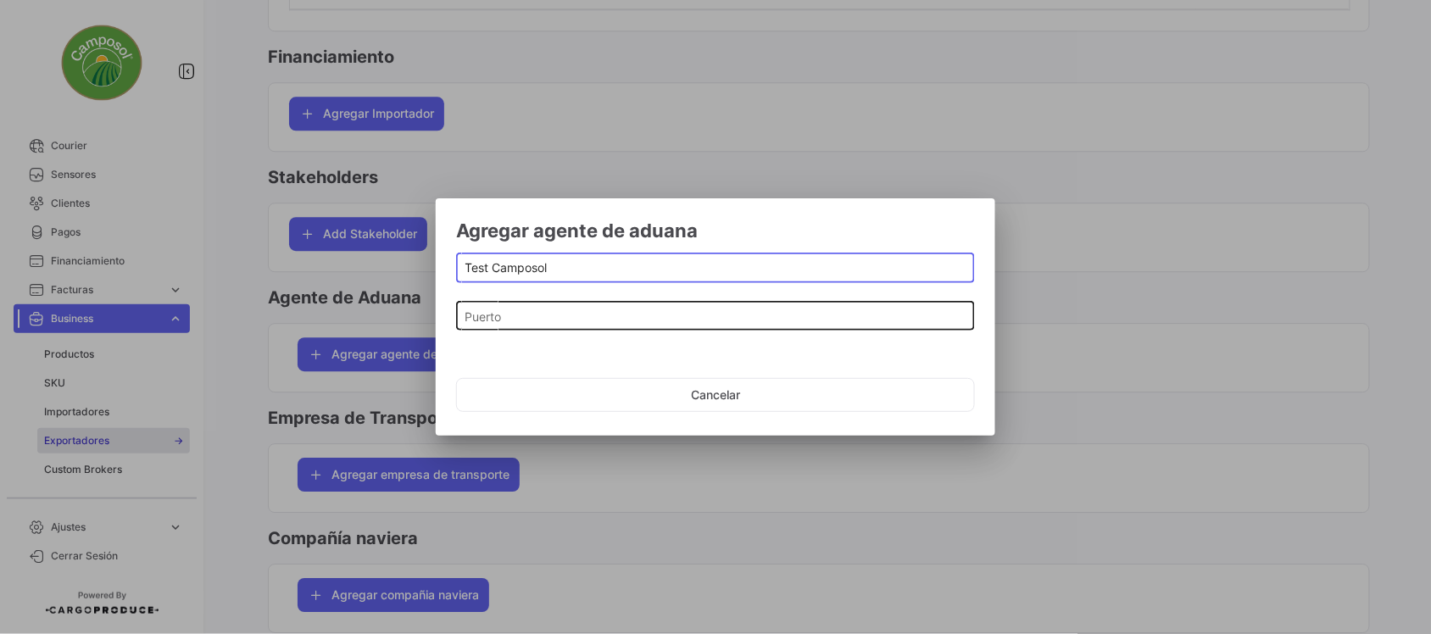
click at [569, 312] on input "Puerto" at bounding box center [716, 316] width 501 height 14
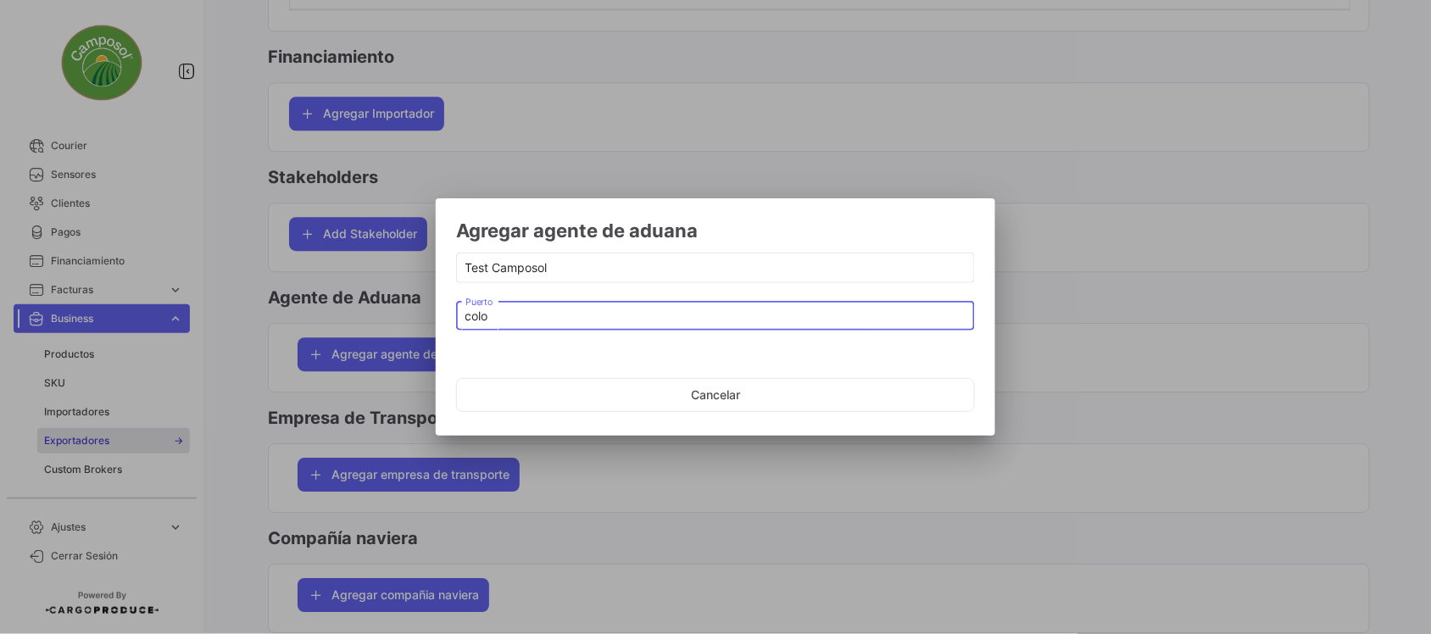
type input "colom"
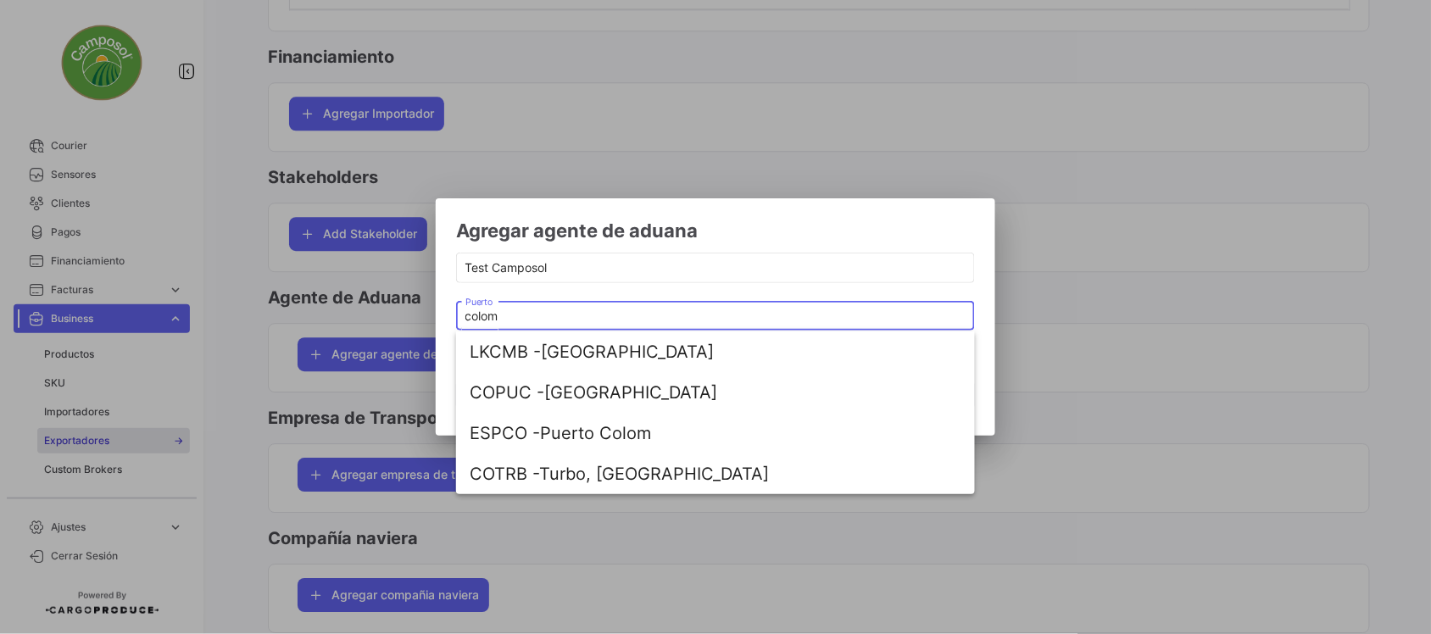
drag, startPoint x: 520, startPoint y: 320, endPoint x: 452, endPoint y: 324, distance: 68.0
click at [452, 324] on mat-dialog-content "Test Camposol colom Puerto" at bounding box center [716, 297] width 560 height 96
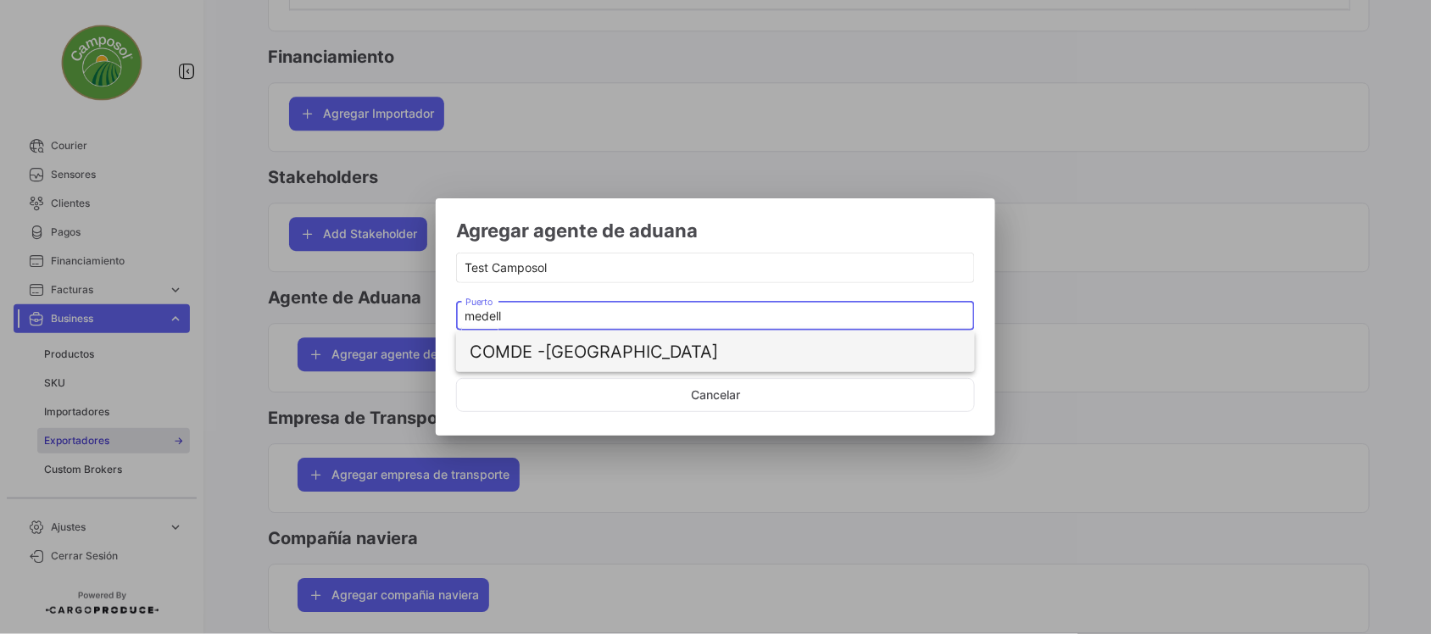
click at [514, 348] on span "COMDE -" at bounding box center [507, 352] width 75 height 20
type input "[GEOGRAPHIC_DATA]"
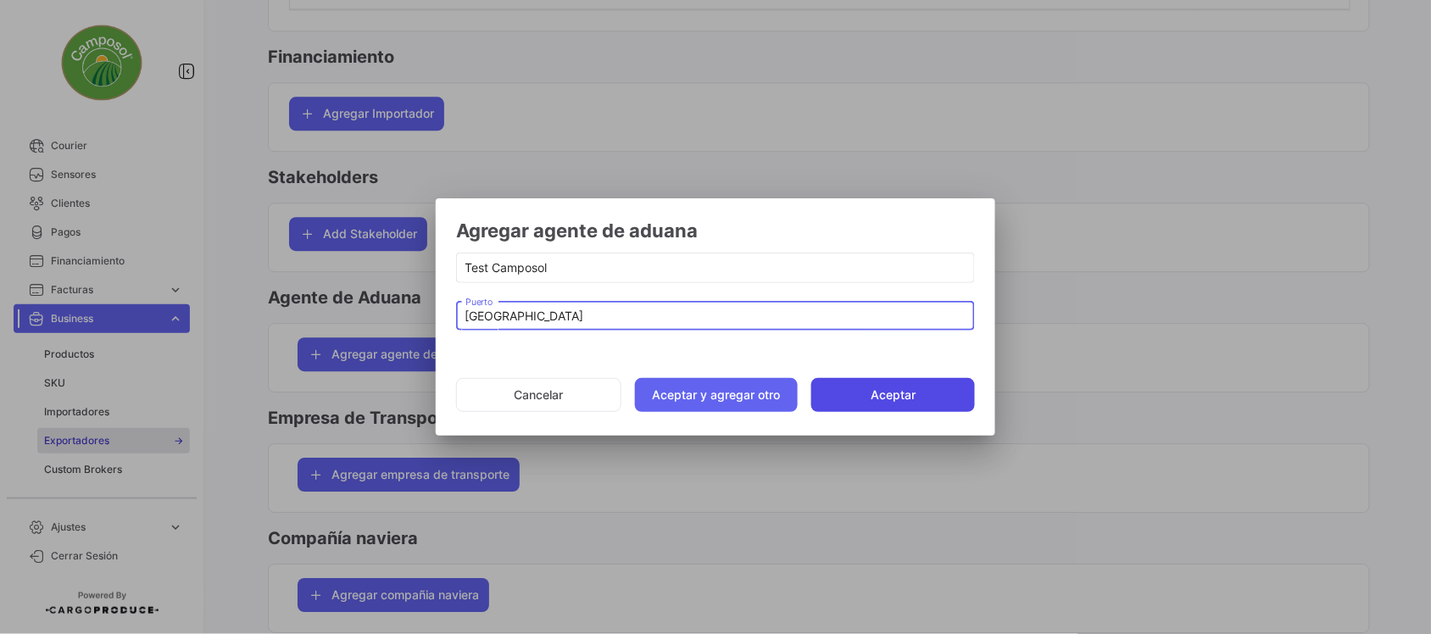
click at [879, 403] on button "Aceptar" at bounding box center [893, 395] width 164 height 34
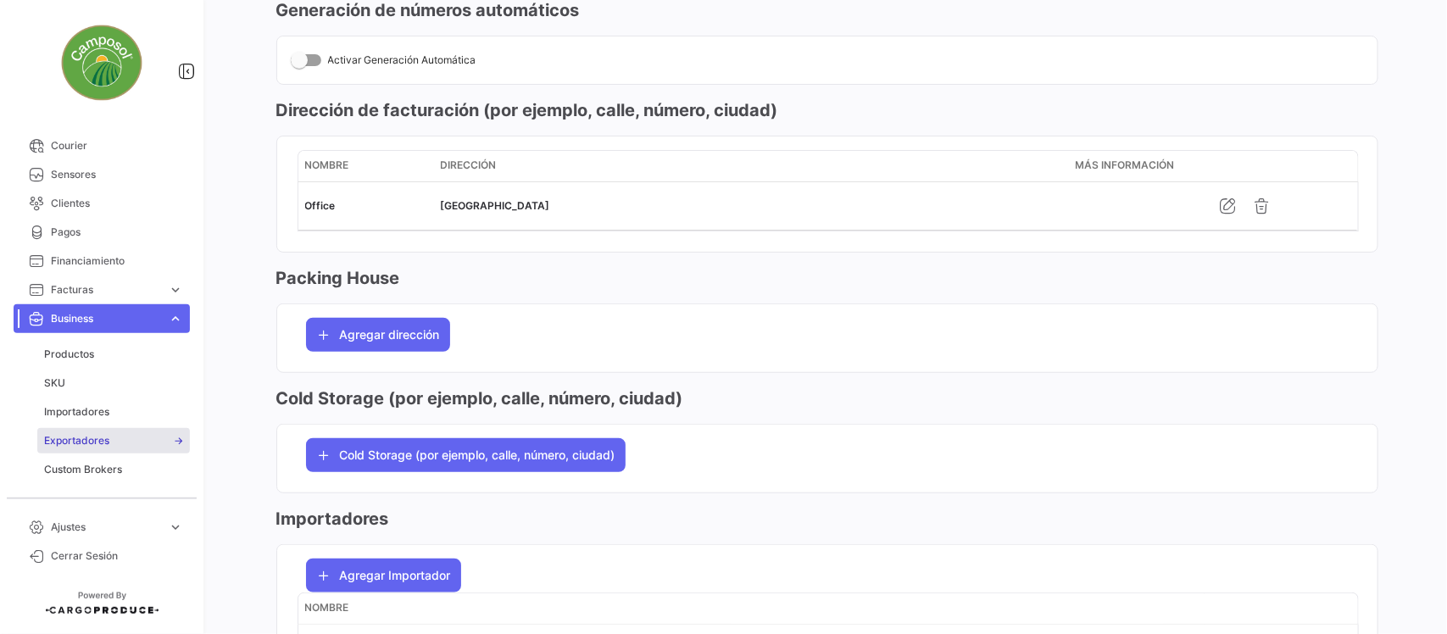
scroll to position [0, 0]
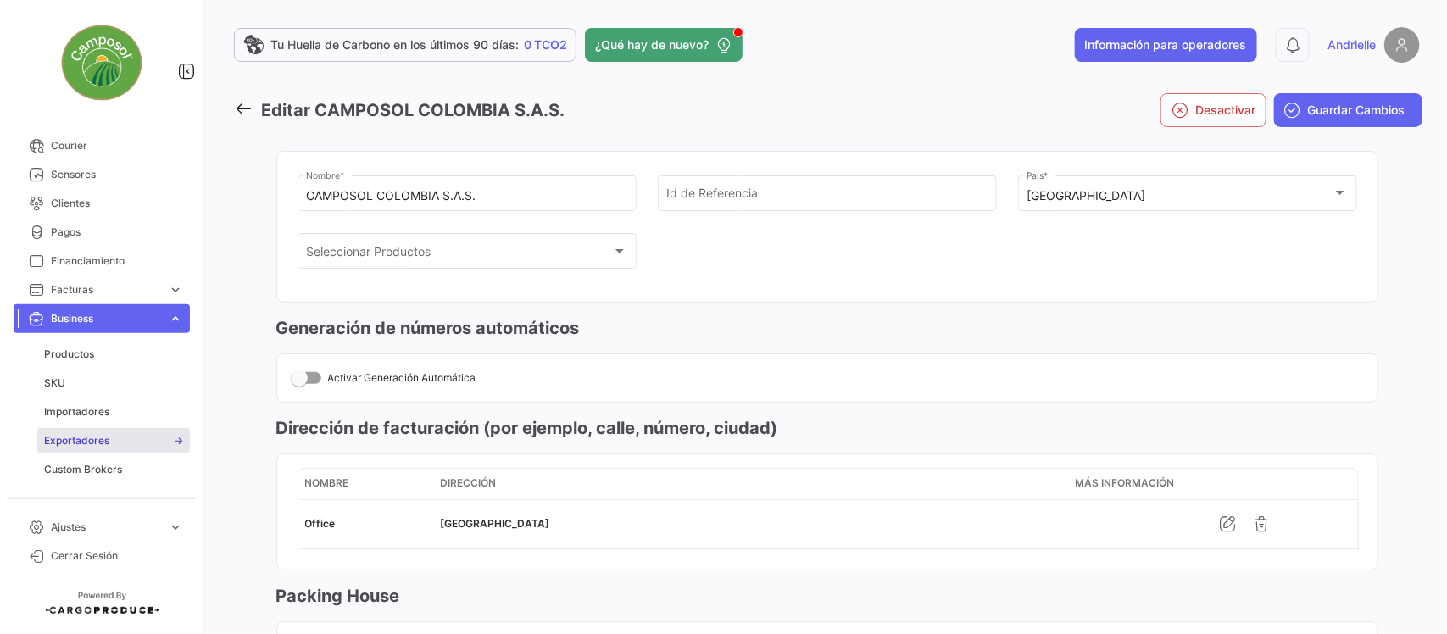
click at [1340, 106] on span "Guardar Cambios" at bounding box center [1357, 110] width 98 height 17
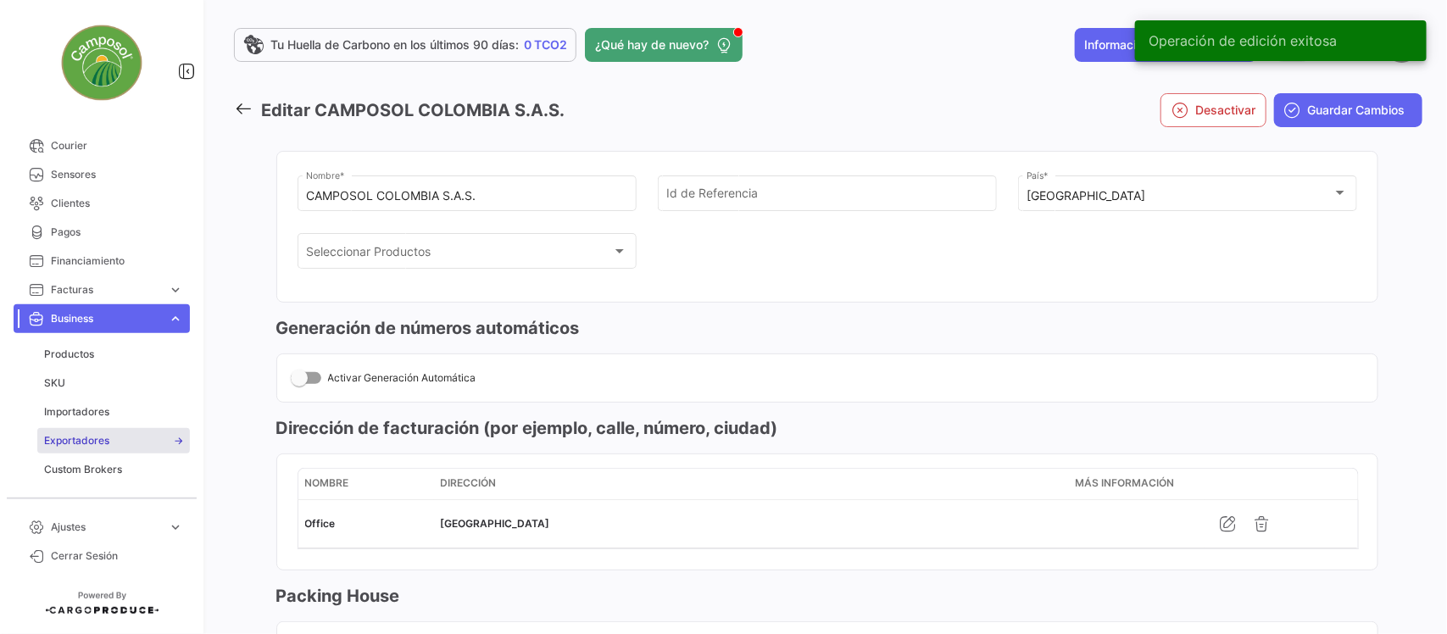
click at [68, 435] on span "Exportadores" at bounding box center [76, 440] width 65 height 15
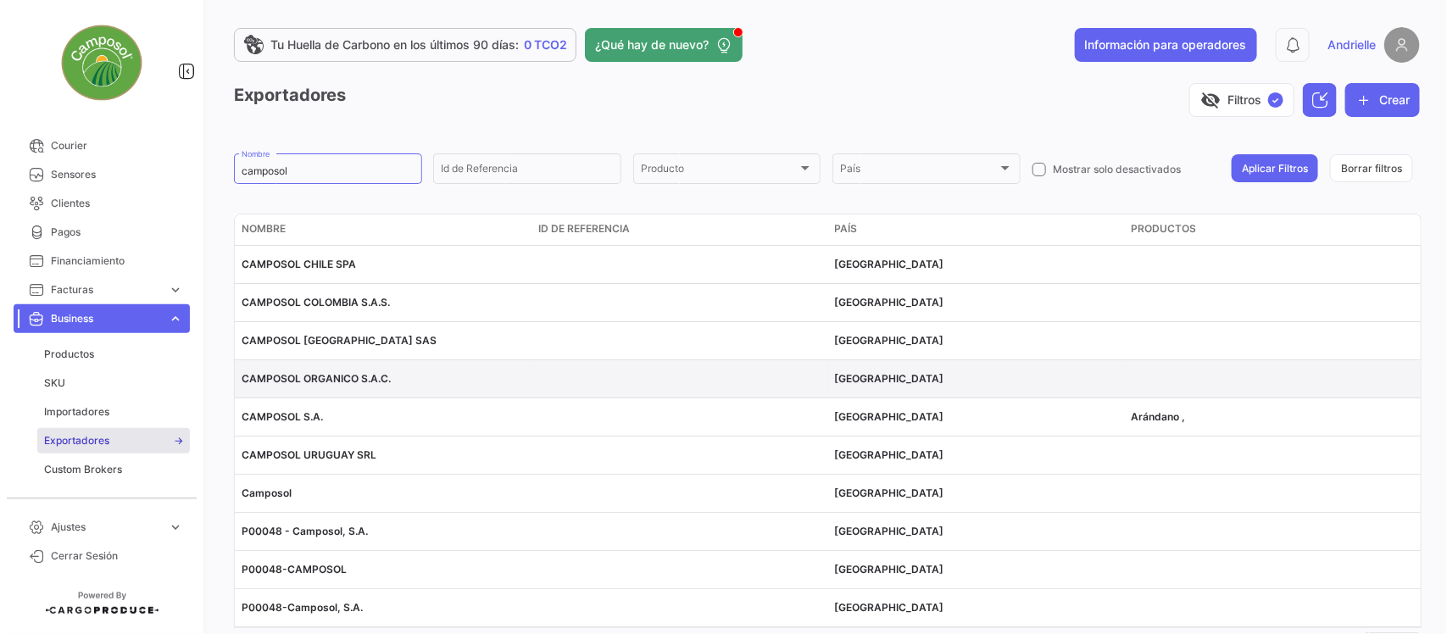
click at [295, 378] on span "CAMPOSOL ORGANICO S.A.C." at bounding box center [316, 378] width 149 height 13
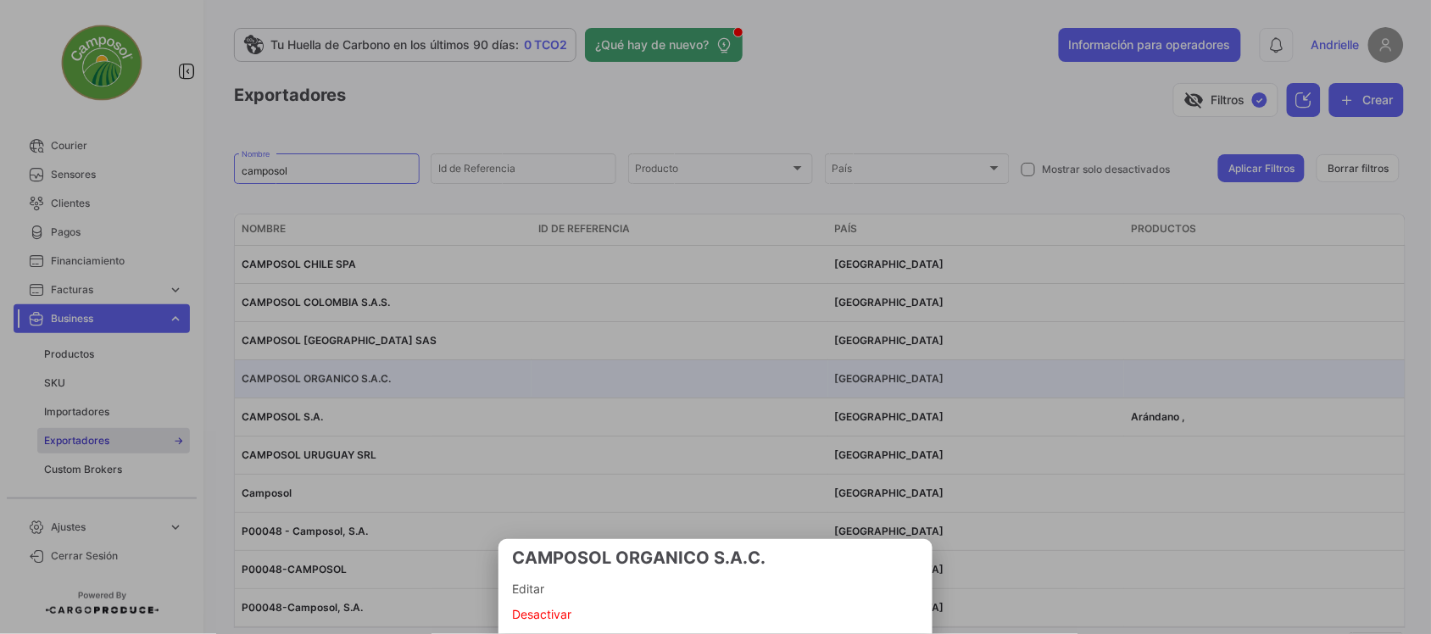
click at [524, 585] on span "Editar" at bounding box center [715, 589] width 407 height 20
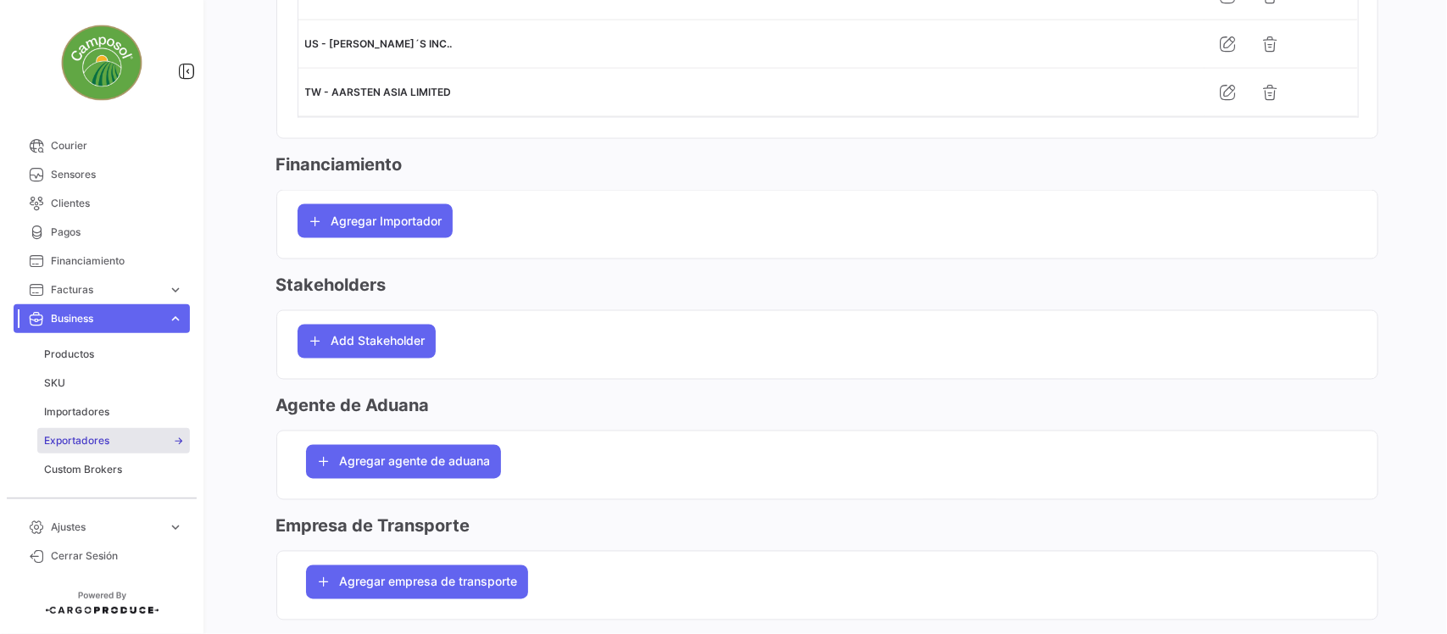
scroll to position [1166, 0]
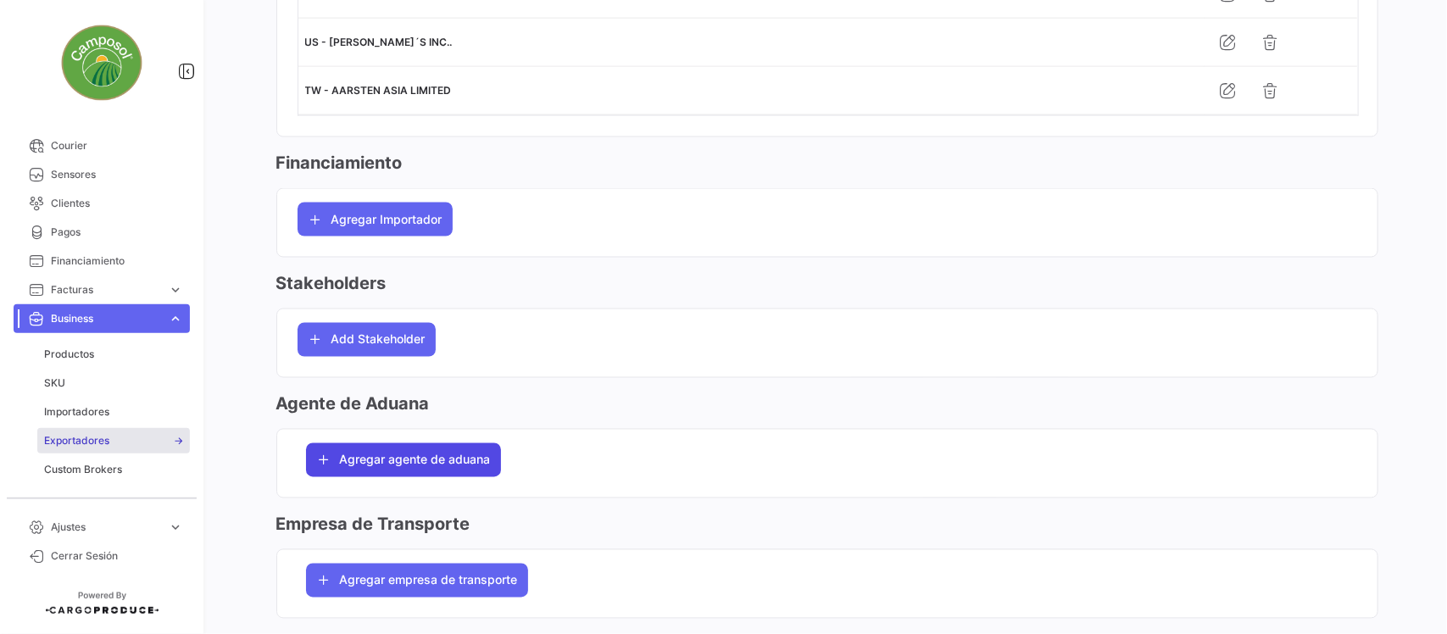
click at [439, 469] on span "Agregar agente de aduana" at bounding box center [415, 460] width 151 height 17
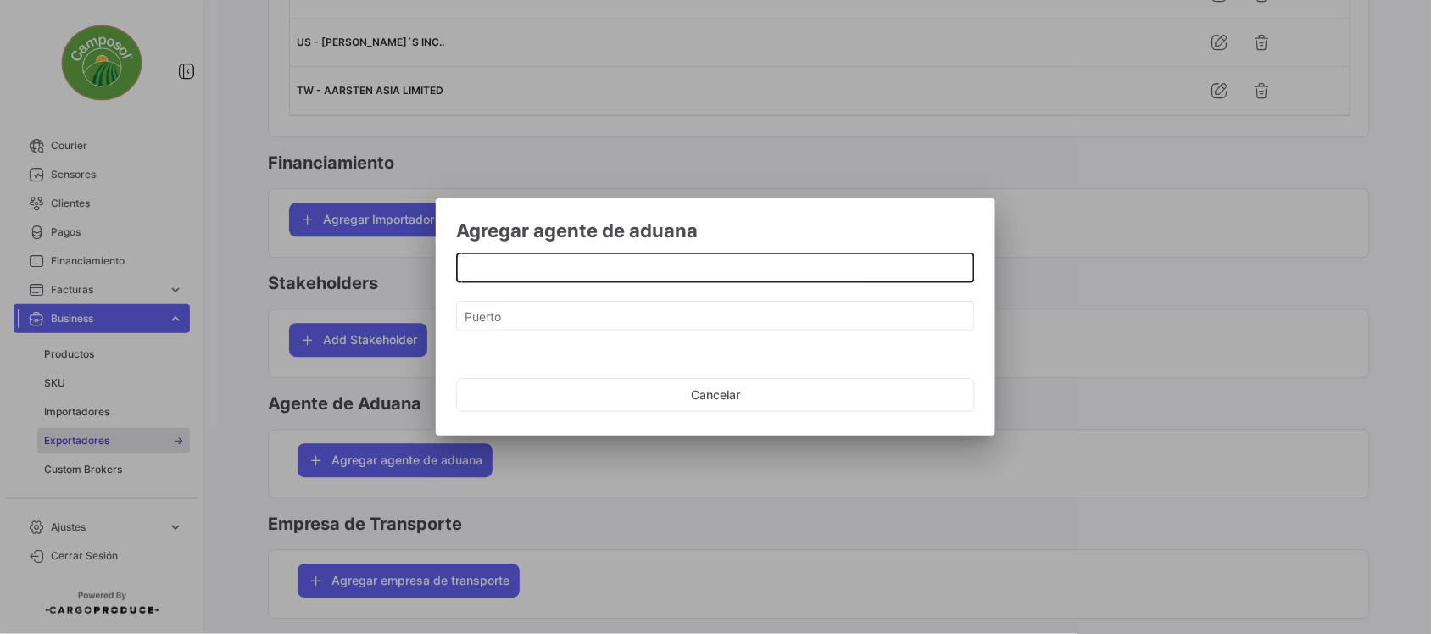
click at [514, 274] on input at bounding box center [716, 268] width 501 height 14
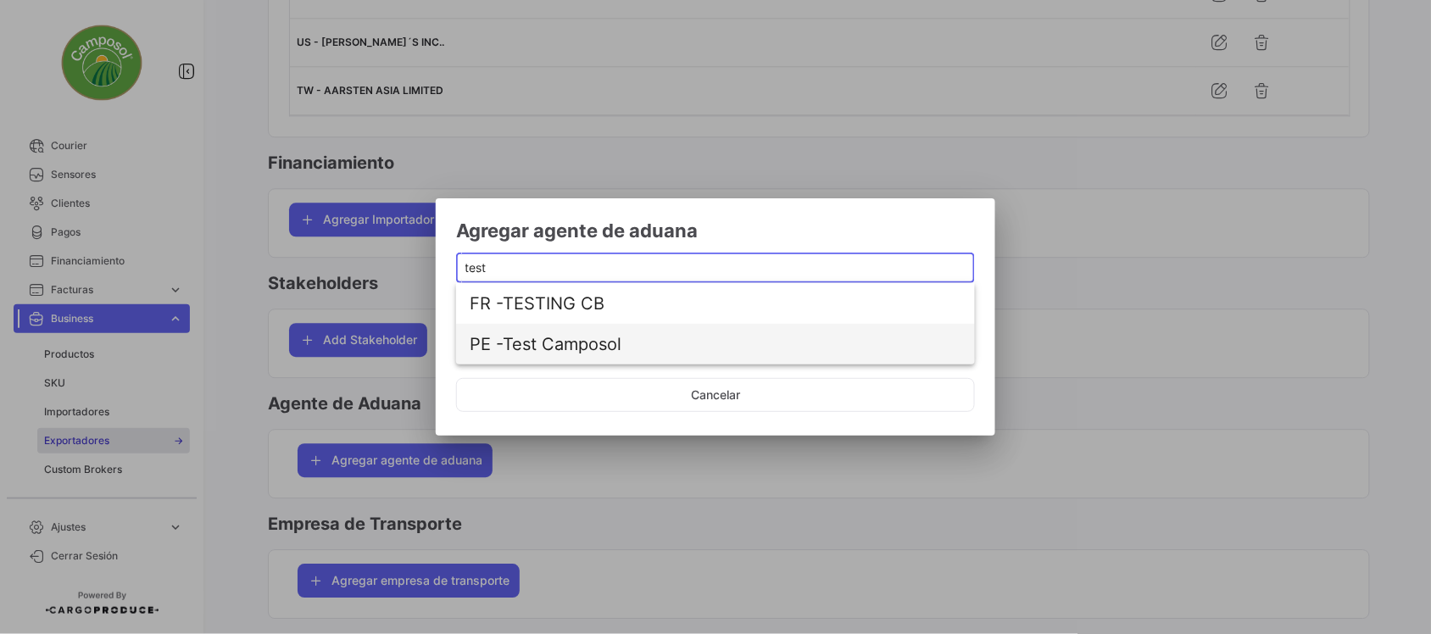
click at [555, 348] on span "PE - Test Camposol" at bounding box center [716, 344] width 492 height 41
type input "Test Camposol"
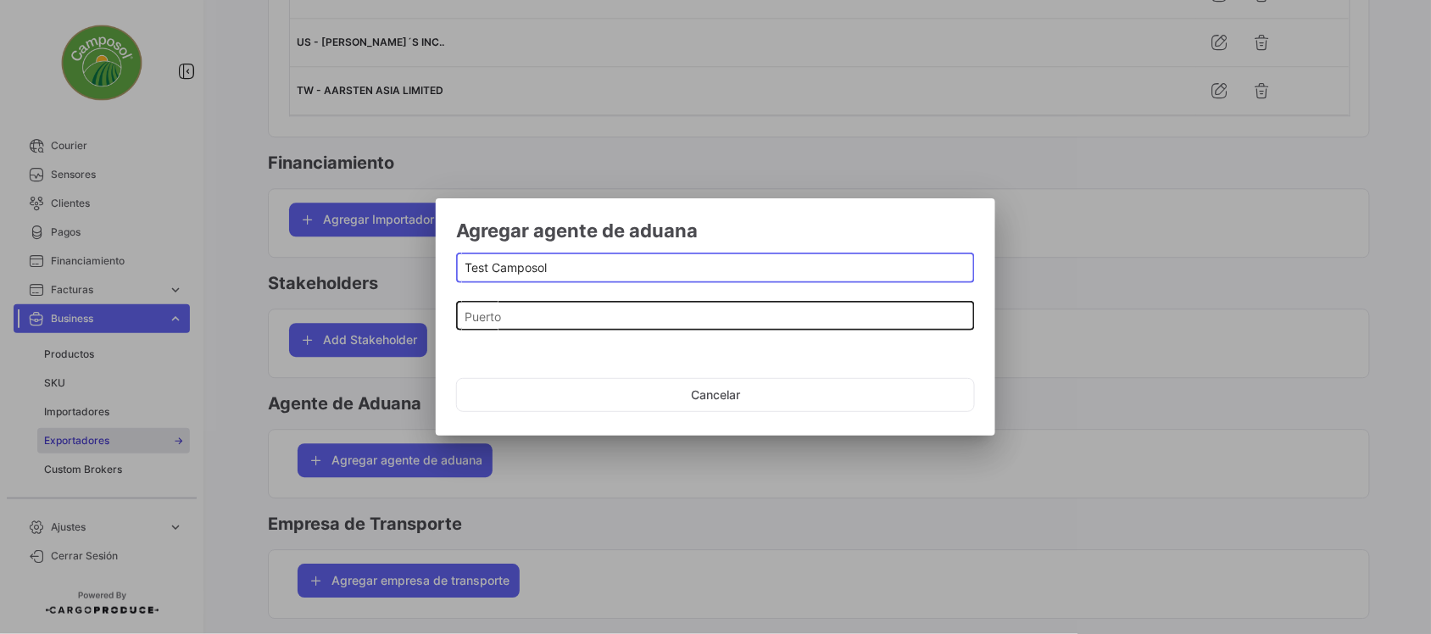
click at [650, 318] on input "Puerto" at bounding box center [716, 316] width 501 height 14
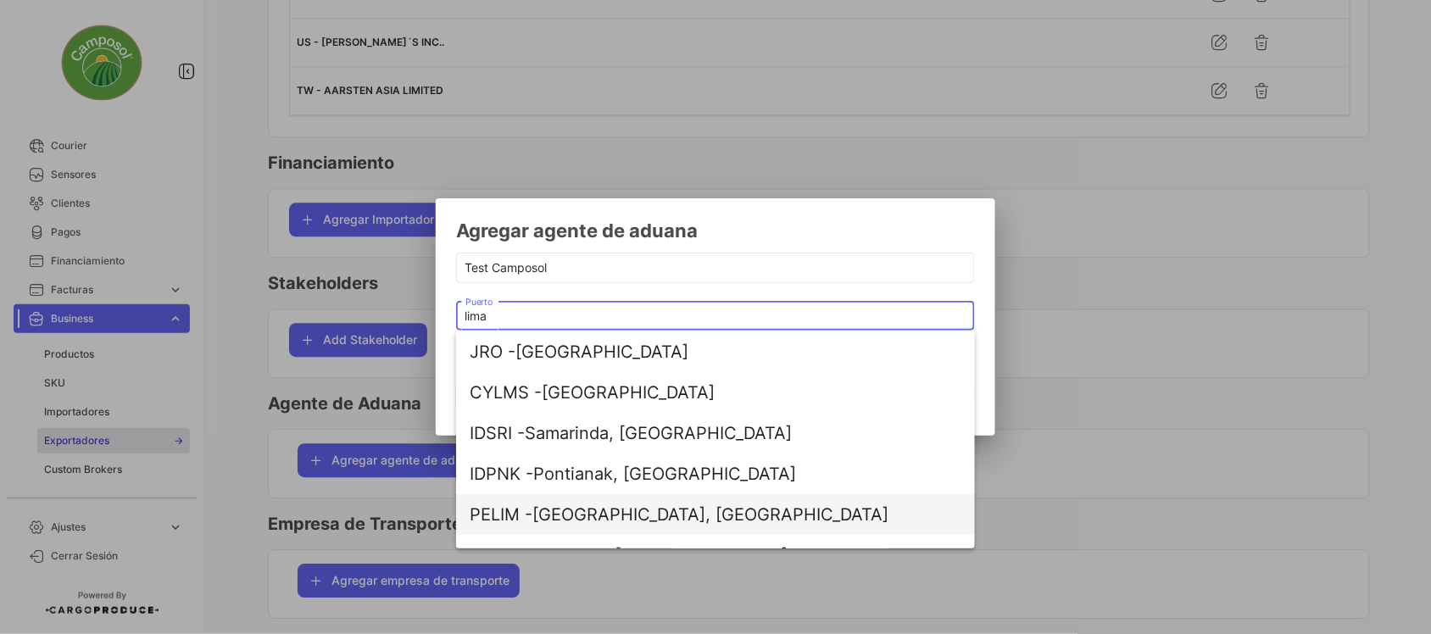
click at [595, 509] on span "PELIM - [GEOGRAPHIC_DATA], [GEOGRAPHIC_DATA]" at bounding box center [716, 514] width 492 height 41
type input "[GEOGRAPHIC_DATA], [GEOGRAPHIC_DATA]"
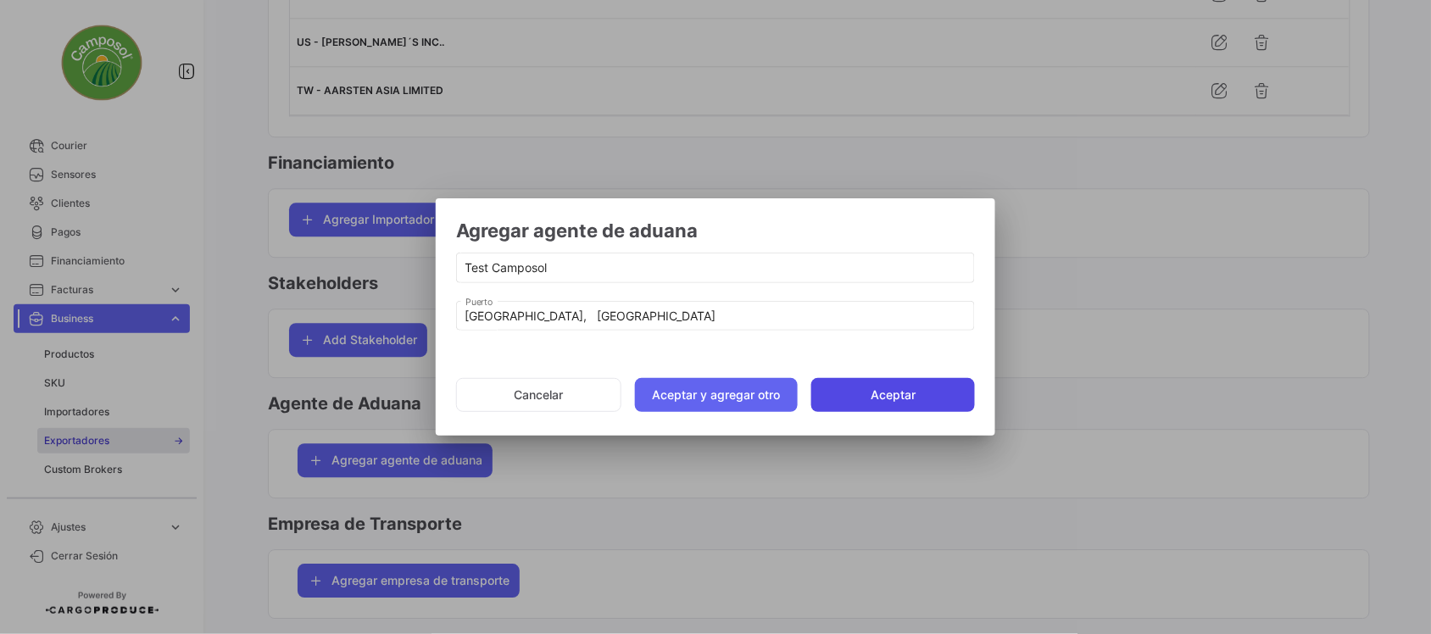
click at [907, 388] on button "Aceptar" at bounding box center [893, 395] width 164 height 34
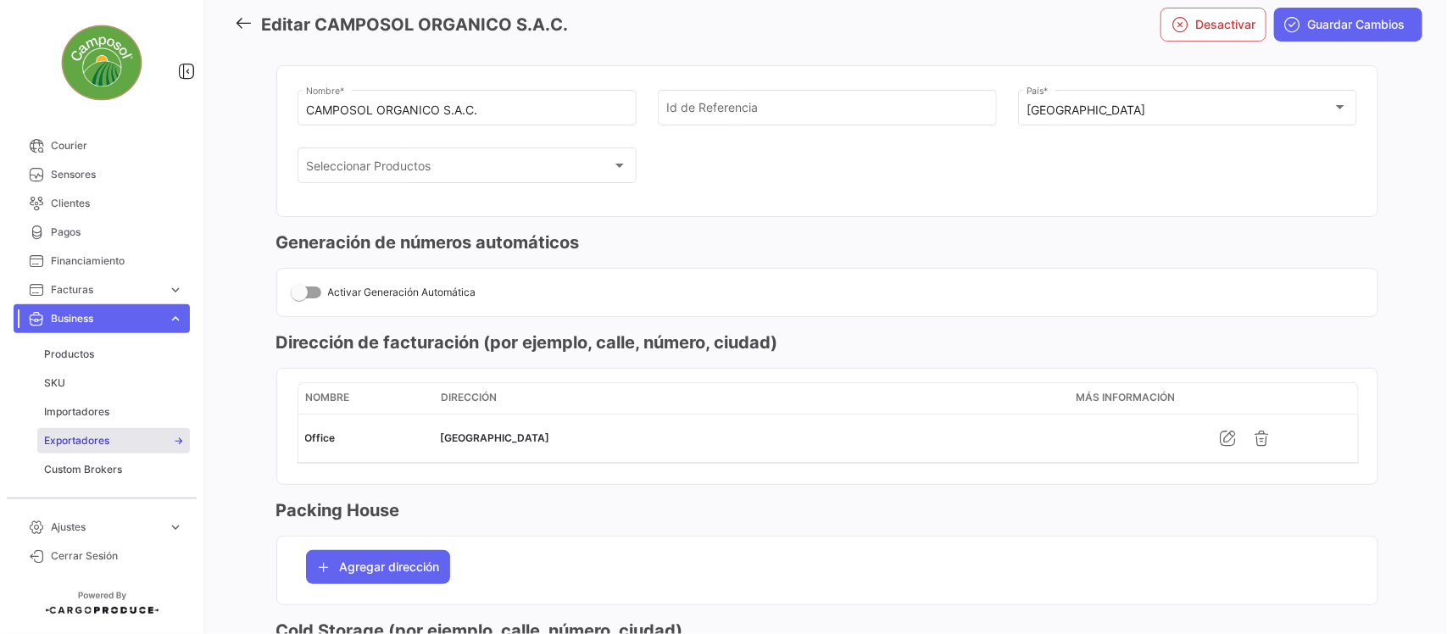
scroll to position [0, 0]
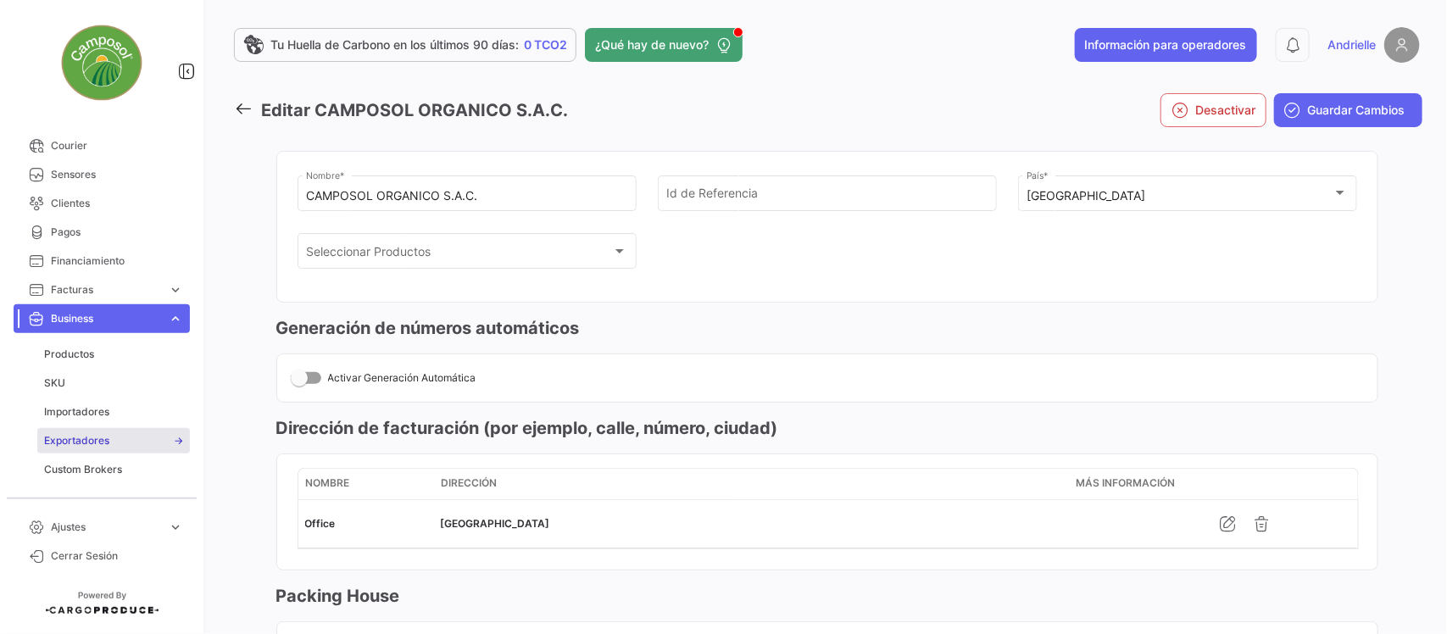
drag, startPoint x: 1363, startPoint y: 103, endPoint x: 1334, endPoint y: 115, distance: 31.5
click at [1363, 103] on span "Guardar Cambios" at bounding box center [1357, 110] width 98 height 17
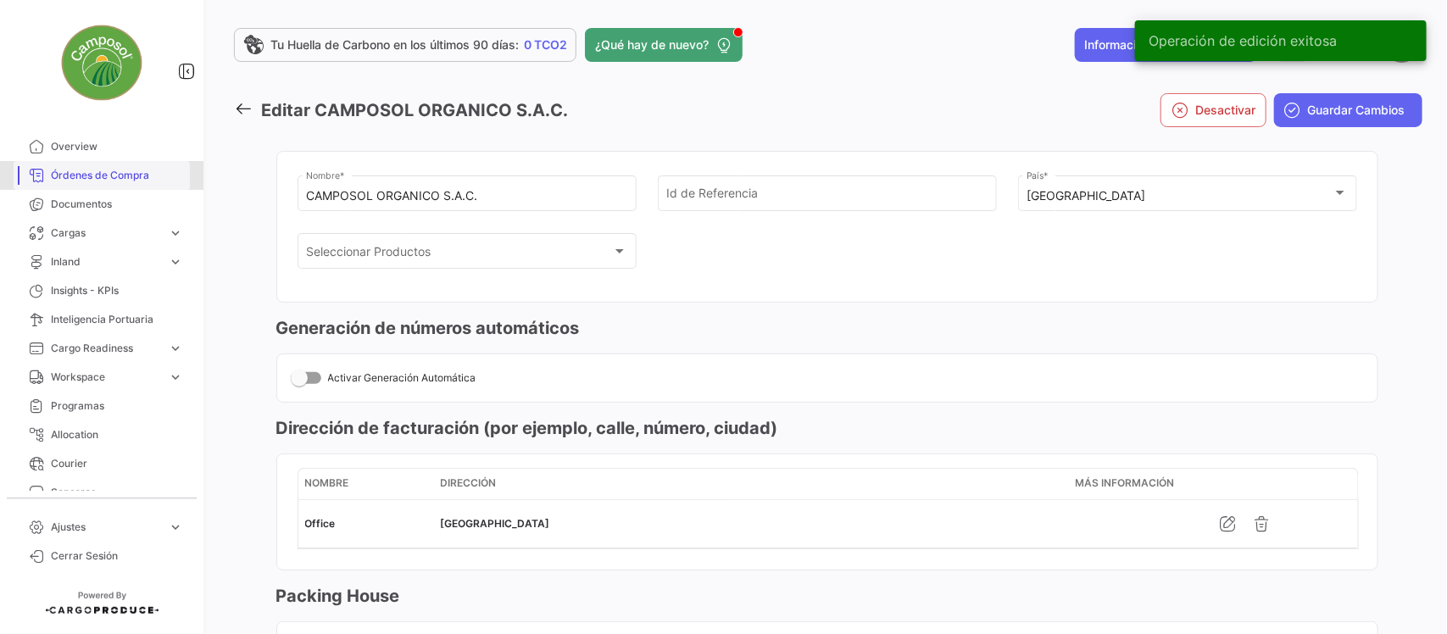
click at [112, 168] on span "Órdenes de Compra" at bounding box center [117, 175] width 132 height 15
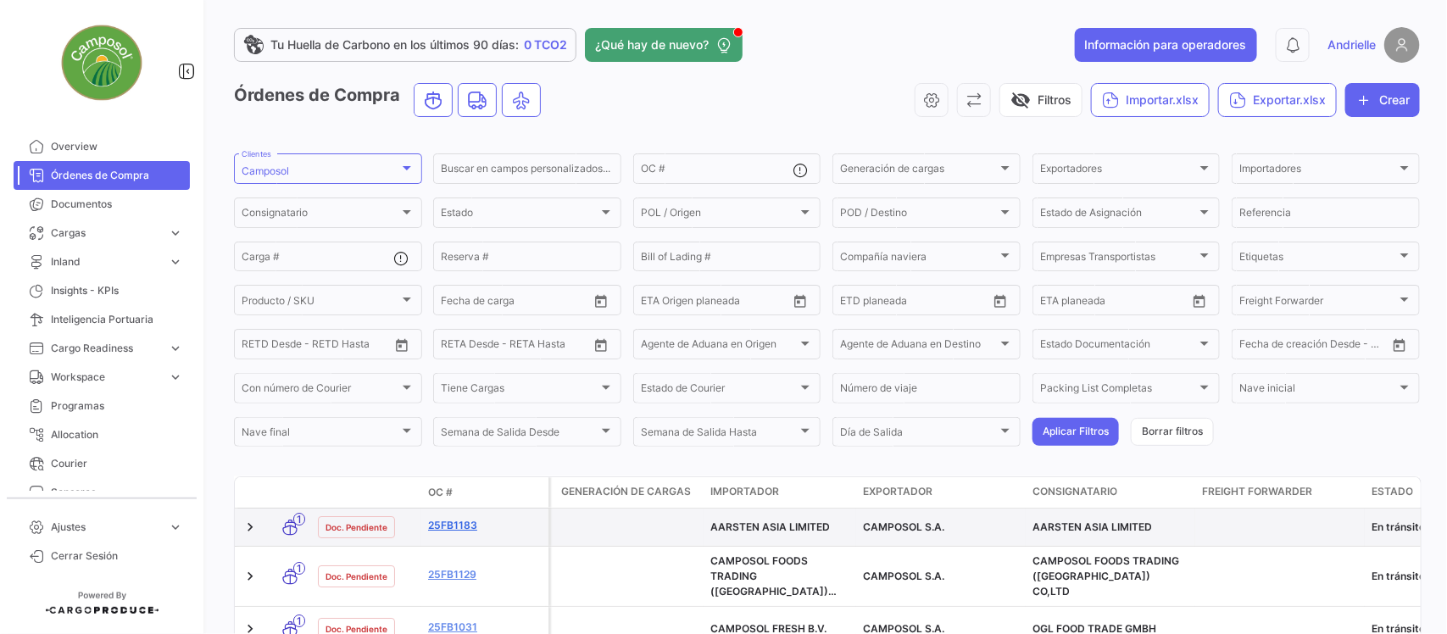
click at [464, 527] on link "25FB1183" at bounding box center [485, 525] width 114 height 15
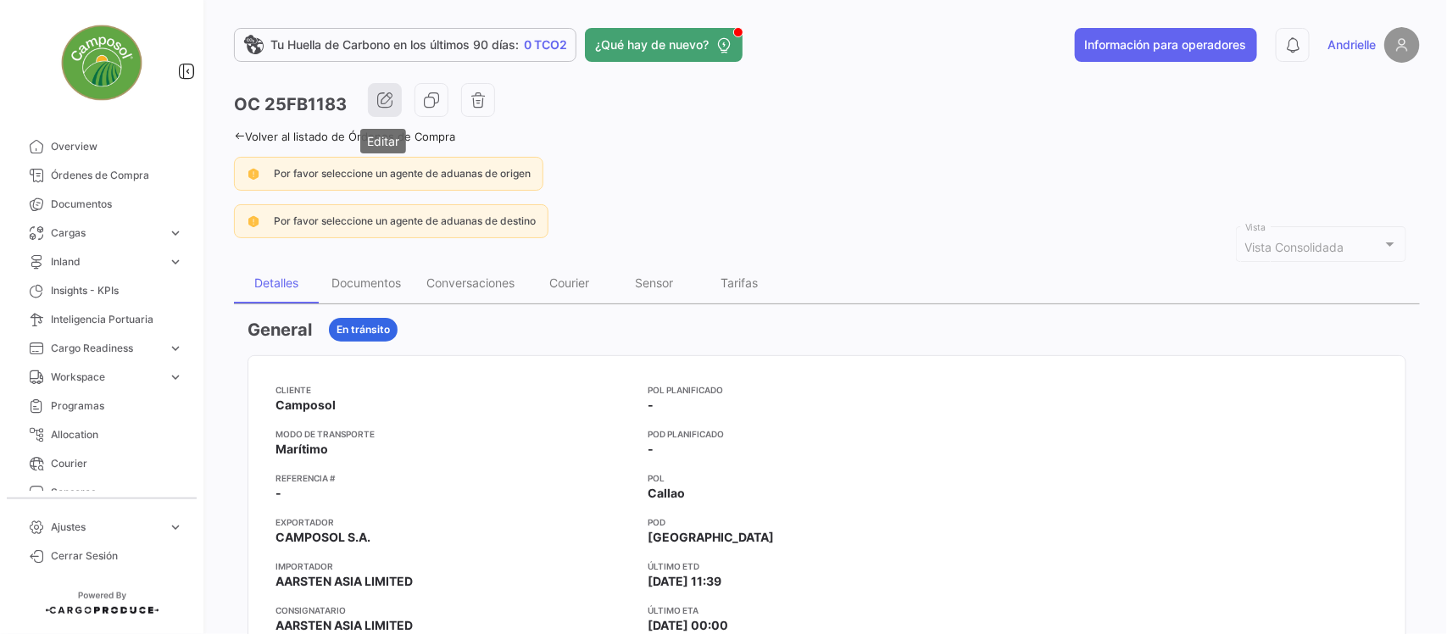
click at [373, 93] on button "button" at bounding box center [385, 100] width 34 height 34
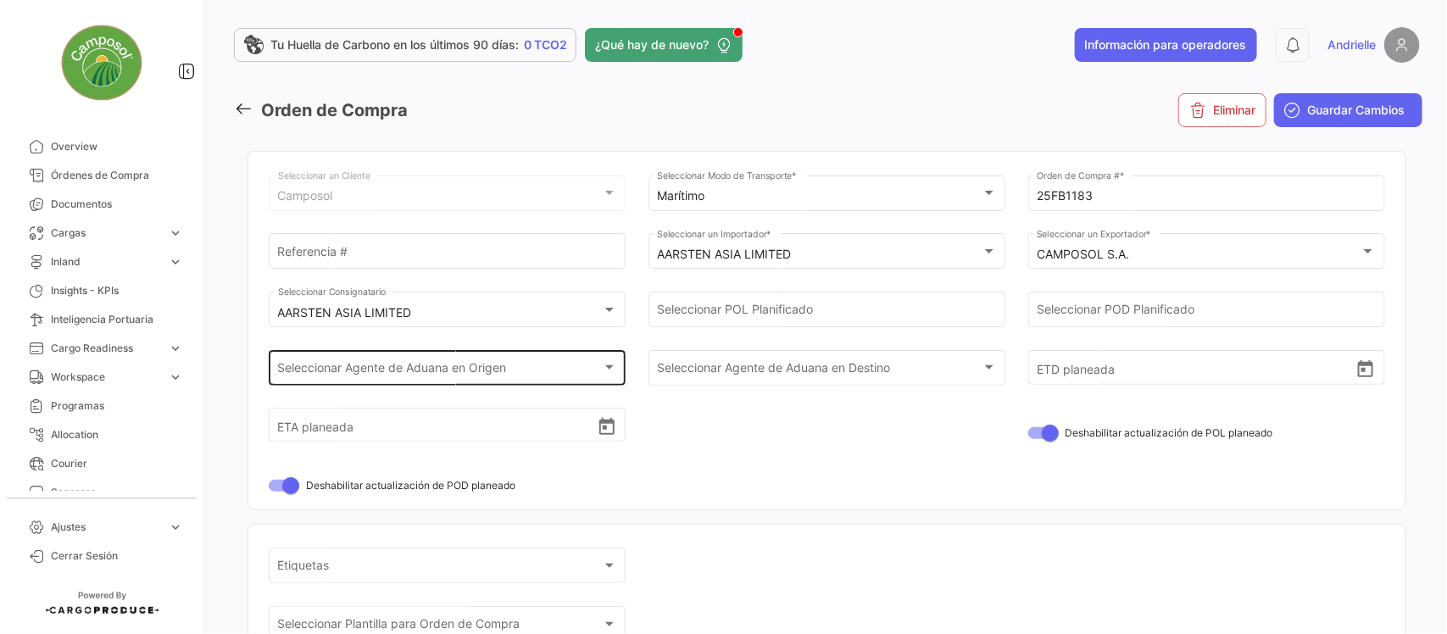
click at [501, 376] on span "Seleccionar Agente de Aduana en Origen" at bounding box center [440, 371] width 324 height 14
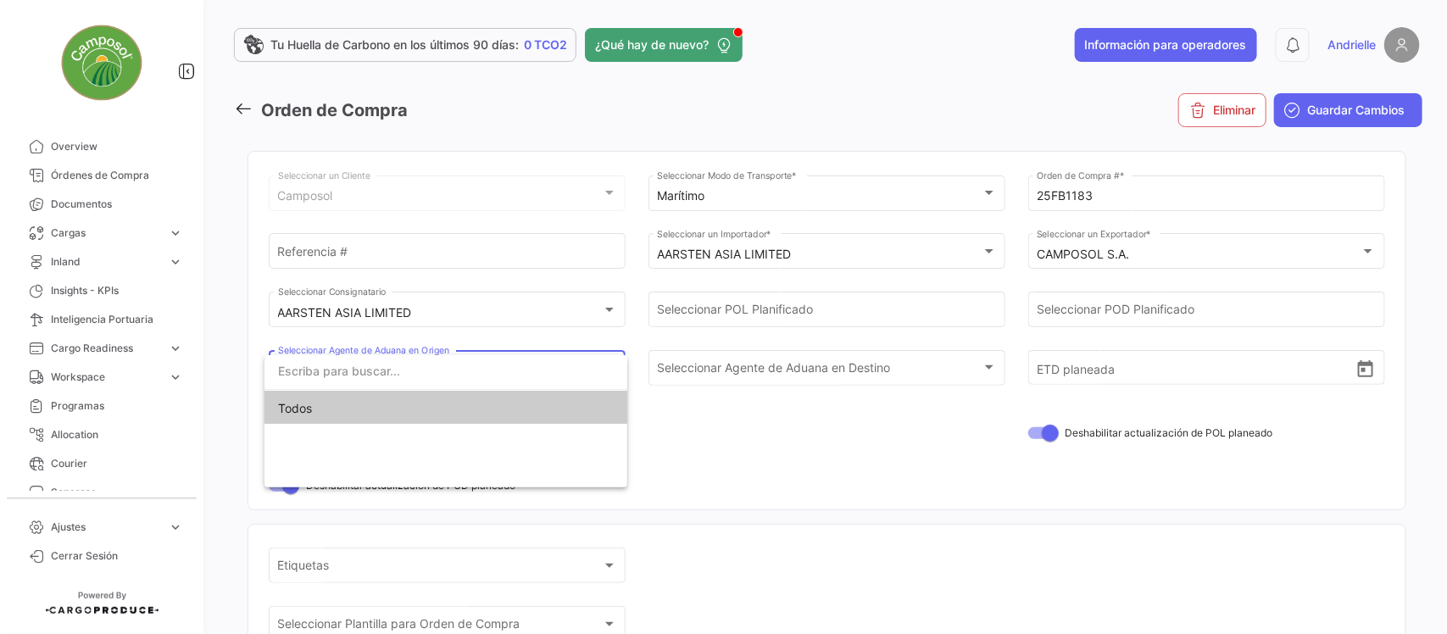
click at [723, 451] on div at bounding box center [723, 317] width 1447 height 634
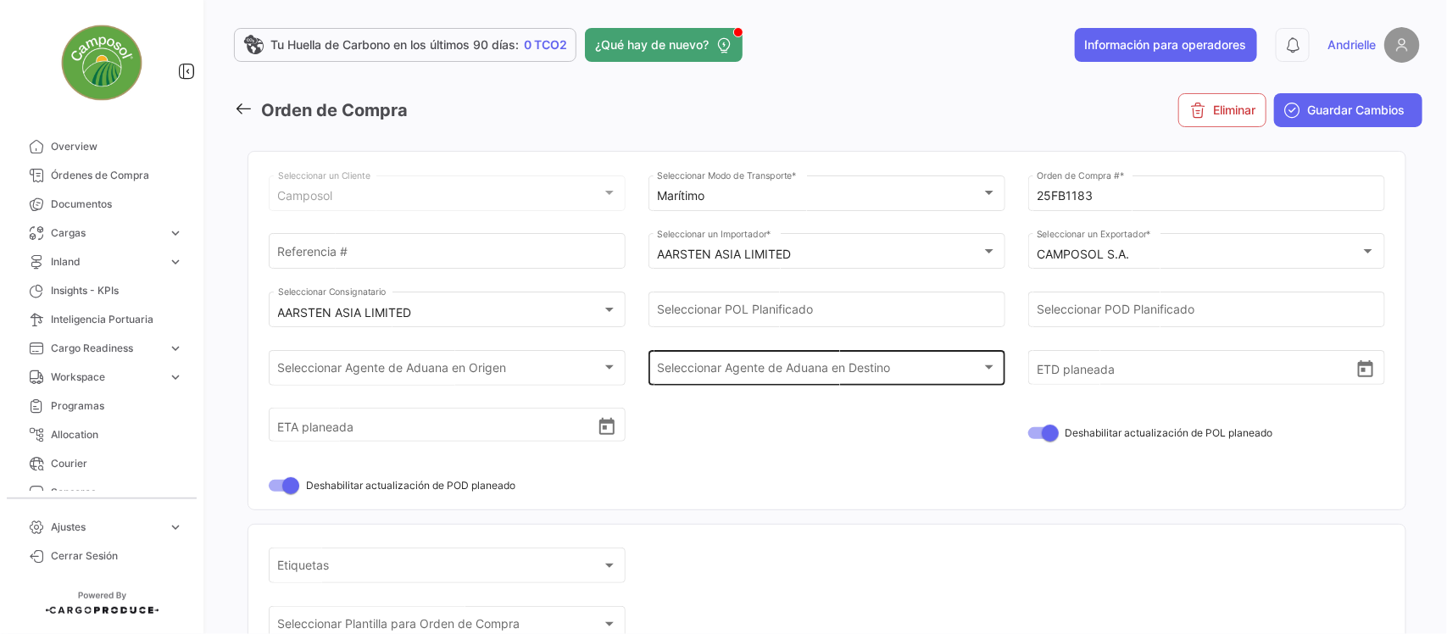
click at [803, 373] on span "Seleccionar Agente de Aduana en Destino" at bounding box center [819, 371] width 324 height 14
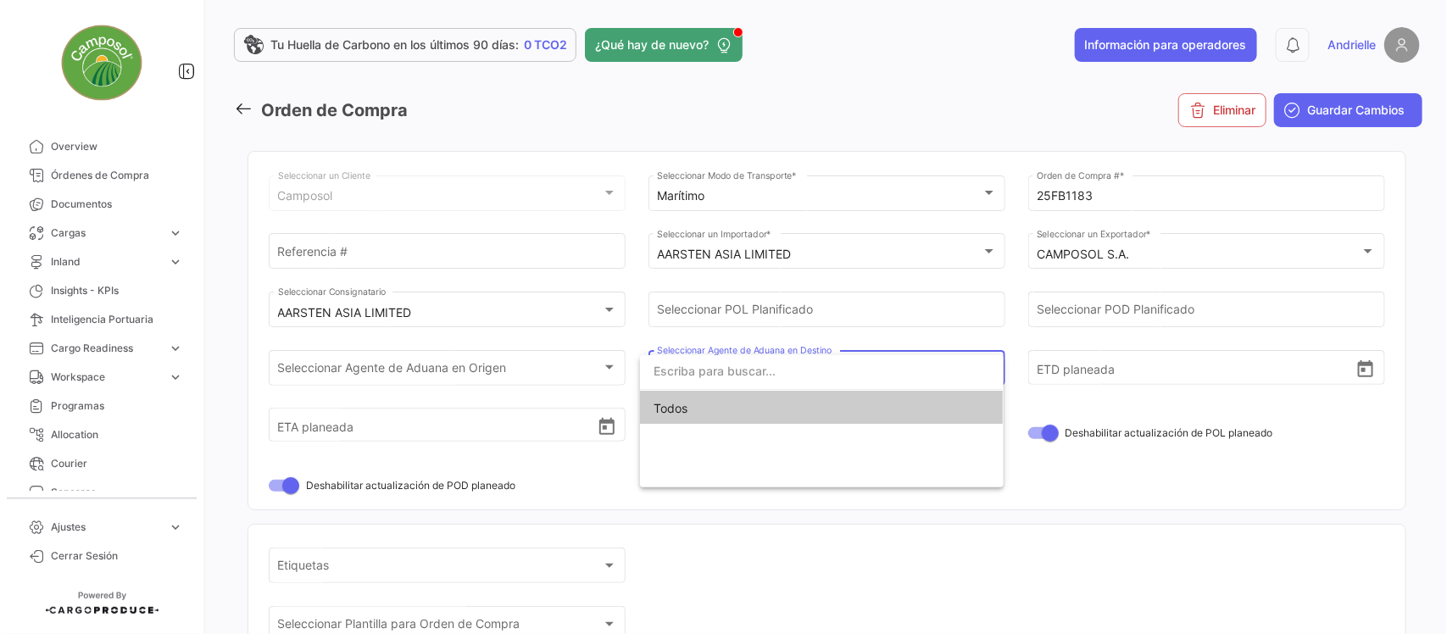
click at [640, 557] on div at bounding box center [723, 317] width 1447 height 634
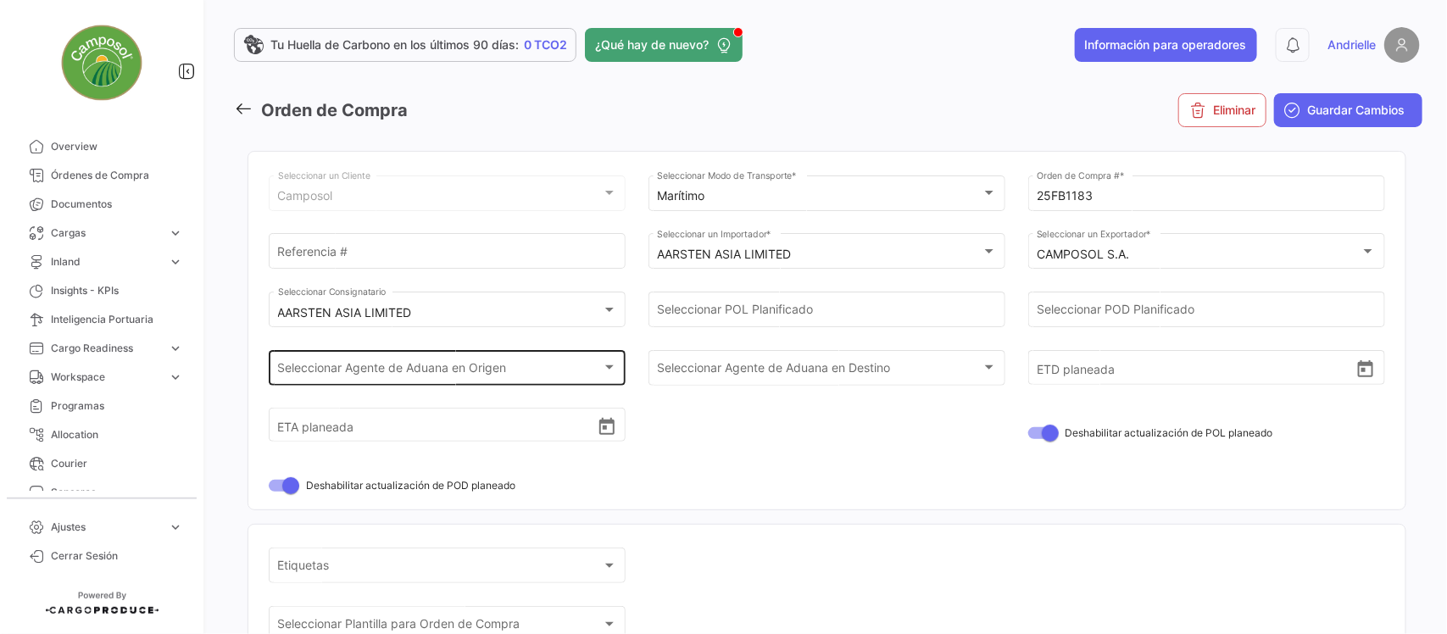
click at [473, 376] on span "Seleccionar Agente de Aduana en Origen" at bounding box center [440, 371] width 324 height 14
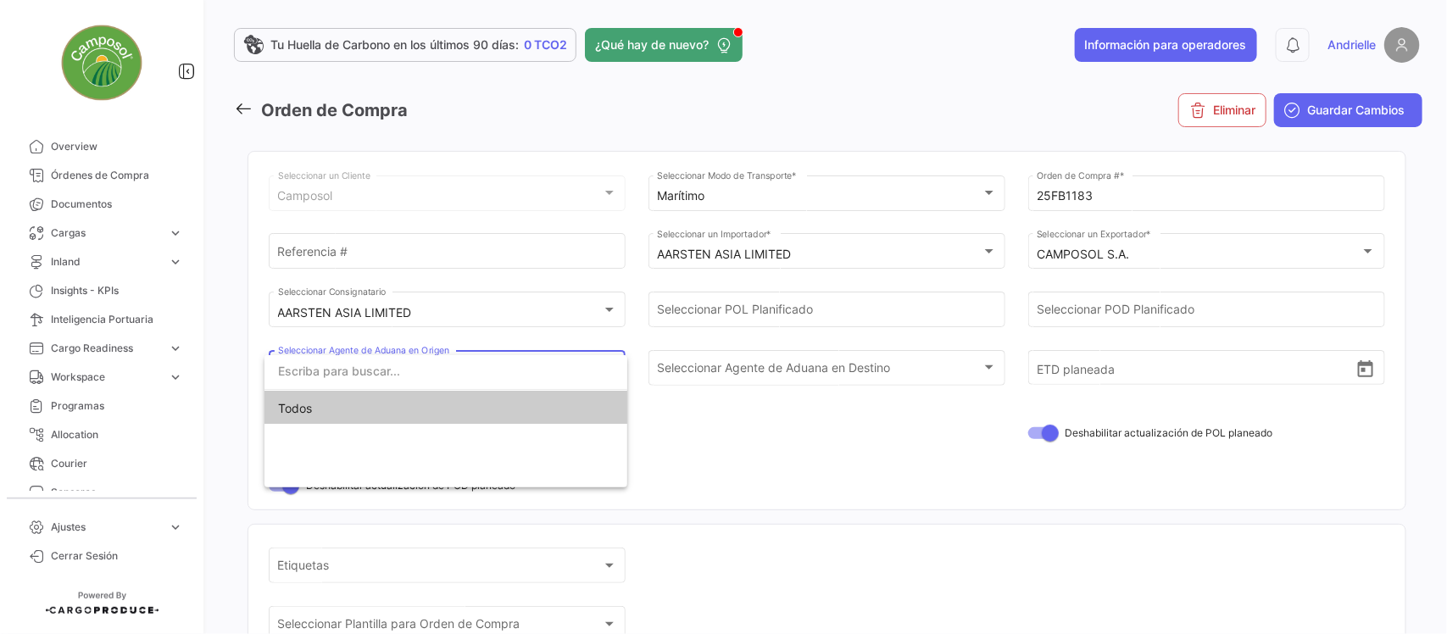
click at [916, 516] on div at bounding box center [723, 317] width 1447 height 634
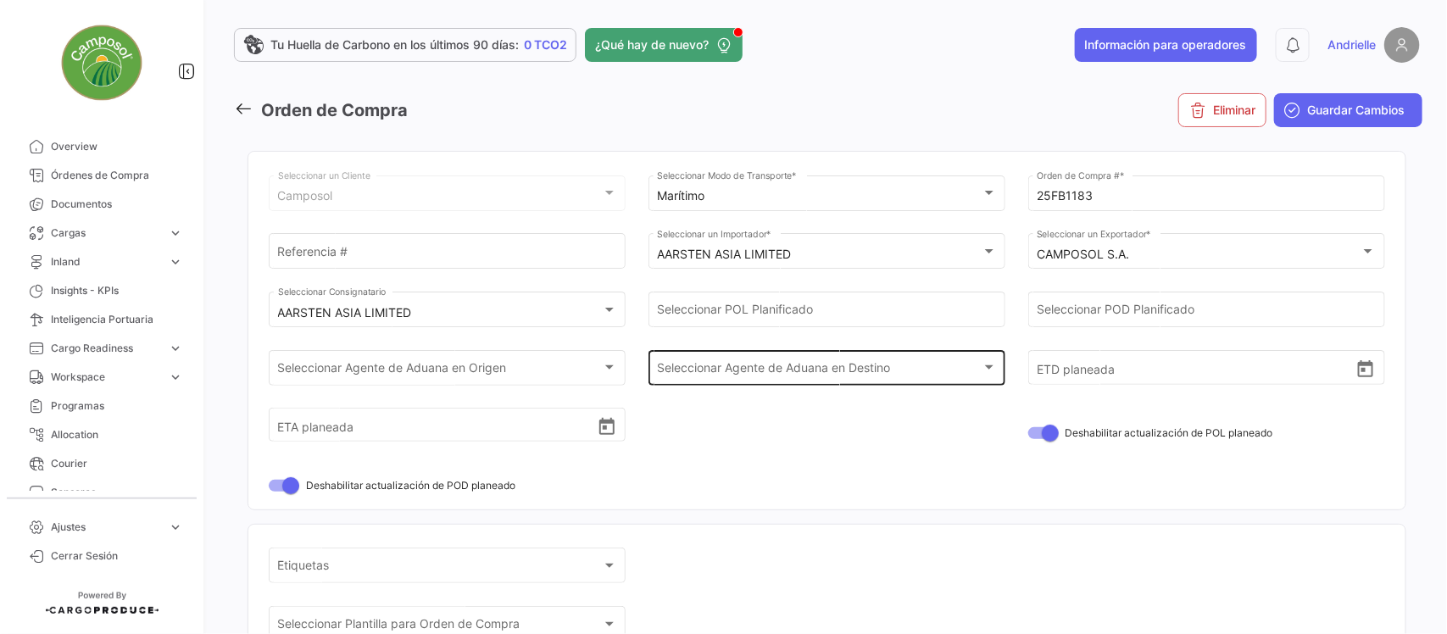
click at [923, 371] on div "Seleccionar Agente de Aduana en Destino" at bounding box center [819, 371] width 324 height 14
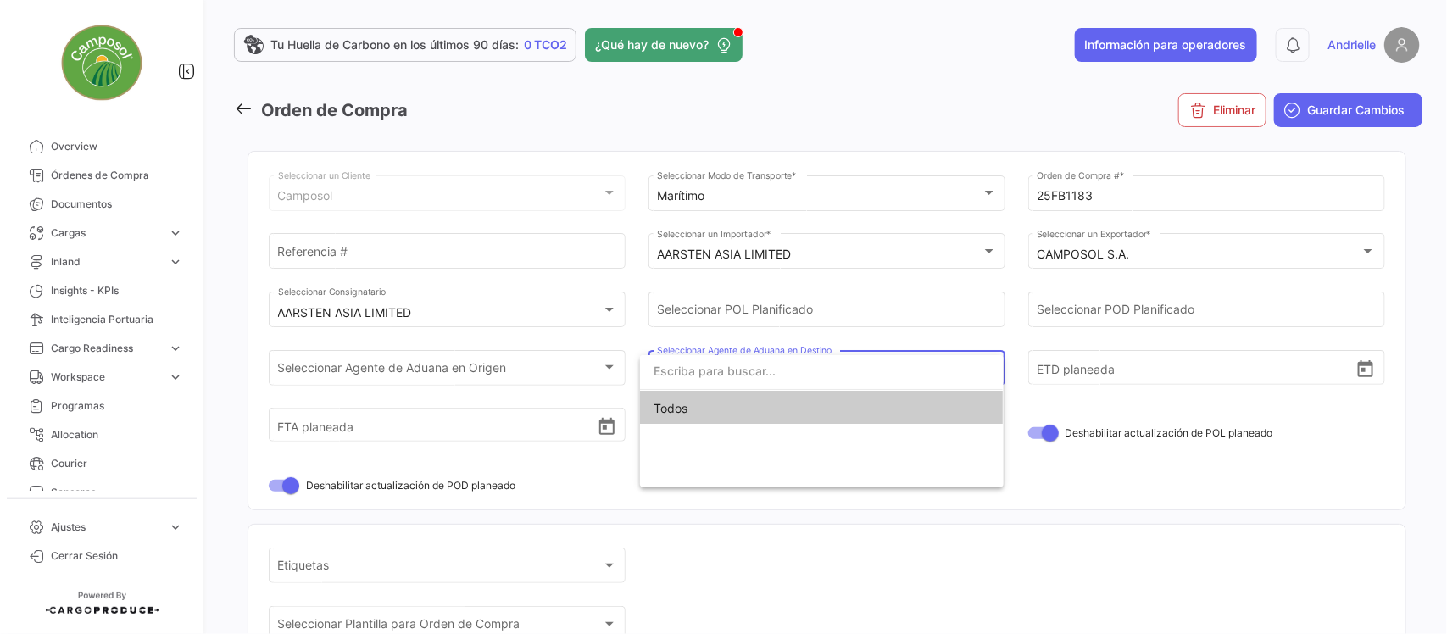
click at [586, 494] on div at bounding box center [723, 317] width 1447 height 634
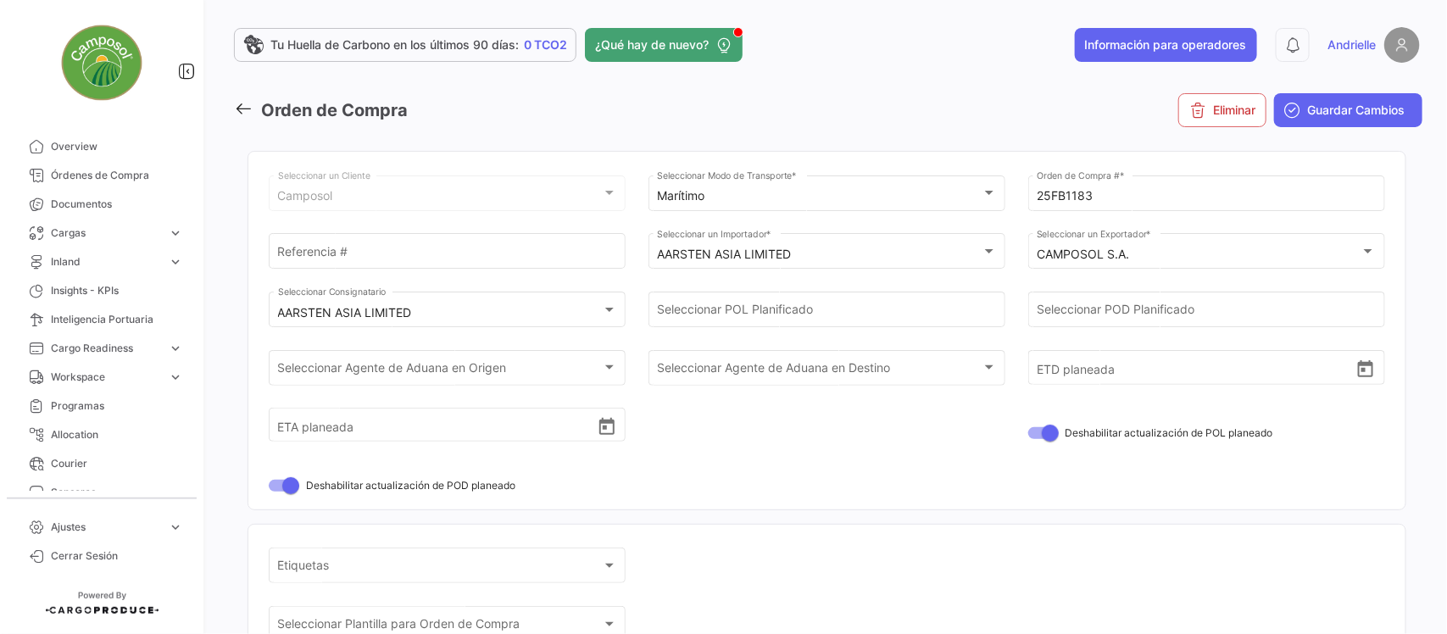
click at [246, 113] on icon at bounding box center [243, 108] width 19 height 19
